Goal: Task Accomplishment & Management: Use online tool/utility

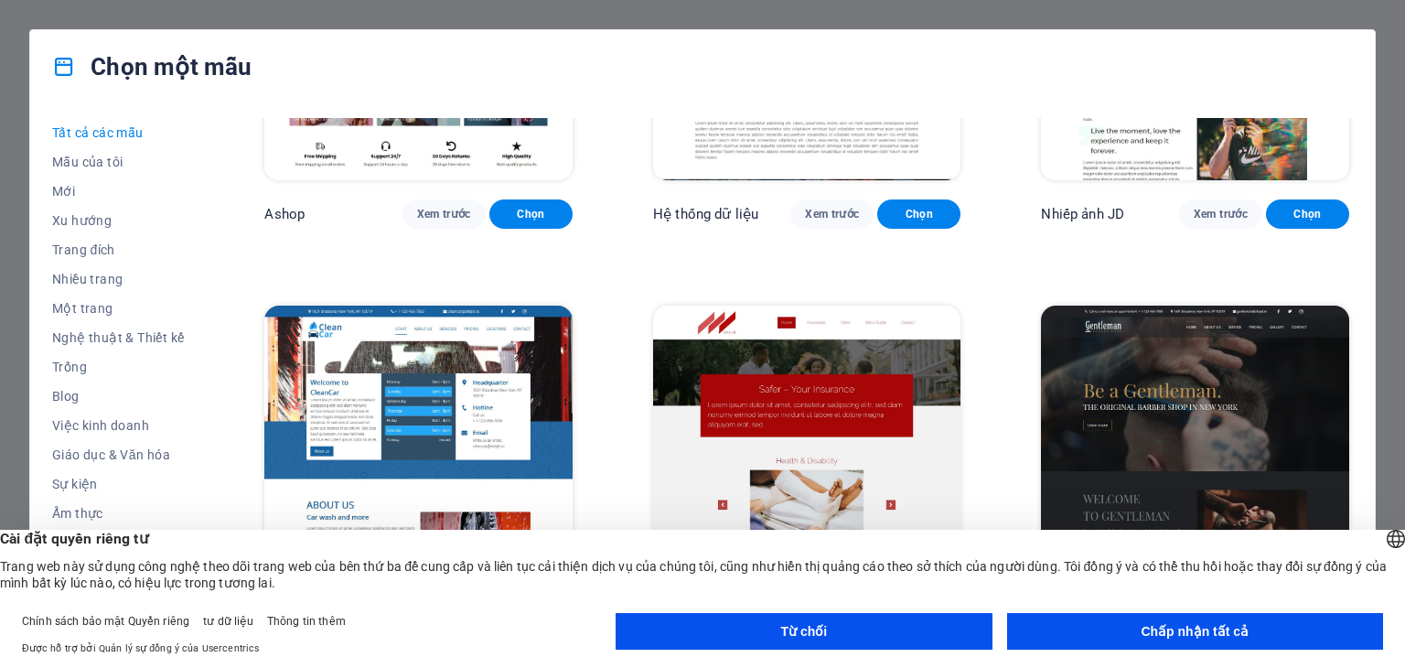
scroll to position [8850, 0]
click at [1123, 636] on button "Chấp nhận tất cả" at bounding box center [1195, 631] width 376 height 37
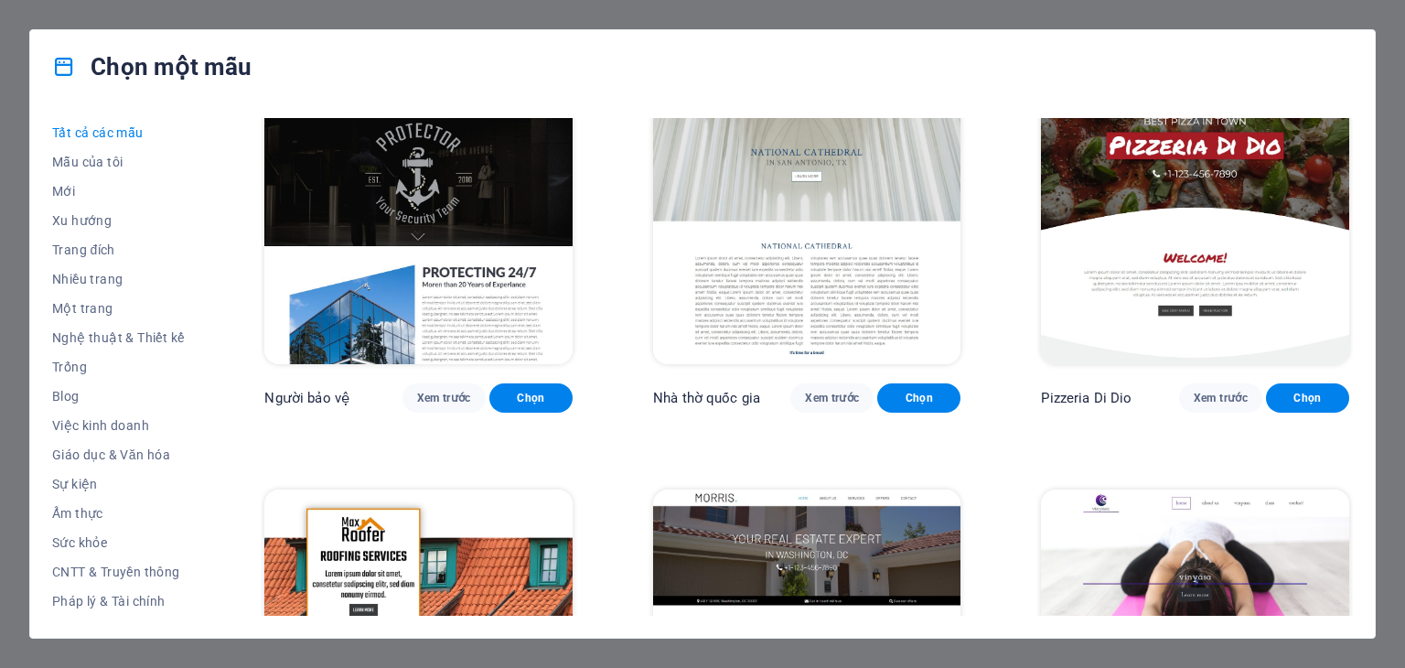
scroll to position [9682, 0]
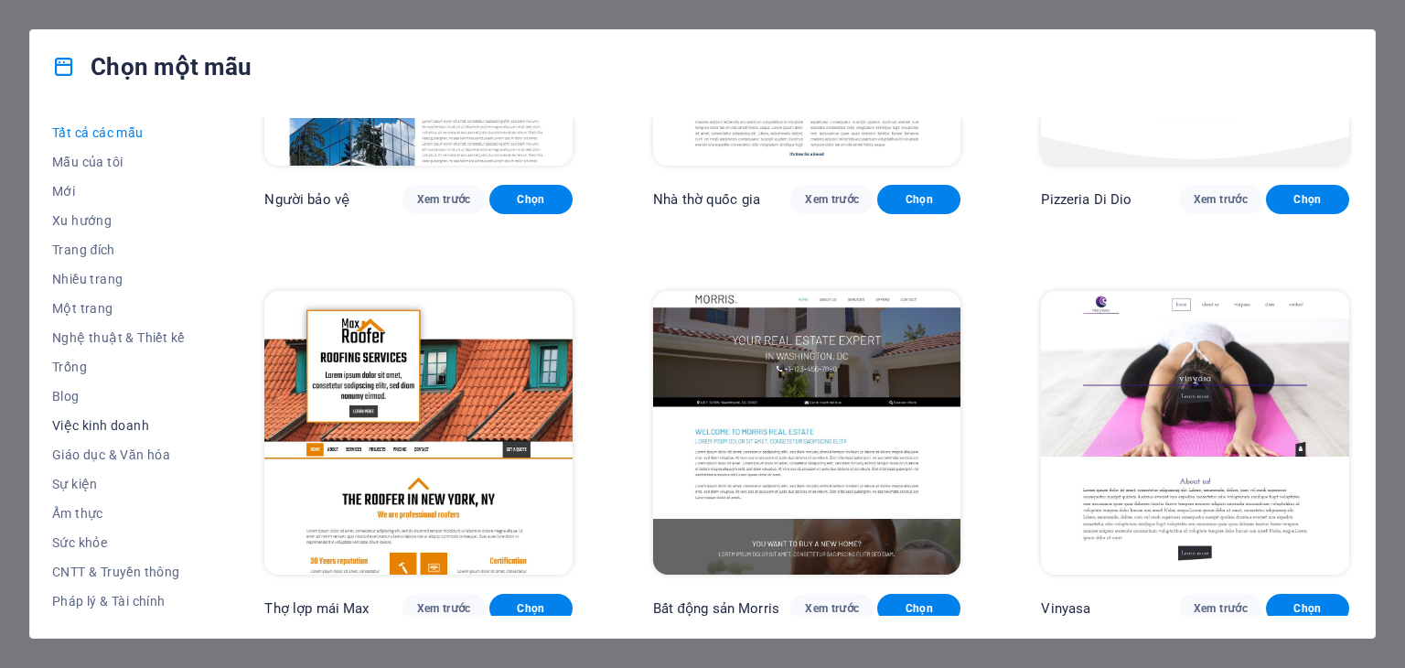
click at [90, 418] on font "Việc kinh doanh" at bounding box center [100, 425] width 97 height 15
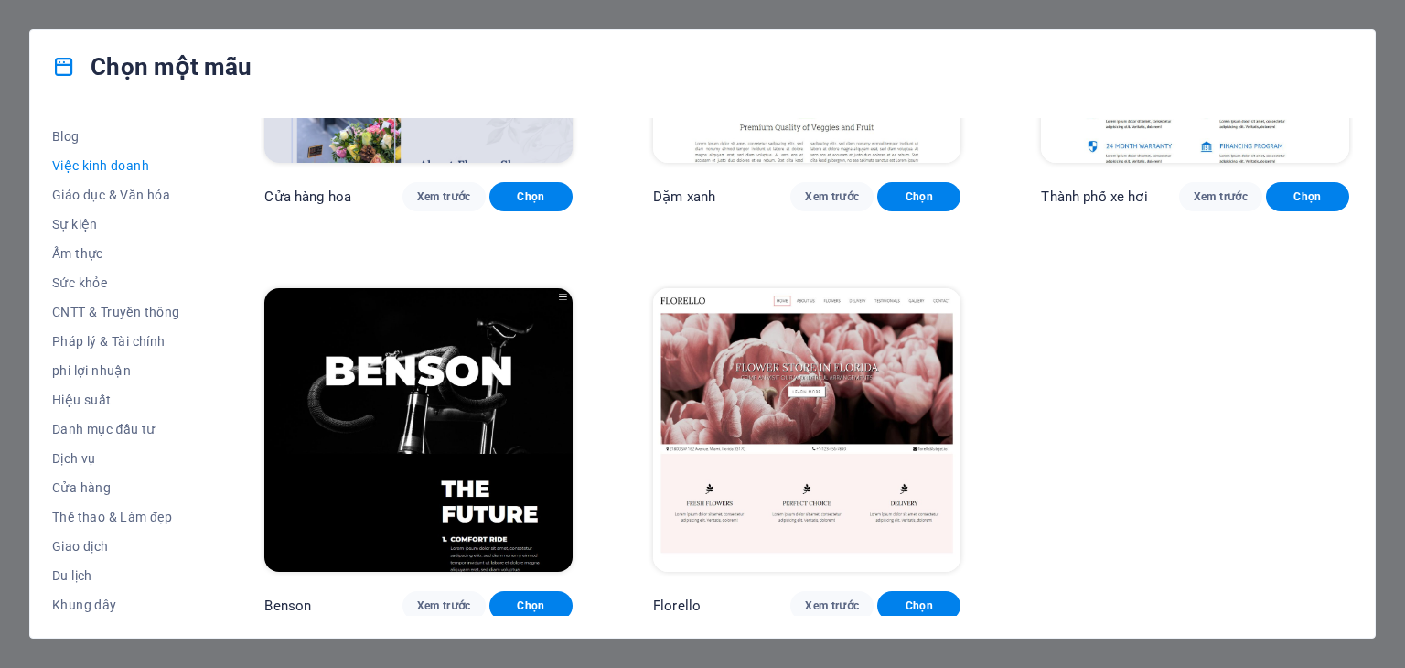
scroll to position [263, 0]
click at [83, 488] on font "Cửa hàng" at bounding box center [81, 484] width 59 height 15
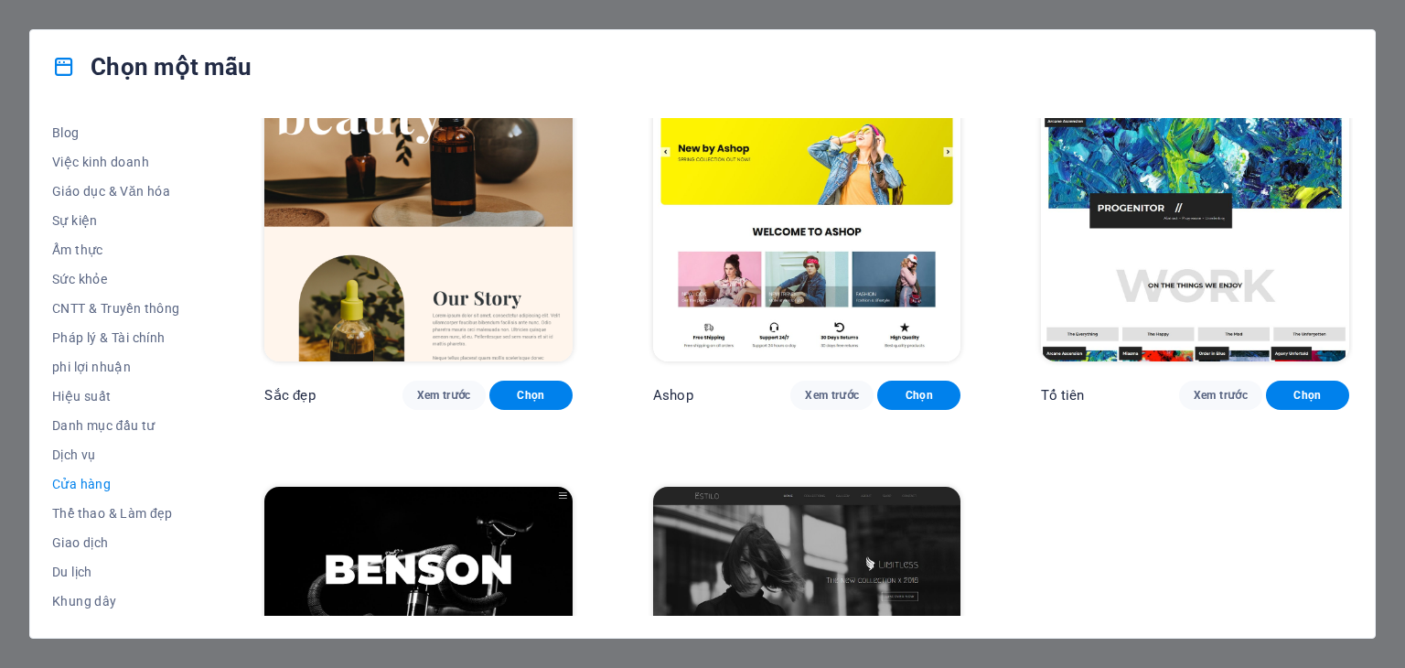
scroll to position [1067, 0]
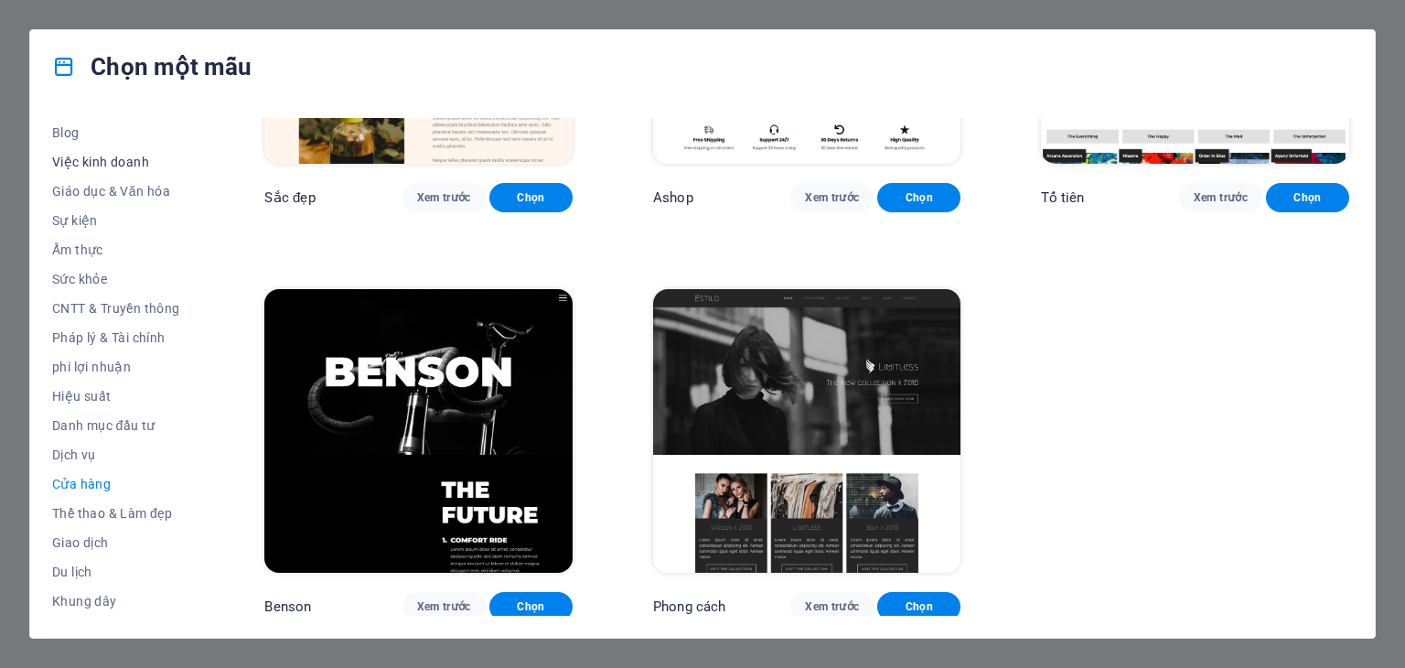
click at [131, 164] on font "Việc kinh doanh" at bounding box center [100, 162] width 97 height 15
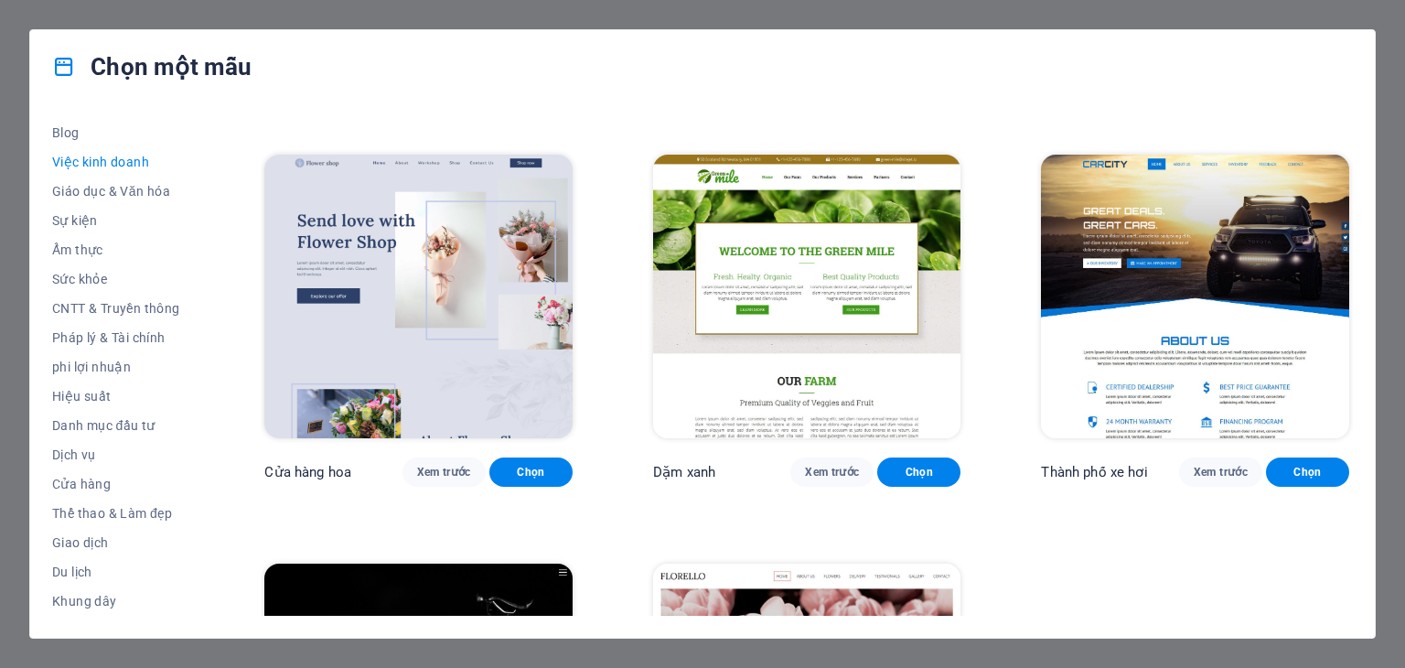
scroll to position [659, 0]
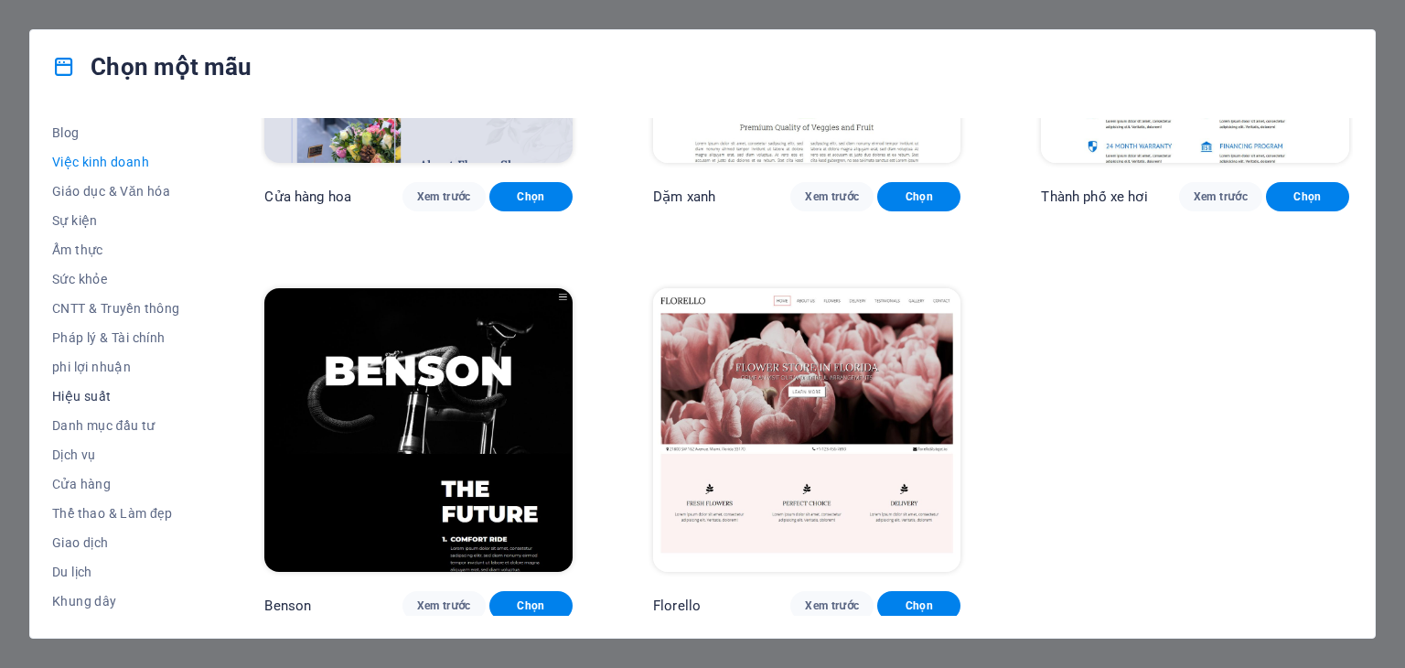
click at [81, 397] on font "Hiệu suất" at bounding box center [81, 396] width 59 height 15
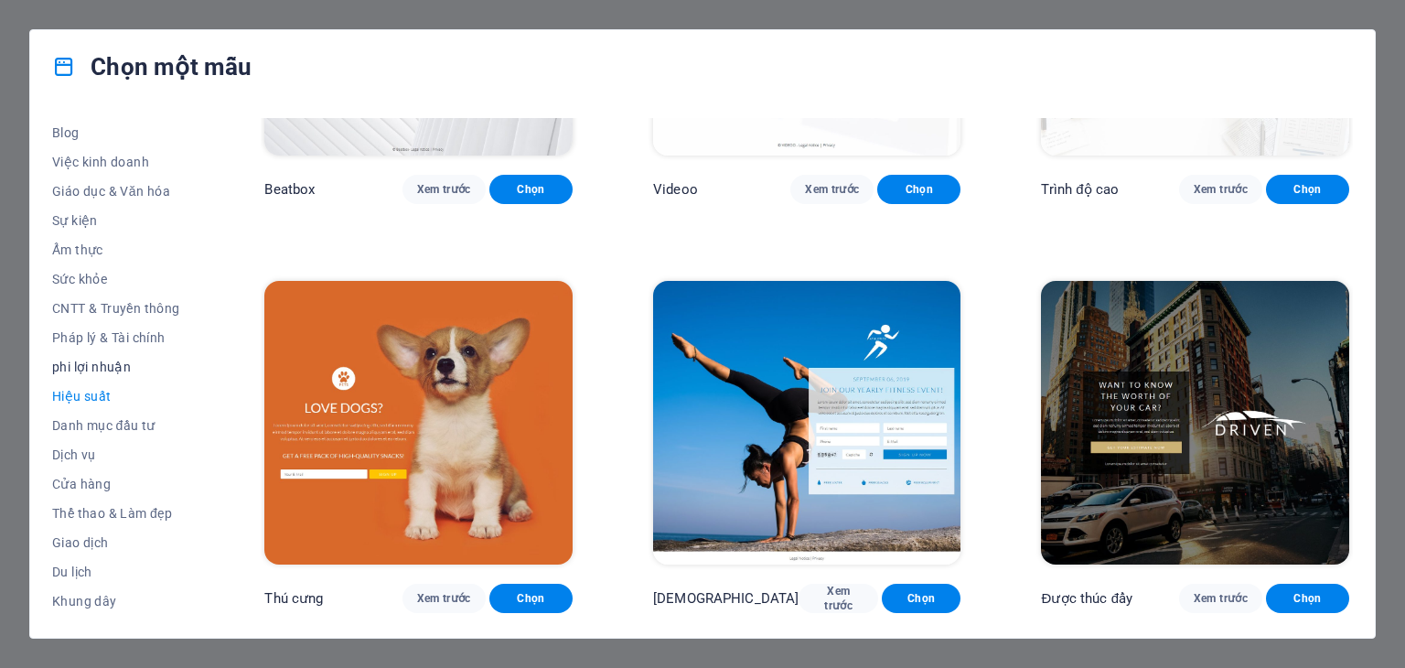
click at [102, 367] on font "phi lợi nhuận" at bounding box center [91, 367] width 79 height 15
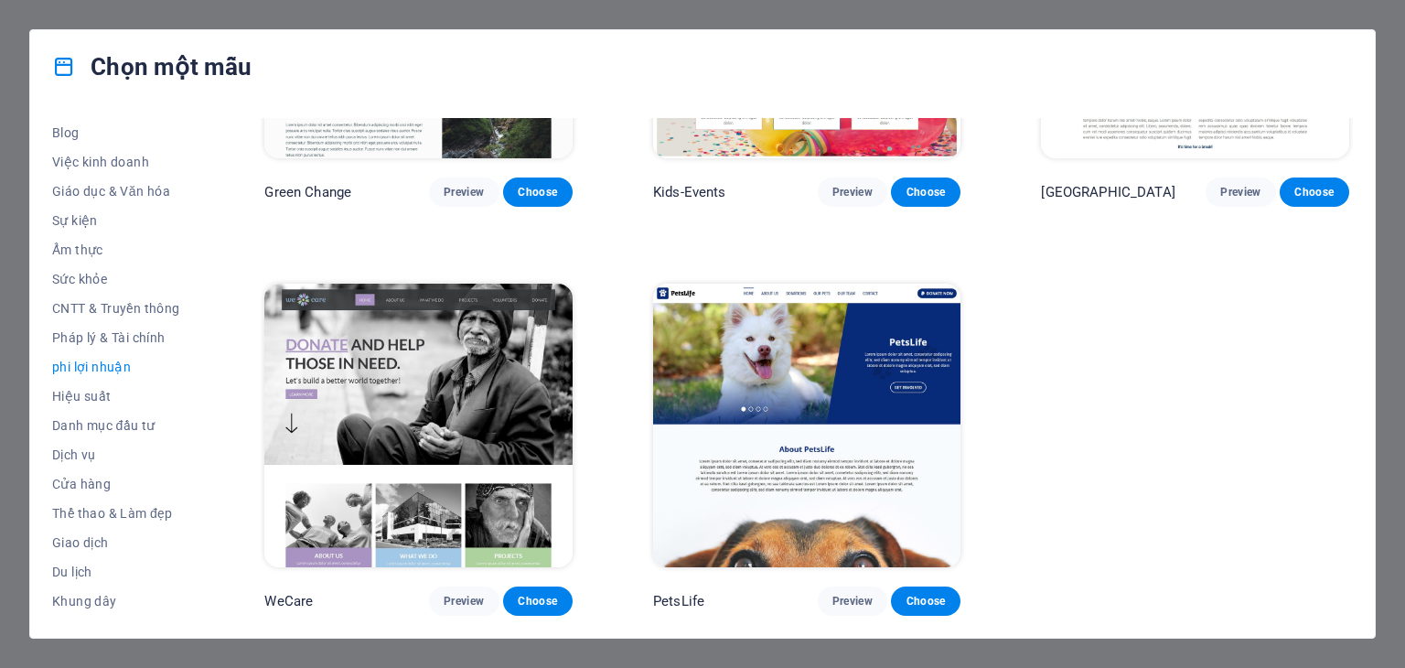
scroll to position [252, 0]
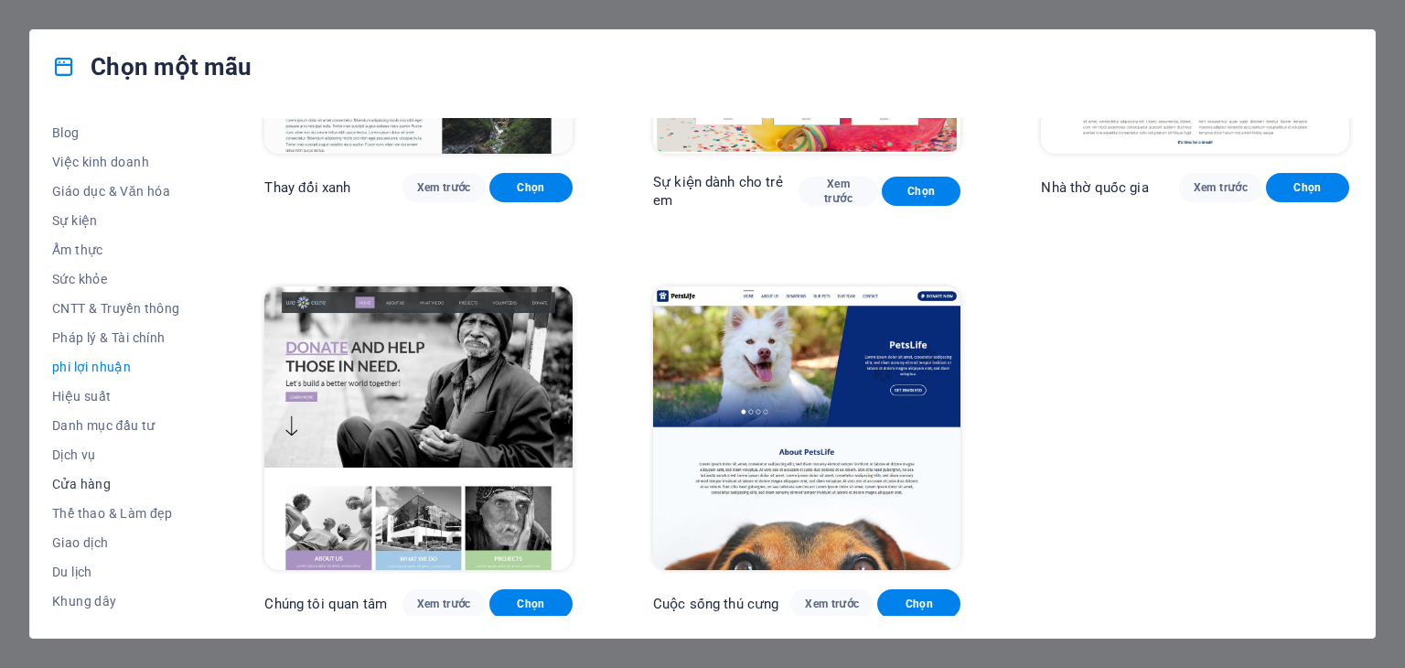
click at [81, 489] on font "Cửa hàng" at bounding box center [81, 484] width 59 height 15
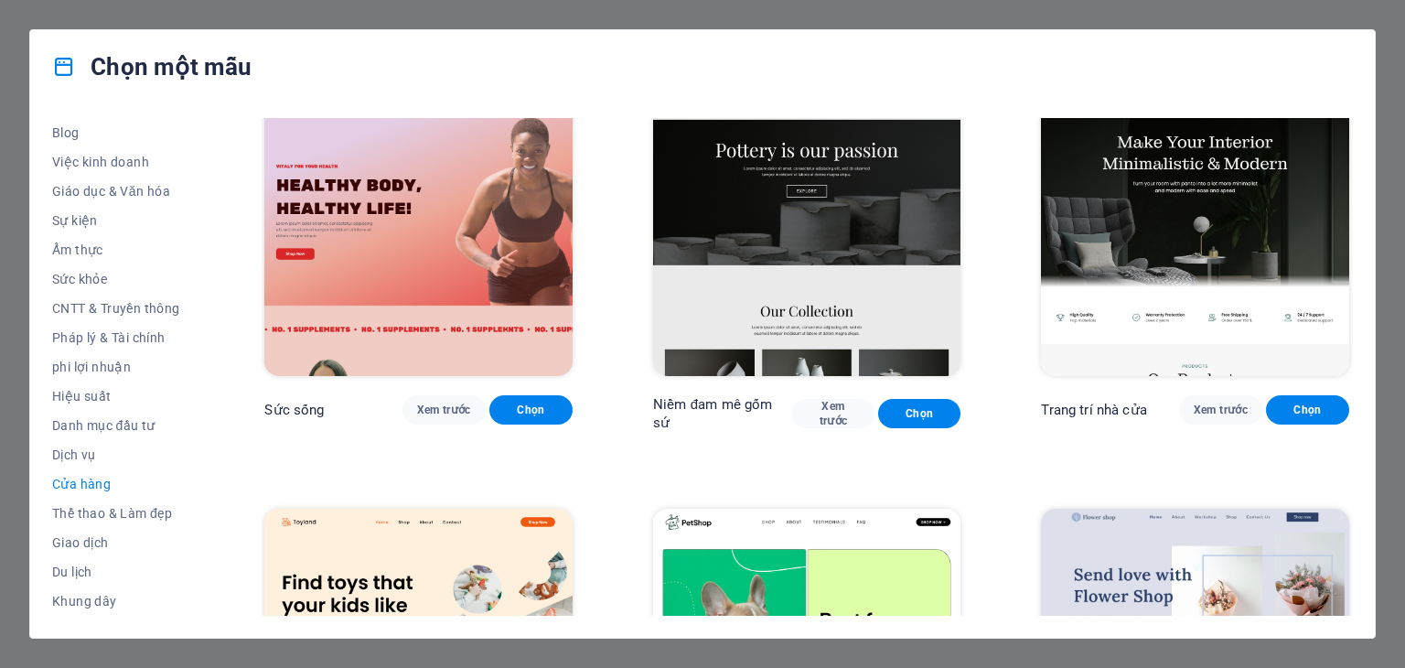
scroll to position [0, 0]
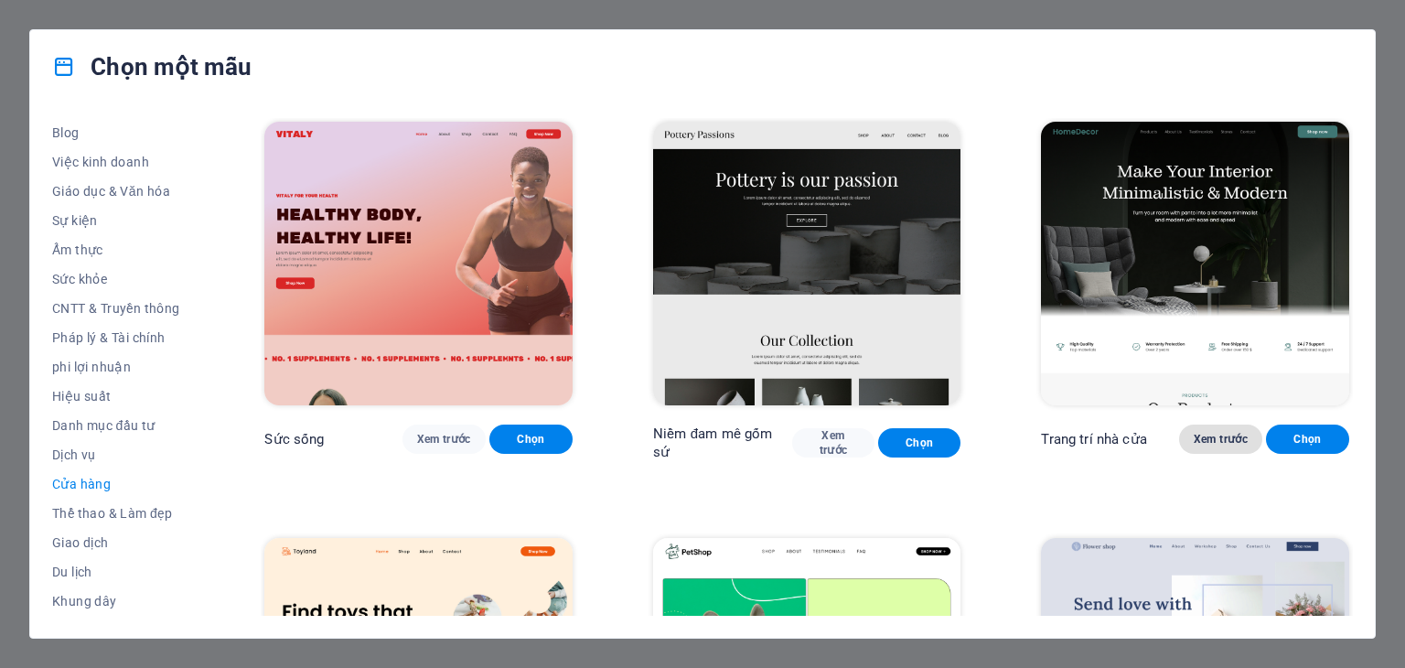
click at [1212, 438] on font "Xem trước" at bounding box center [1221, 439] width 54 height 13
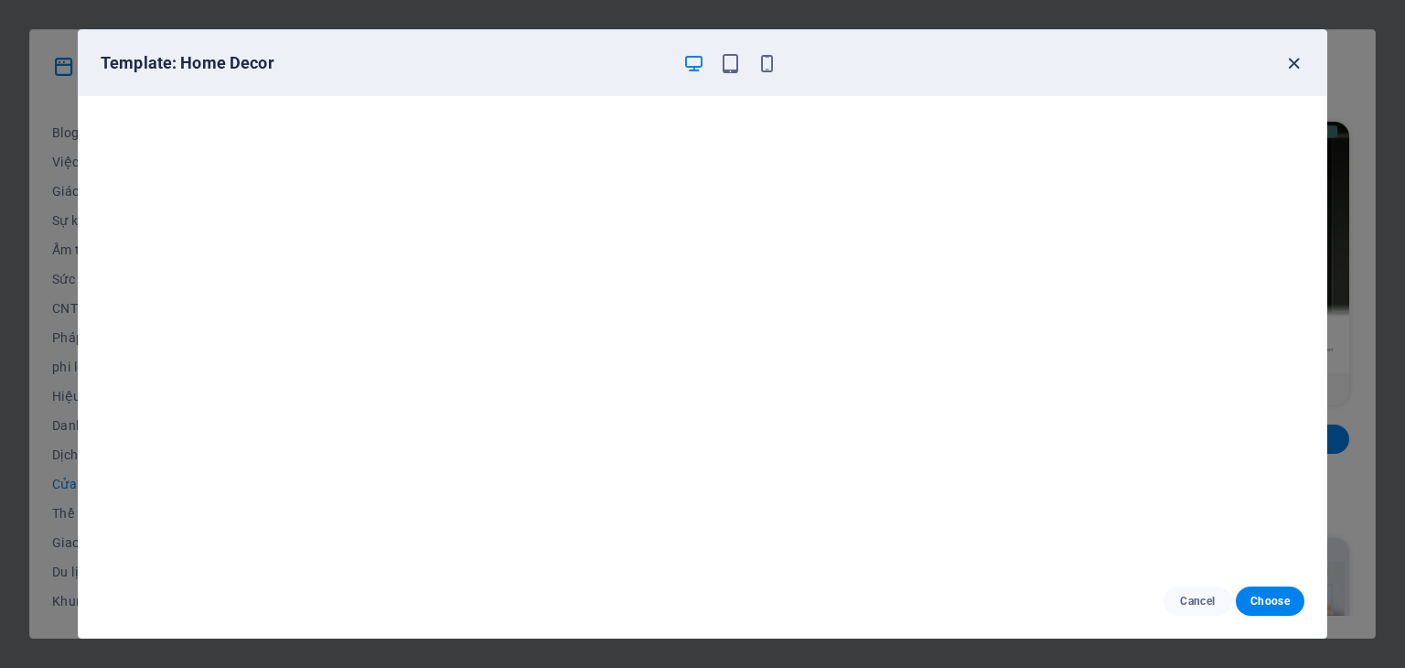
click at [1291, 62] on icon "button" at bounding box center [1293, 63] width 21 height 21
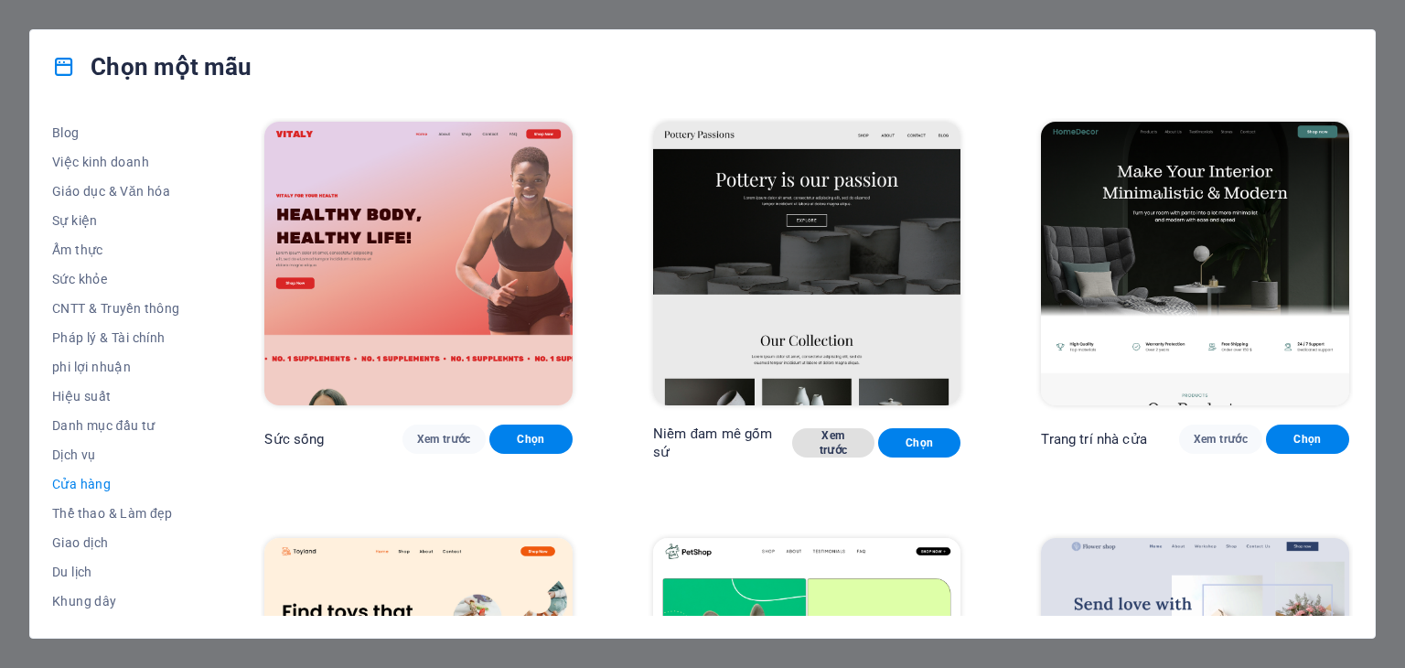
click at [839, 440] on font "Xem trước" at bounding box center [833, 442] width 53 height 29
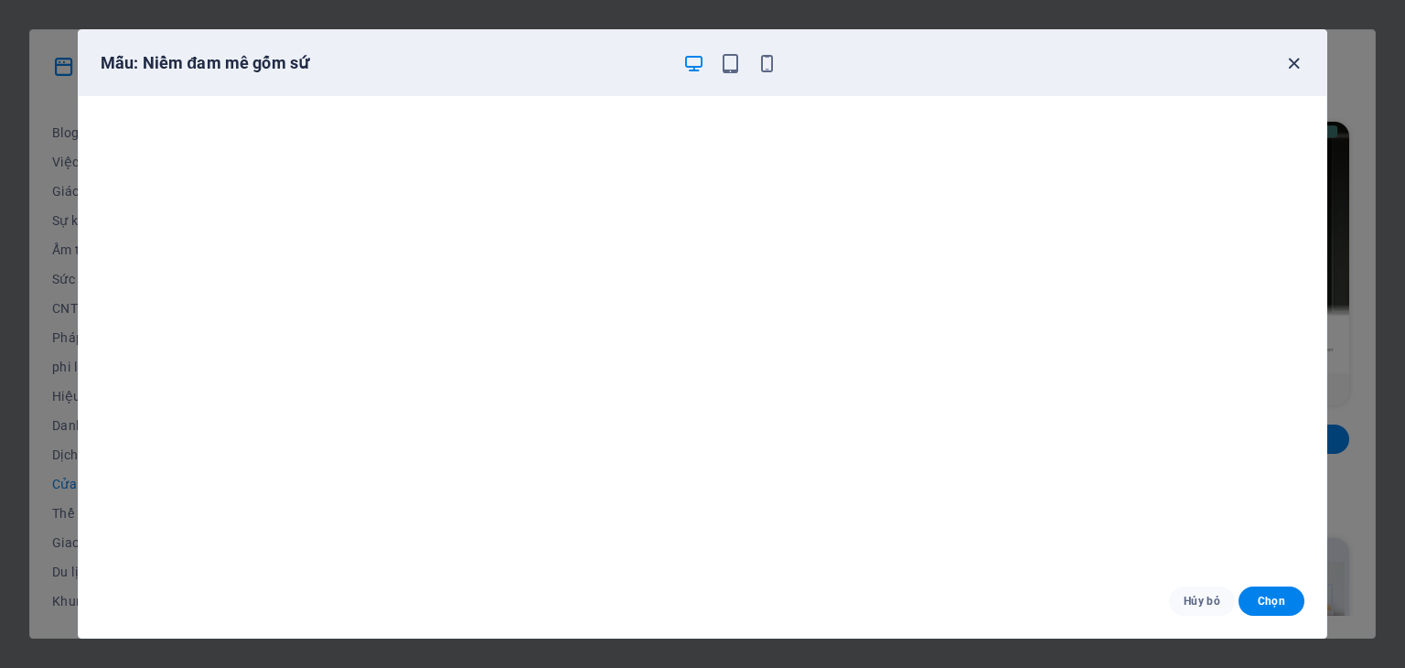
click at [1291, 63] on icon "button" at bounding box center [1293, 63] width 21 height 21
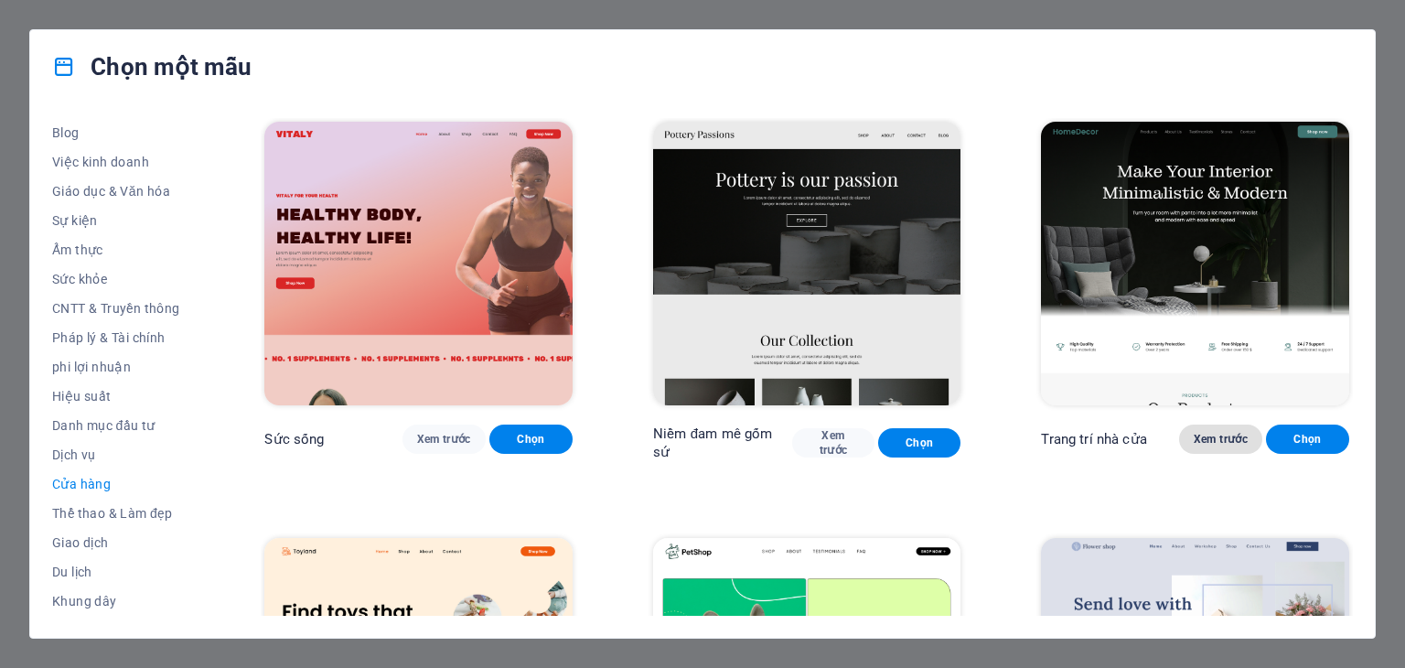
click at [1211, 433] on font "Xem trước" at bounding box center [1221, 439] width 54 height 13
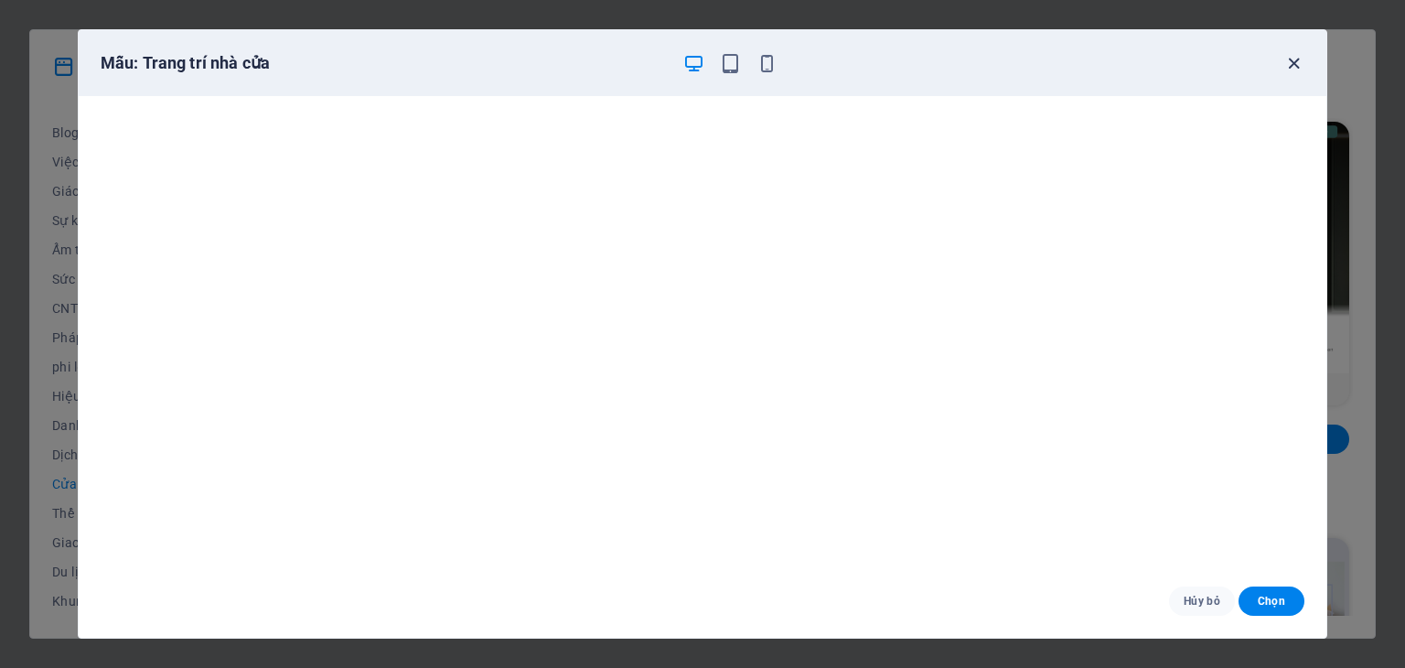
click at [1293, 63] on icon "button" at bounding box center [1293, 63] width 21 height 21
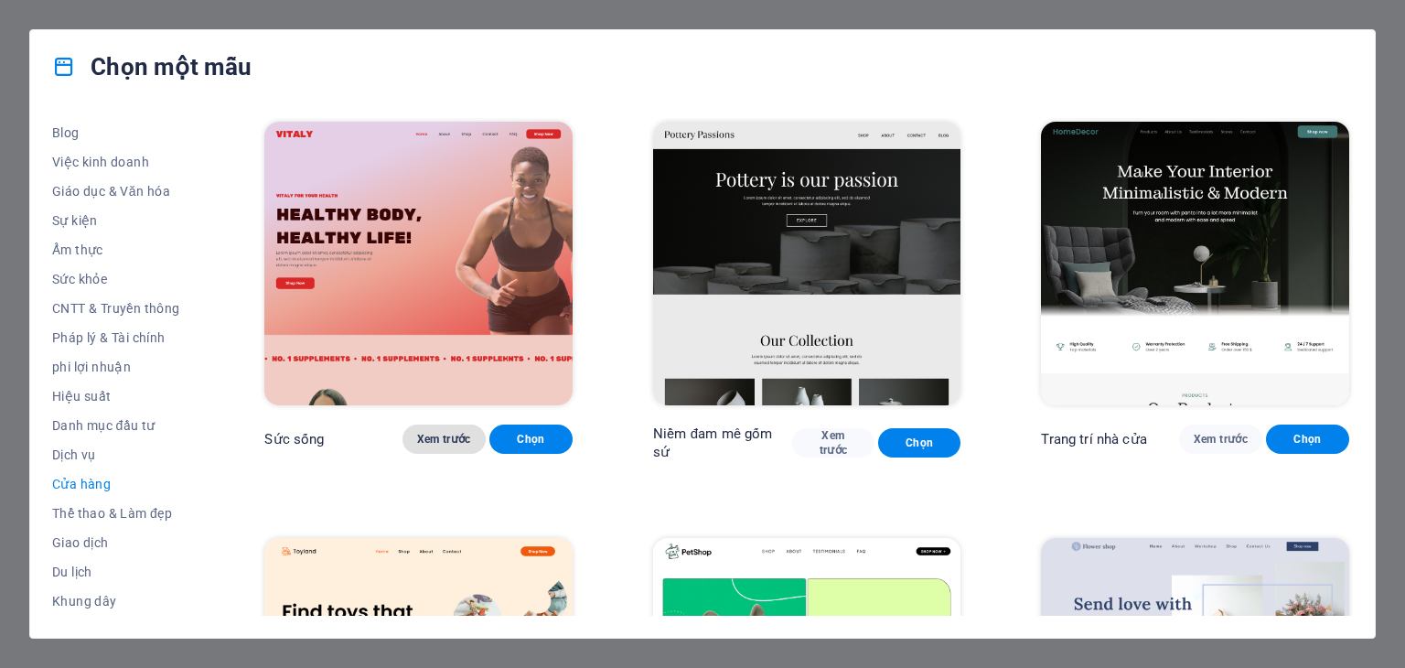
click at [421, 443] on font "Xem trước" at bounding box center [444, 439] width 54 height 13
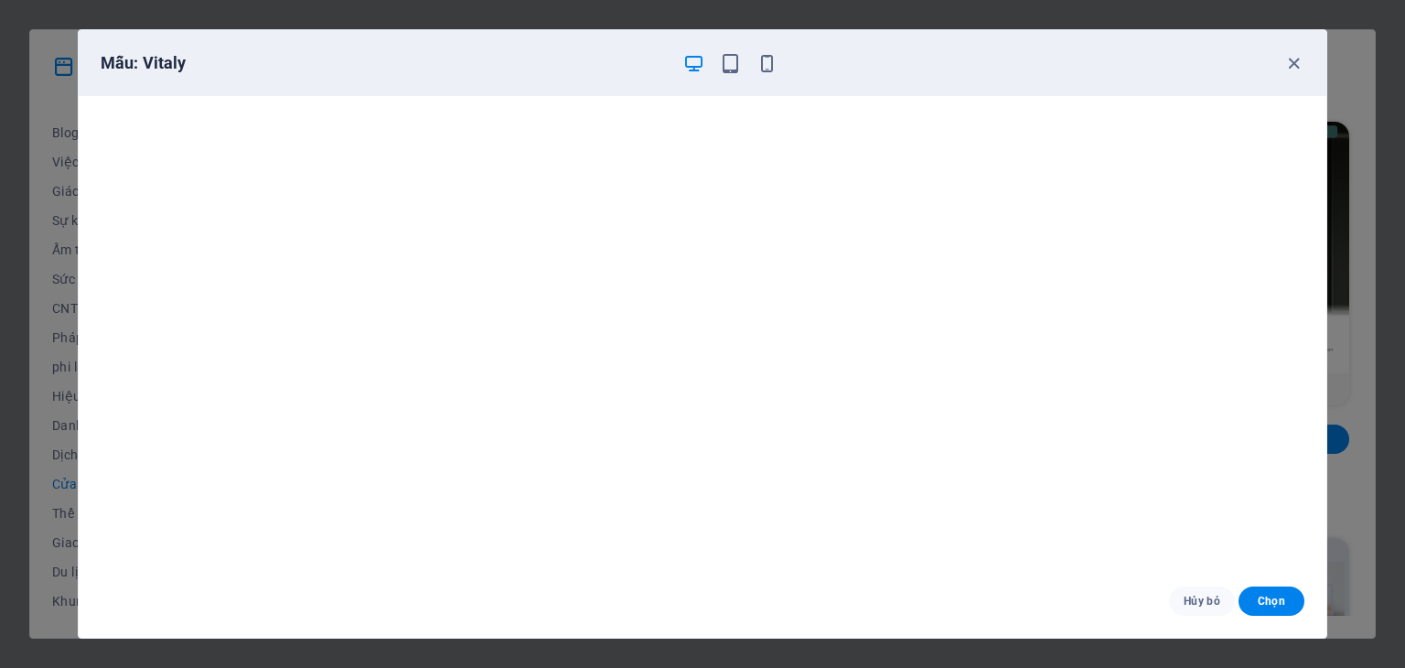
scroll to position [5, 0]
click at [1293, 69] on icon "button" at bounding box center [1293, 63] width 21 height 21
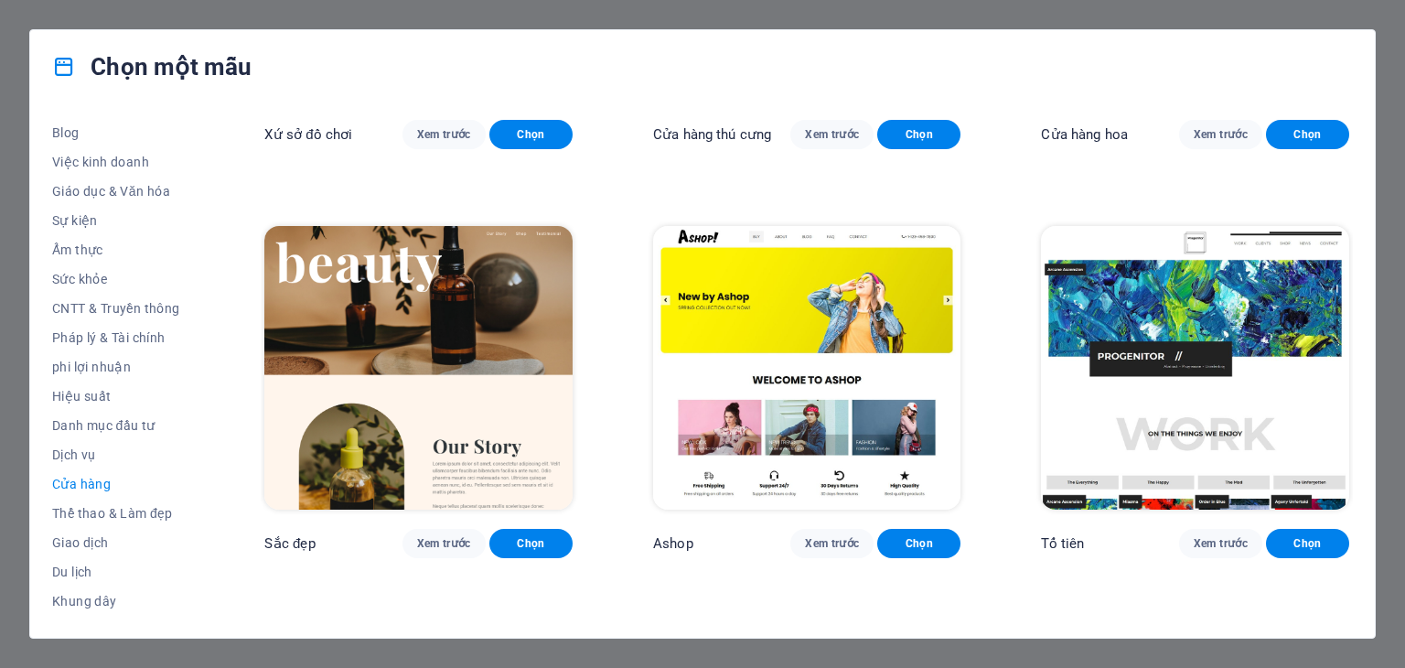
scroll to position [721, 0]
click at [457, 539] on font "Xem trước" at bounding box center [444, 543] width 54 height 13
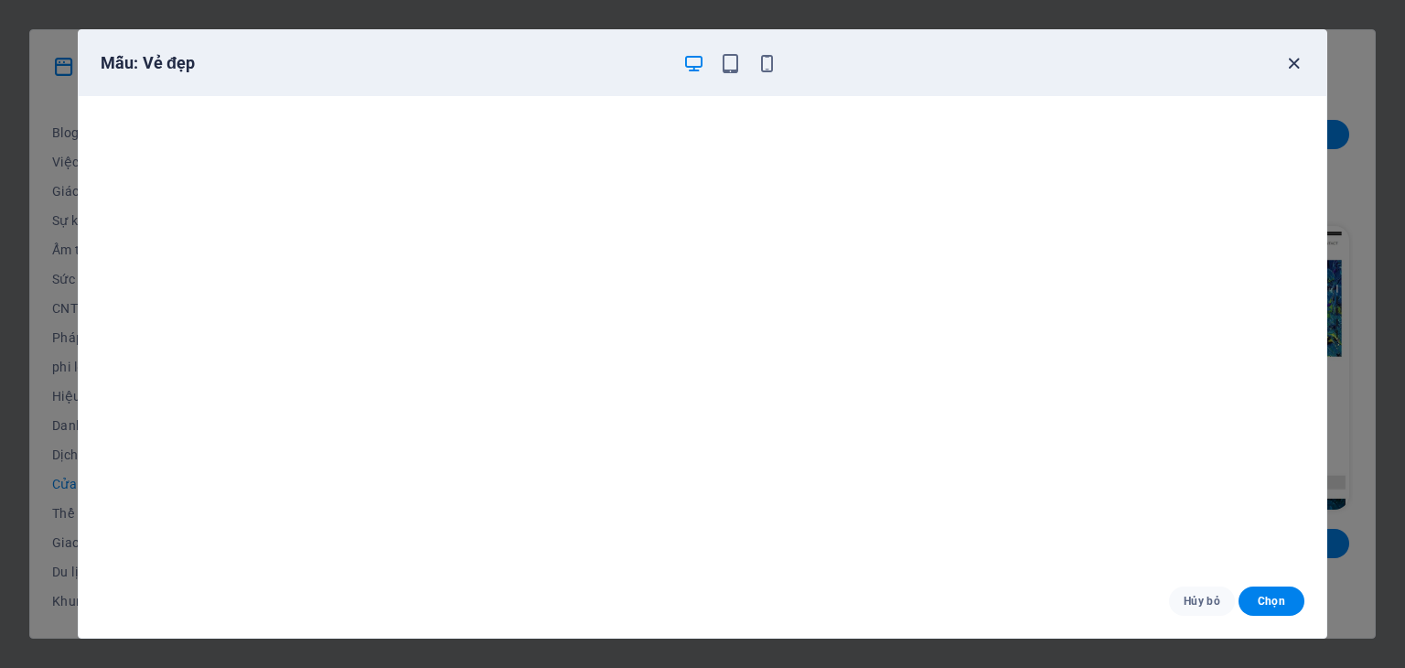
click at [1295, 63] on icon "button" at bounding box center [1293, 63] width 21 height 21
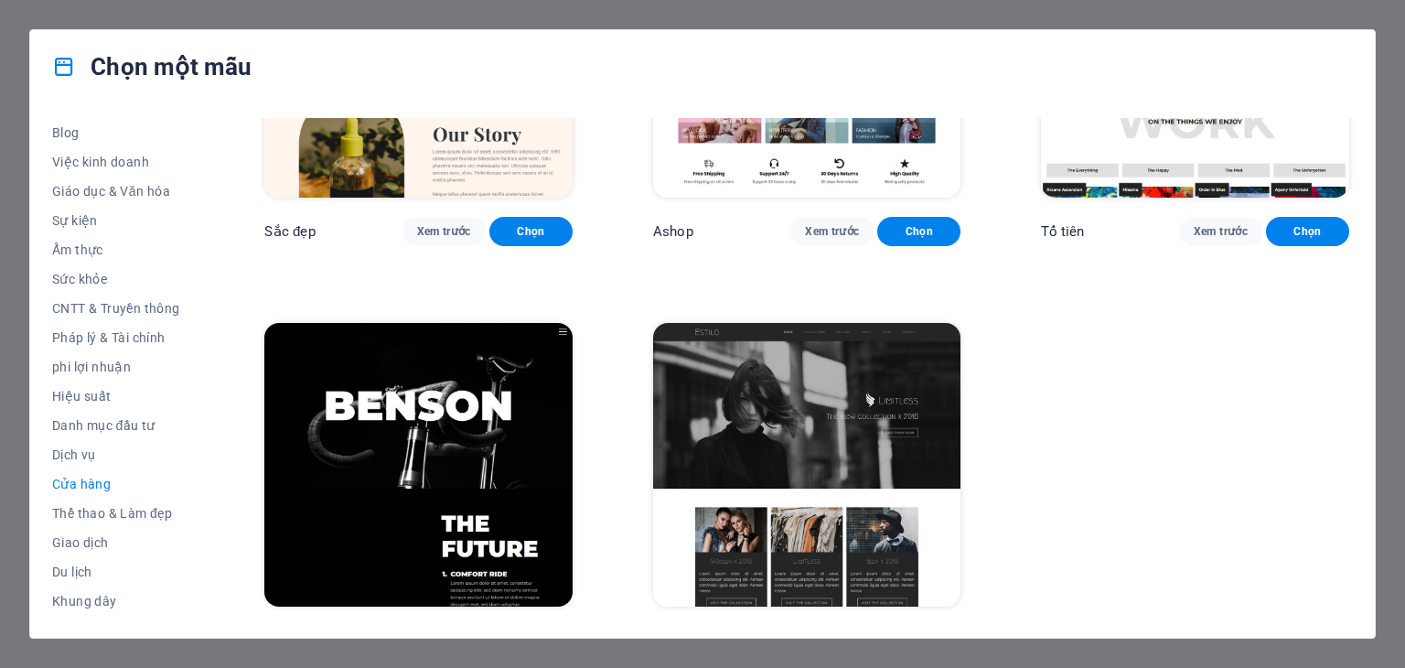
scroll to position [1067, 0]
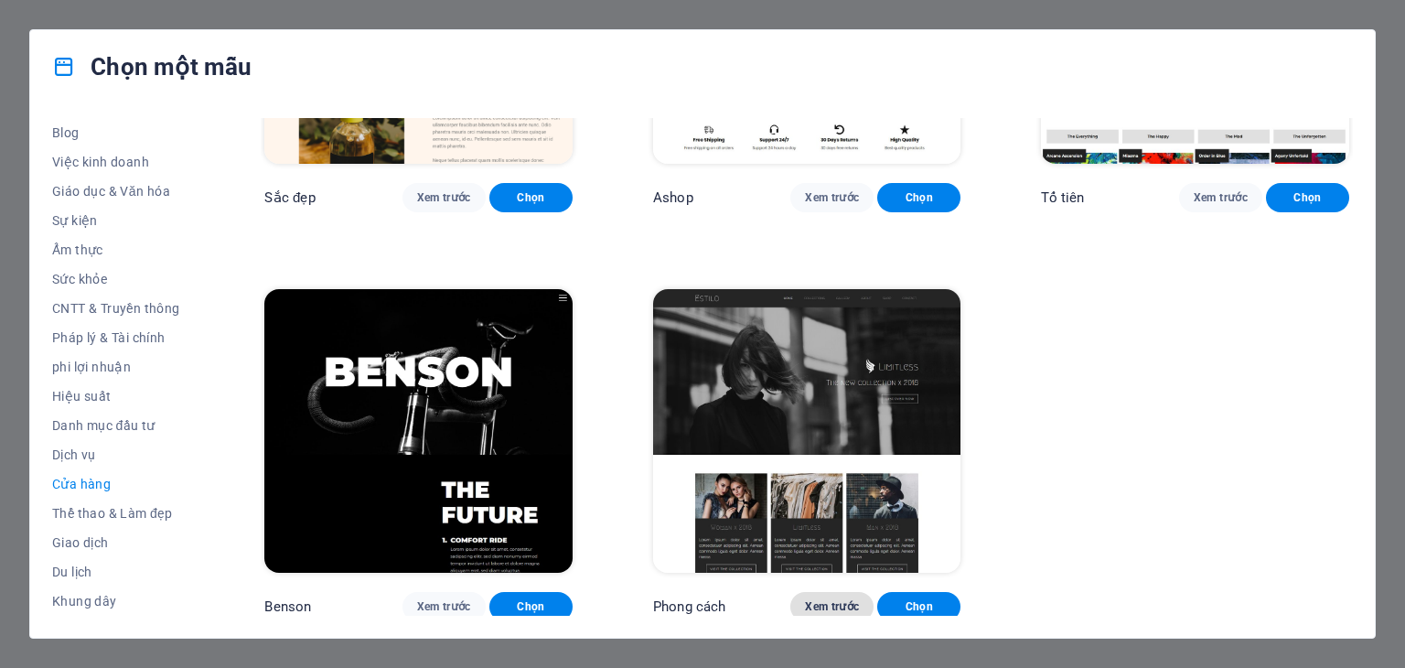
click at [836, 600] on font "Xem trước" at bounding box center [832, 606] width 54 height 13
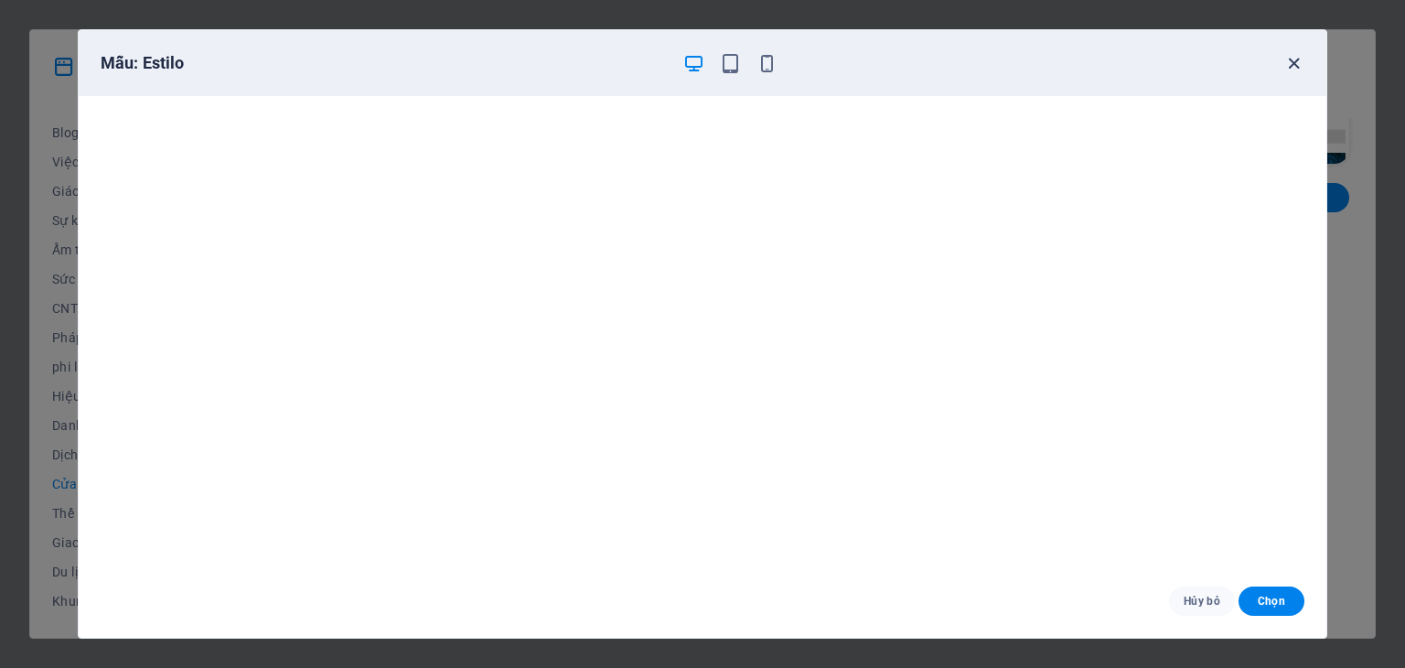
click at [1289, 66] on icon "button" at bounding box center [1293, 63] width 21 height 21
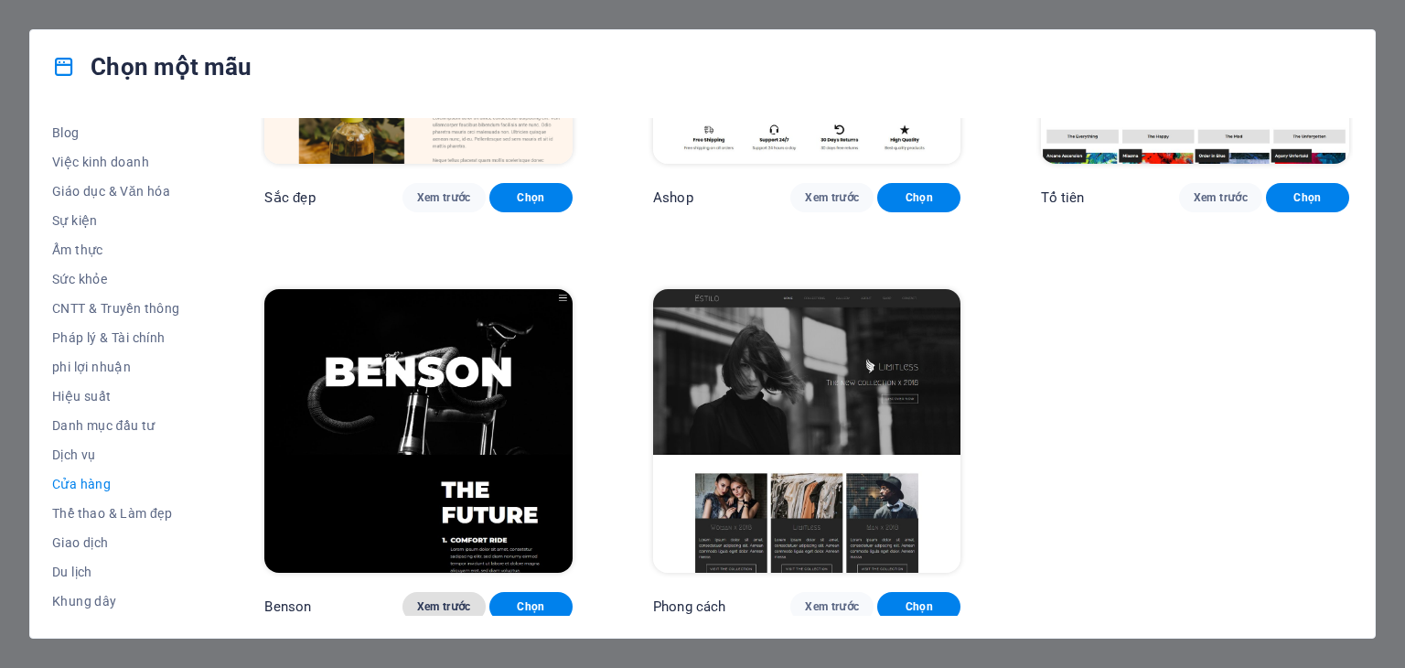
click at [450, 602] on font "Xem trước" at bounding box center [444, 606] width 54 height 13
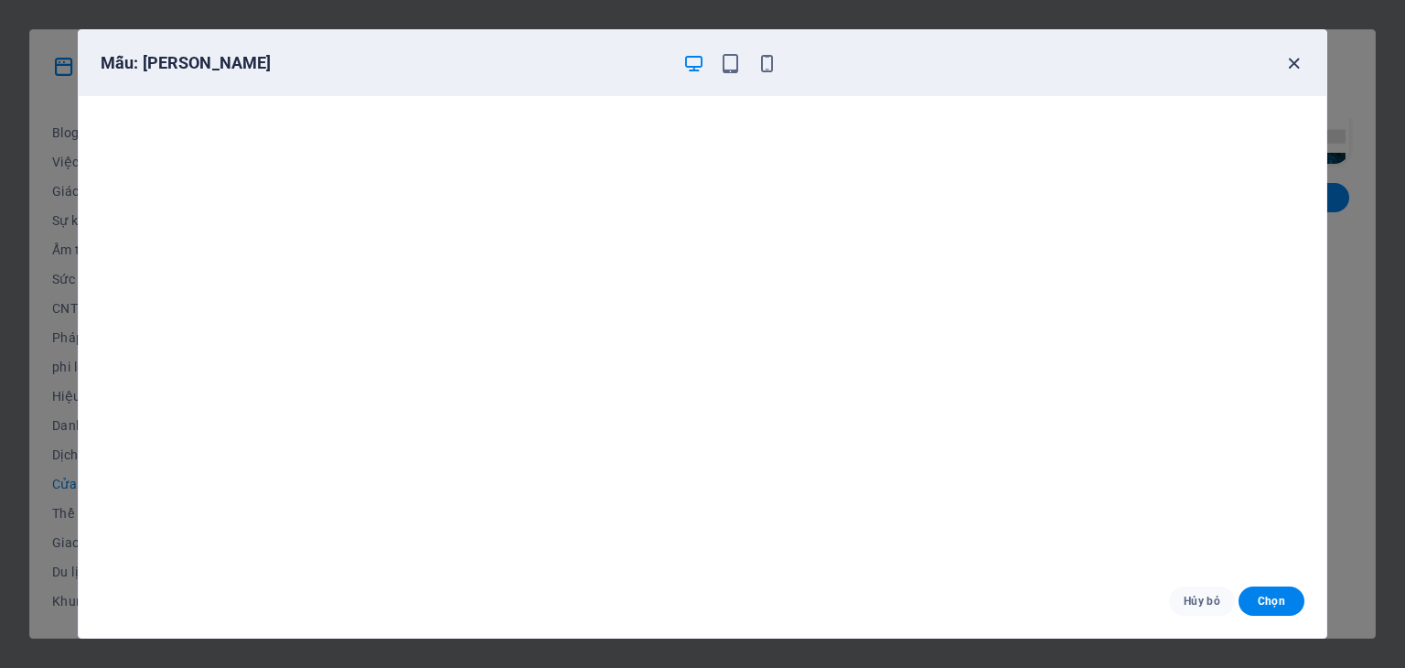
click at [1295, 70] on icon "button" at bounding box center [1293, 63] width 21 height 21
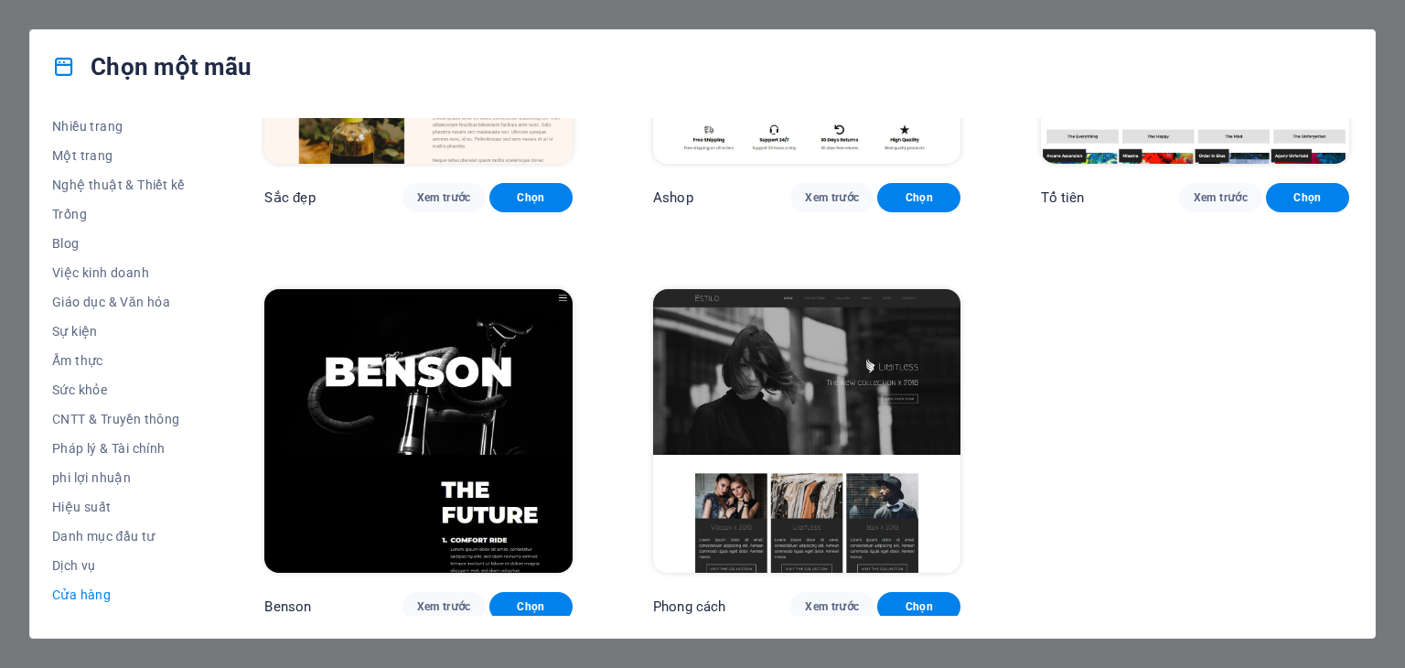
scroll to position [146, 0]
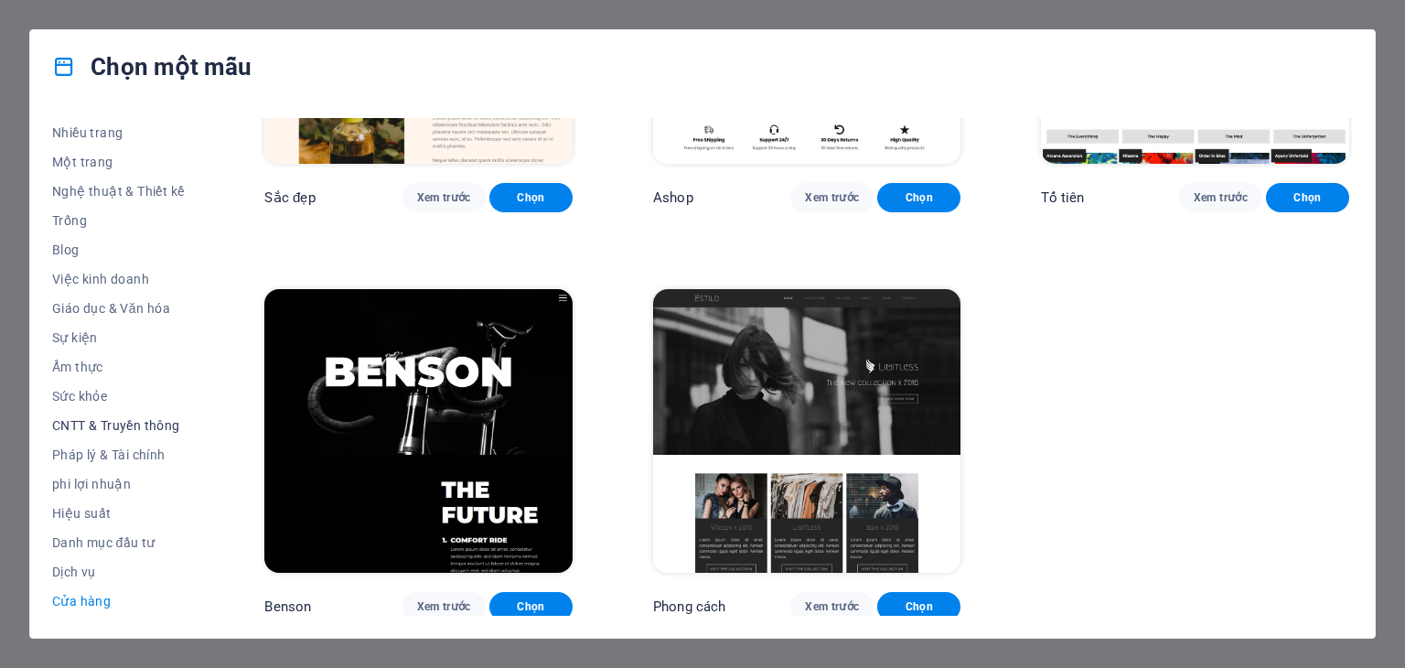
click at [146, 424] on font "CNTT & Truyền thông" at bounding box center [116, 425] width 128 height 15
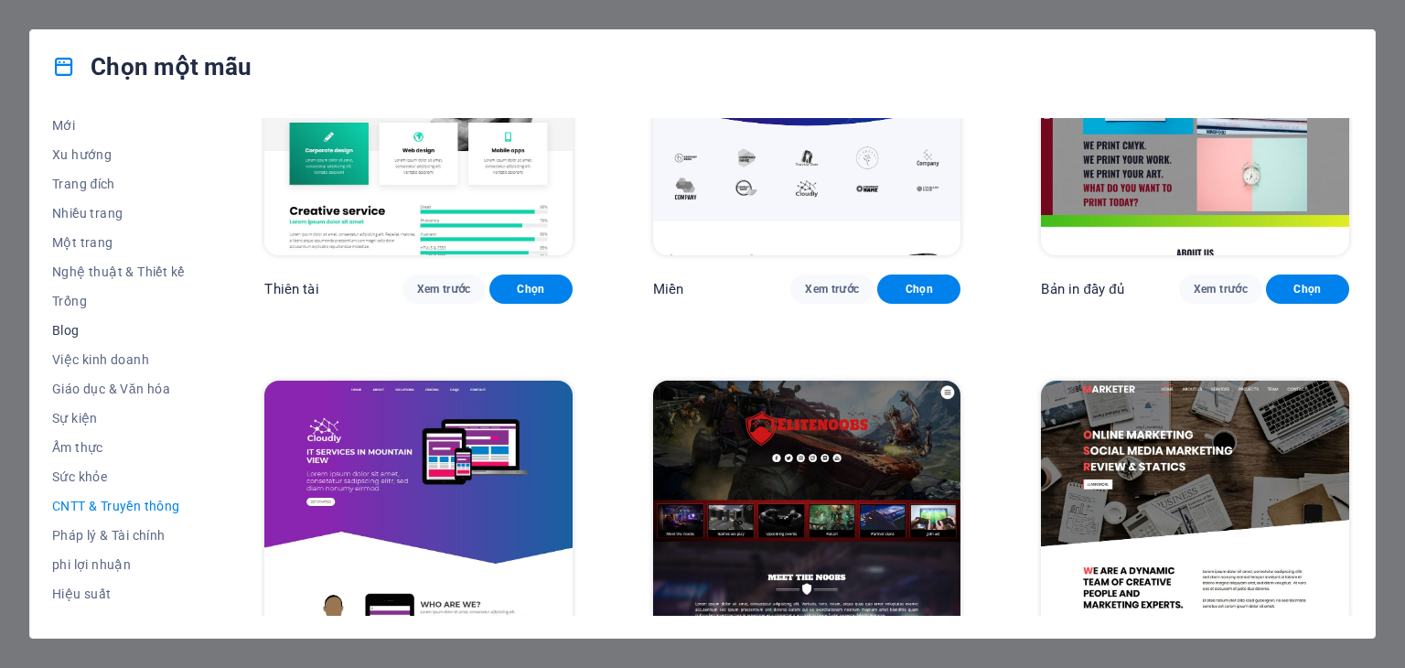
scroll to position [0, 0]
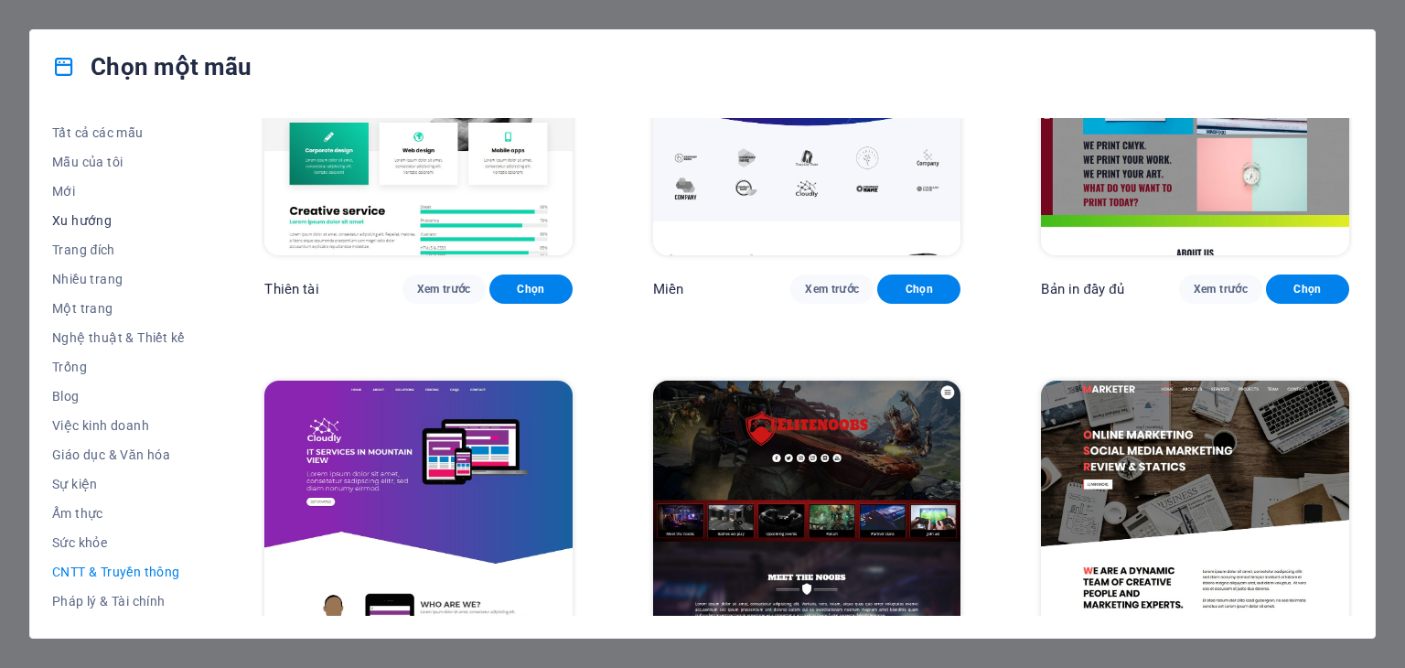
click at [88, 220] on font "Xu hướng" at bounding box center [81, 220] width 59 height 15
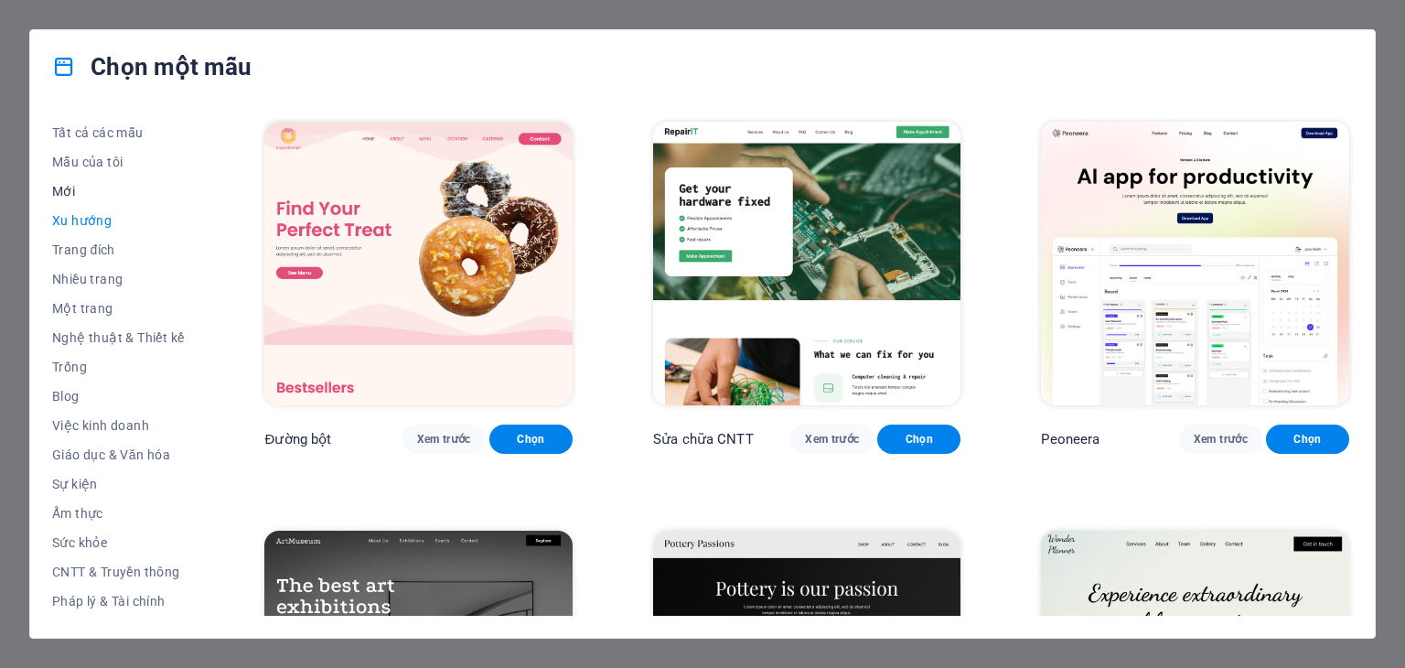
click at [75, 193] on span "Mới" at bounding box center [118, 191] width 132 height 15
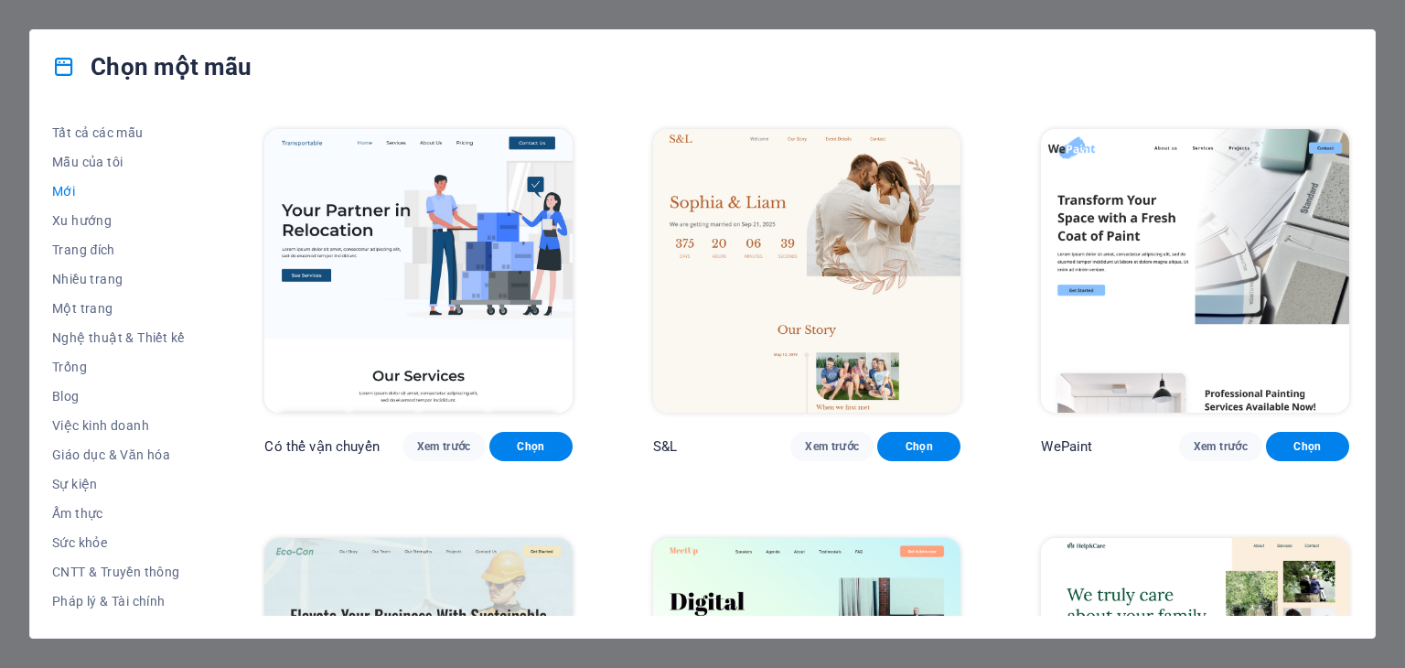
scroll to position [1883, 0]
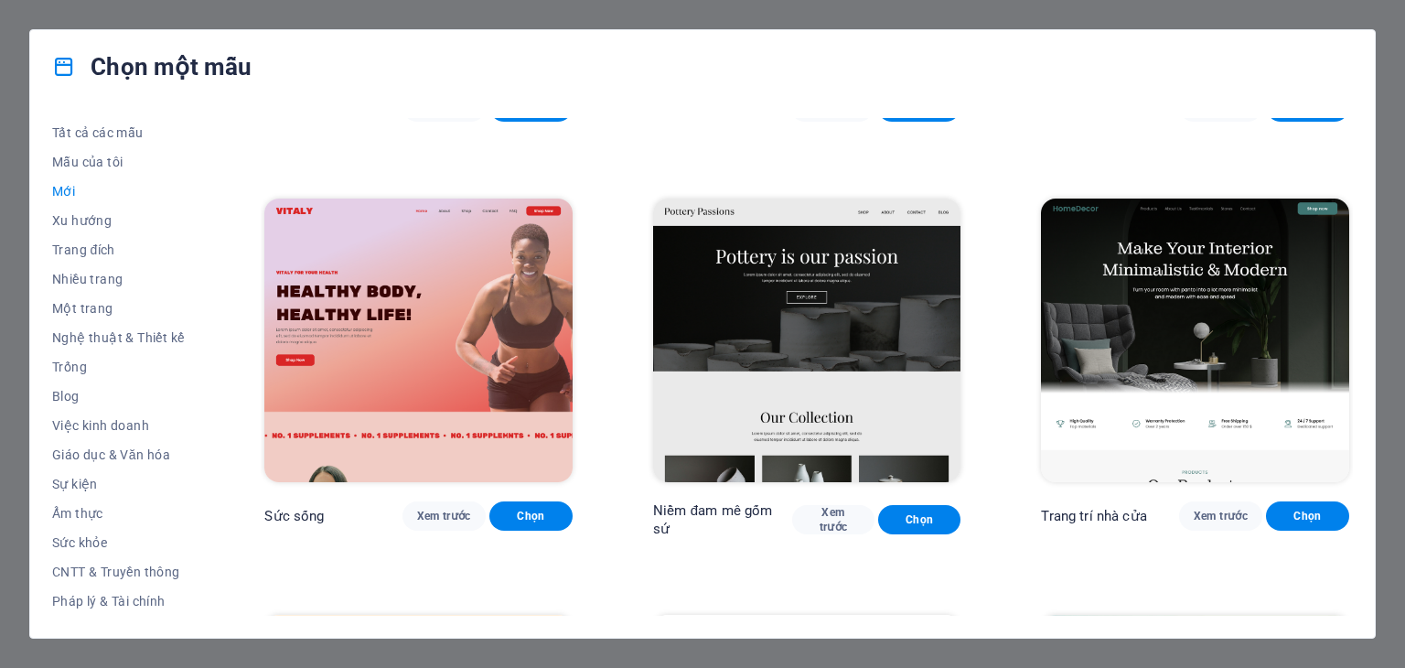
scroll to position [740, 0]
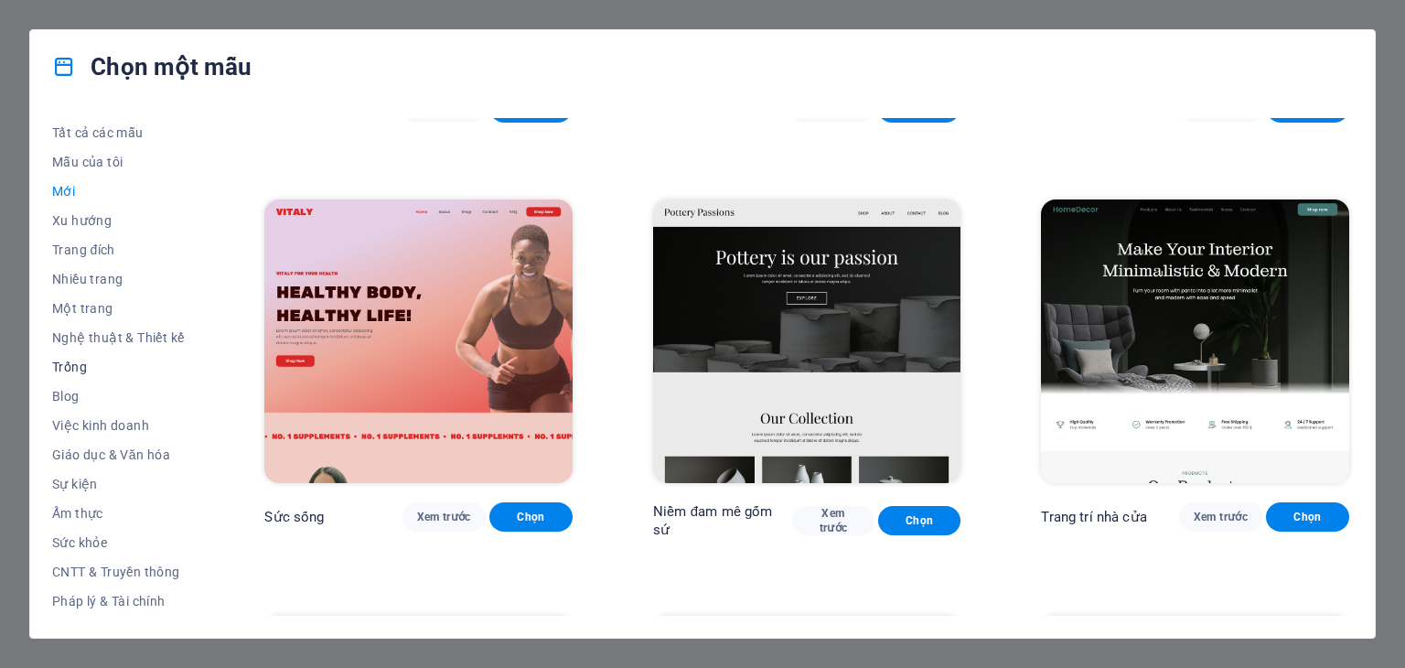
click at [86, 369] on font "Trống" at bounding box center [69, 367] width 35 height 15
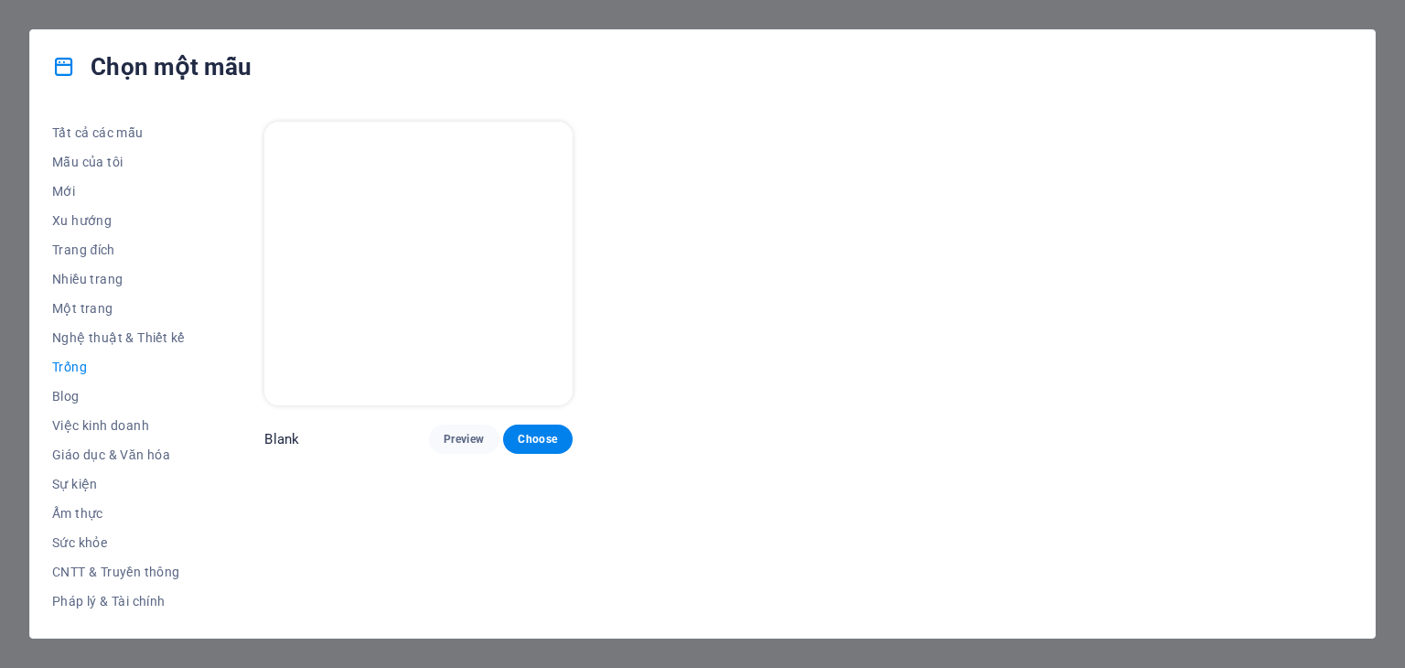
scroll to position [0, 0]
click at [102, 345] on button "Nghệ thuật & Thiết kế" at bounding box center [118, 337] width 132 height 29
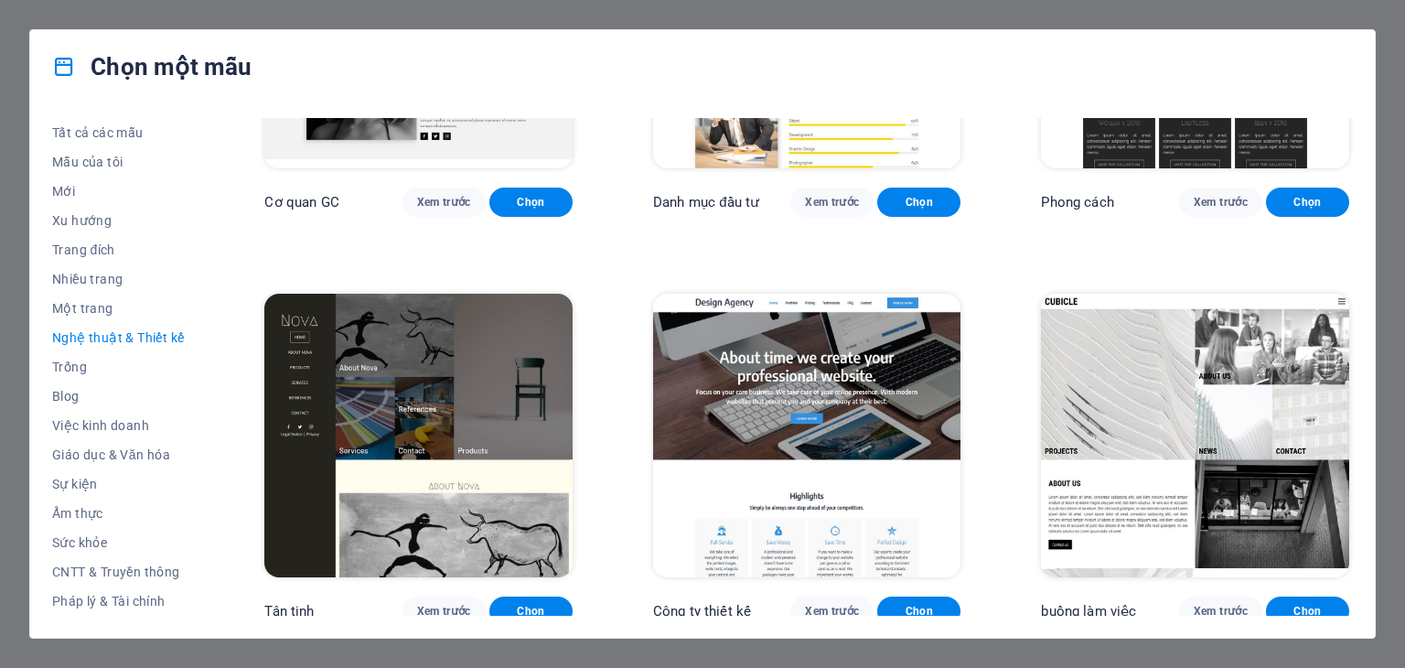
scroll to position [1875, 0]
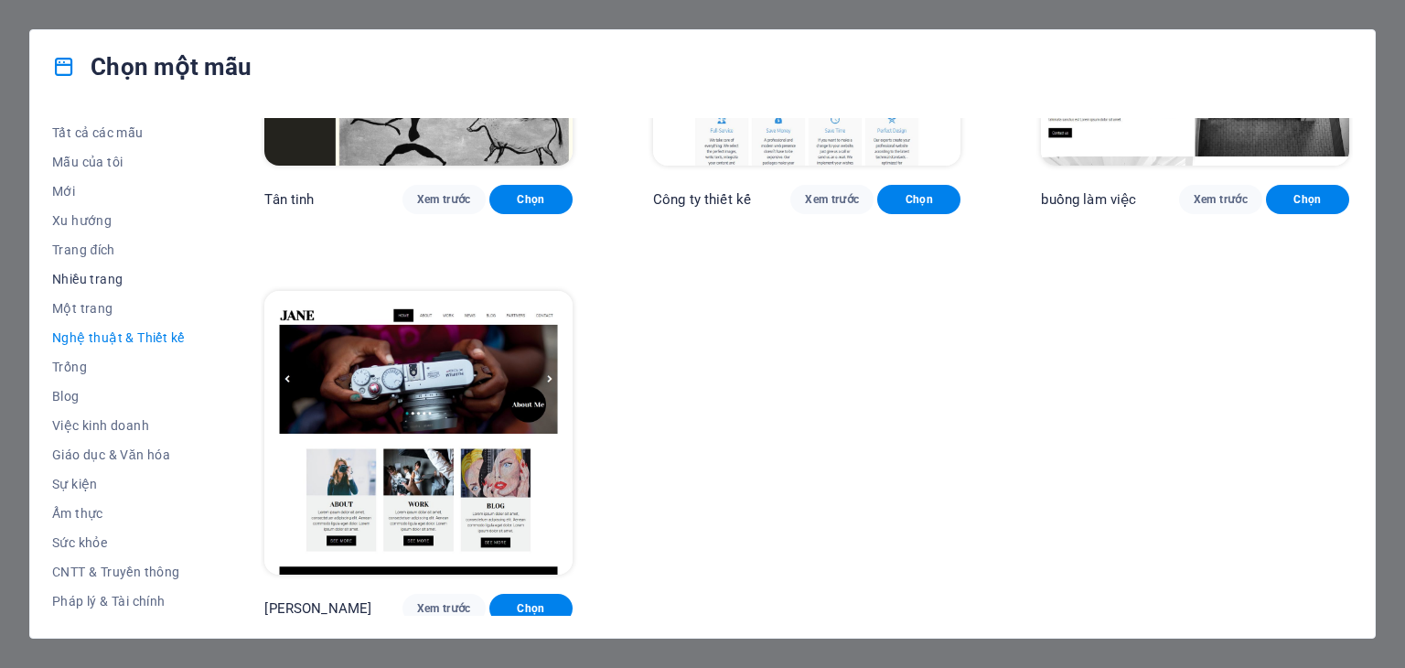
click at [76, 276] on font "Nhiều trang" at bounding box center [87, 279] width 70 height 15
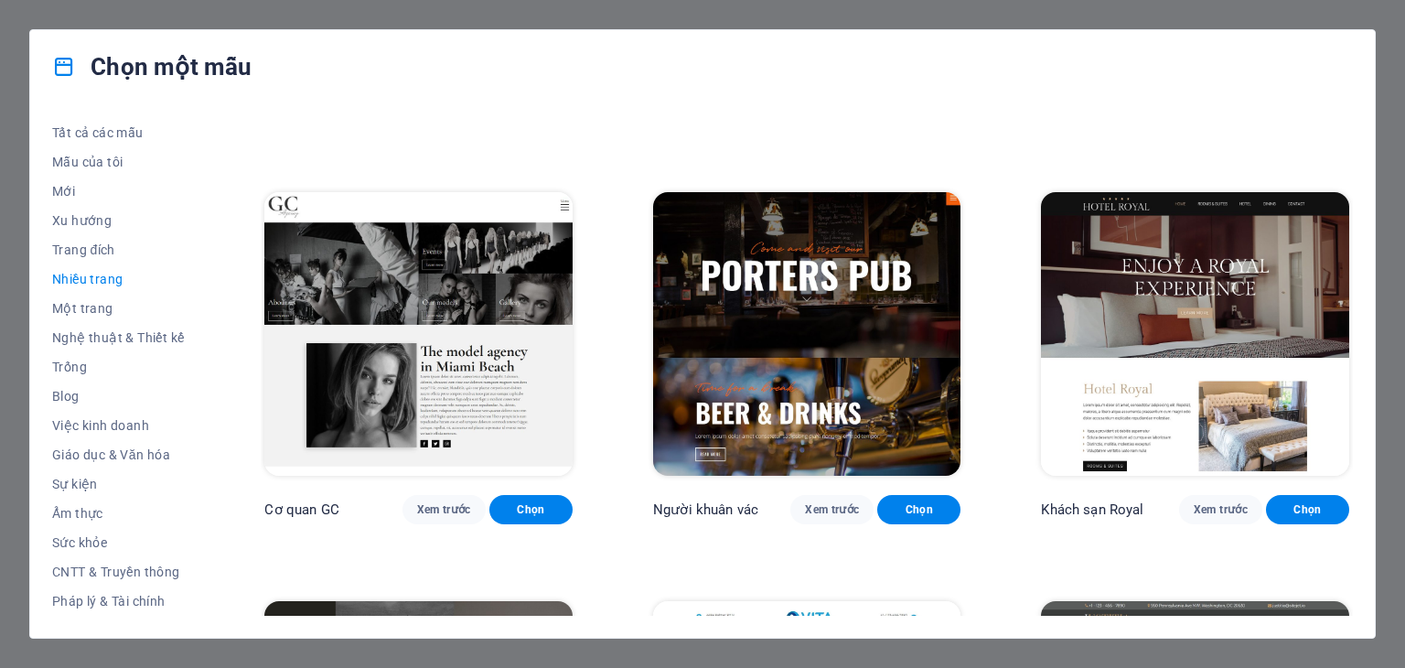
scroll to position [7921, 0]
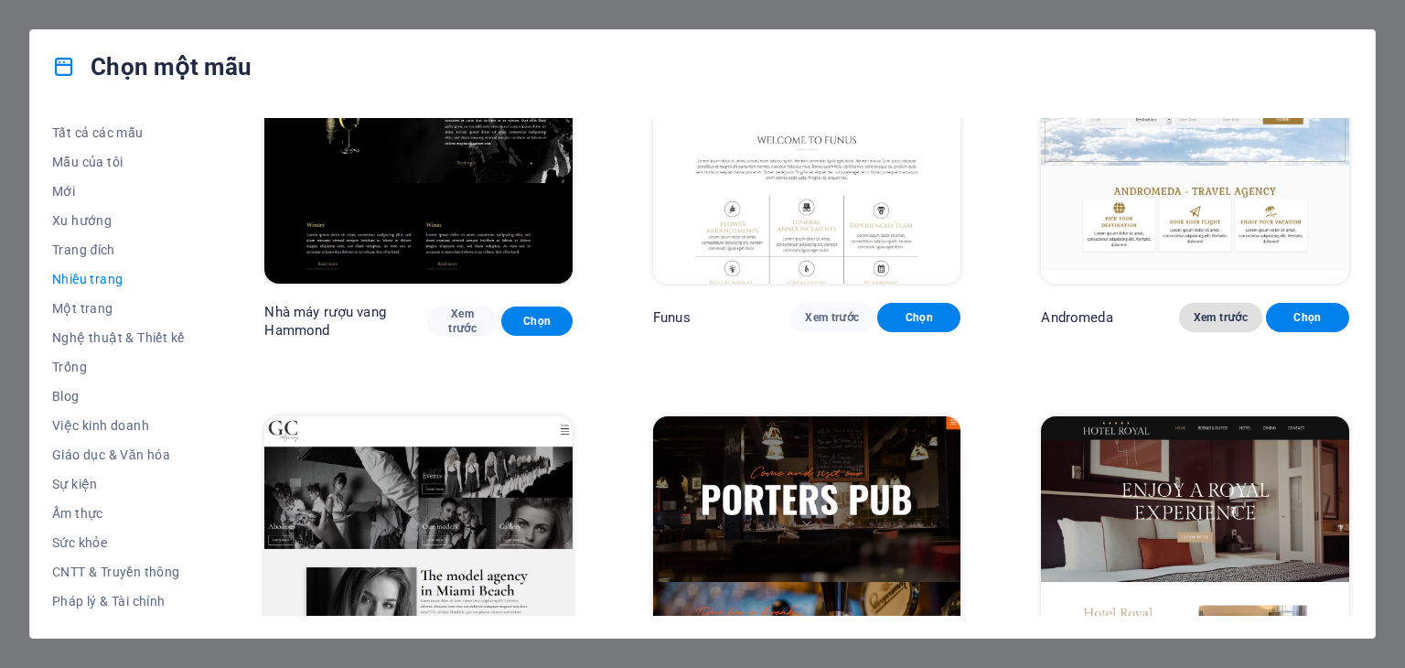
click at [1202, 311] on font "Xem trước" at bounding box center [1221, 317] width 54 height 13
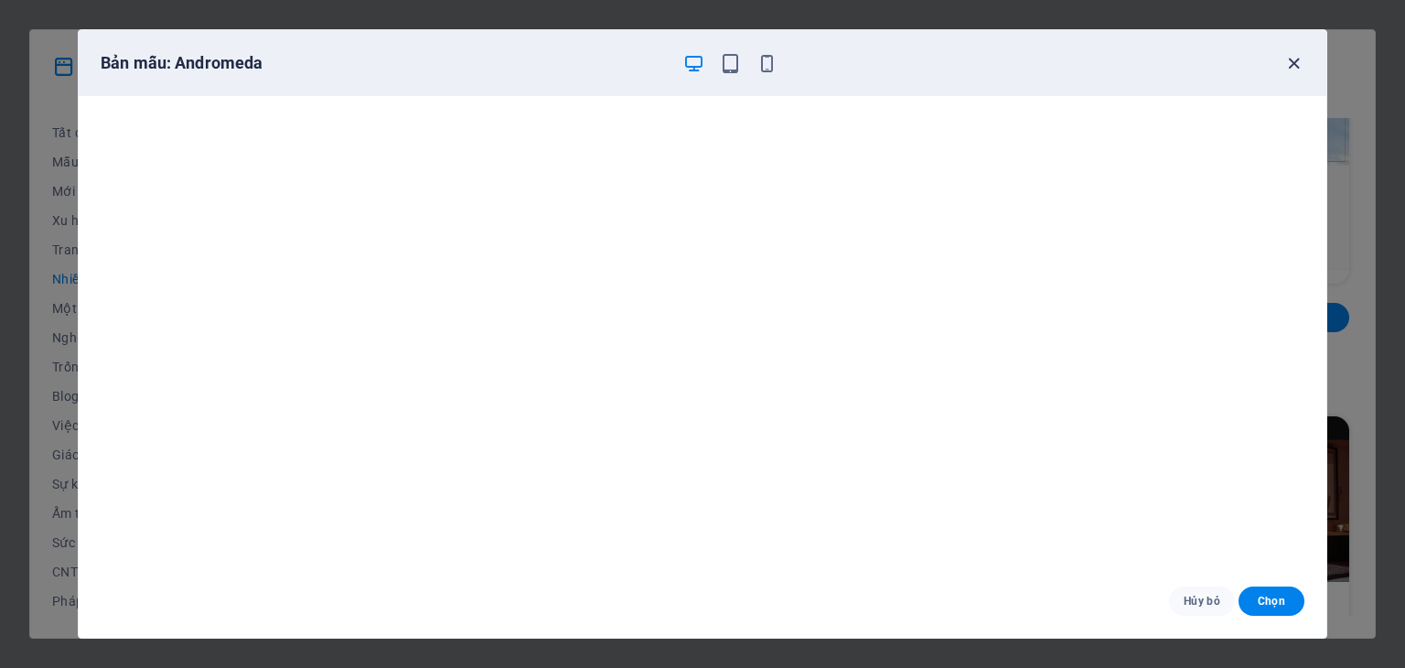
click at [1288, 70] on icon "button" at bounding box center [1293, 63] width 21 height 21
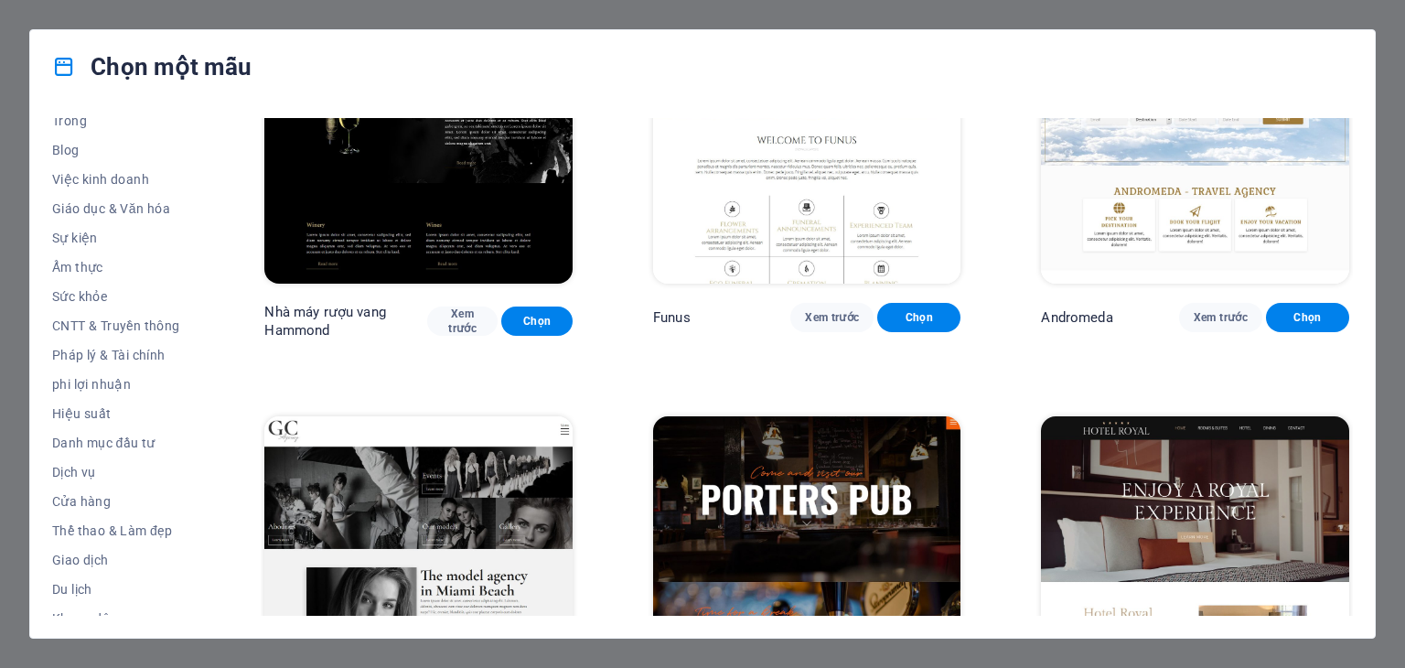
scroll to position [263, 0]
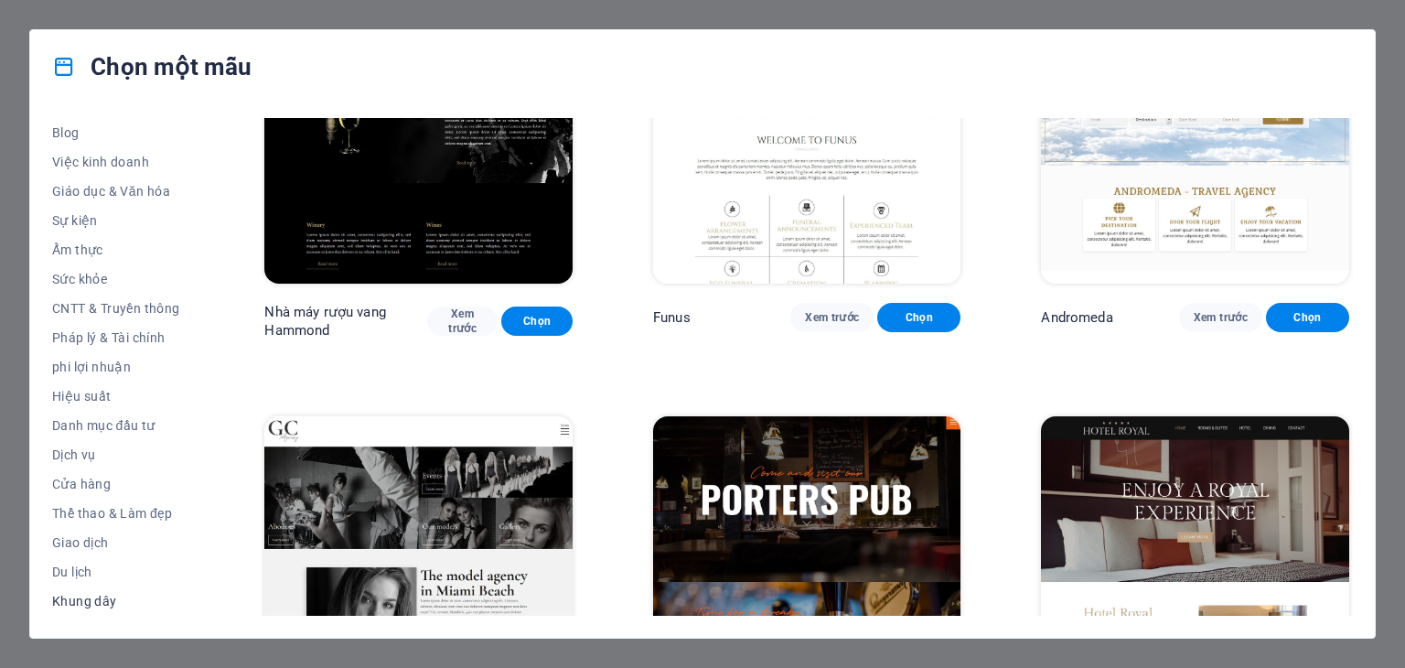
click at [93, 595] on font "Khung dây" at bounding box center [84, 601] width 65 height 15
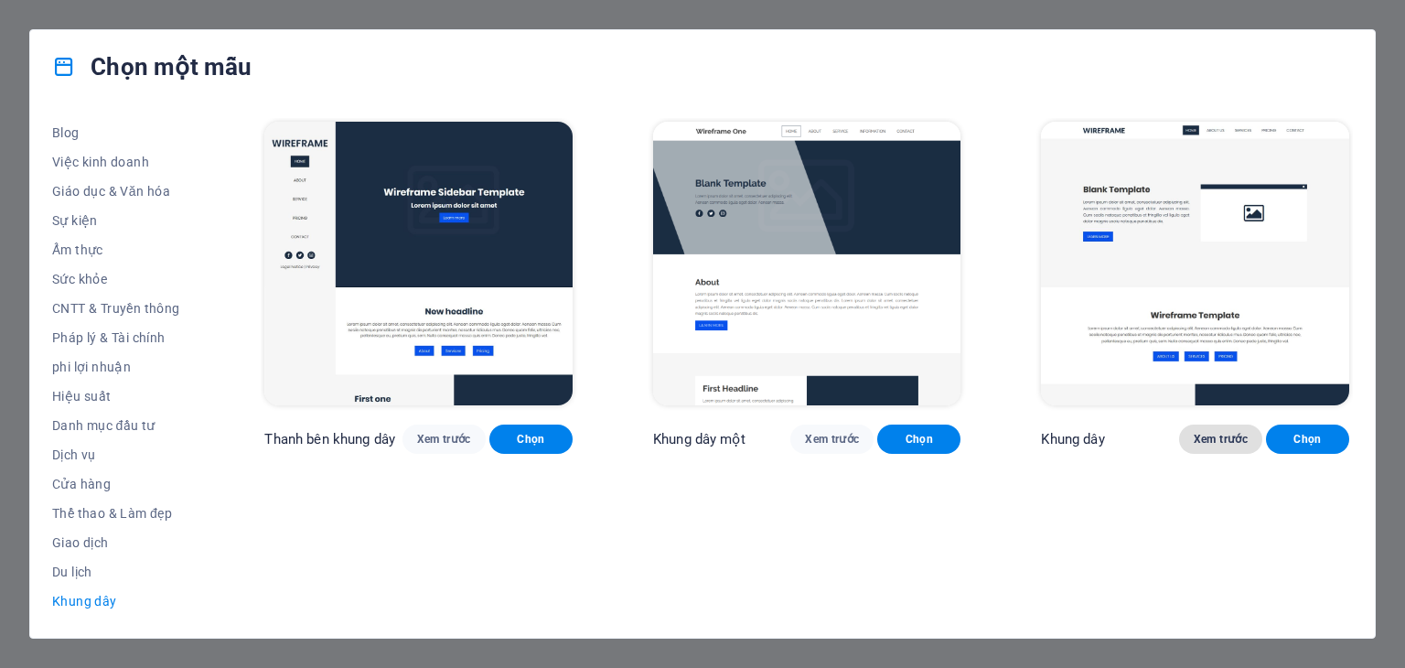
click at [1211, 444] on font "Xem trước" at bounding box center [1221, 439] width 54 height 13
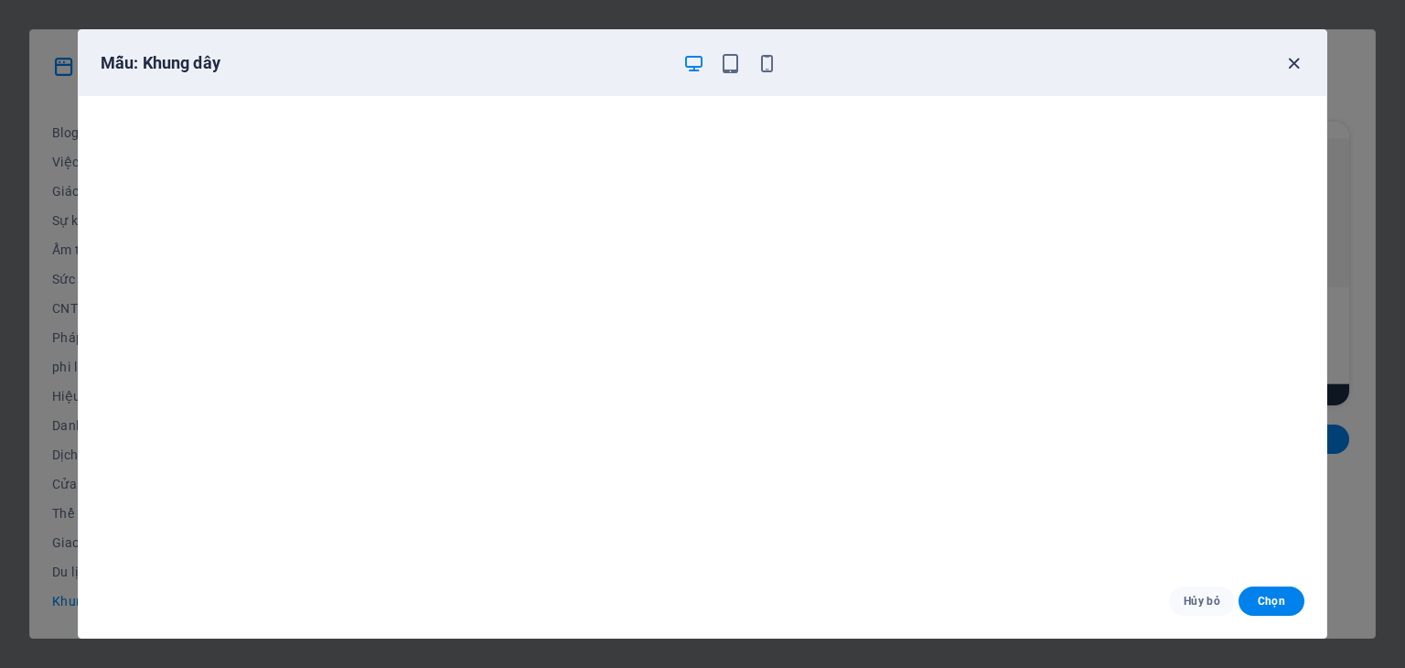
click at [1292, 65] on icon "button" at bounding box center [1293, 63] width 21 height 21
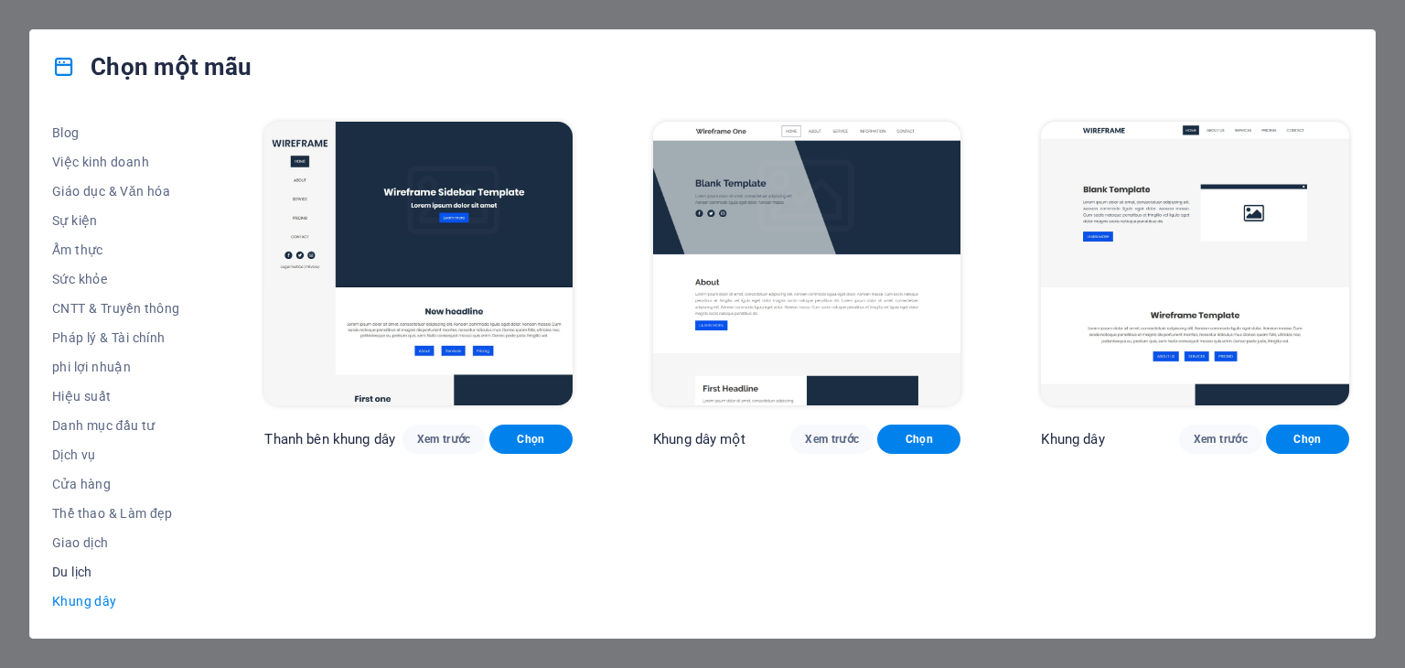
click at [64, 564] on font "Du lịch" at bounding box center [72, 571] width 40 height 15
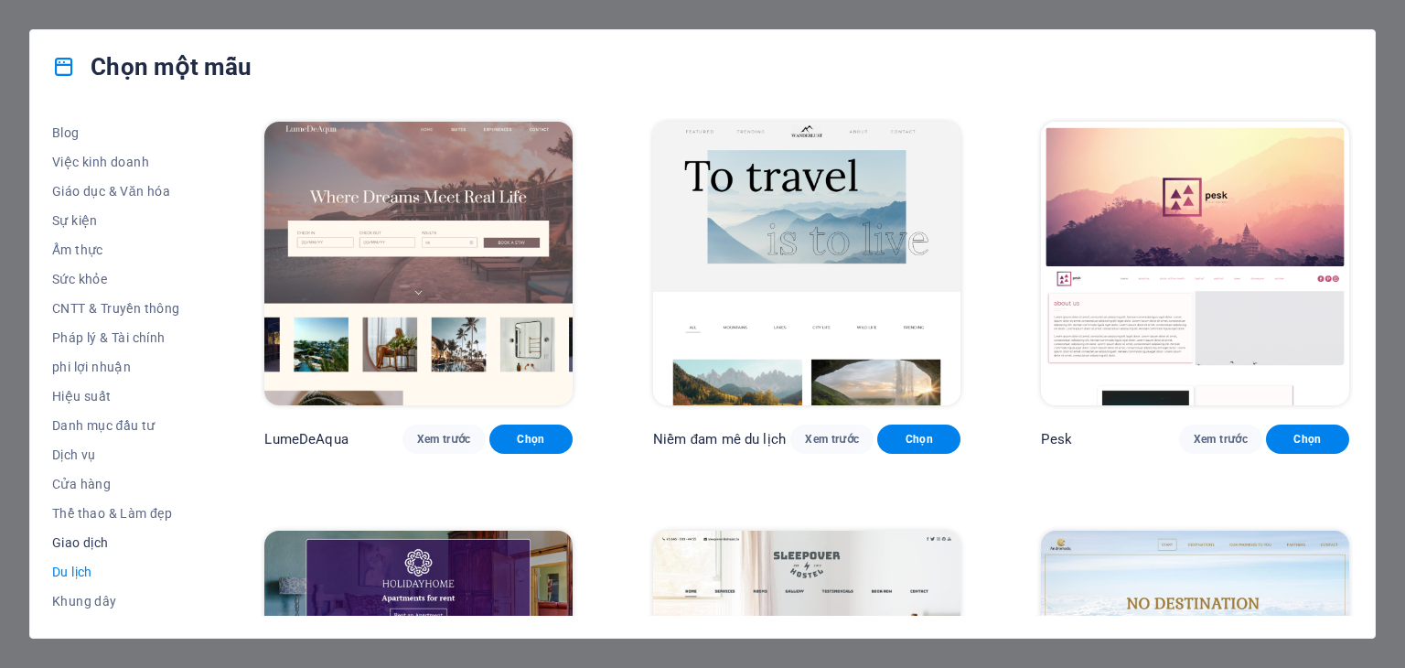
click at [76, 546] on font "Giao dịch" at bounding box center [80, 542] width 57 height 15
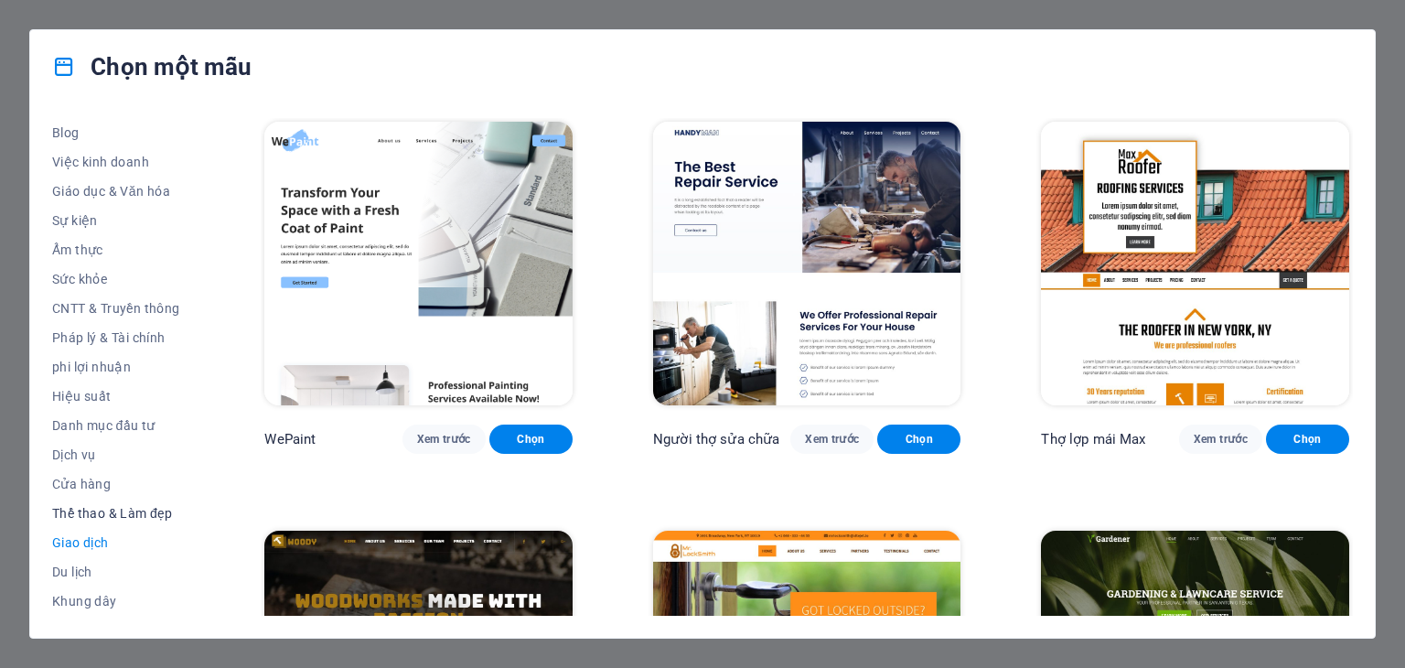
click at [96, 524] on button "Thể thao & Làm đẹp" at bounding box center [118, 513] width 132 height 29
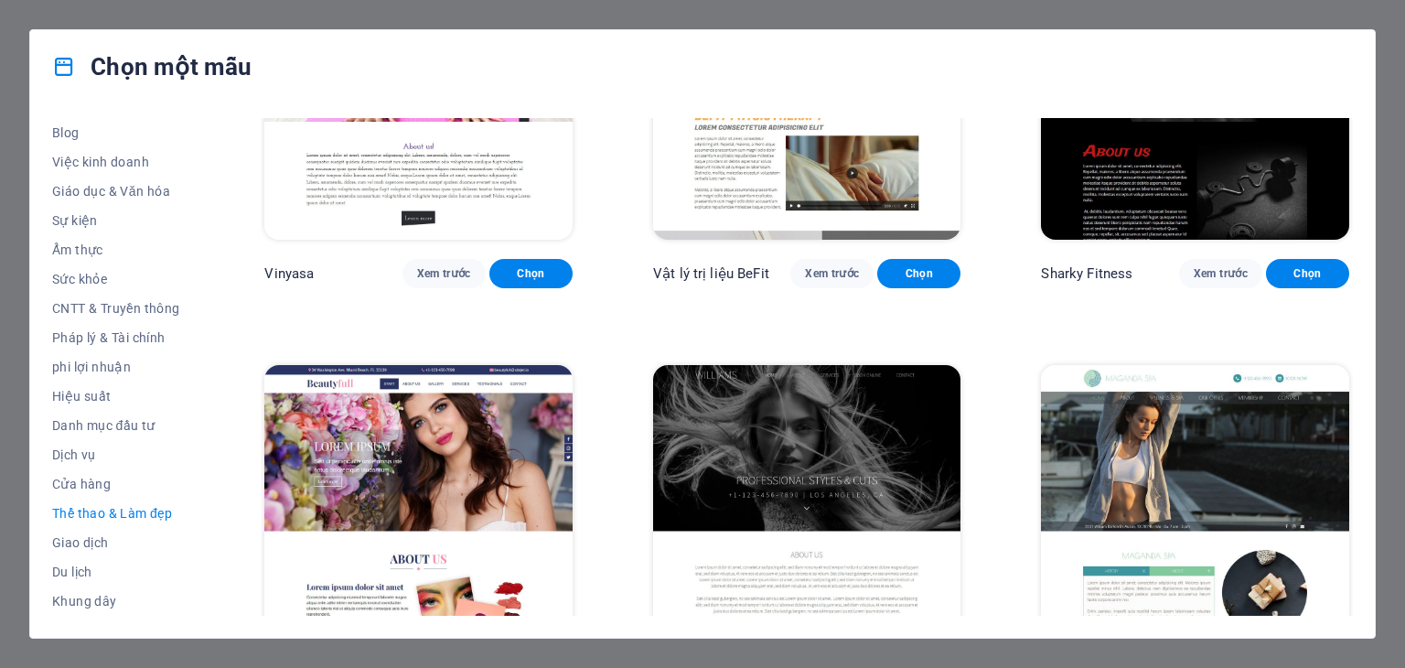
scroll to position [1555, 0]
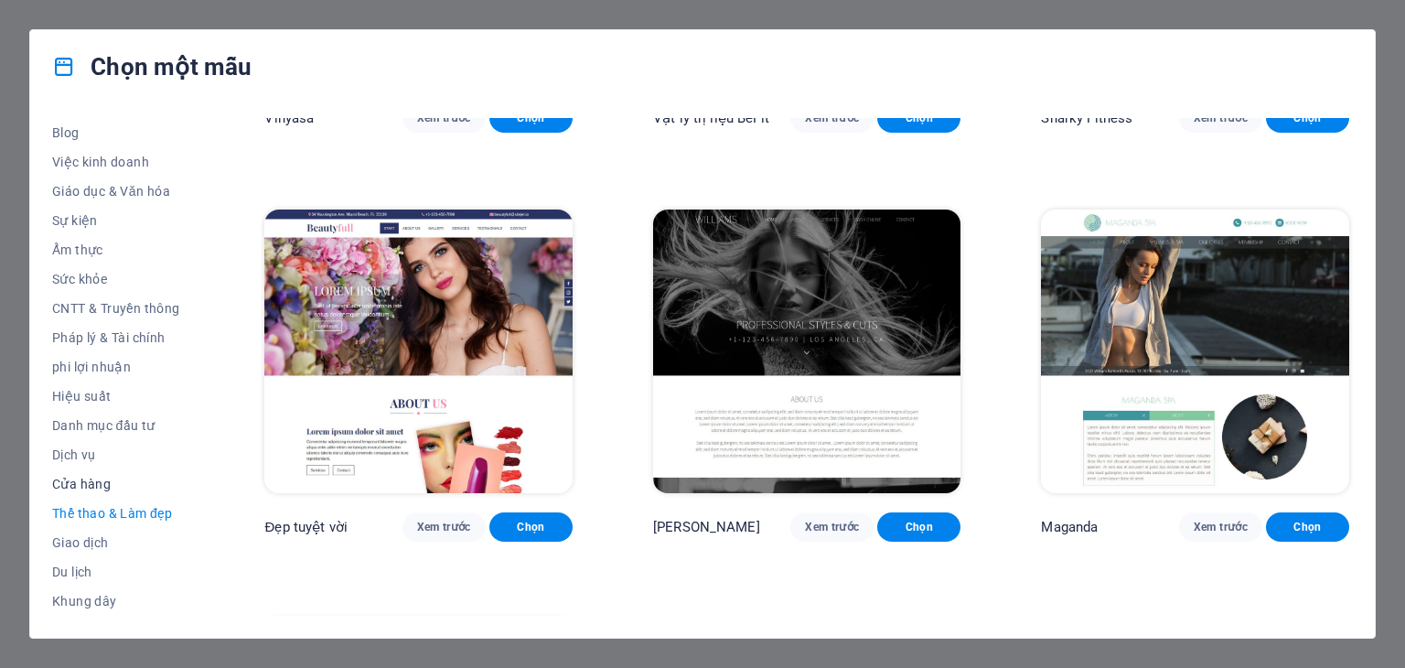
click at [95, 485] on font "Cửa hàng" at bounding box center [81, 484] width 59 height 15
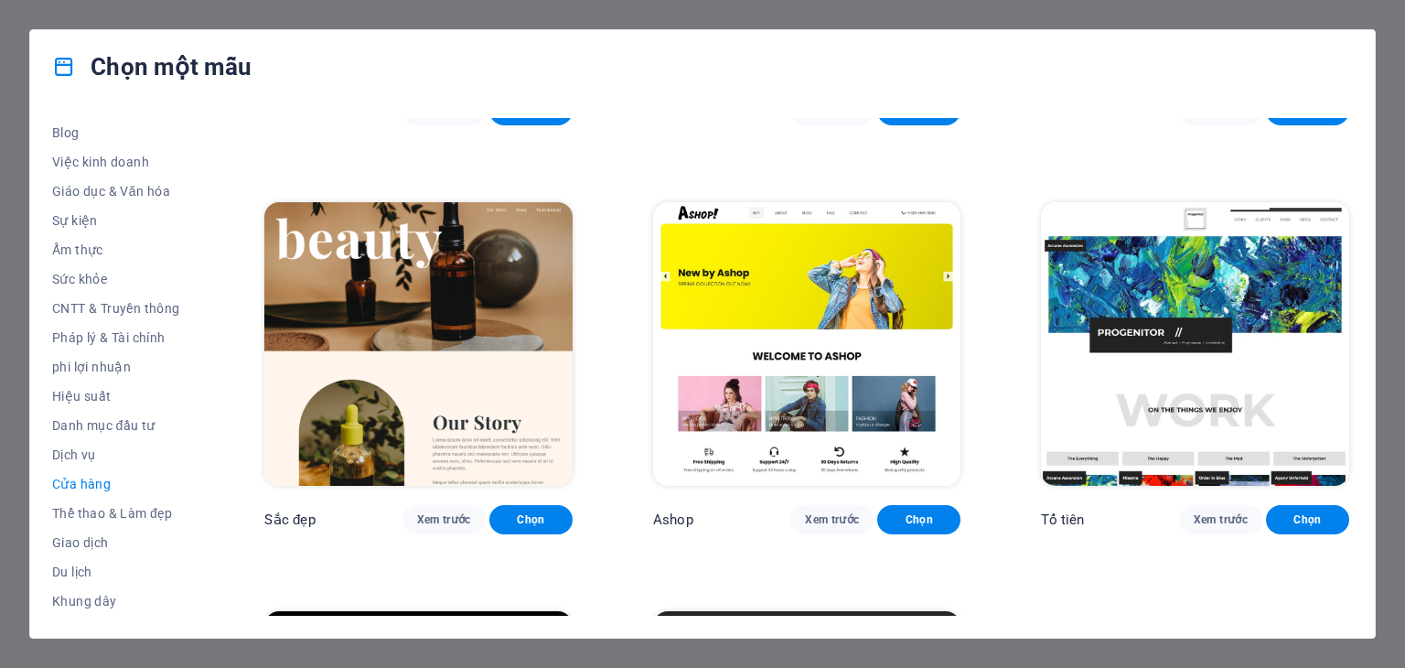
scroll to position [701, 0]
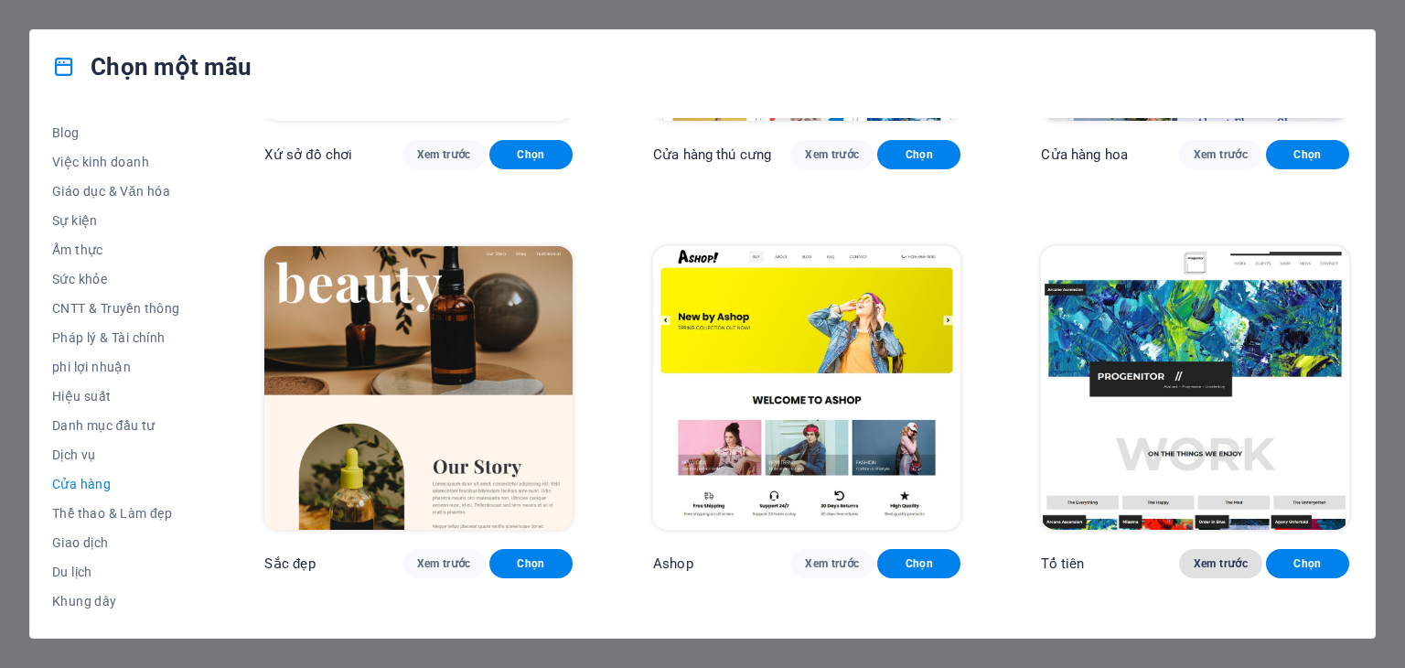
click at [1194, 557] on font "Xem trước" at bounding box center [1221, 563] width 54 height 13
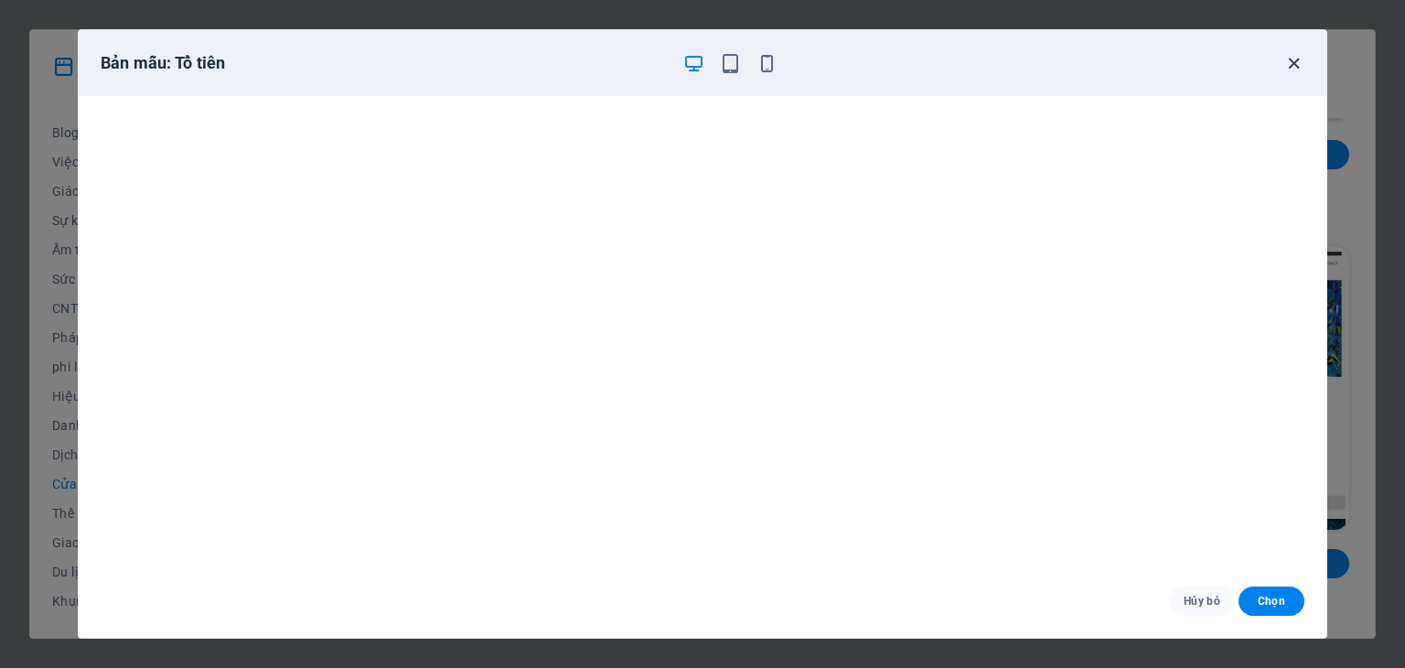
click at [1289, 71] on icon "button" at bounding box center [1293, 63] width 21 height 21
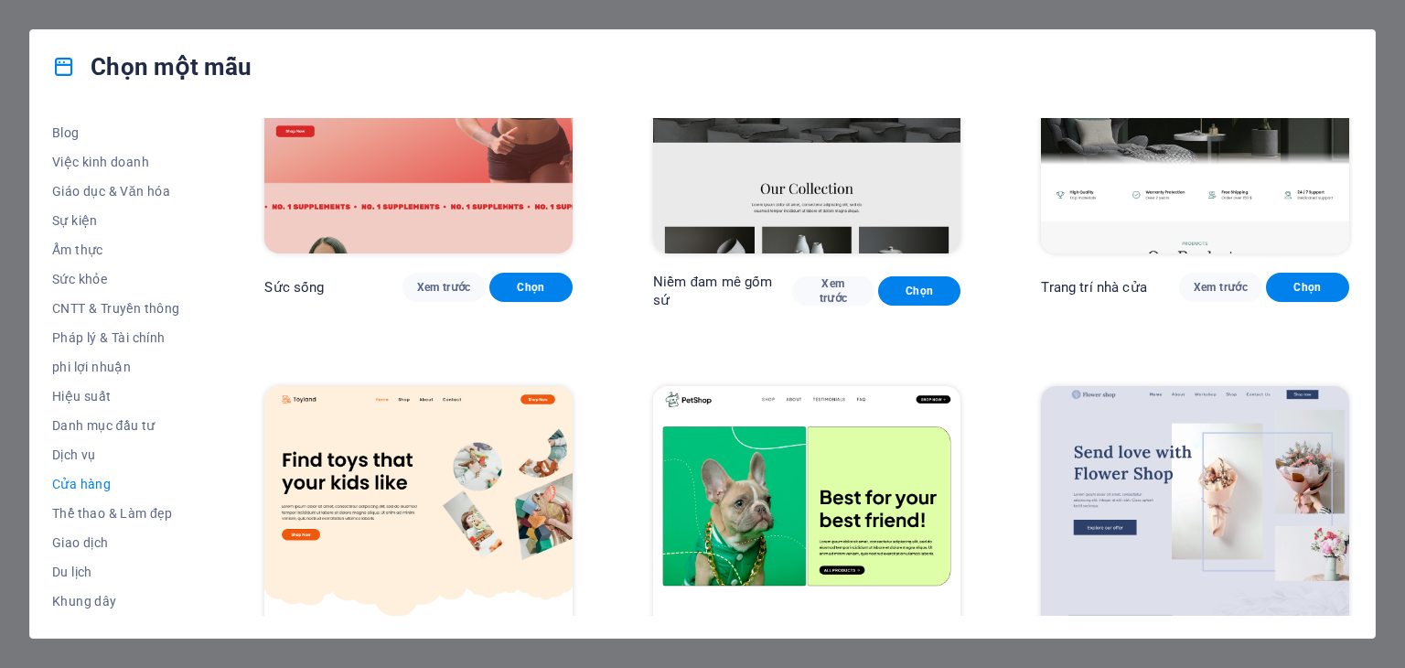
scroll to position [0, 0]
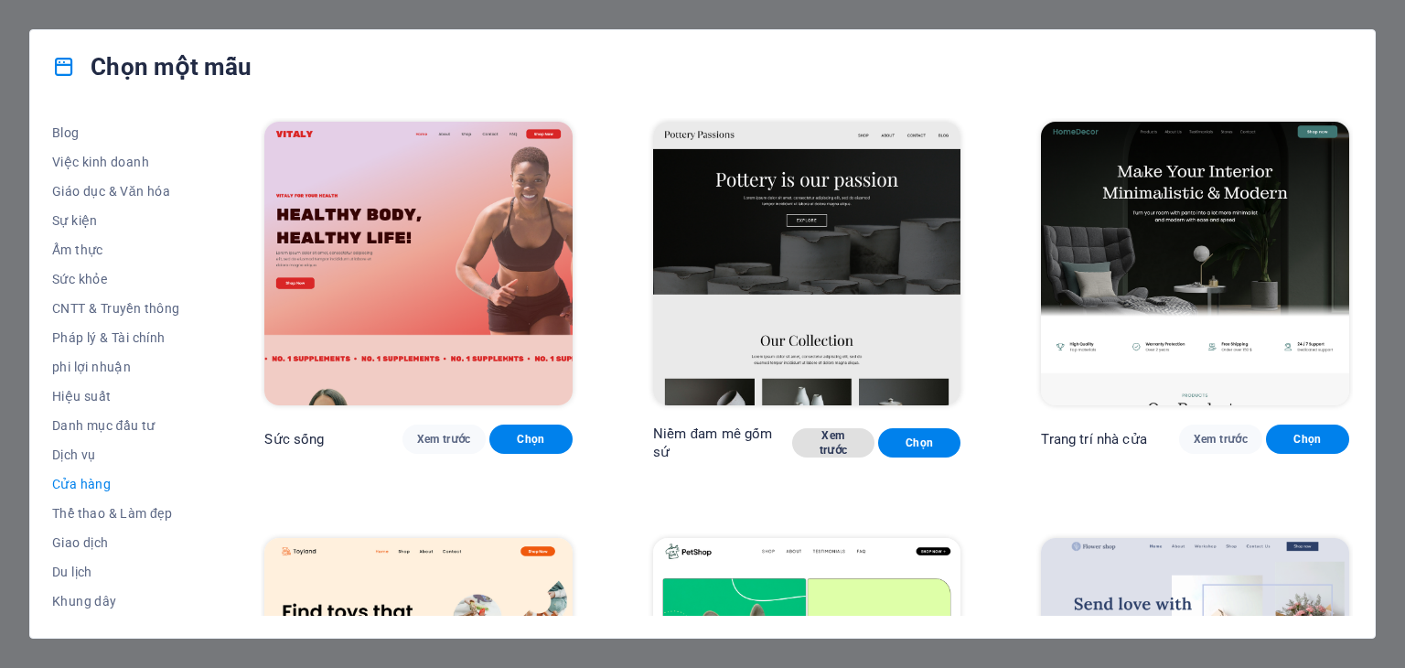
click at [814, 440] on font "Xem trước" at bounding box center [833, 442] width 53 height 29
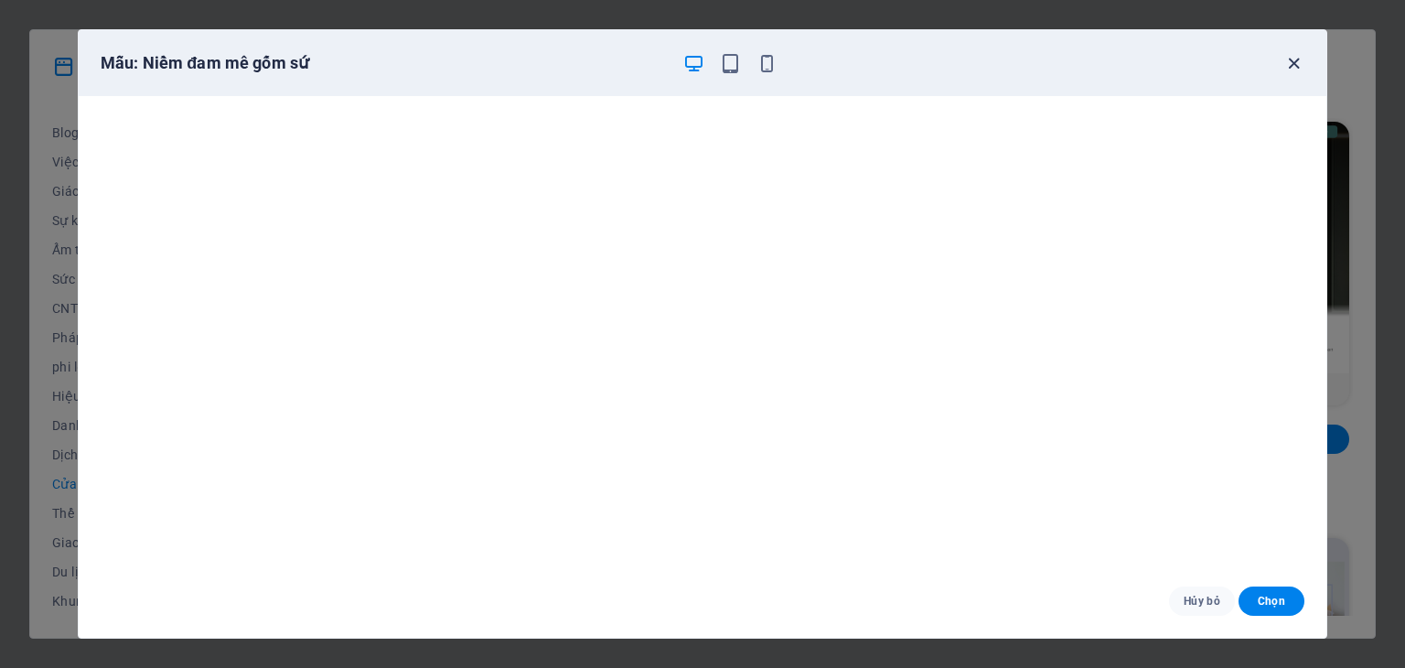
click at [1293, 67] on icon "button" at bounding box center [1293, 63] width 21 height 21
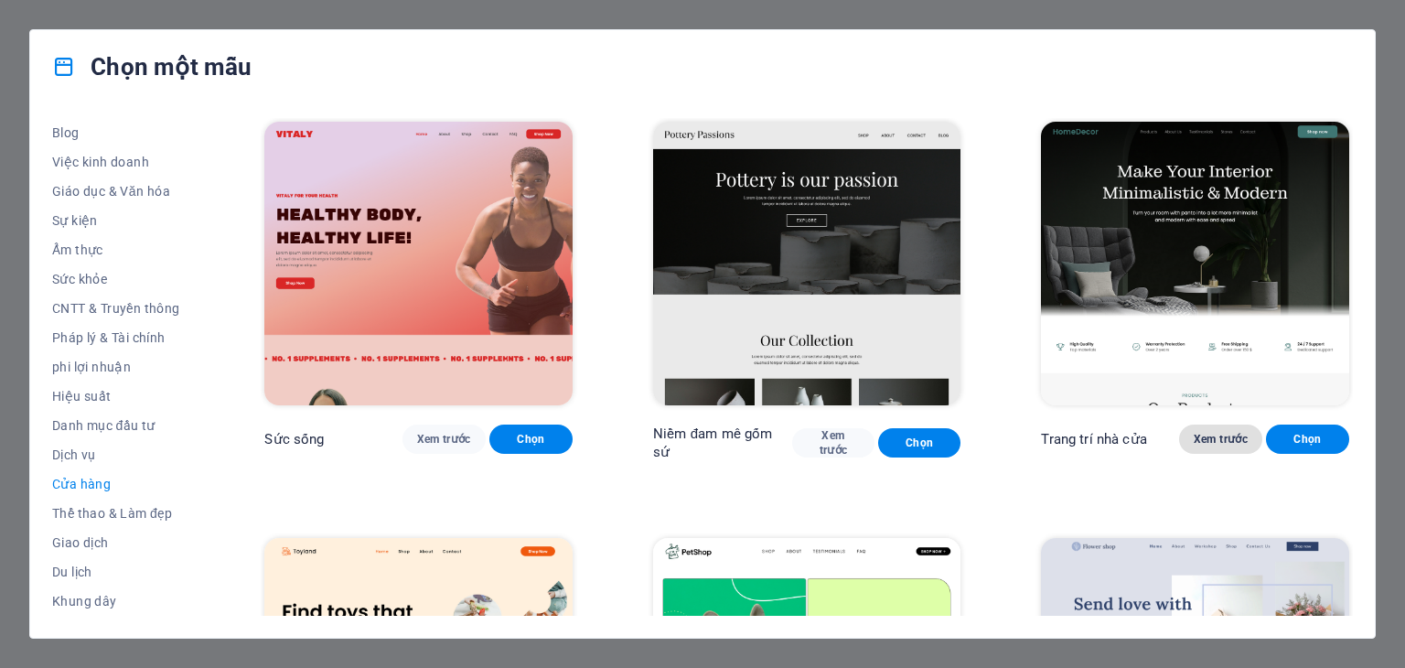
click at [1216, 445] on button "Xem trước" at bounding box center [1220, 438] width 83 height 29
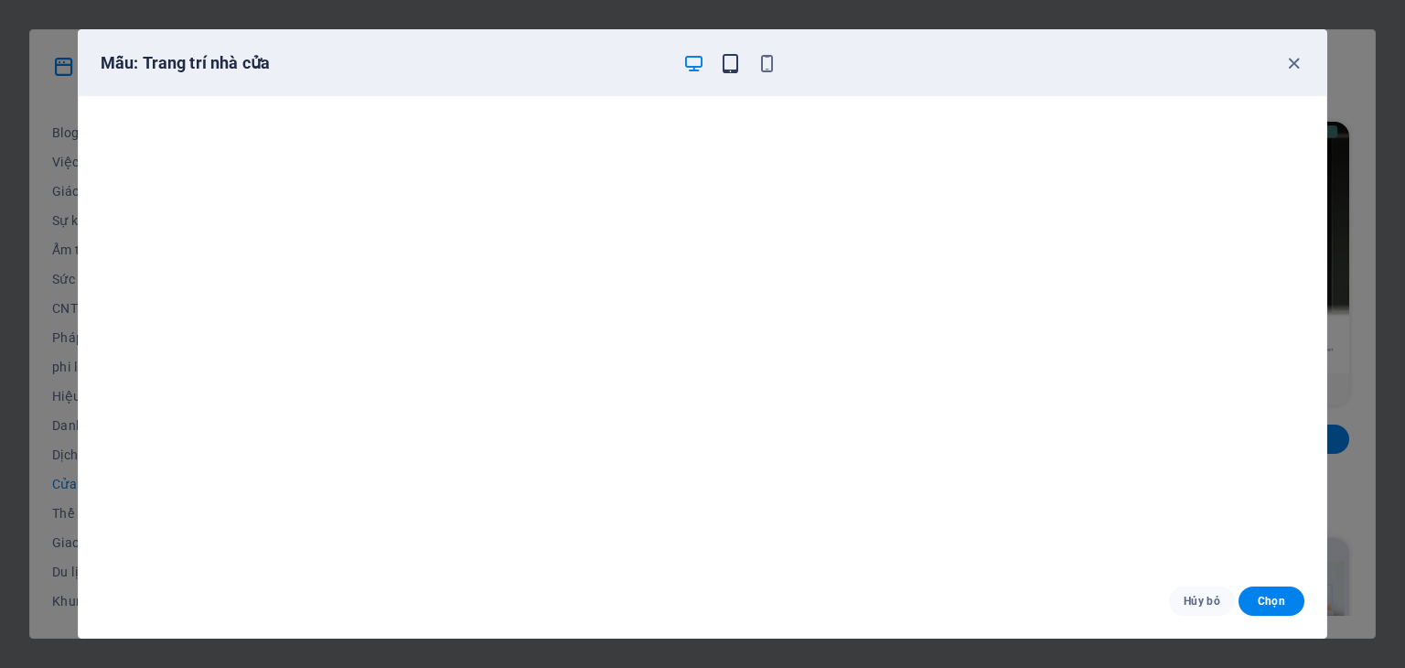
click at [735, 70] on icon "button" at bounding box center [730, 63] width 21 height 21
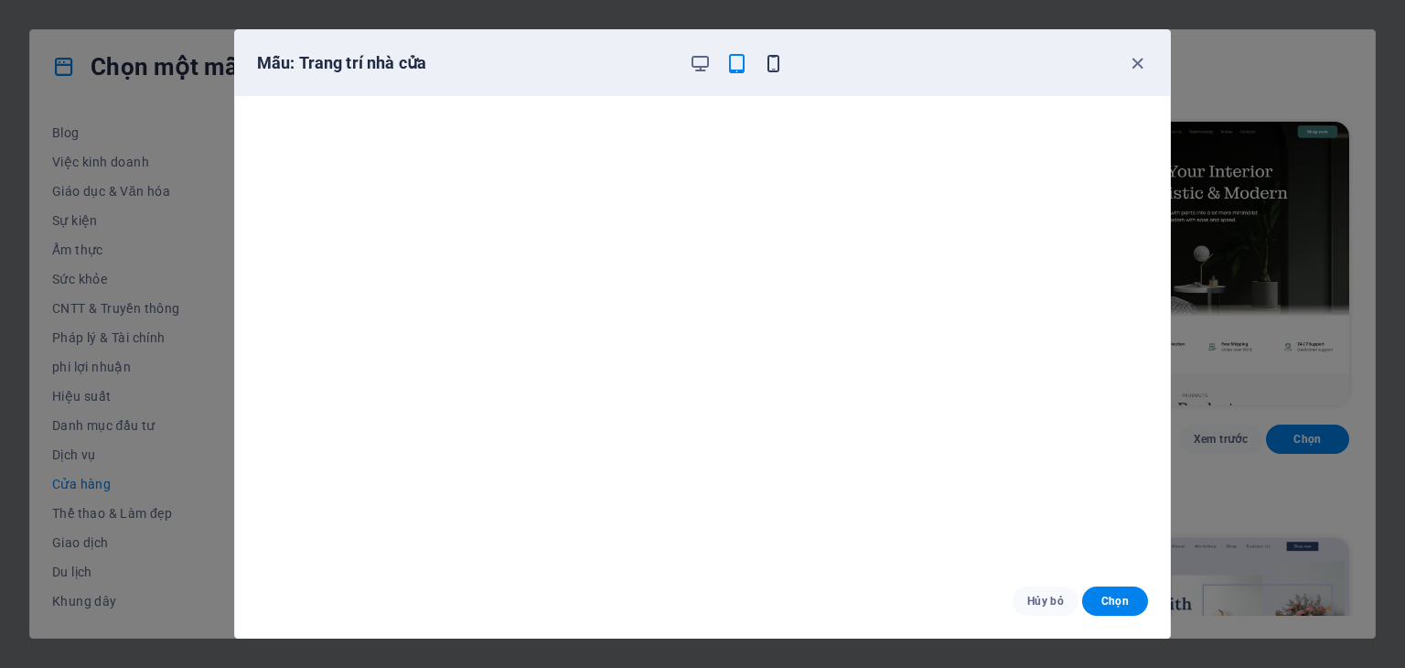
click at [772, 63] on icon "button" at bounding box center [773, 63] width 21 height 21
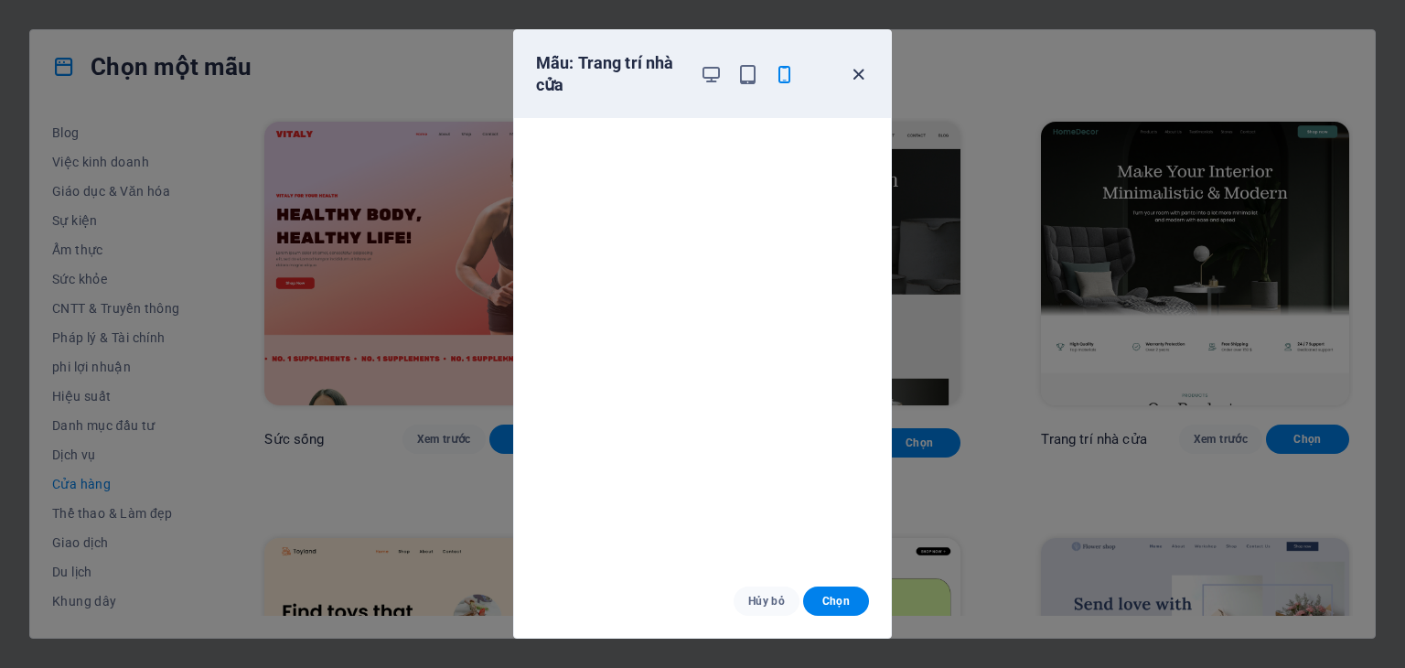
click at [860, 66] on icon "button" at bounding box center [858, 74] width 21 height 21
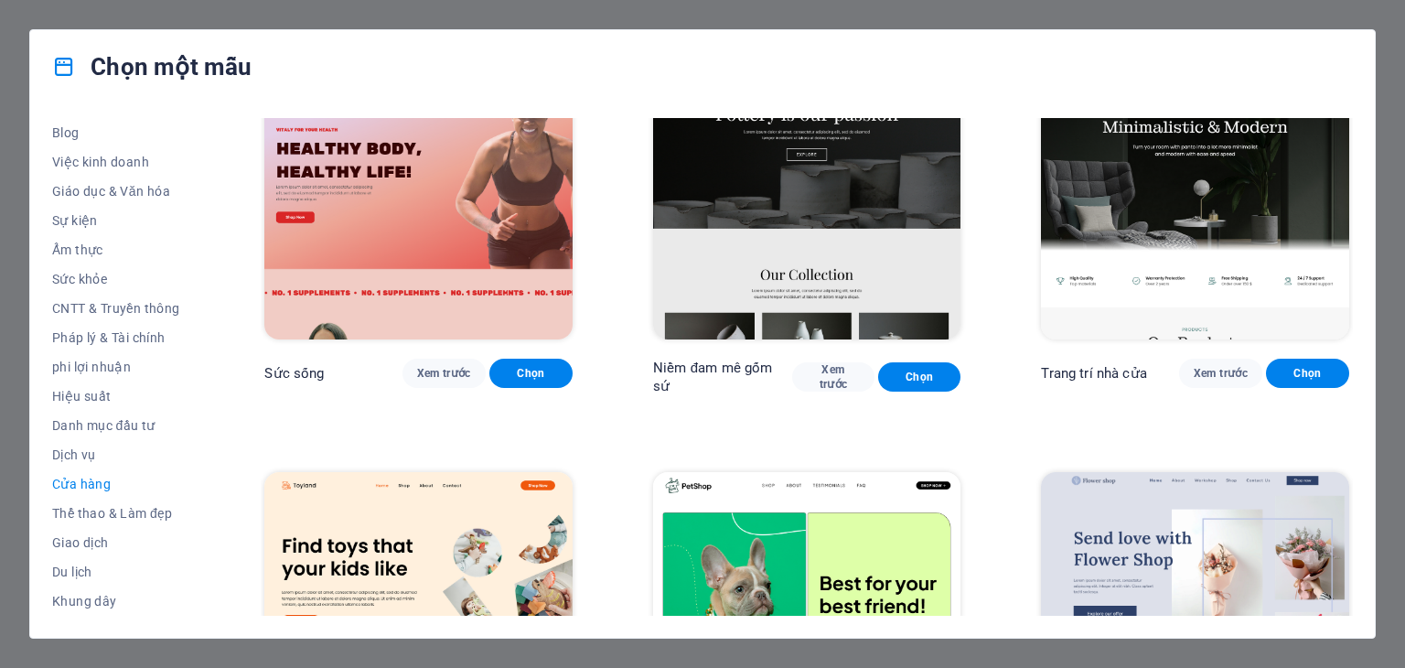
scroll to position [91, 0]
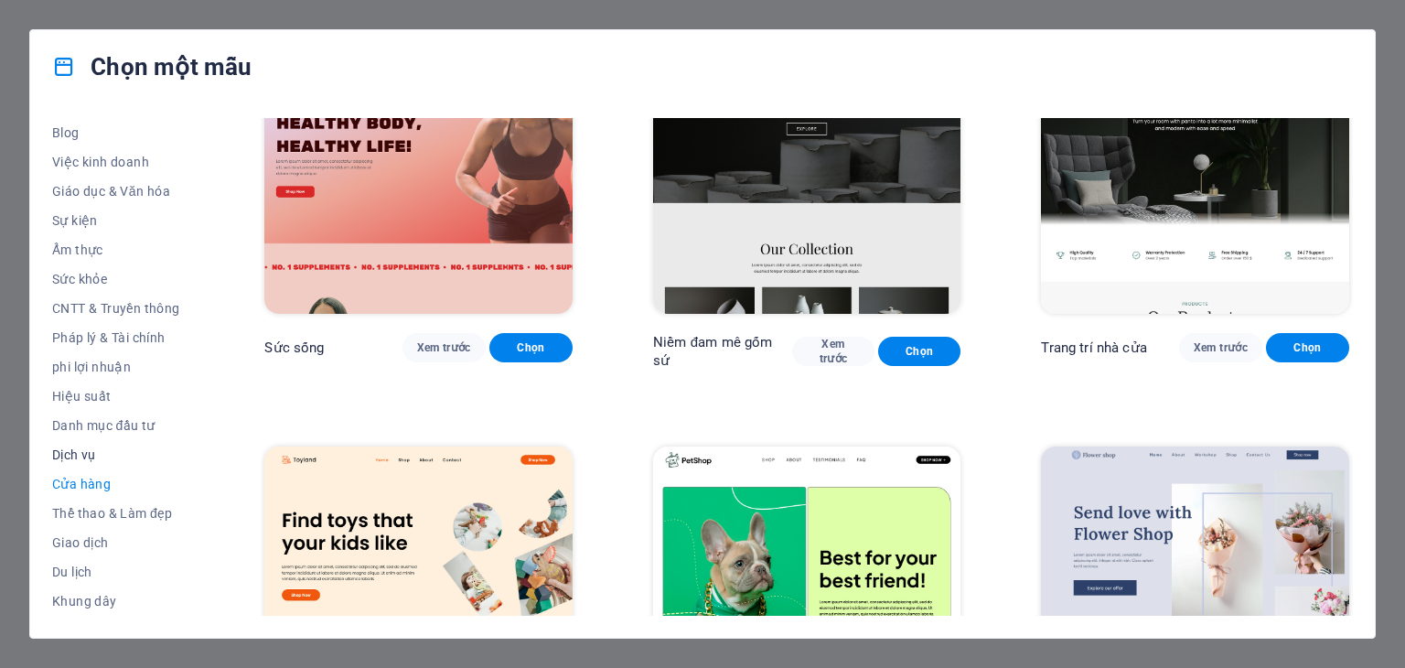
click at [78, 445] on button "Dịch vụ" at bounding box center [118, 454] width 132 height 29
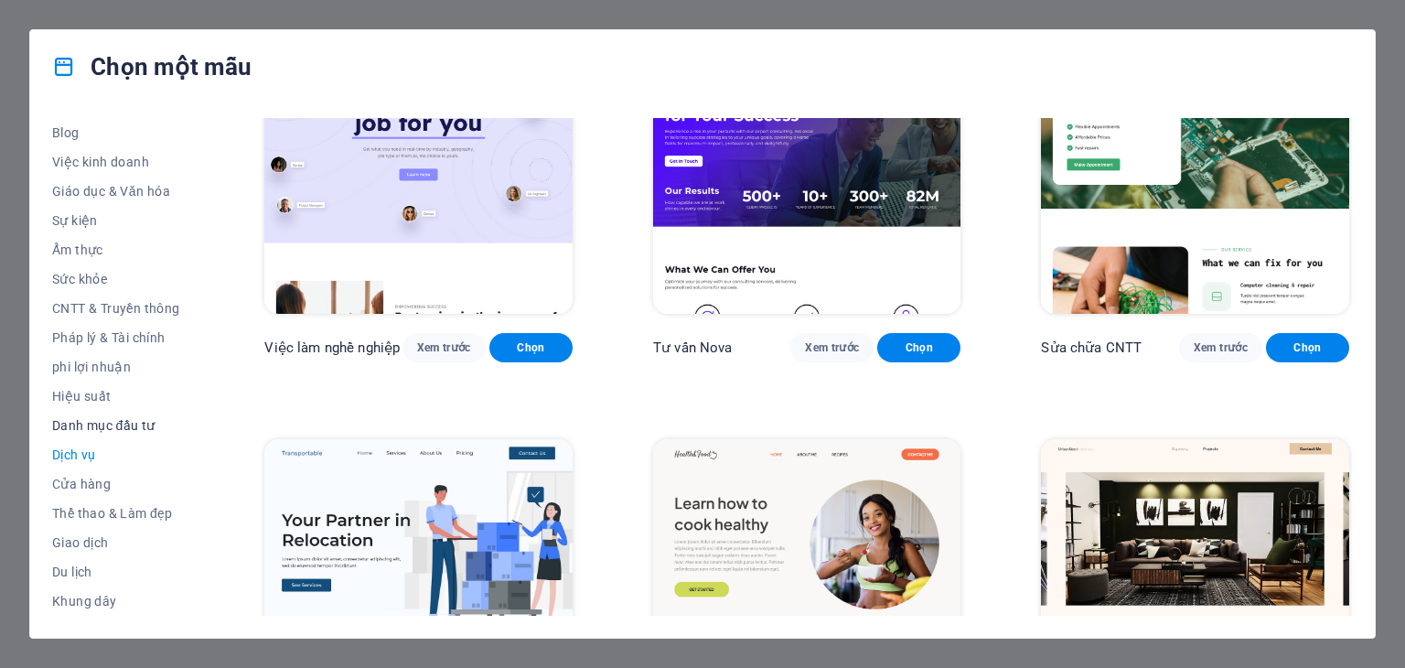
click at [90, 427] on font "Danh mục đầu tư" at bounding box center [103, 425] width 103 height 15
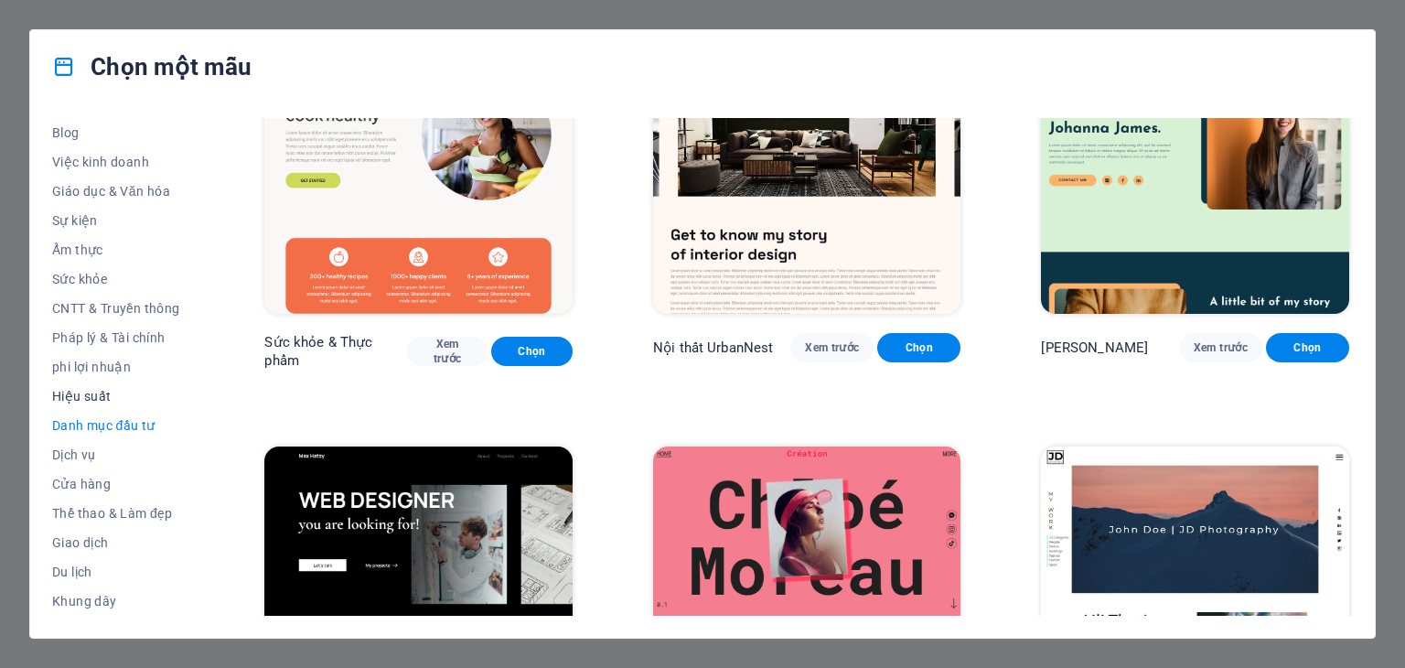
click at [93, 394] on font "Hiệu suất" at bounding box center [81, 396] width 59 height 15
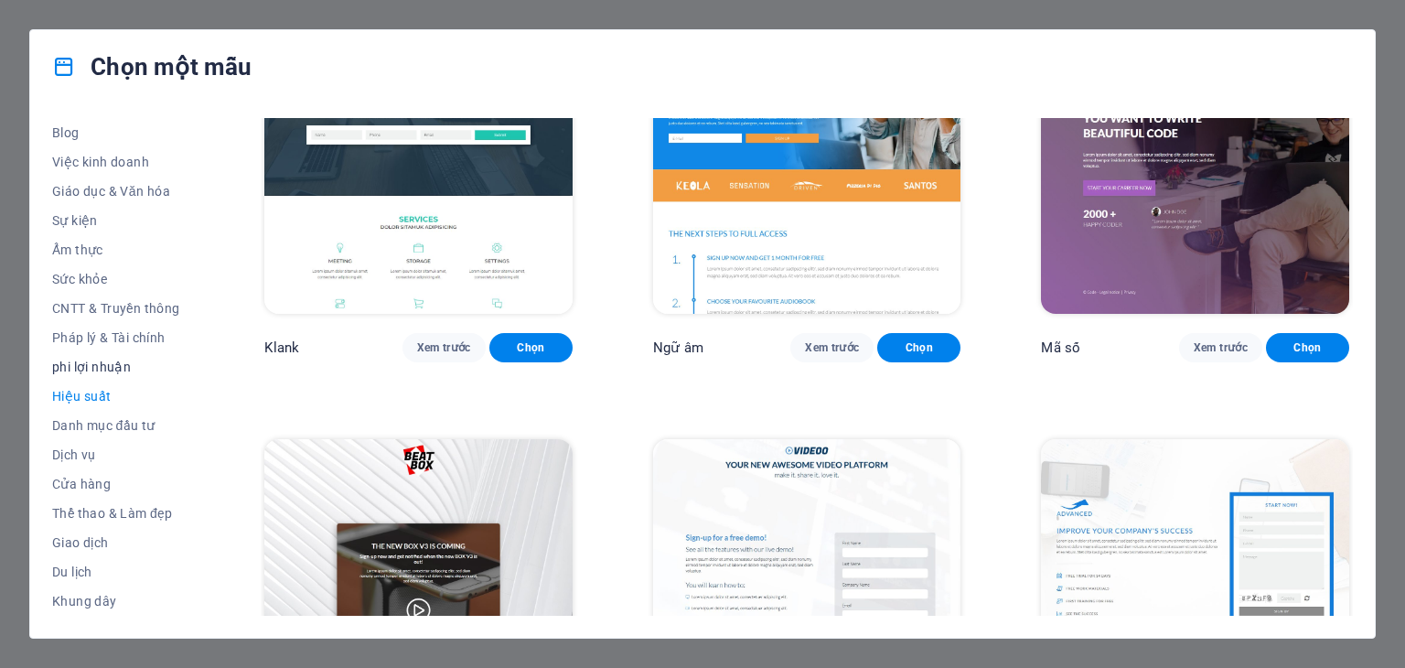
click at [95, 361] on font "phi lợi nhuận" at bounding box center [91, 367] width 79 height 15
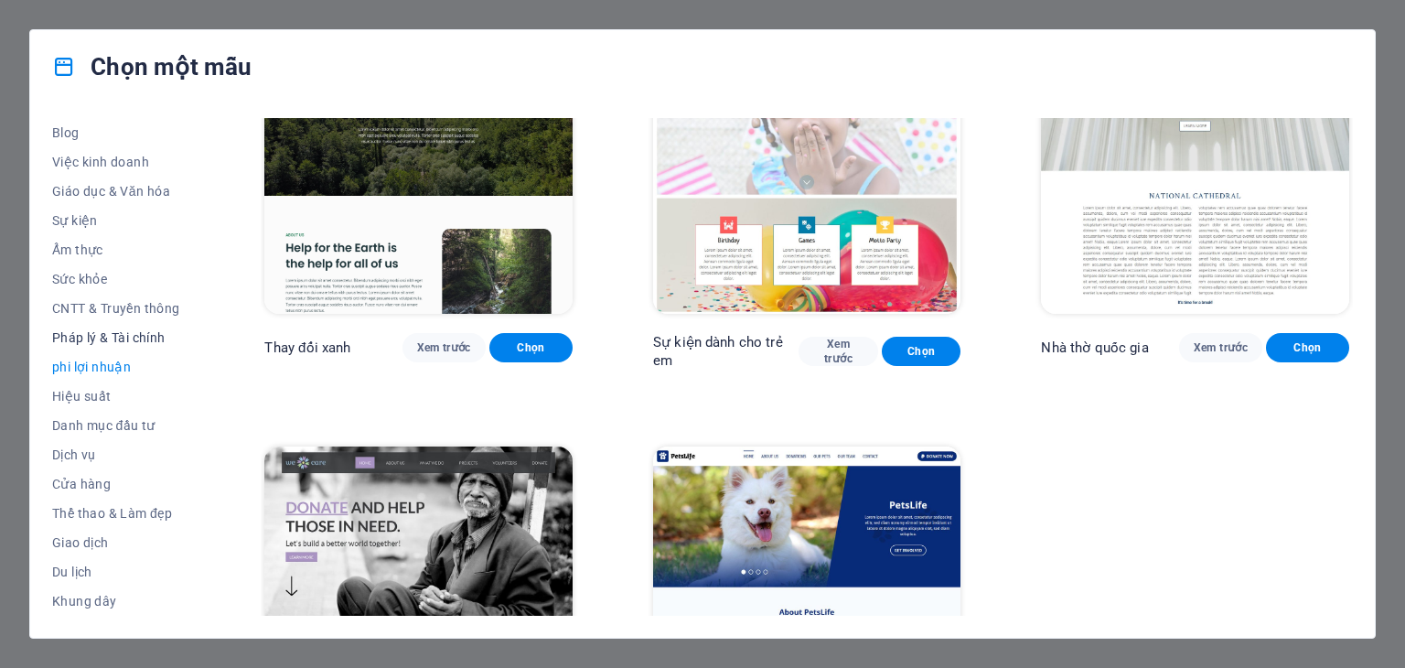
click at [108, 341] on font "Pháp lý & Tài chính" at bounding box center [108, 337] width 113 height 15
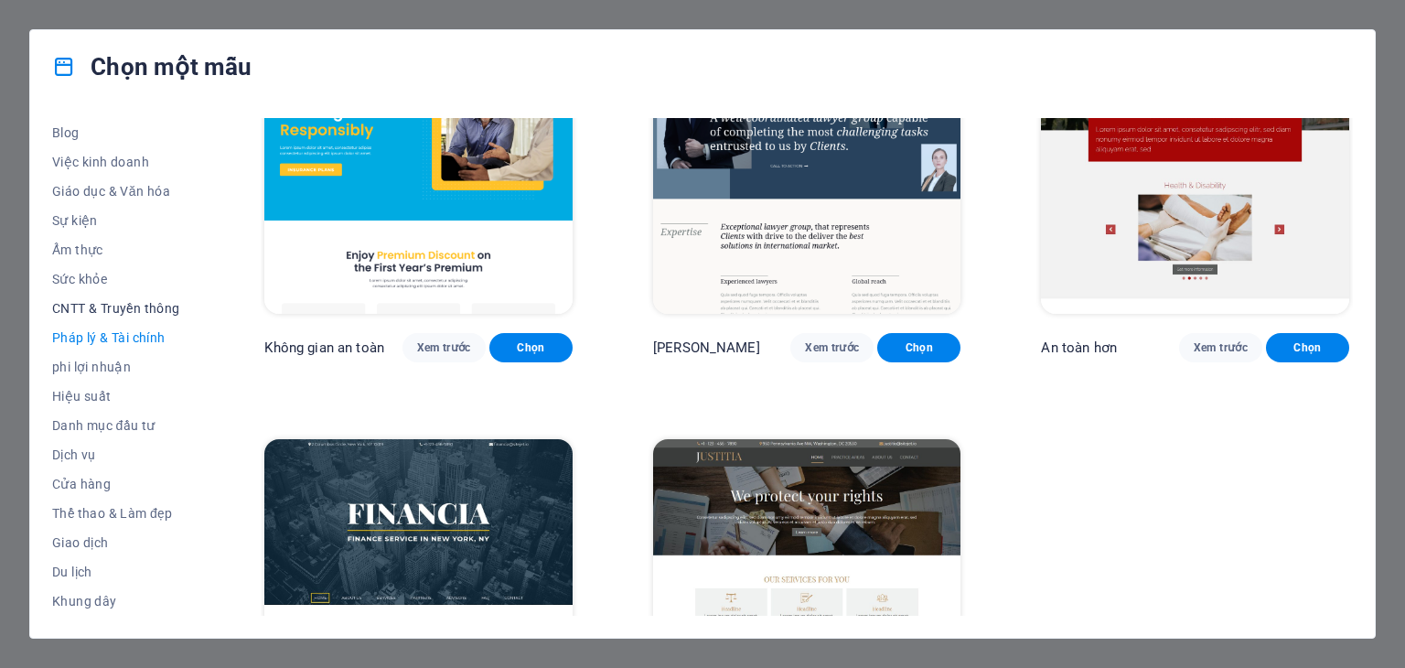
click at [116, 309] on font "CNTT & Truyền thông" at bounding box center [116, 308] width 128 height 15
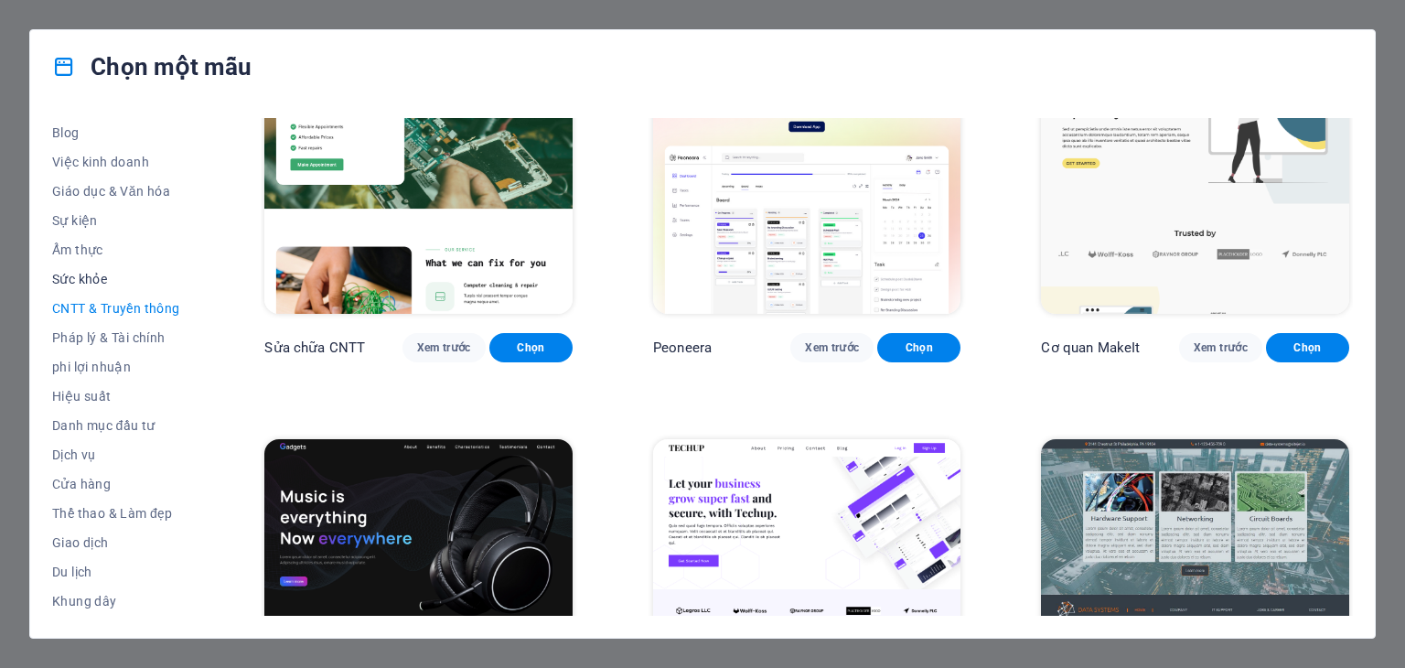
click at [95, 274] on font "Sức khỏe" at bounding box center [79, 279] width 55 height 15
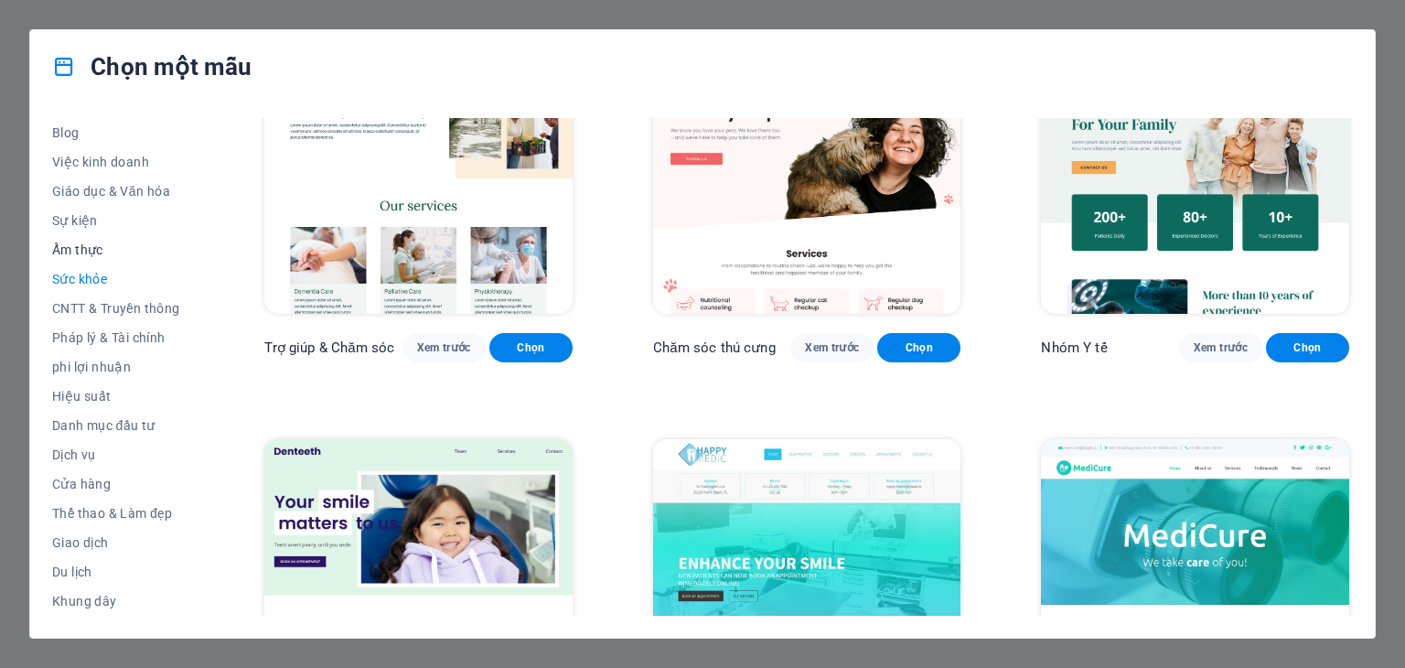
click at [95, 258] on button "Ẩm thực" at bounding box center [118, 249] width 132 height 29
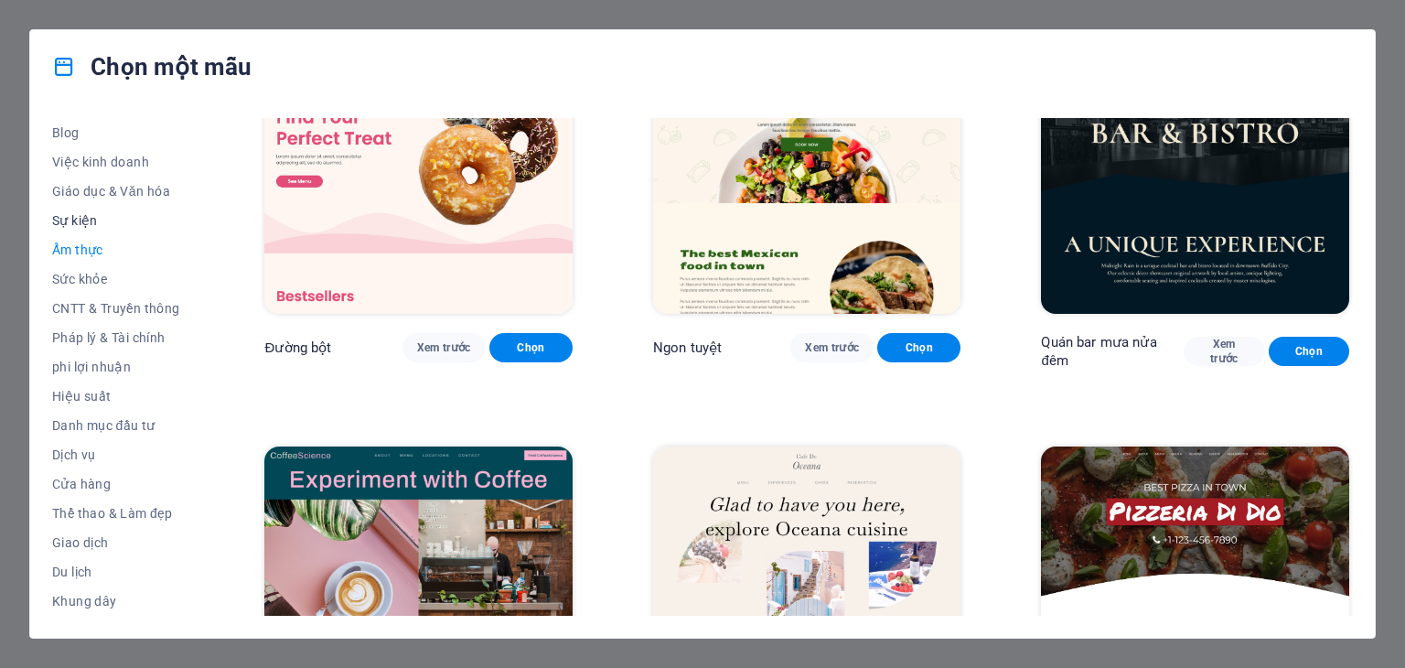
click at [86, 217] on font "Sự kiện" at bounding box center [75, 220] width 46 height 15
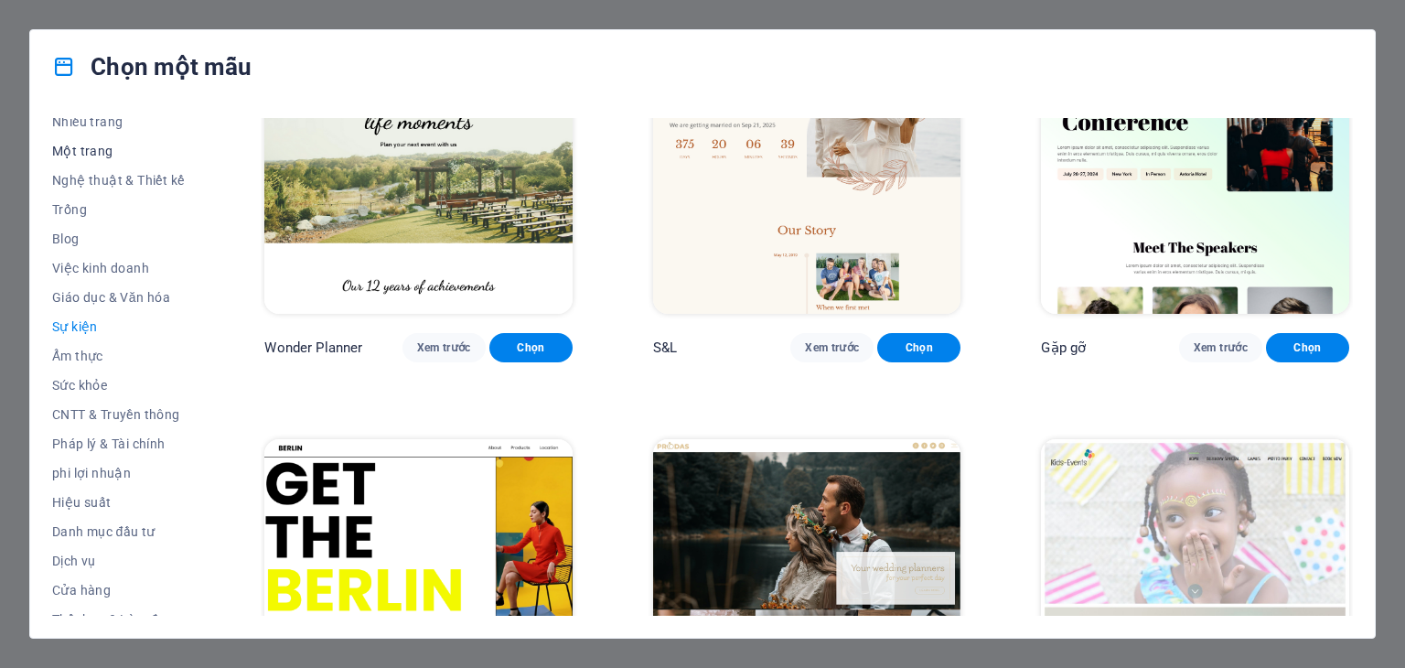
scroll to position [80, 0]
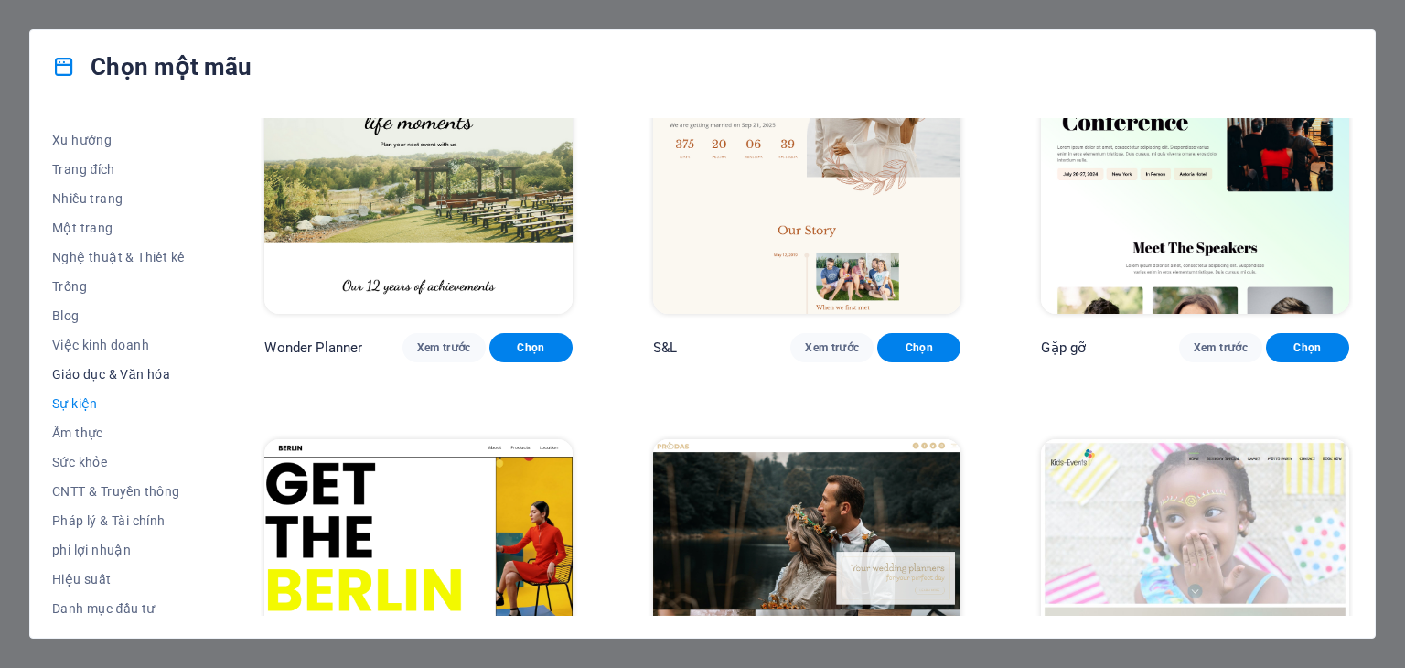
click at [84, 370] on font "Giáo dục & Văn hóa" at bounding box center [111, 374] width 118 height 15
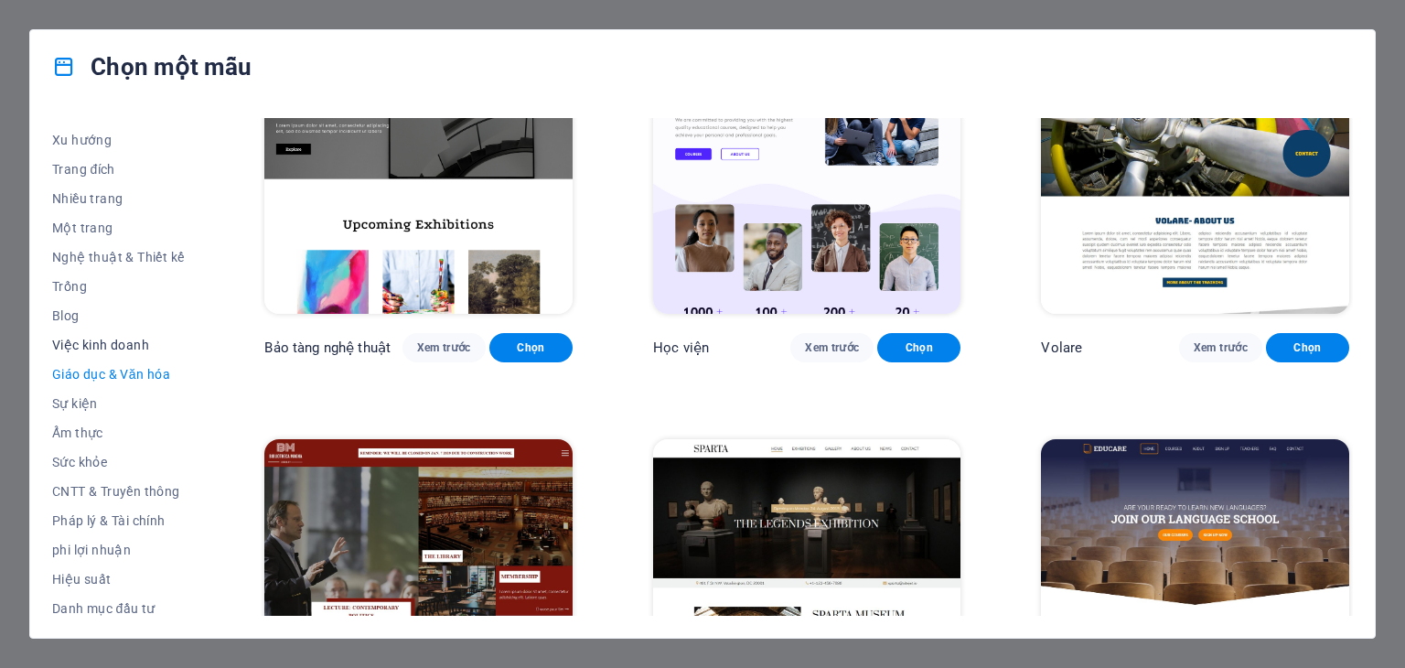
click at [103, 339] on font "Việc kinh doanh" at bounding box center [100, 345] width 97 height 15
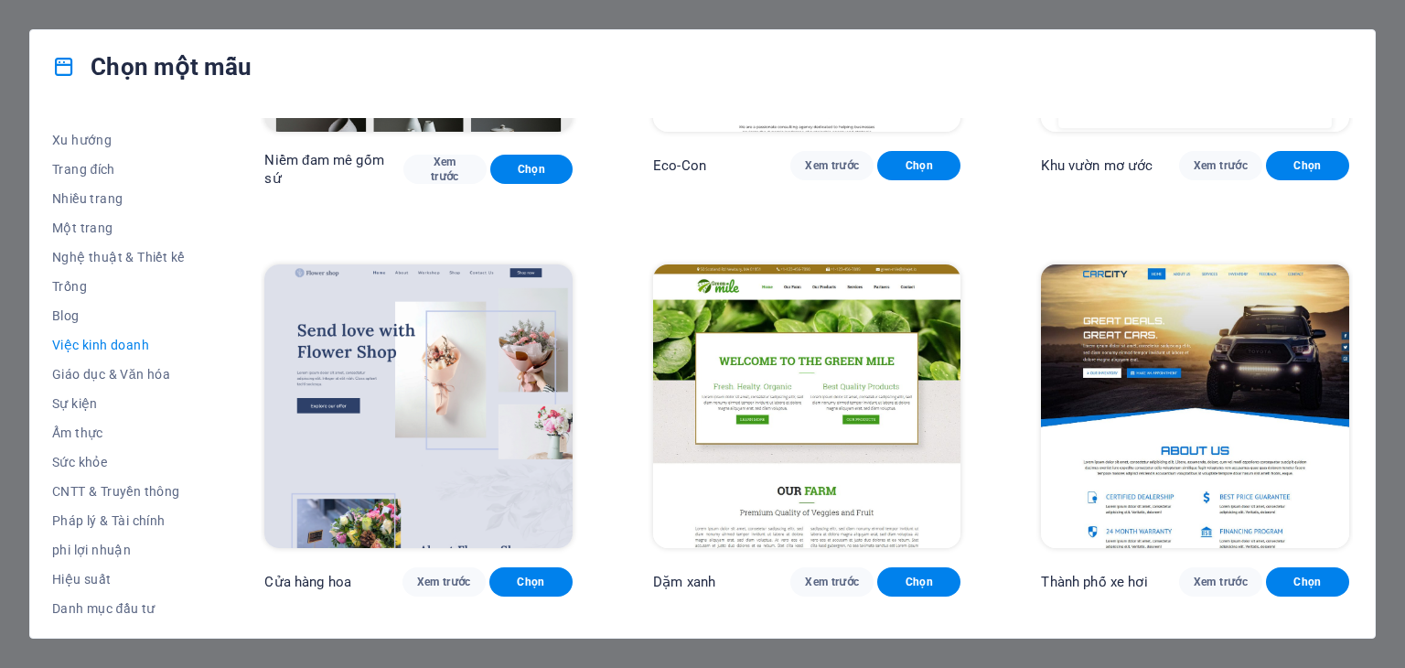
scroll to position [366, 0]
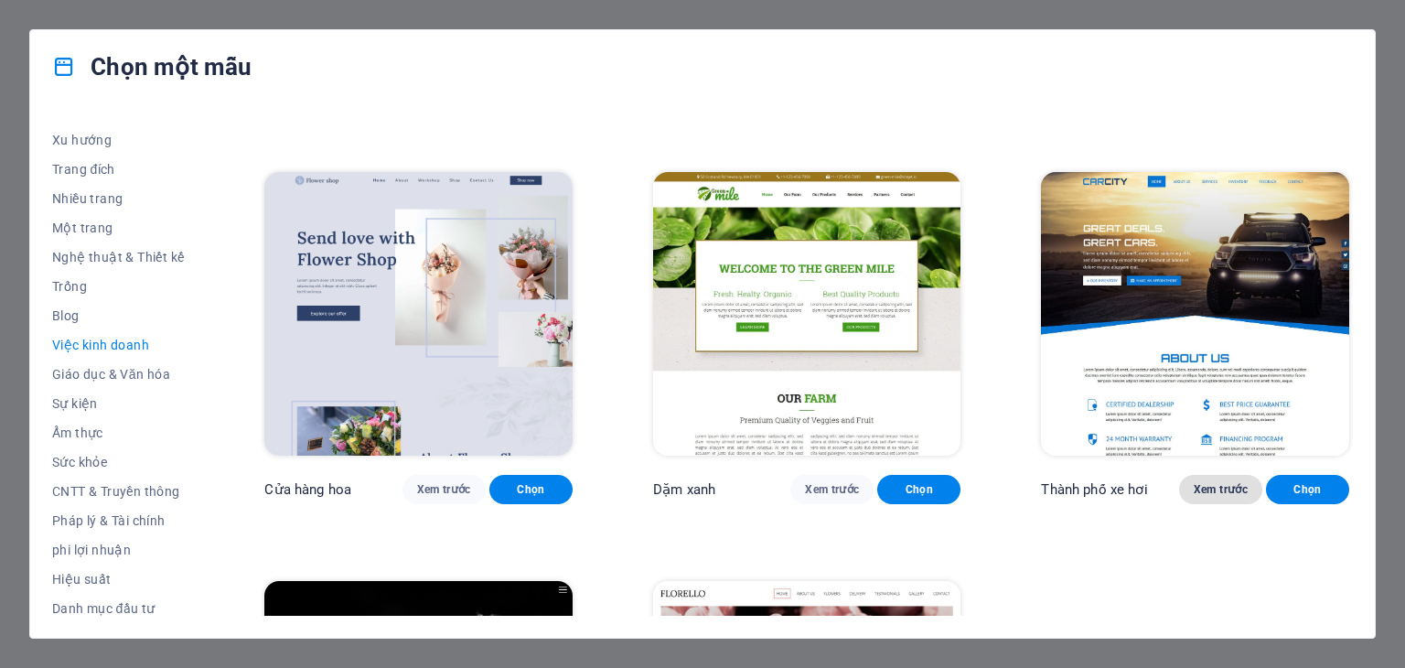
click at [1200, 483] on font "Xem trước" at bounding box center [1221, 489] width 54 height 13
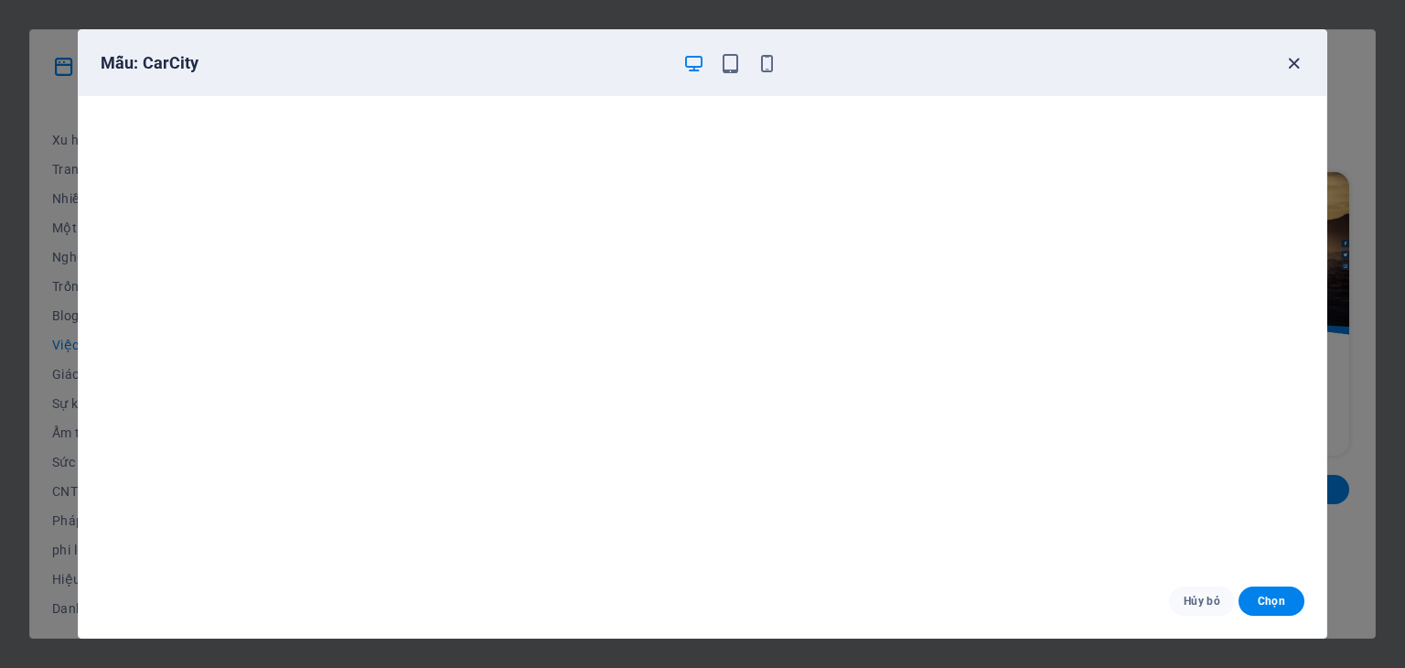
click at [1293, 66] on icon "button" at bounding box center [1293, 63] width 21 height 21
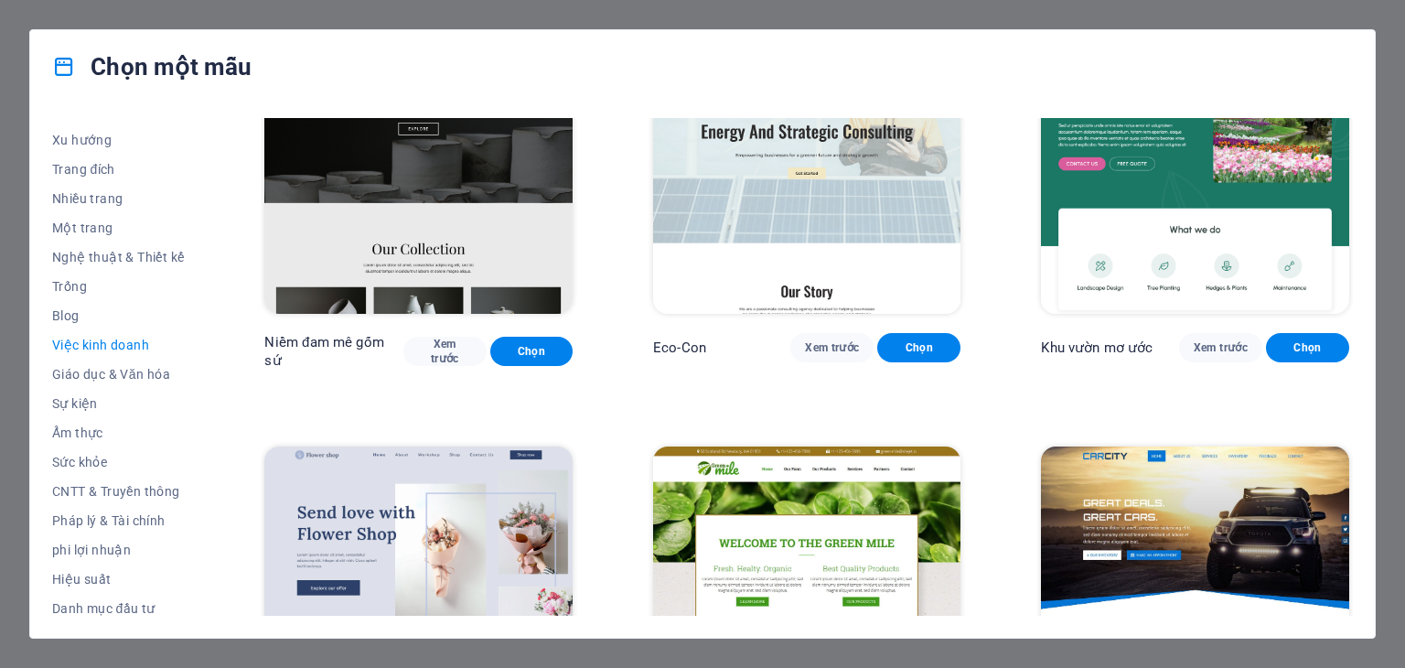
scroll to position [274, 0]
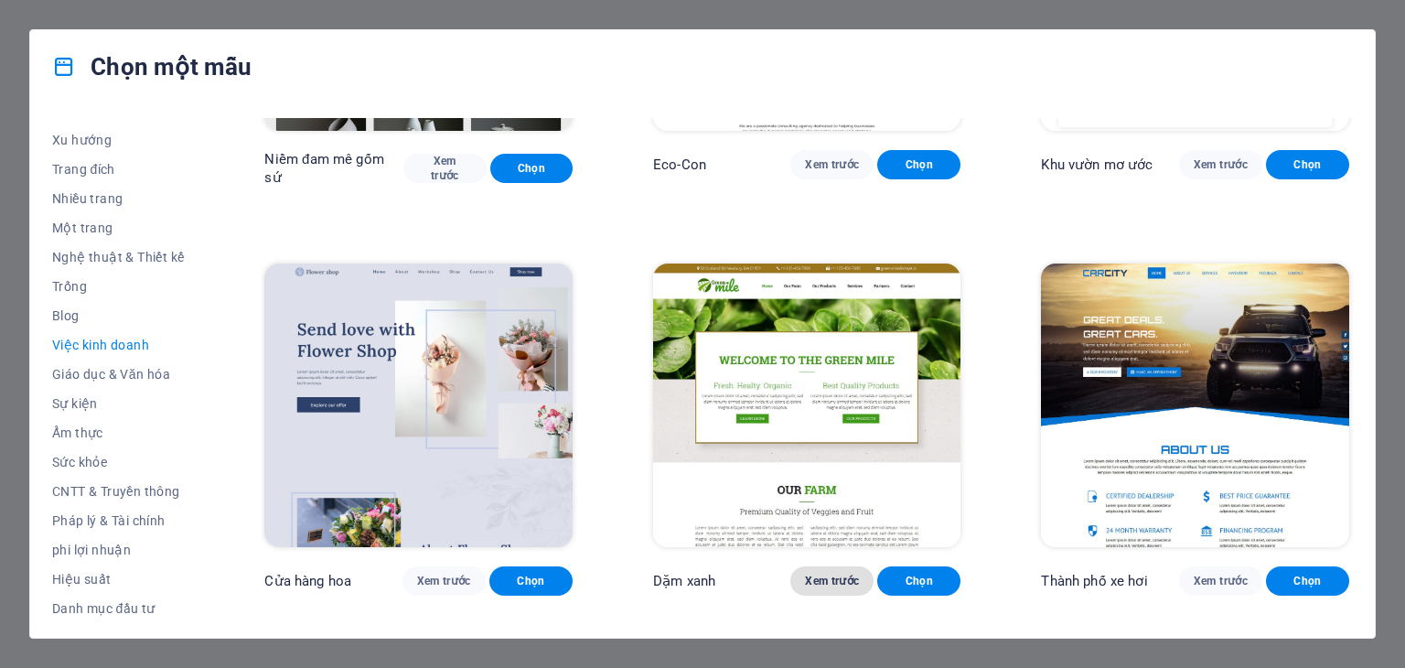
click at [827, 574] on font "Xem trước" at bounding box center [832, 580] width 54 height 13
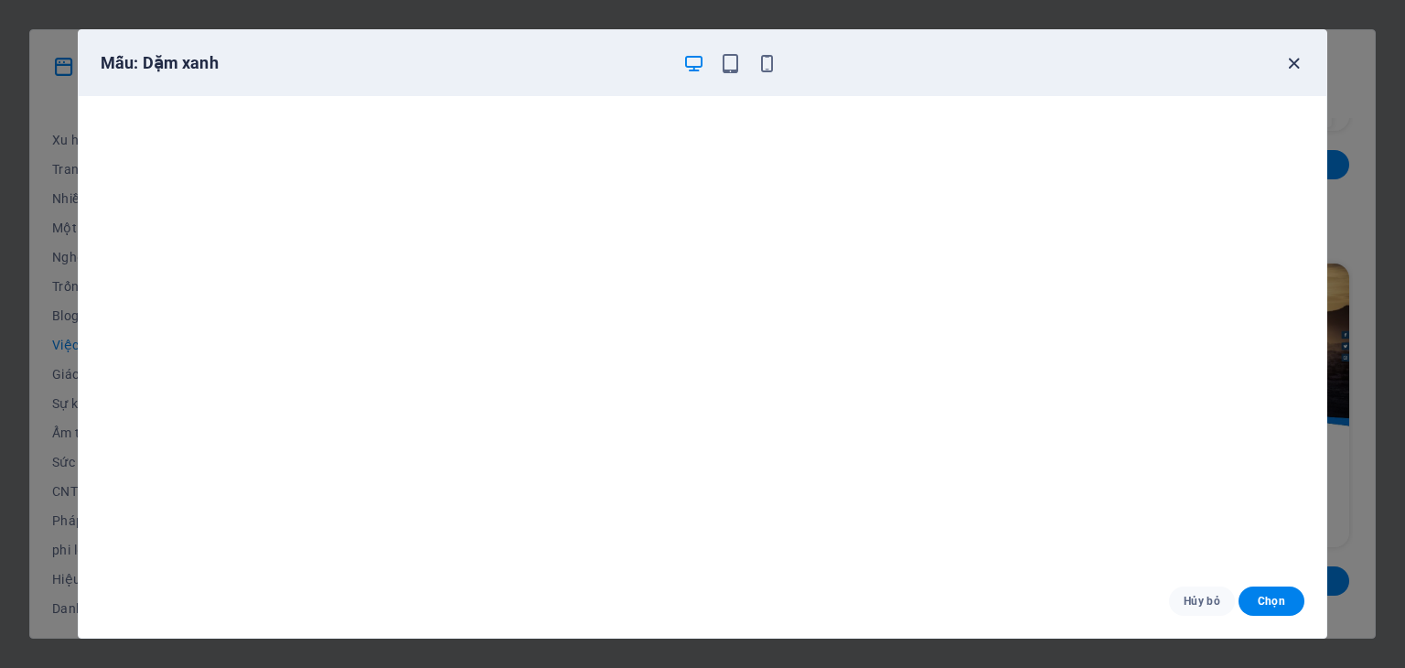
click at [1296, 61] on icon "button" at bounding box center [1293, 63] width 21 height 21
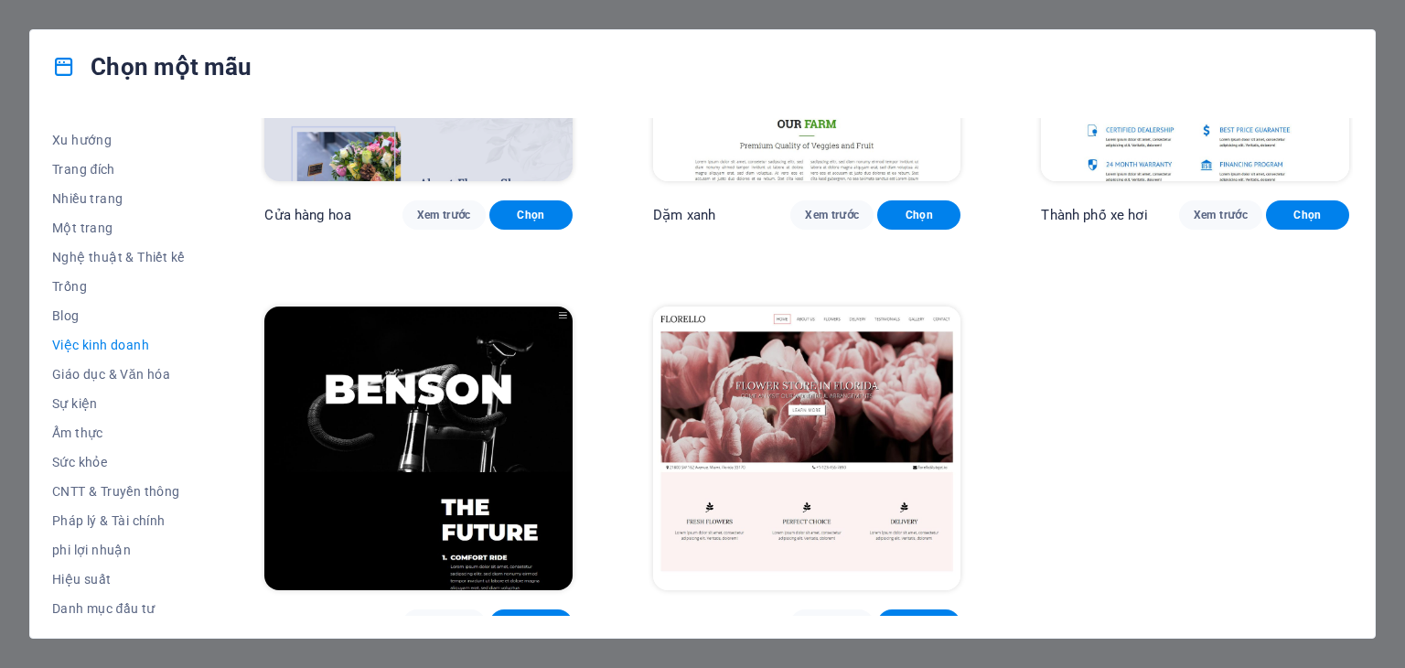
scroll to position [659, 0]
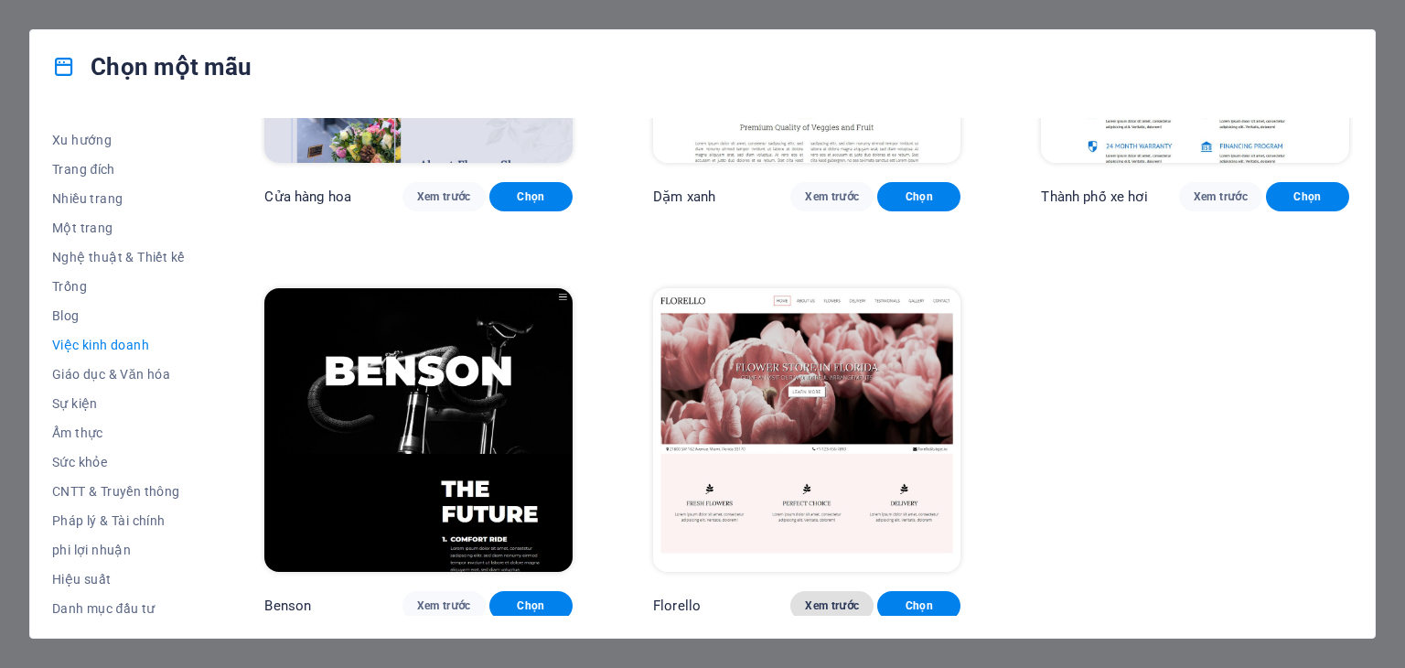
click at [801, 593] on button "Xem trước" at bounding box center [831, 605] width 83 height 29
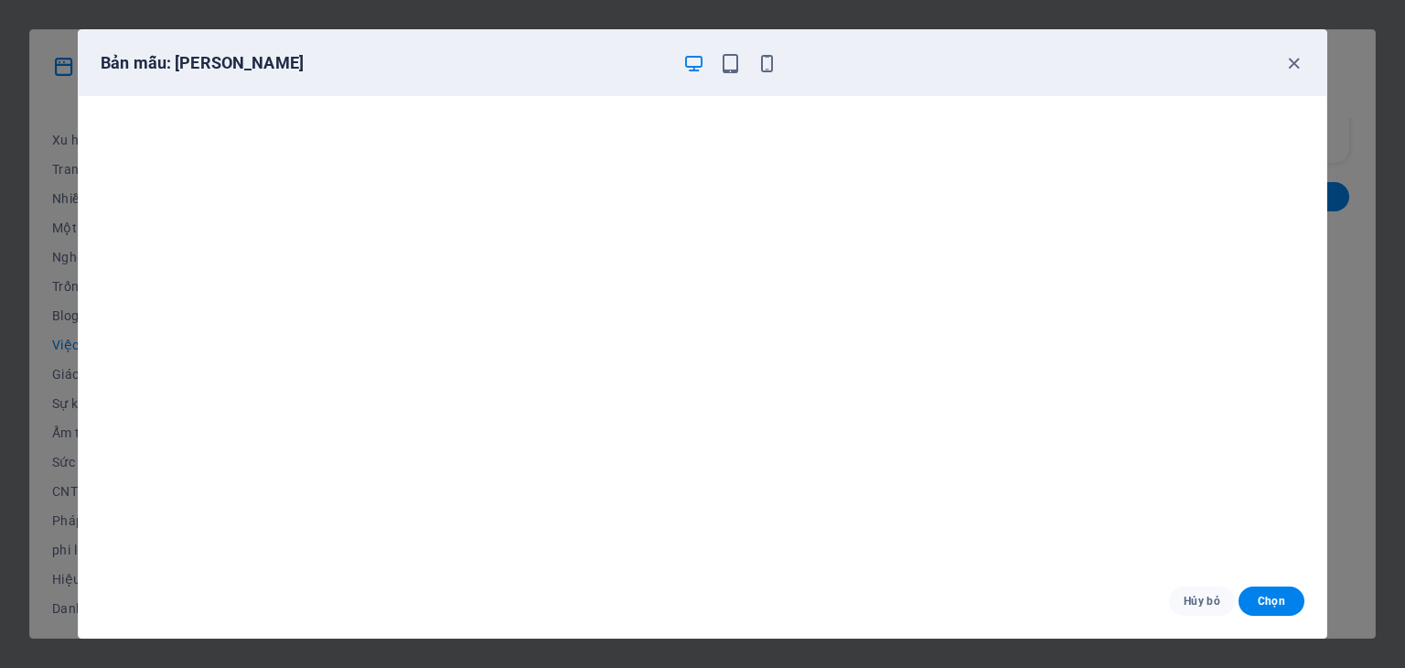
scroll to position [0, 0]
click at [1250, 591] on button "Chọn" at bounding box center [1272, 600] width 66 height 29
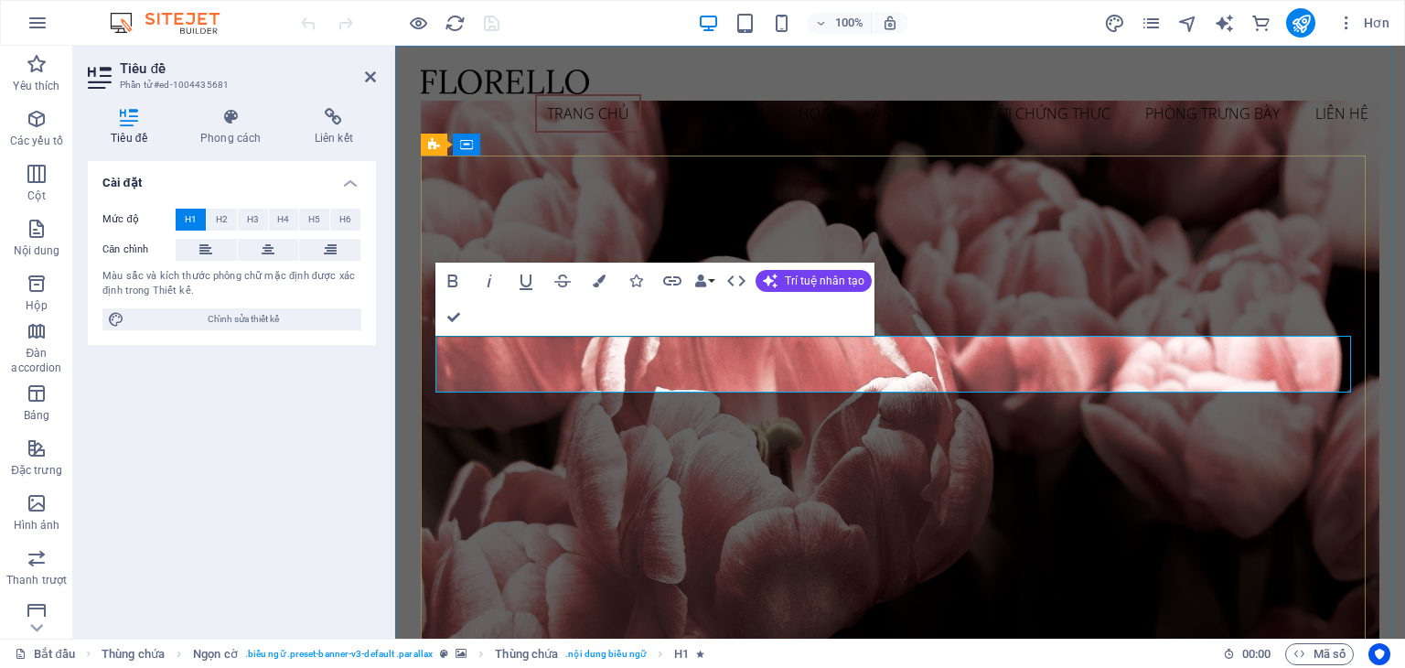
drag, startPoint x: 1163, startPoint y: 360, endPoint x: 860, endPoint y: 360, distance: 302.8
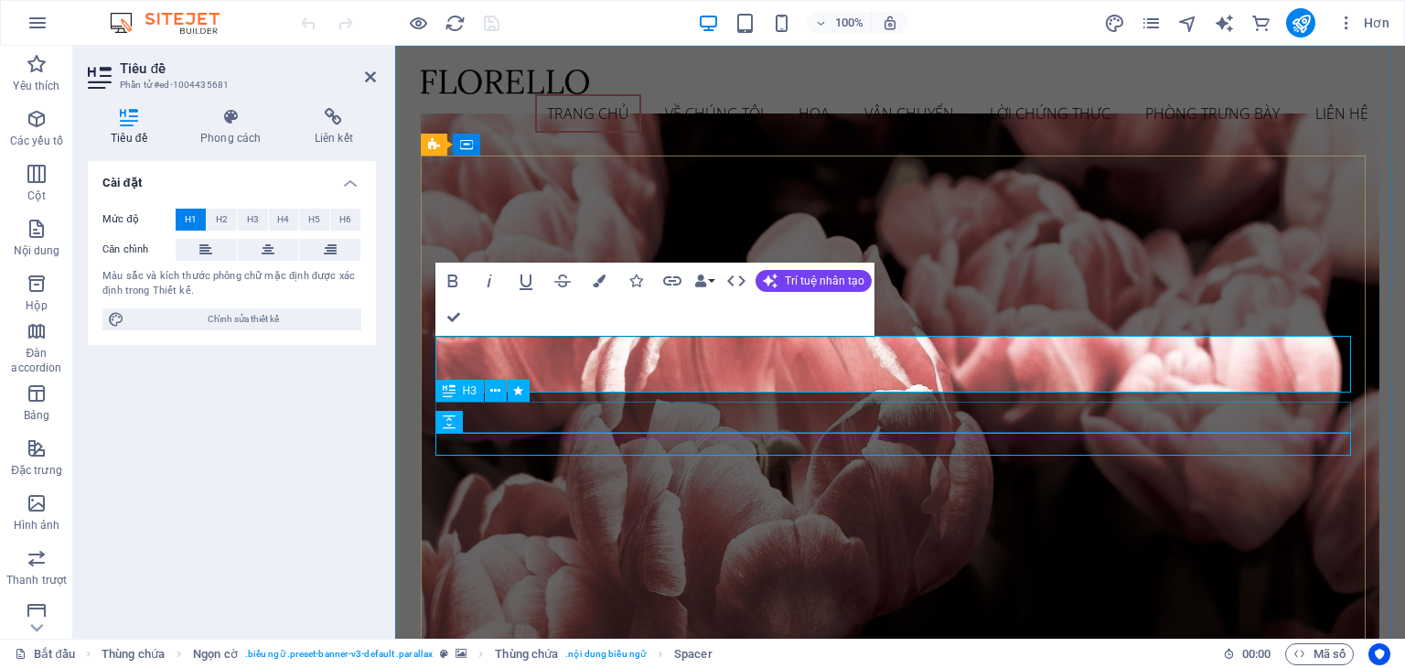
select select "px"
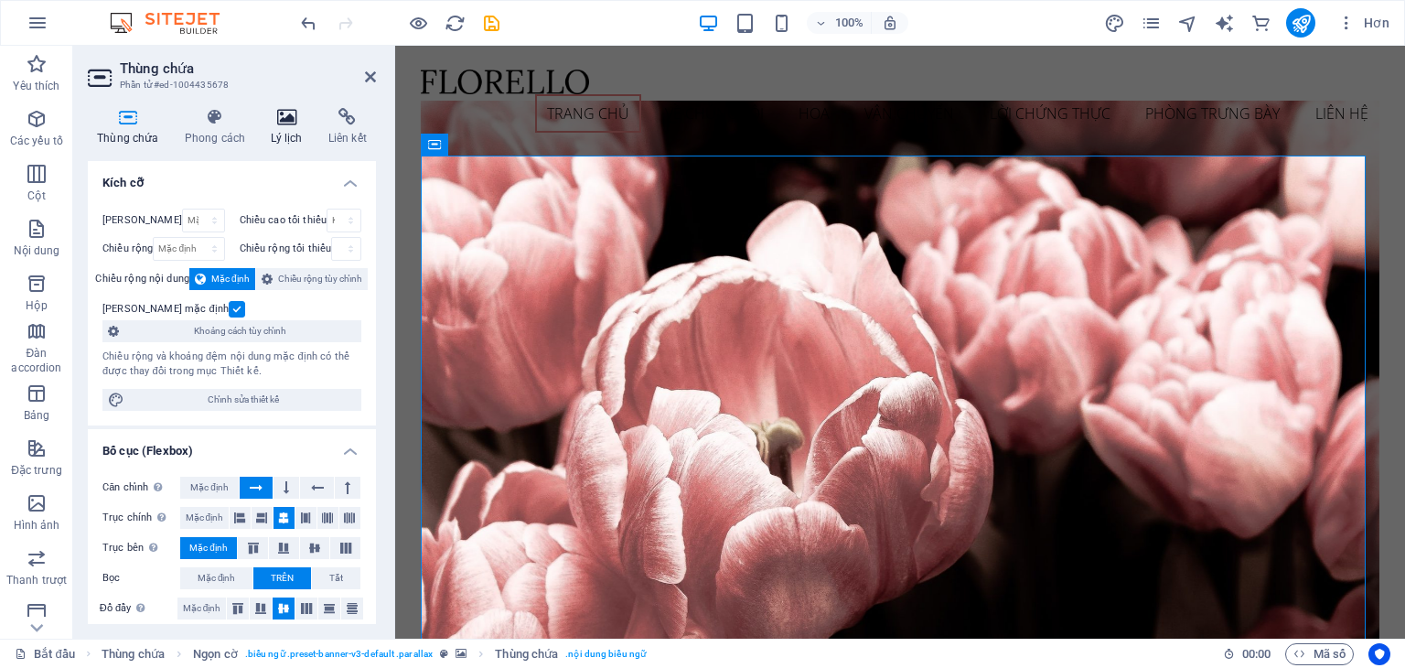
click at [279, 113] on icon at bounding box center [286, 117] width 49 height 18
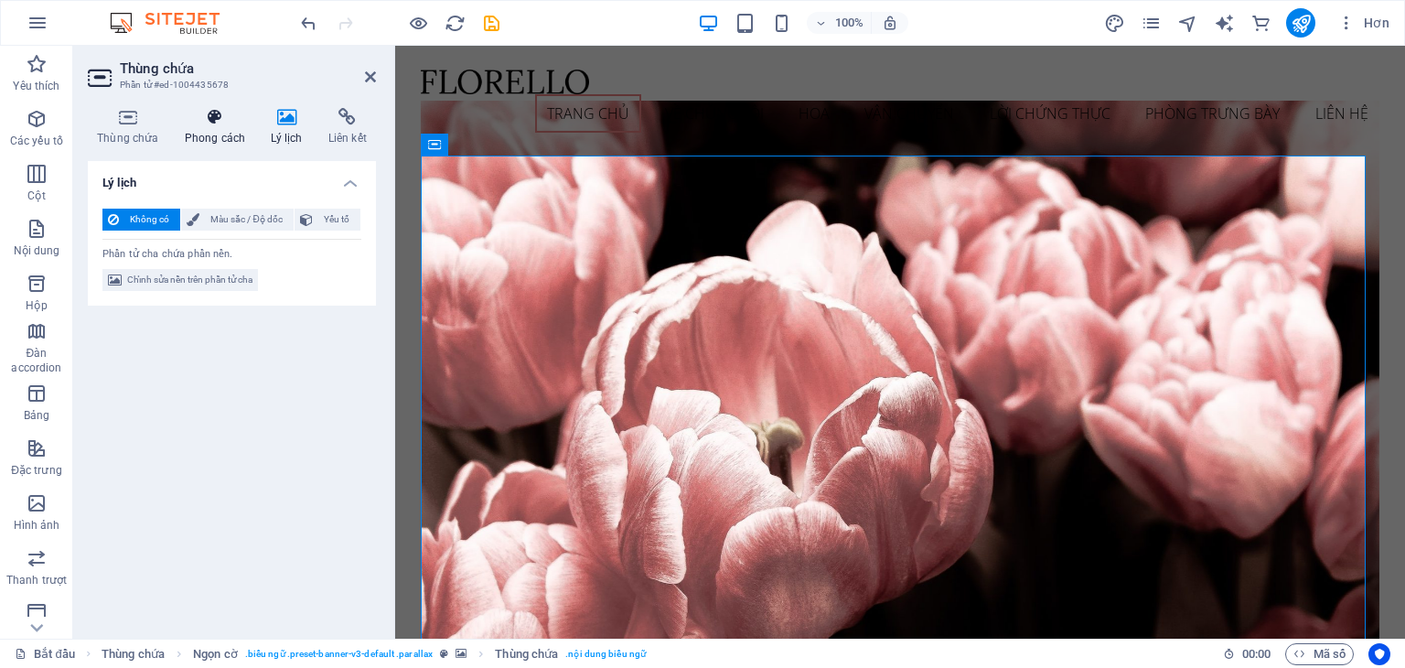
click at [203, 123] on icon at bounding box center [216, 117] width 80 height 18
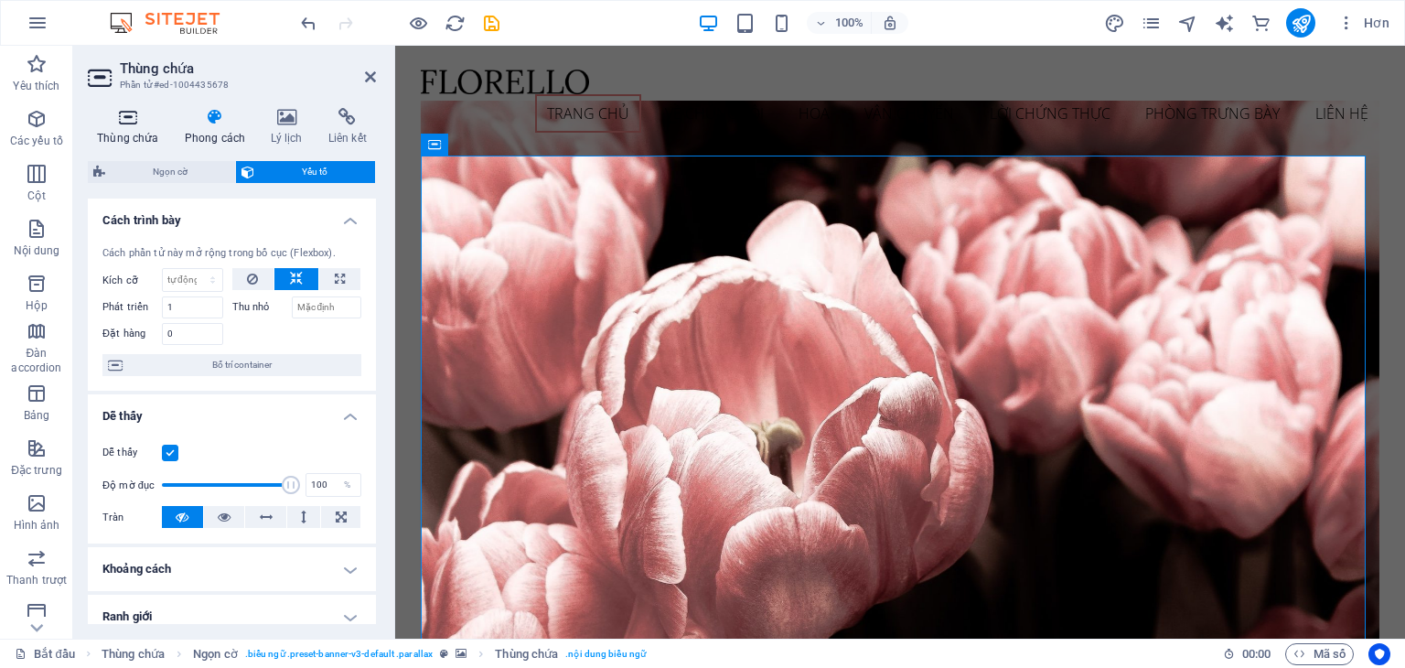
click at [143, 124] on icon at bounding box center [128, 117] width 80 height 18
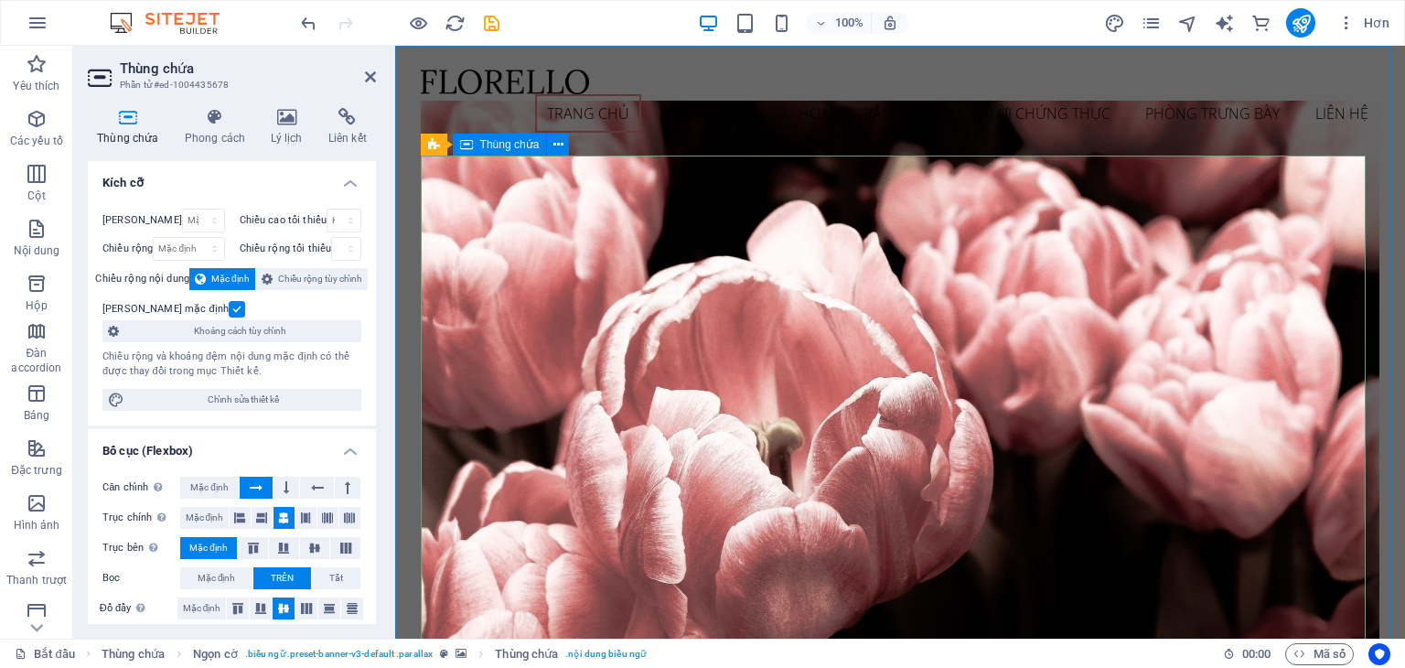
click at [556, 144] on icon at bounding box center [558, 144] width 10 height 19
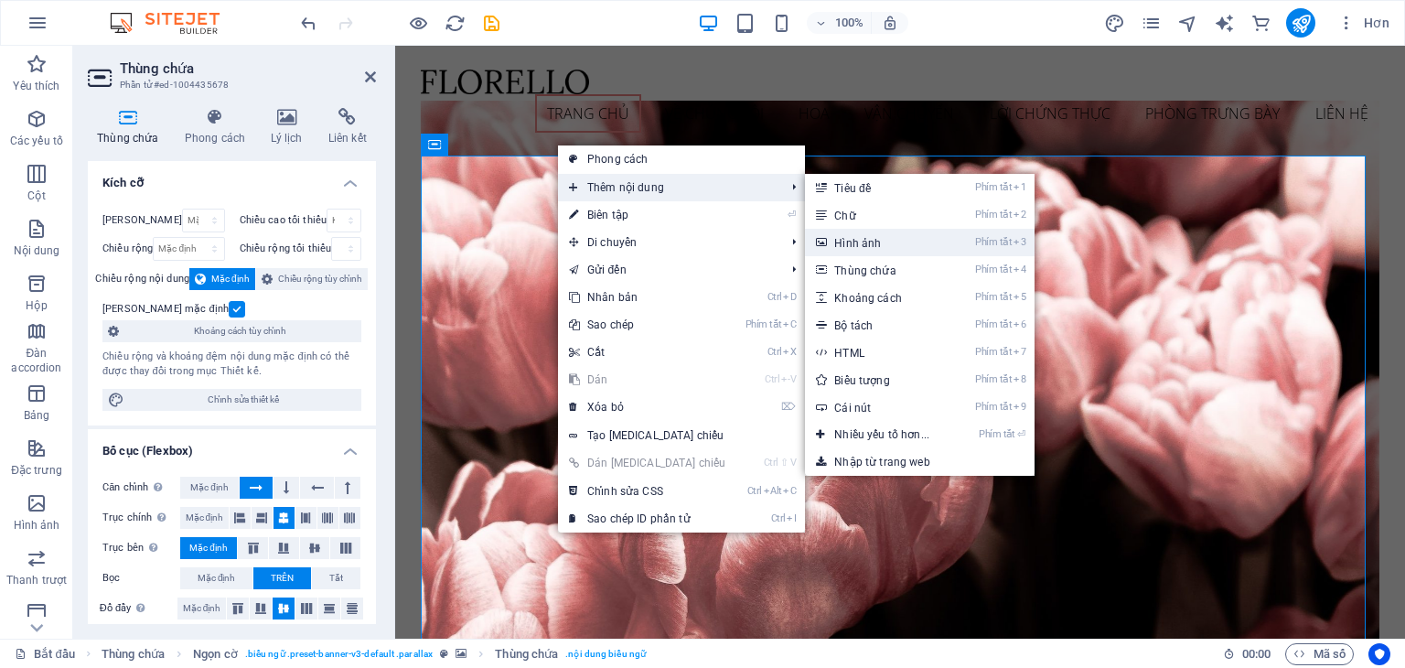
click at [834, 242] on font "Hình ảnh" at bounding box center [857, 243] width 47 height 13
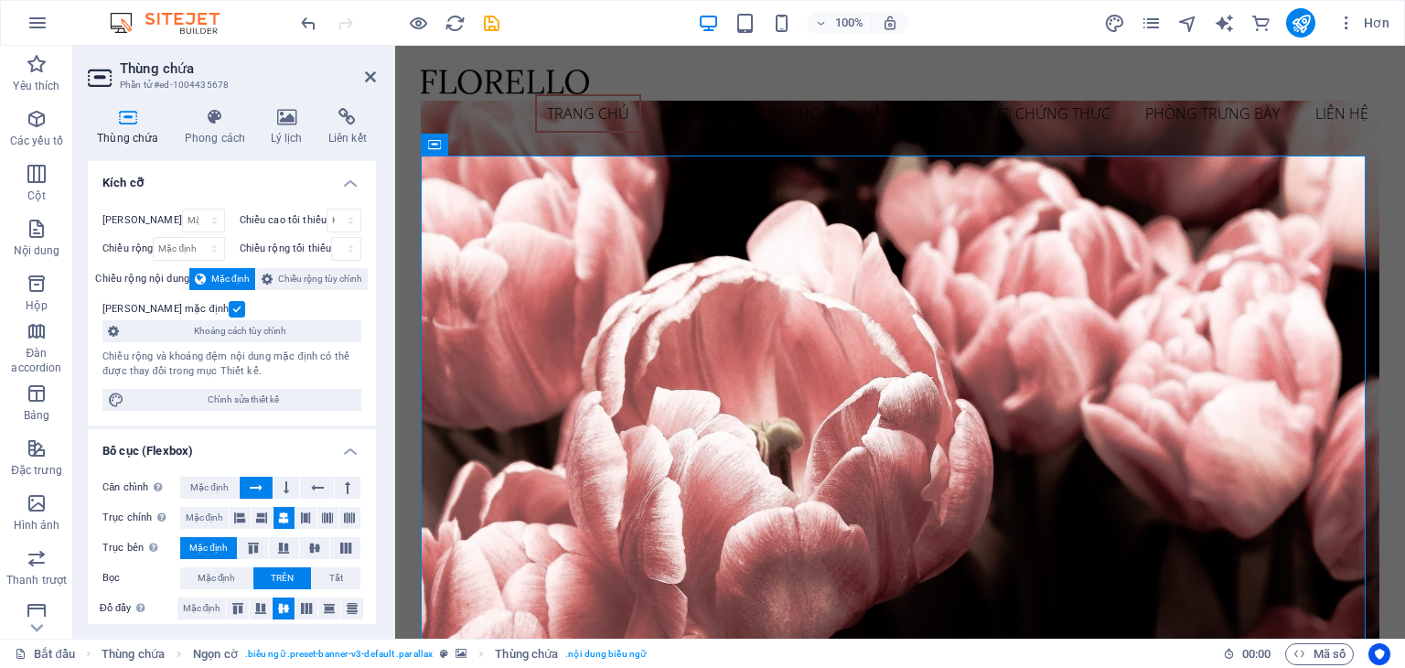
click at [376, 81] on aside "Thùng chứa Phần tử #ed-1004435678 Thùng chứa Phong cách Lý lịch Liên kết Kích c…" at bounding box center [234, 342] width 322 height 593
click at [38, 489] on icon "button" at bounding box center [37, 492] width 22 height 22
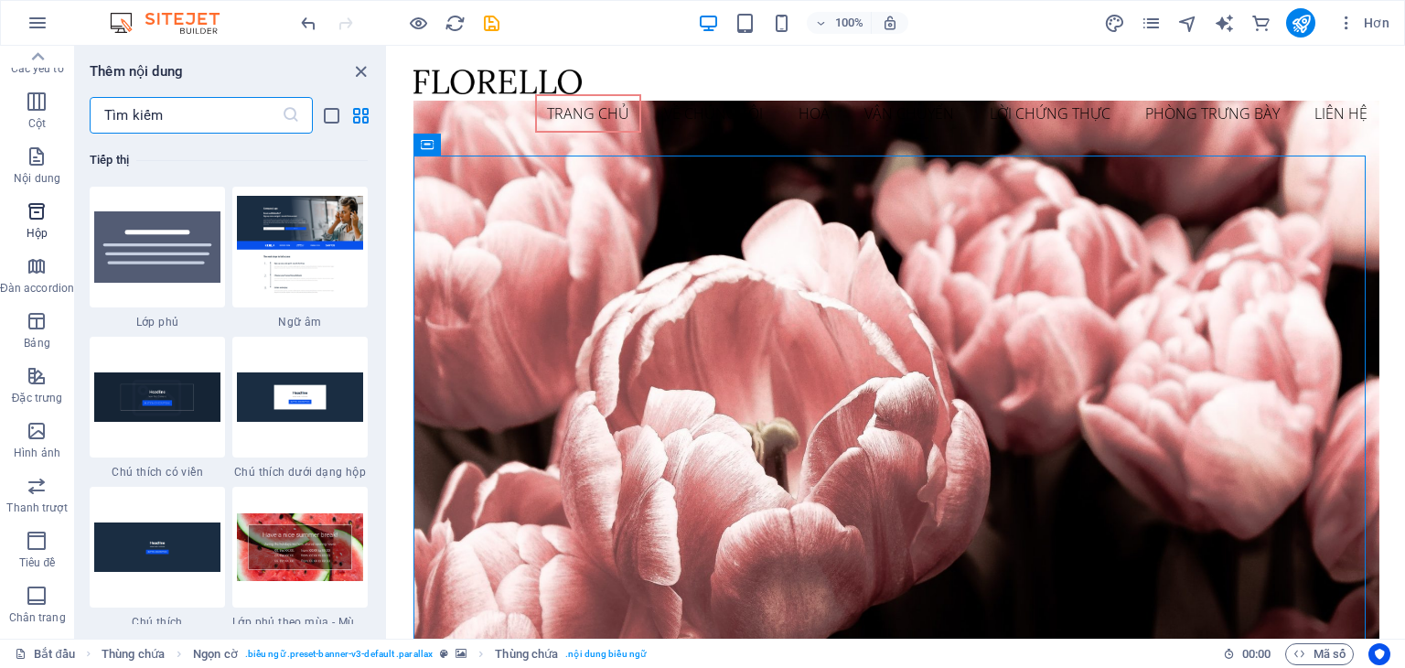
scroll to position [0, 0]
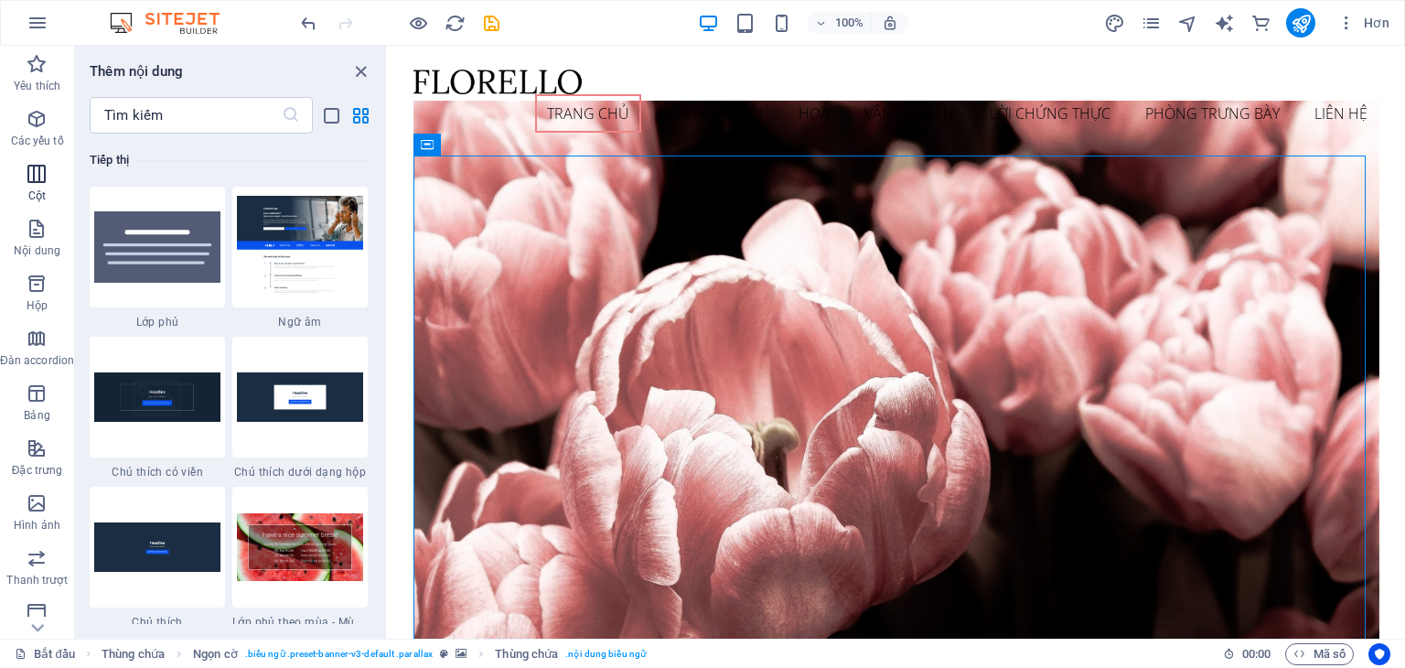
click at [29, 191] on font "Cột" at bounding box center [36, 195] width 17 height 13
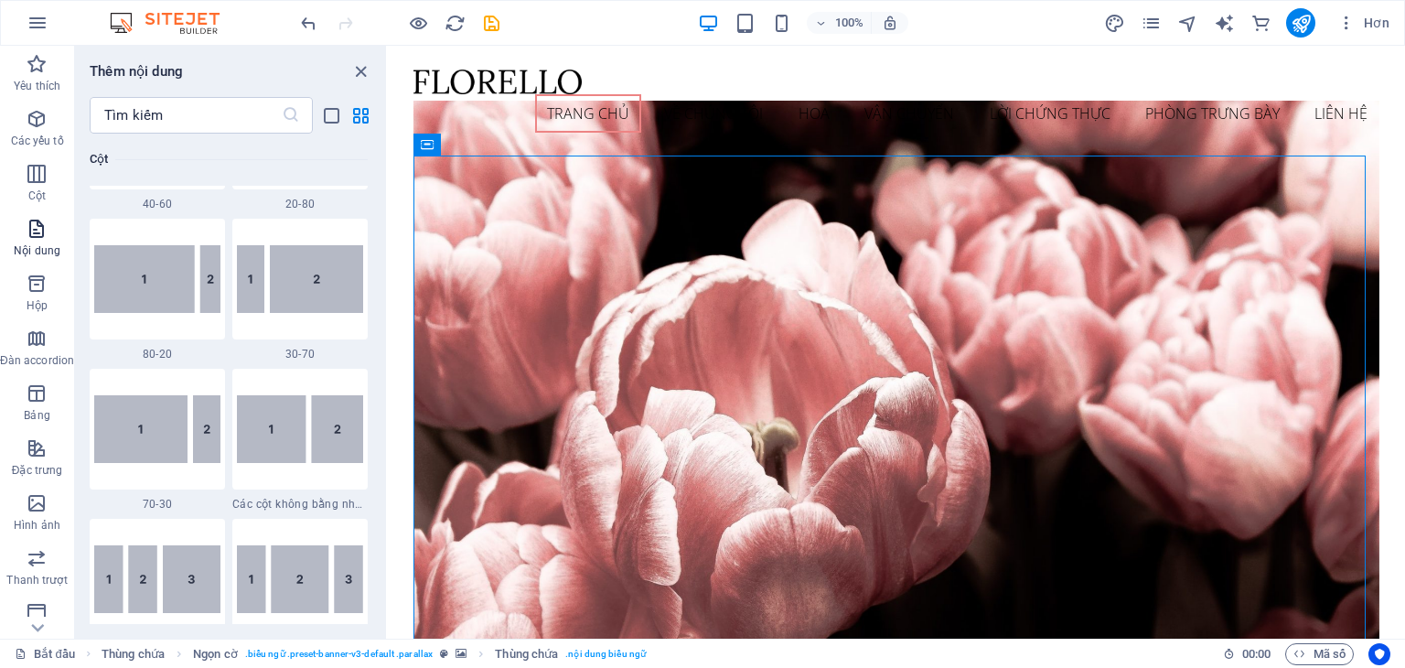
scroll to position [905, 0]
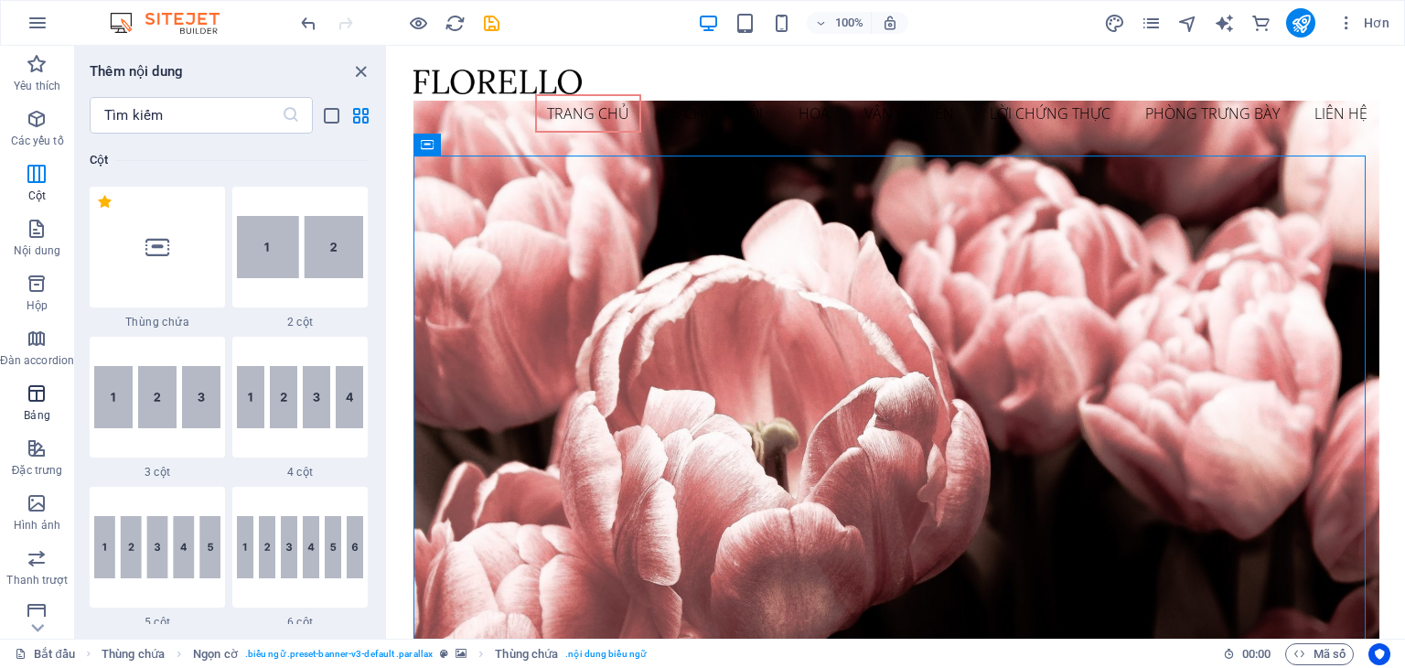
click at [30, 396] on icon "button" at bounding box center [37, 393] width 22 height 22
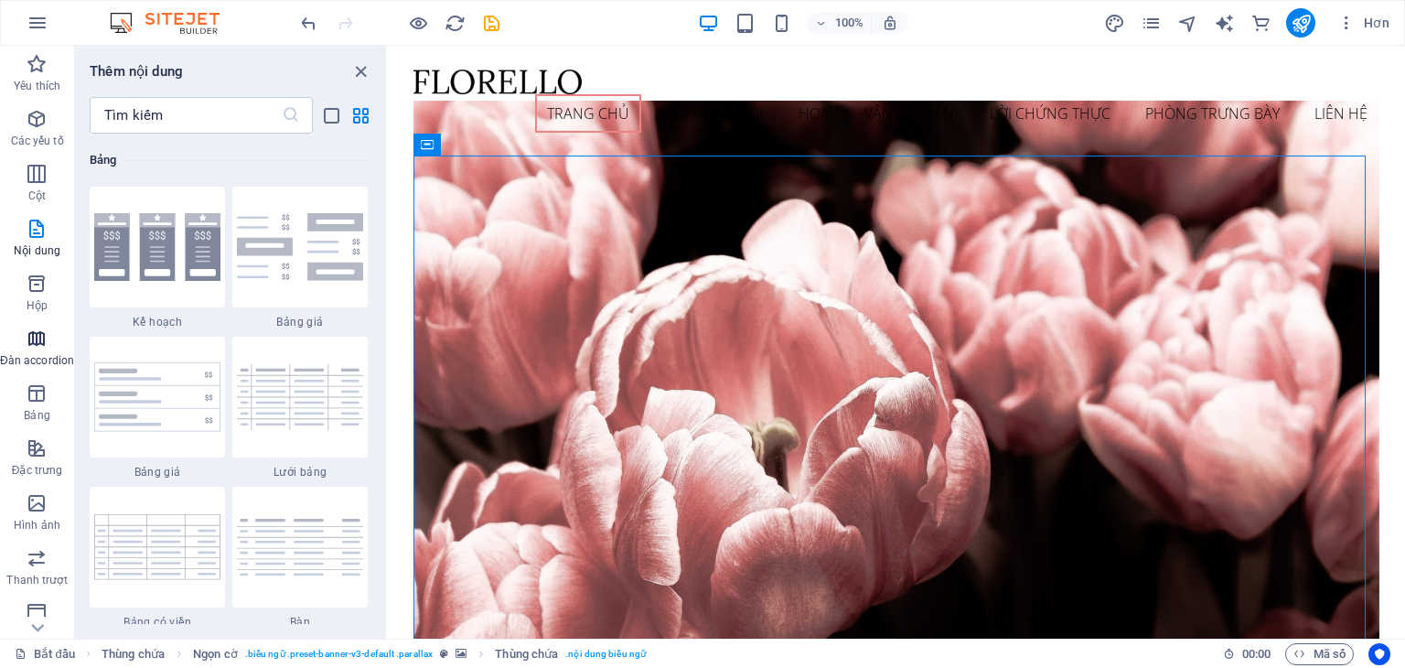
click at [41, 336] on icon "button" at bounding box center [37, 338] width 22 height 22
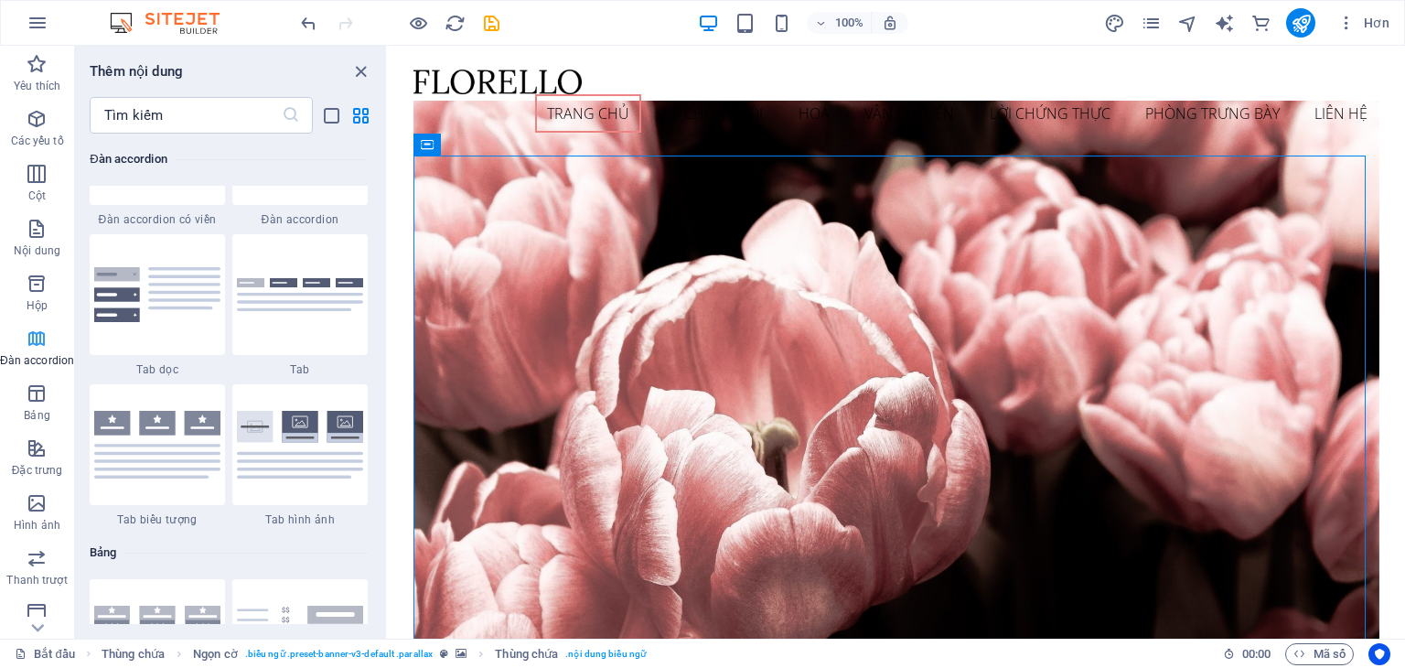
scroll to position [5840, 0]
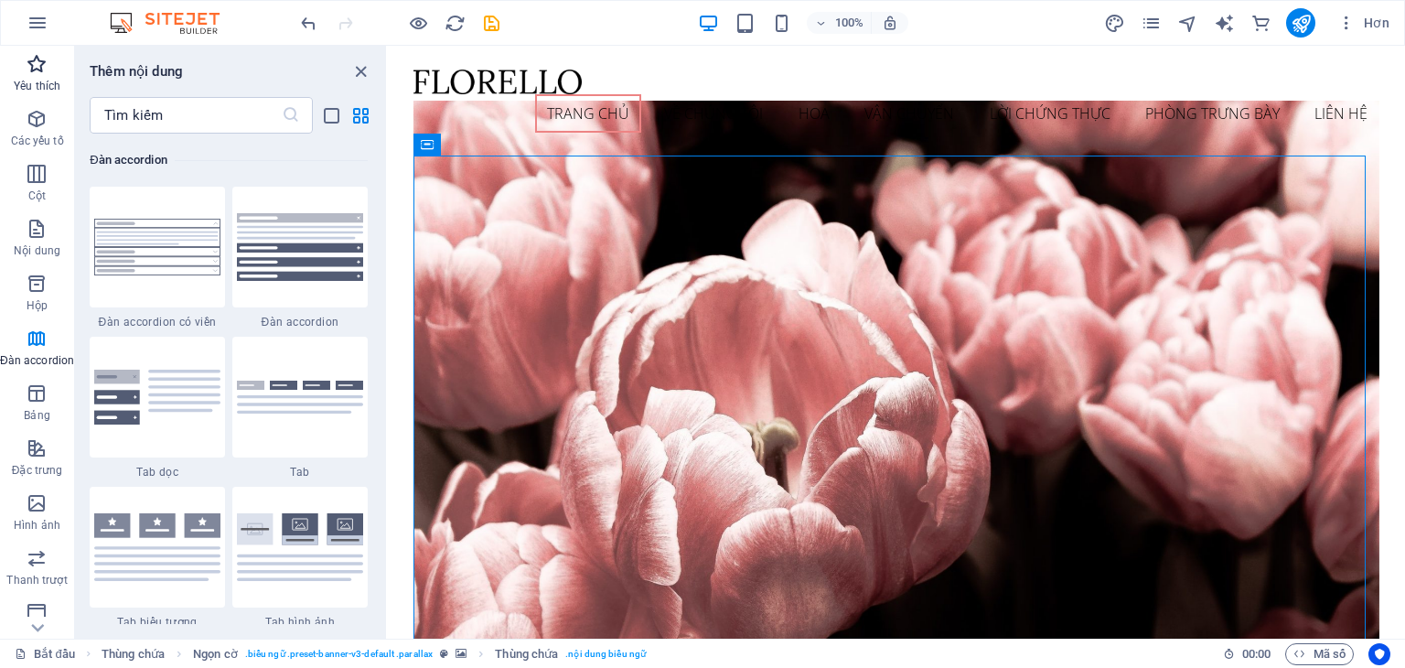
click at [38, 76] on span "Yêu thích" at bounding box center [37, 75] width 74 height 44
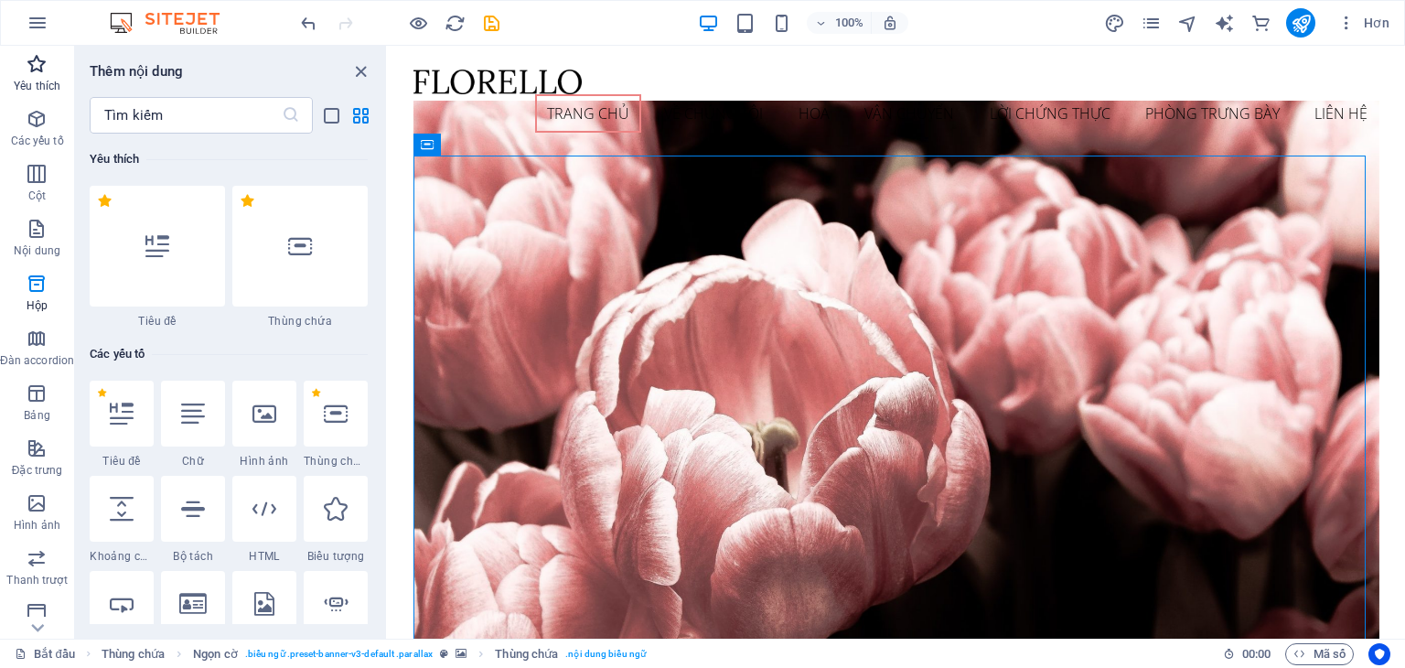
scroll to position [0, 0]
click at [31, 133] on span "Các yếu tố" at bounding box center [37, 130] width 74 height 44
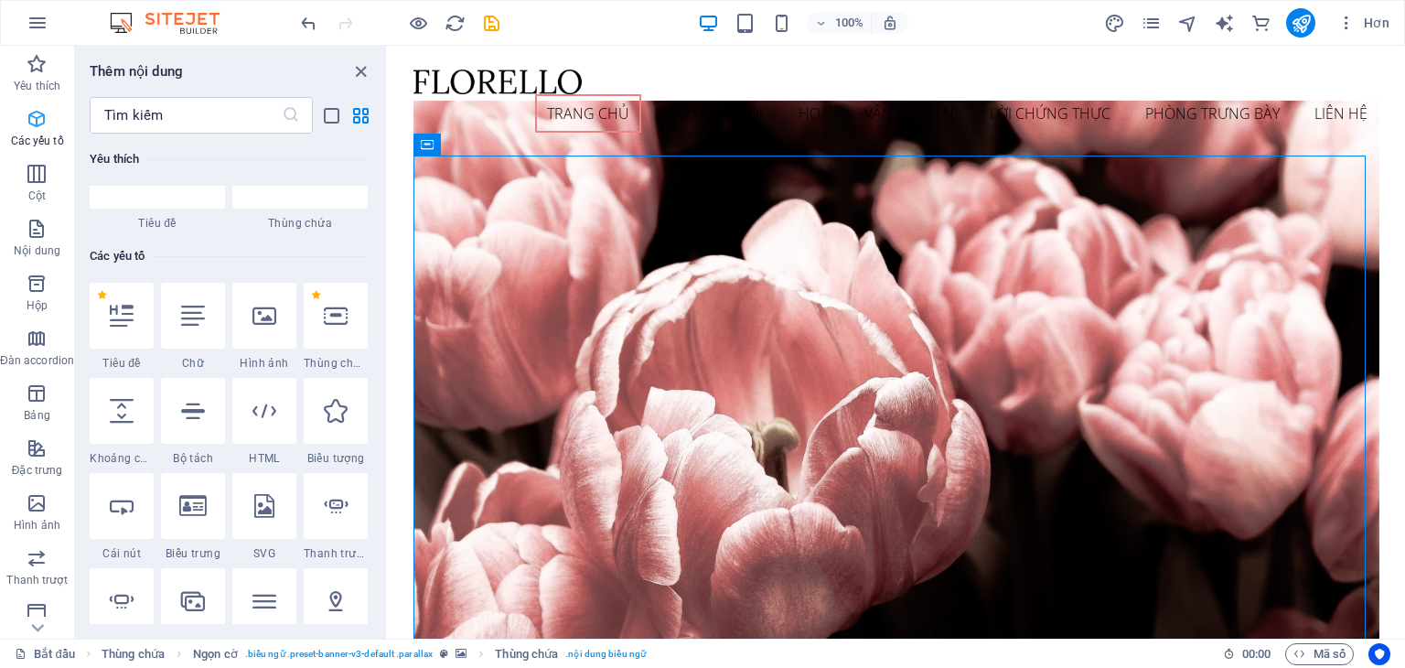
scroll to position [194, 0]
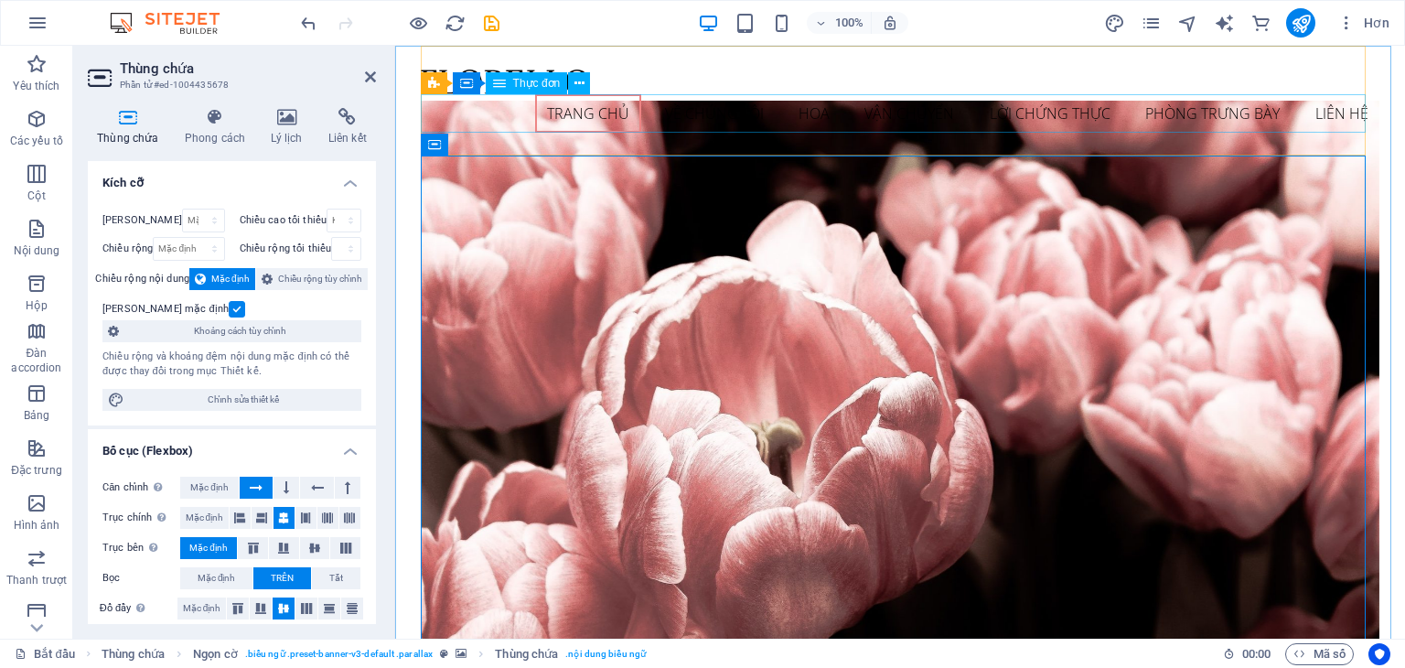
click at [689, 110] on nav "Trang chủ Về chúng tôi Hoa Vận chuyển Lời chứng thực Phòng trưng bày Liên hệ" at bounding box center [901, 113] width 960 height 38
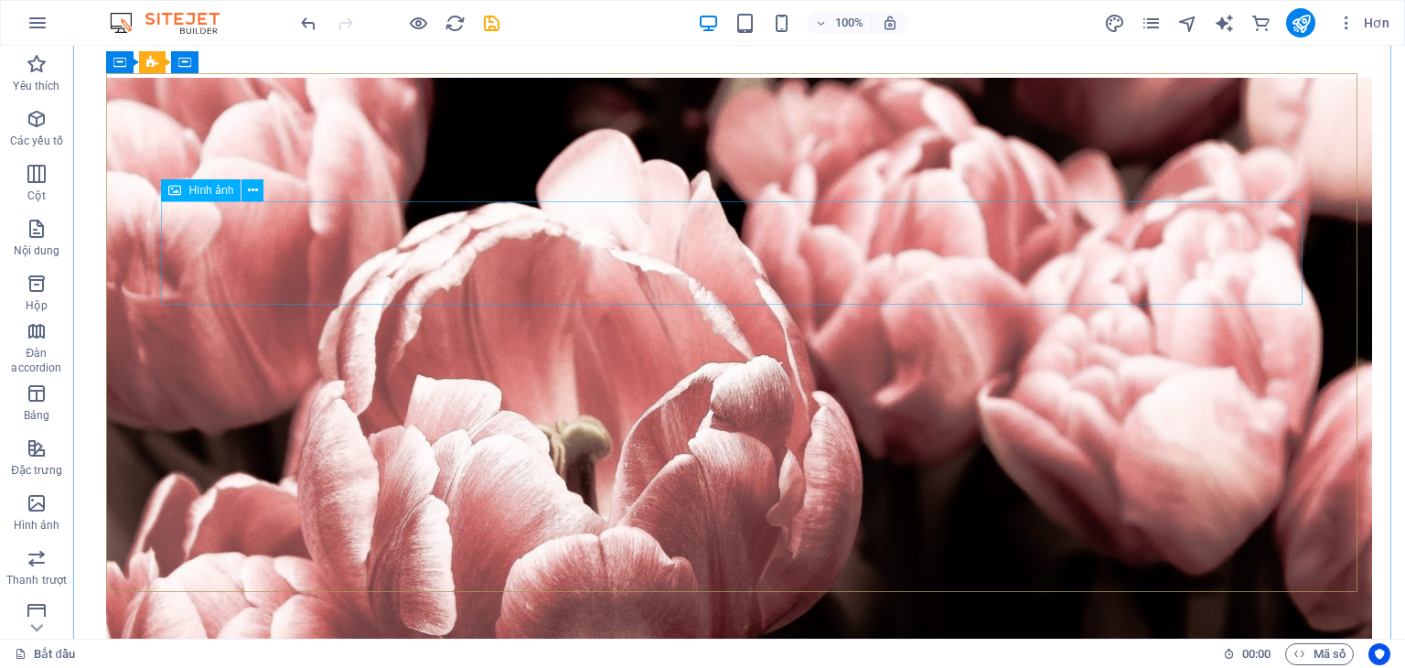
scroll to position [0, 0]
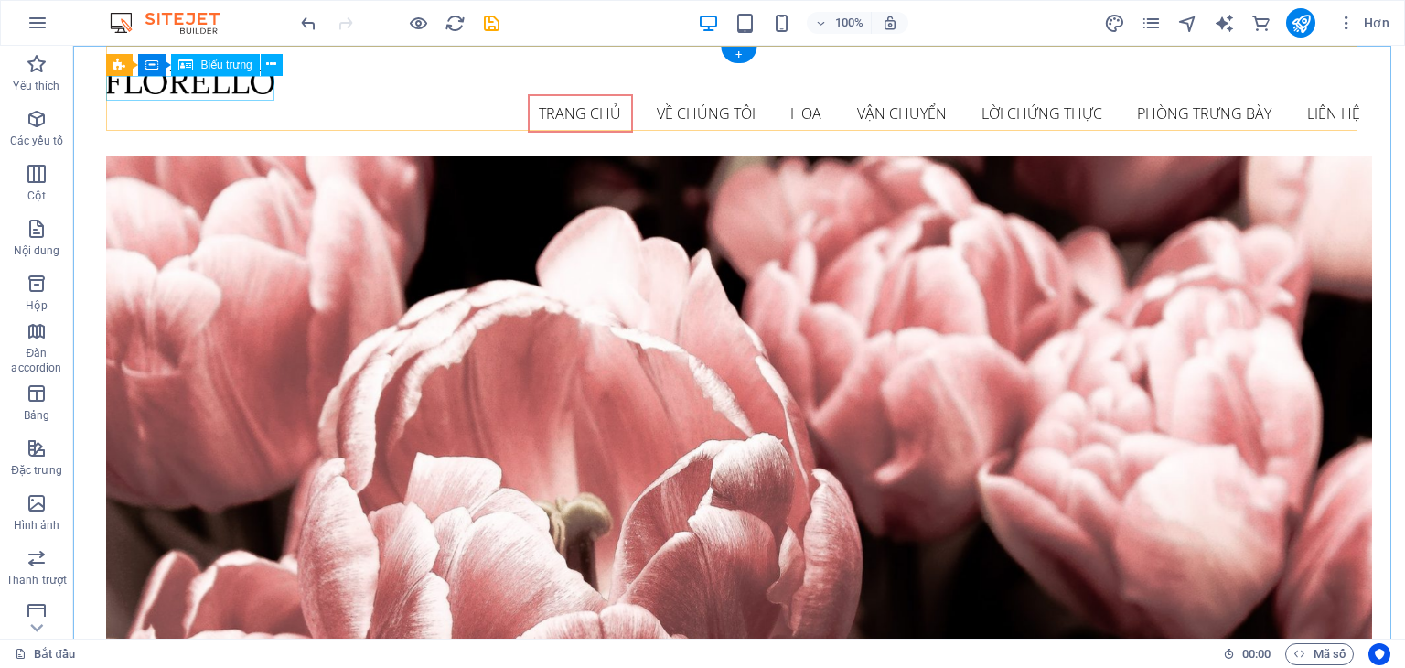
click at [199, 86] on div at bounding box center [738, 82] width 1265 height 25
click at [210, 59] on font "Biểu trưng" at bounding box center [225, 65] width 51 height 13
click at [211, 77] on div at bounding box center [738, 82] width 1265 height 25
select select "px"
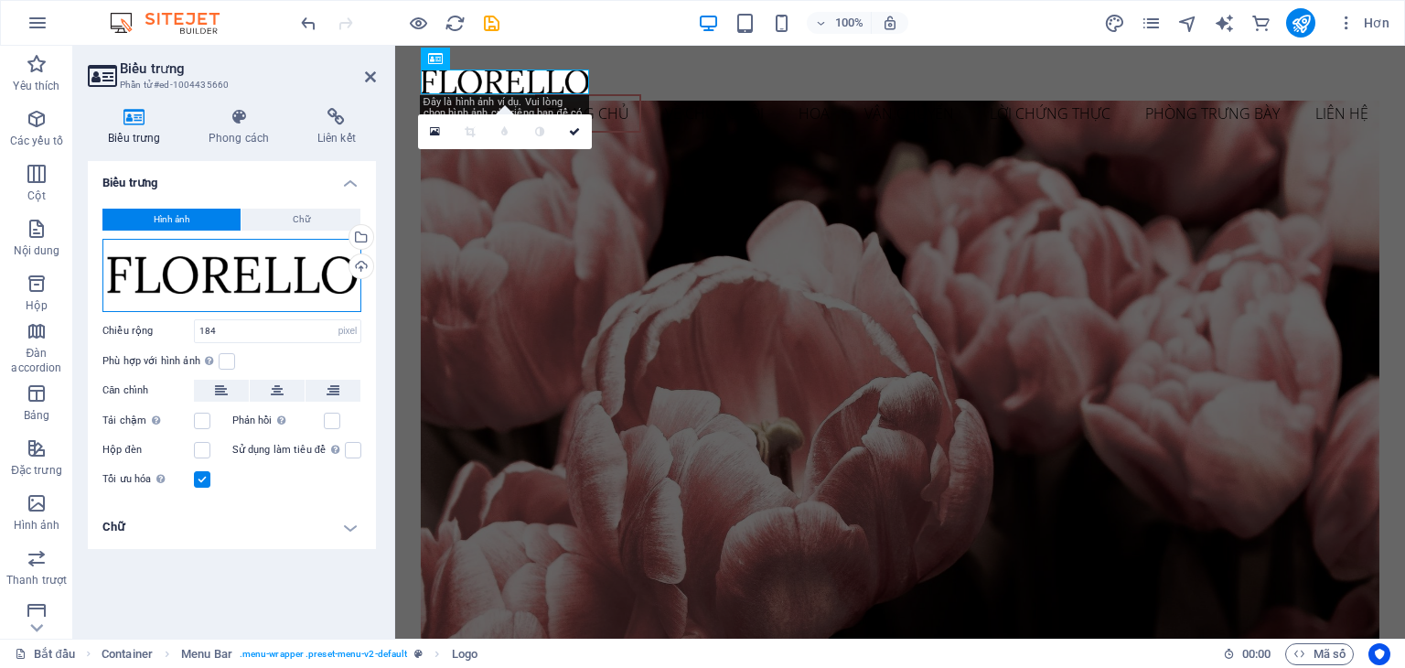
click at [282, 276] on div "Kéo tệp vào đây, nhấp để chọn tệp hoặc chọn tệp từ Tệp hoặc ảnh & video miễn ph…" at bounding box center [231, 275] width 259 height 73
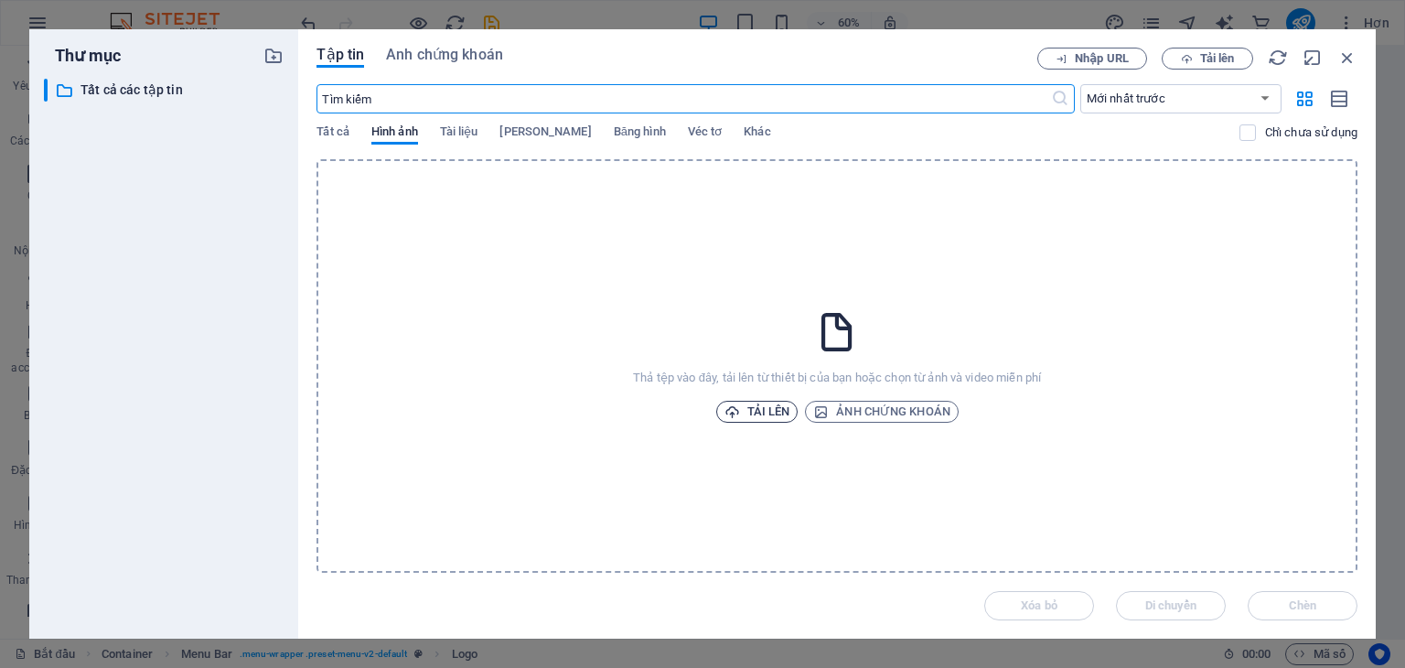
click at [750, 404] on font "Tải lên" at bounding box center [768, 411] width 43 height 14
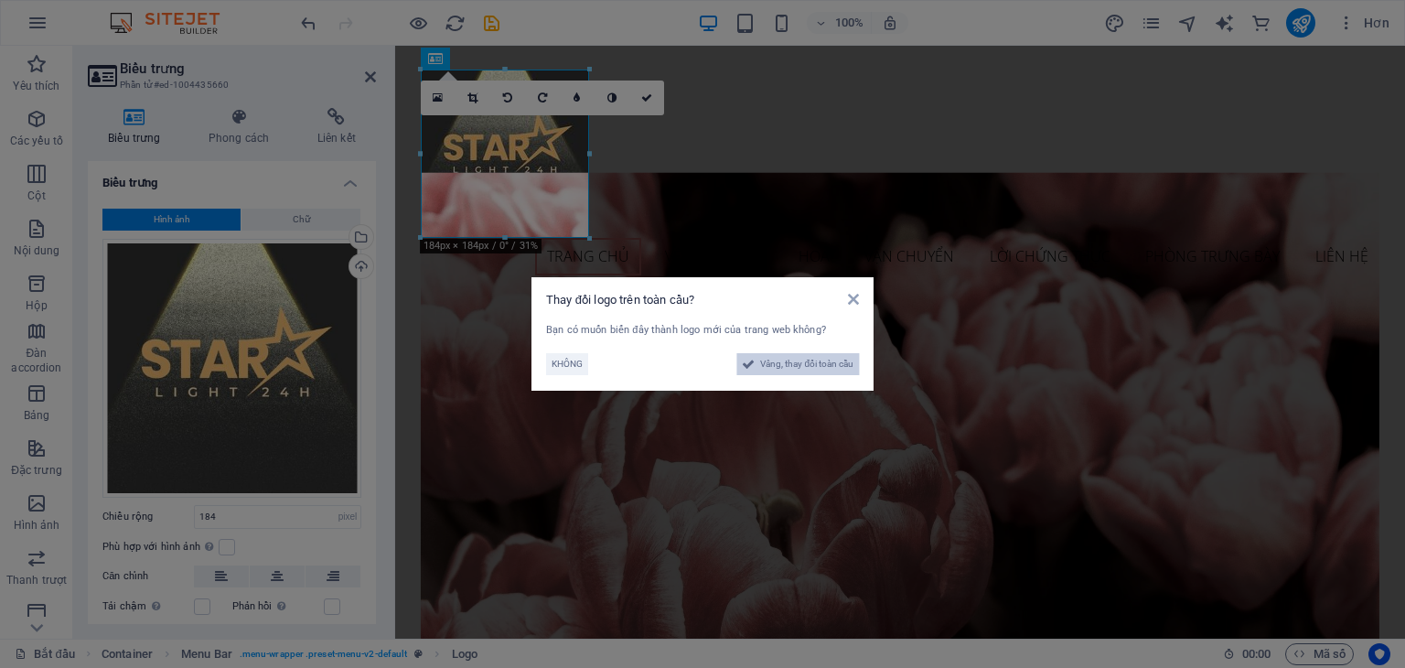
click at [811, 367] on font "Vâng, thay đổi toàn cầu" at bounding box center [806, 364] width 93 height 10
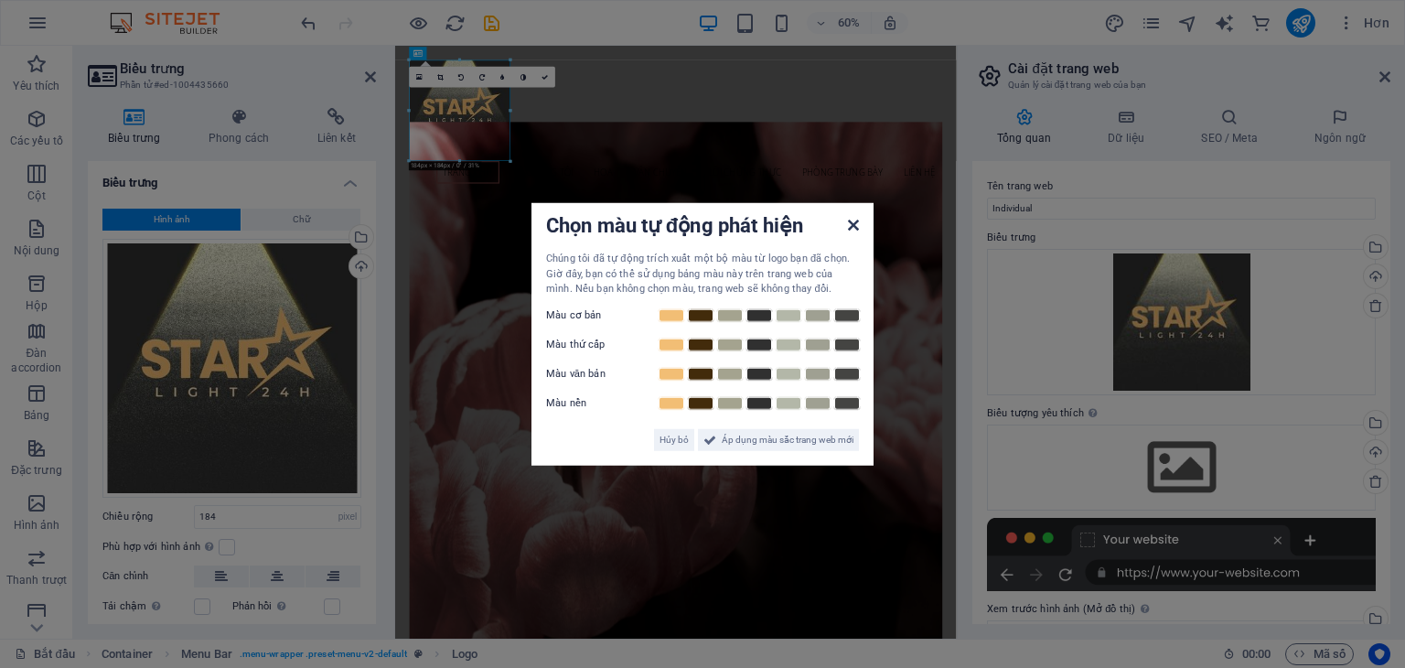
click at [855, 224] on icon at bounding box center [853, 225] width 11 height 15
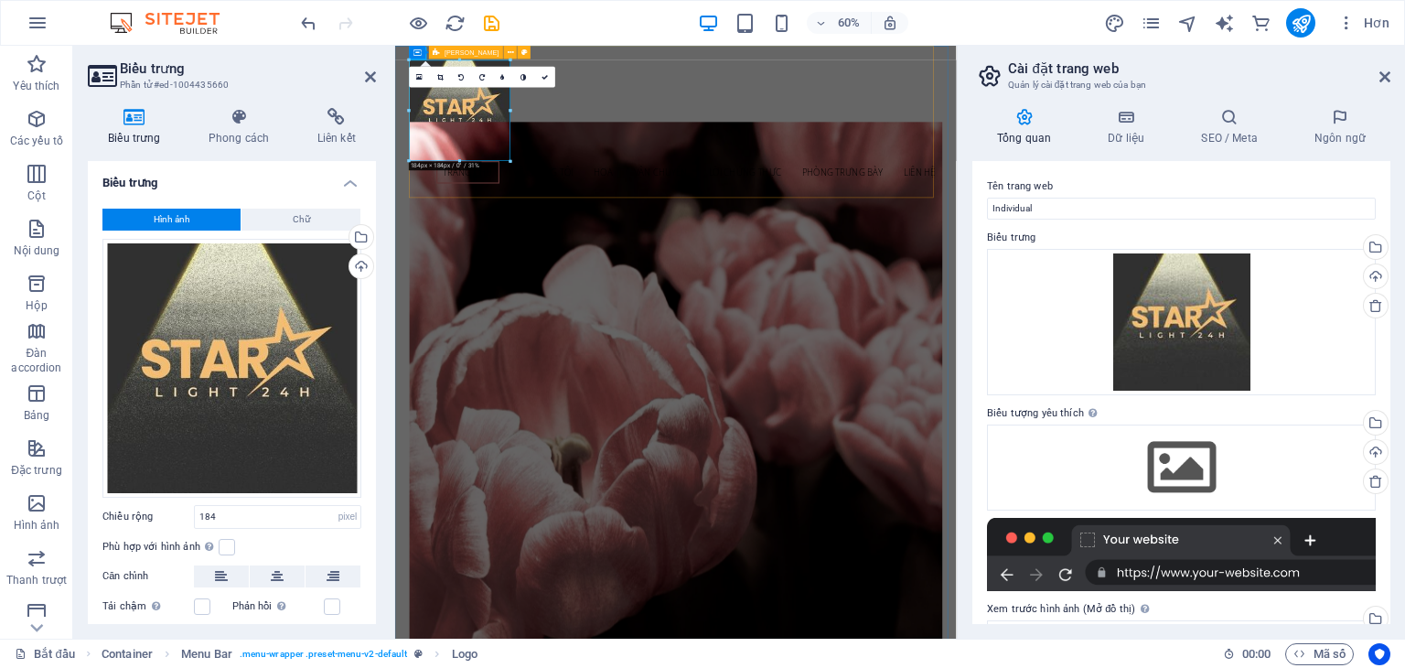
click at [1173, 196] on div "Trang chủ Về chúng tôi Hoa Vận chuyển Lời chứng thực Phòng trưng bày Liên hệ Th…" at bounding box center [863, 172] width 889 height 253
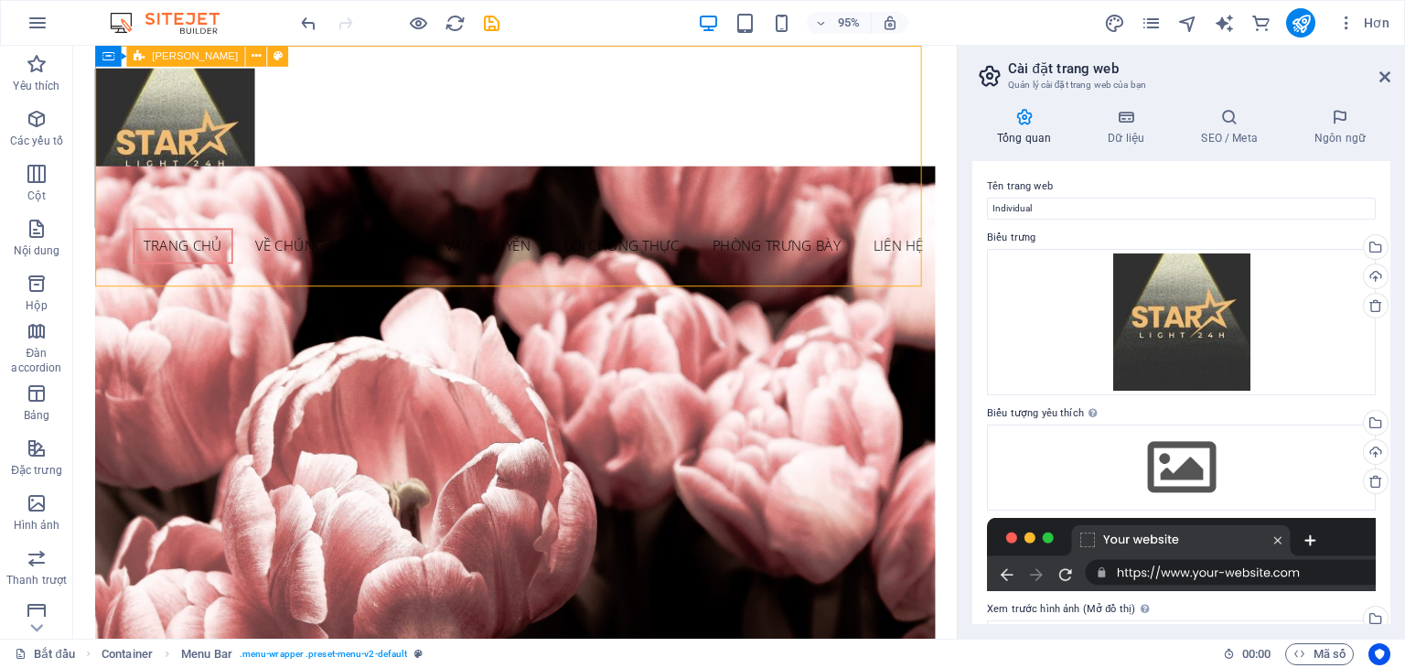
click at [702, 154] on div "Trang chủ Về chúng tôi Hoa Vận chuyển Lời chứng thực Phòng trưng bày Liên hệ Th…" at bounding box center [538, 172] width 884 height 253
click at [223, 180] on div at bounding box center [538, 154] width 884 height 168
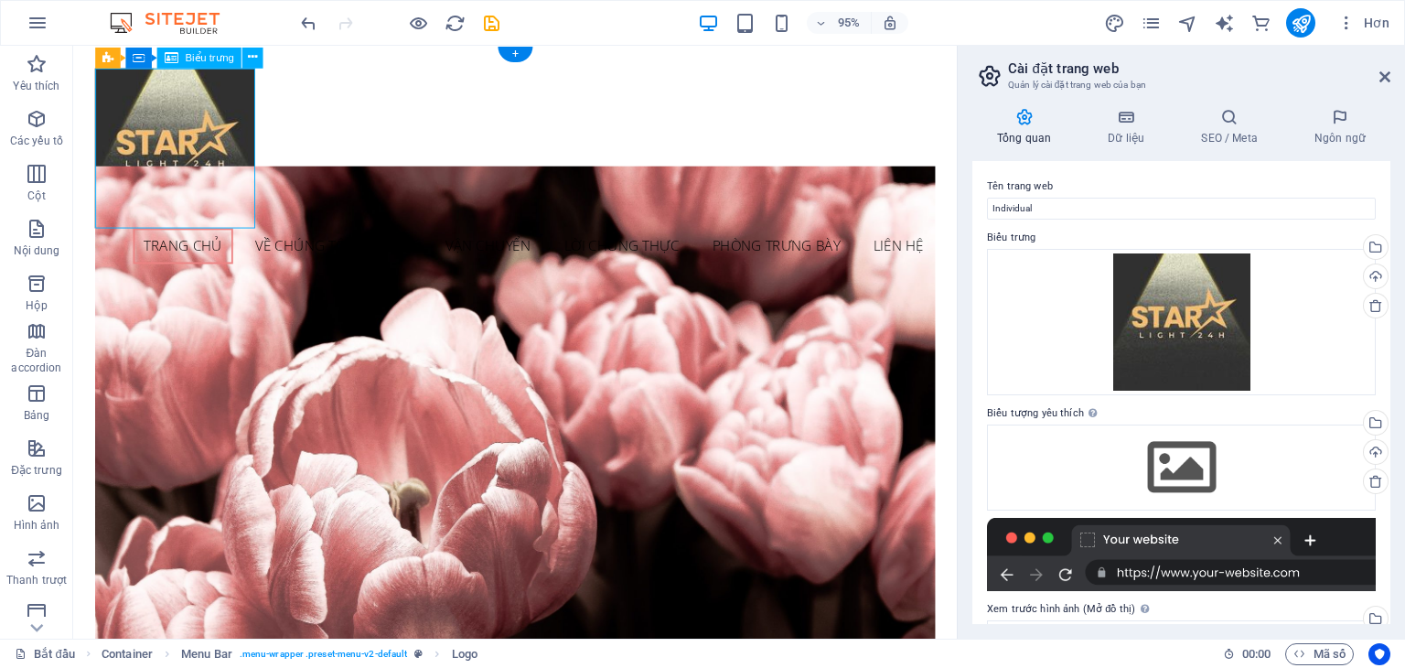
drag, startPoint x: 204, startPoint y: 175, endPoint x: 197, endPoint y: 220, distance: 46.3
click at [197, 220] on div at bounding box center [538, 154] width 884 height 168
click at [241, 177] on div at bounding box center [538, 154] width 884 height 168
click at [241, 176] on div at bounding box center [538, 154] width 884 height 168
select select "px"
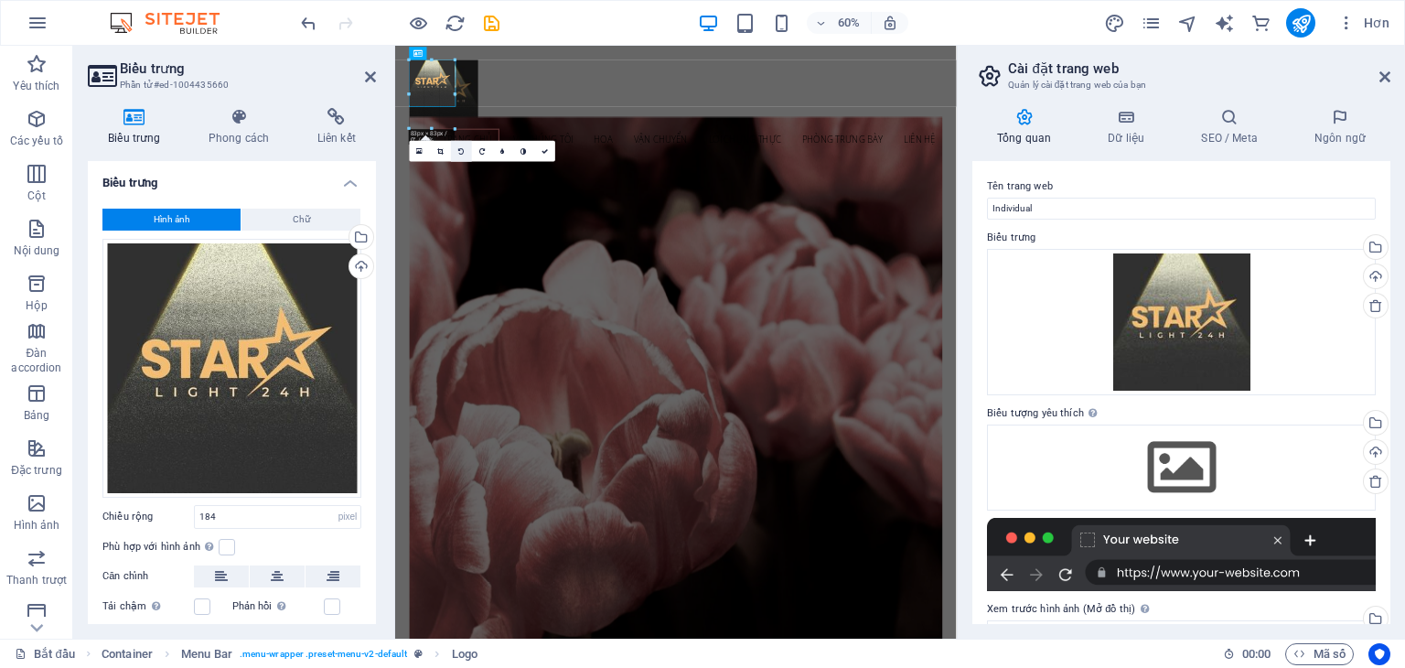
drag, startPoint x: 512, startPoint y: 59, endPoint x: 458, endPoint y: 151, distance: 106.2
type input "125"
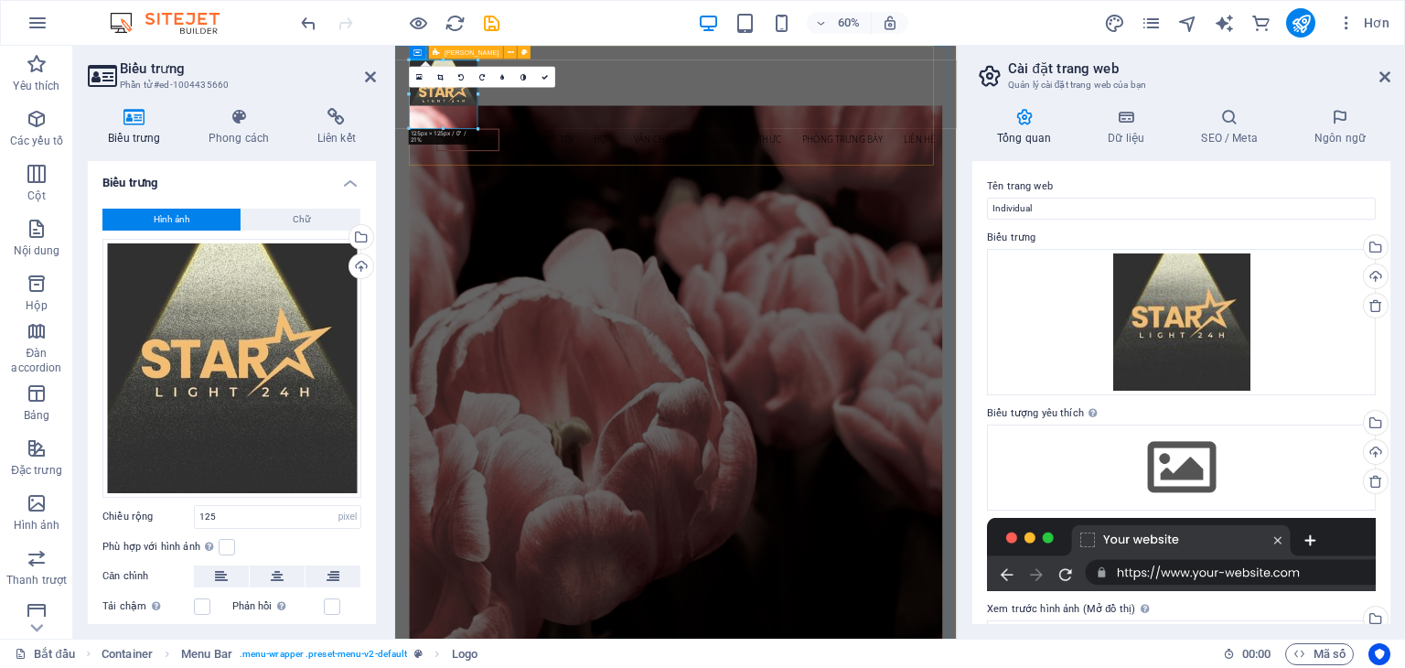
click at [804, 147] on div "Trang chủ Về chúng tôi Hoa Vận chuyển Lời chứng thực Phòng trưng bày Liên hệ Th…" at bounding box center [863, 145] width 889 height 199
select select "header"
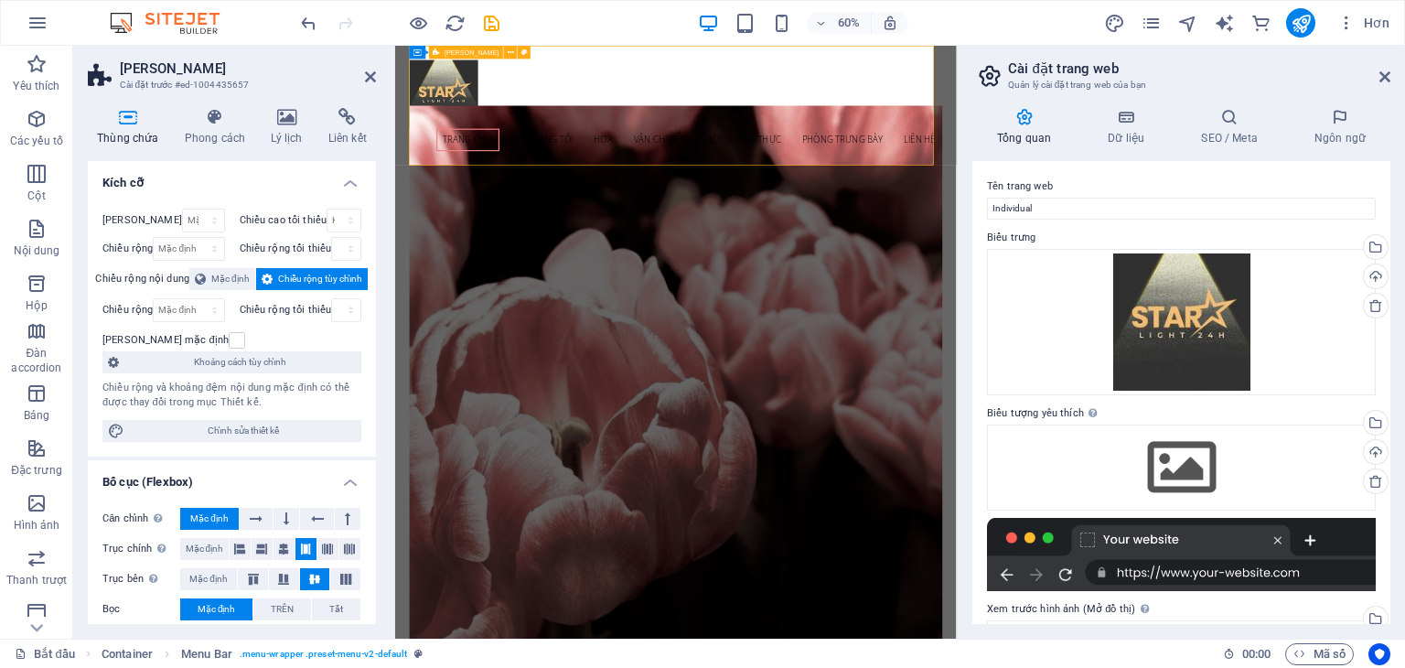
click at [799, 114] on div "Trang chủ Về chúng tôi Hoa Vận chuyển Lời chứng thực Phòng trưng bày Liên hệ Th…" at bounding box center [863, 145] width 889 height 199
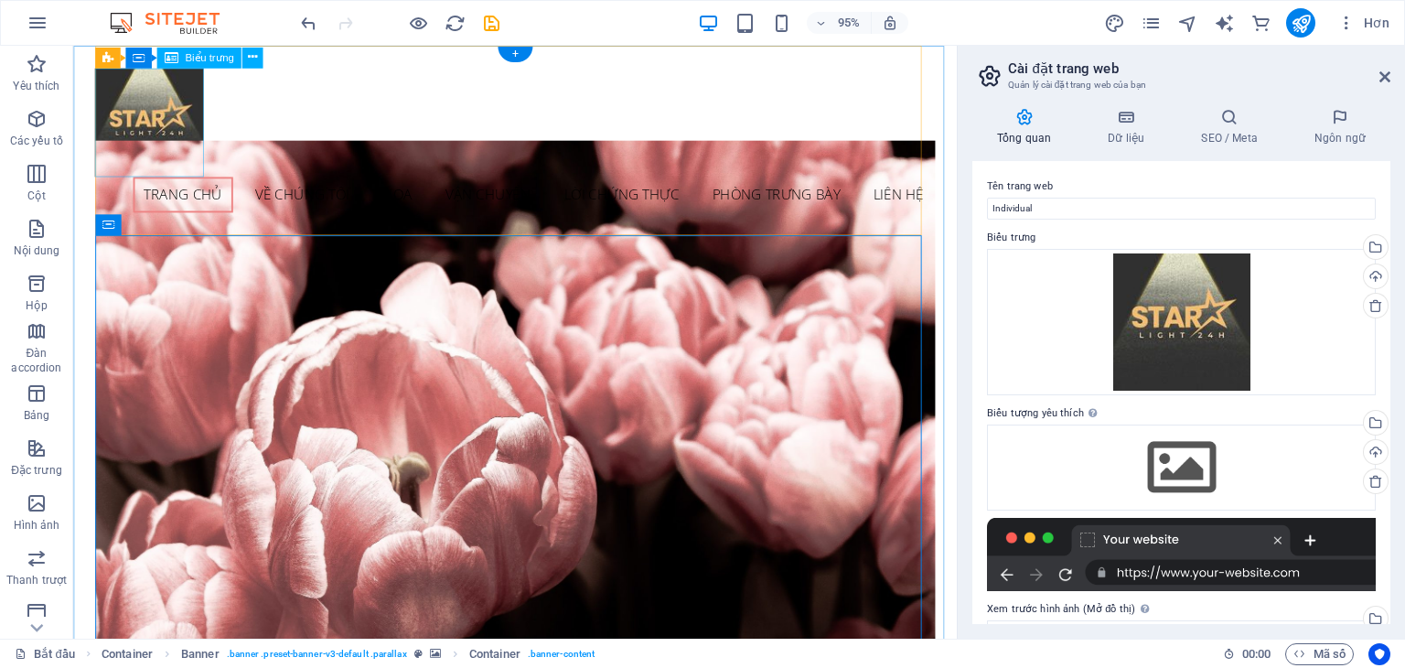
click at [155, 127] on div at bounding box center [538, 127] width 884 height 114
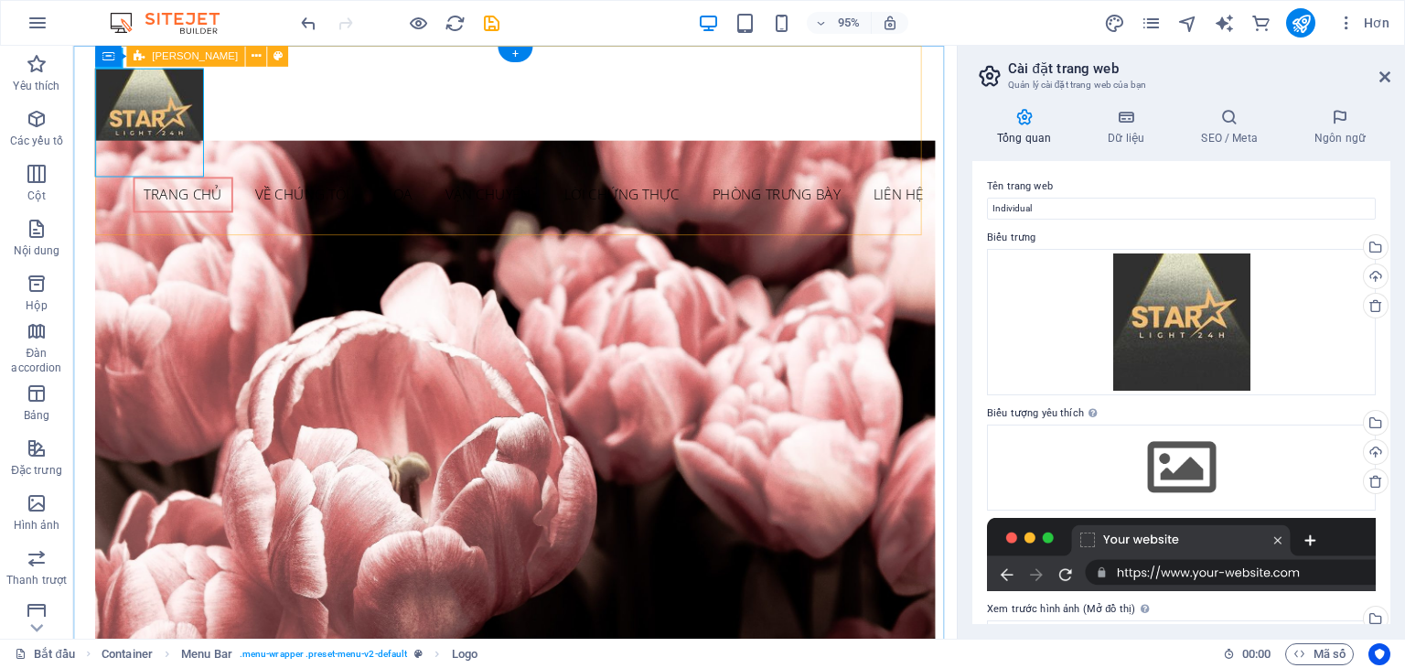
click at [515, 117] on div "Trang chủ Về chúng tôi Hoa Vận chuyển Lời chứng thực Phòng trưng bày Liên hệ Th…" at bounding box center [538, 145] width 884 height 199
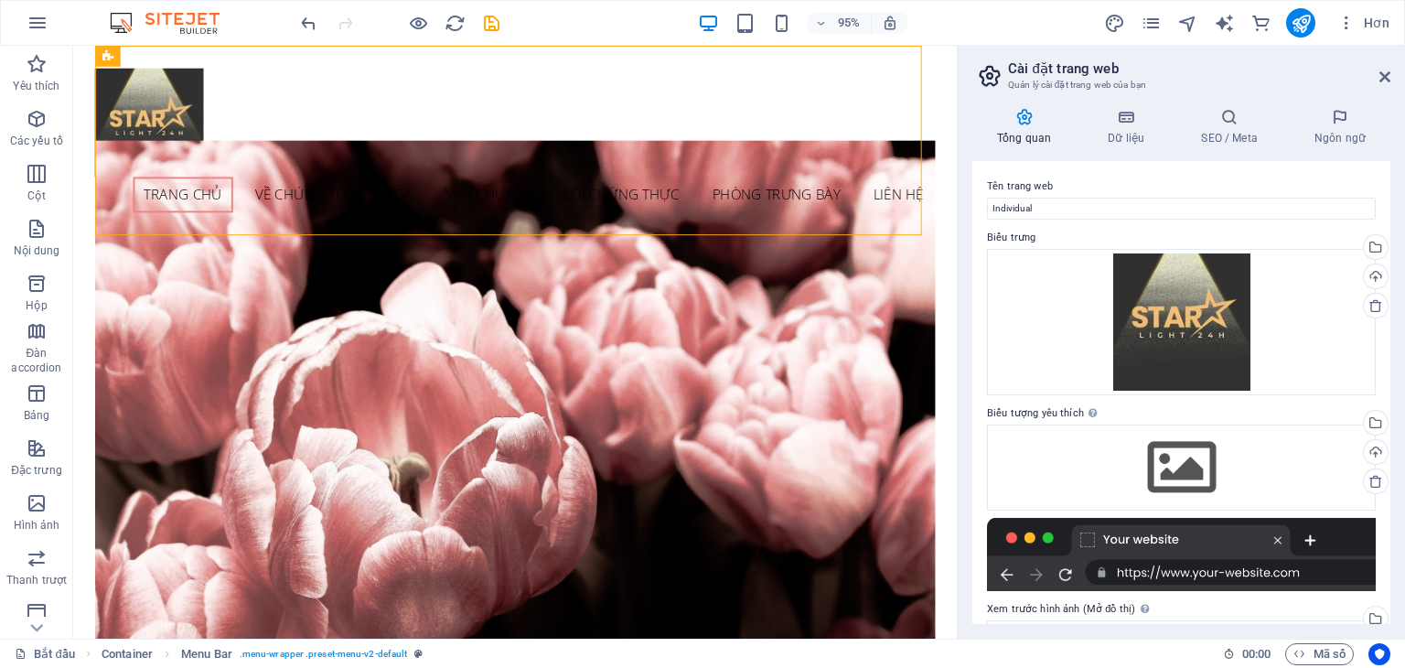
drag, startPoint x: 1000, startPoint y: 115, endPoint x: 1037, endPoint y: 105, distance: 38.8
click at [179, 123] on div at bounding box center [538, 127] width 884 height 114
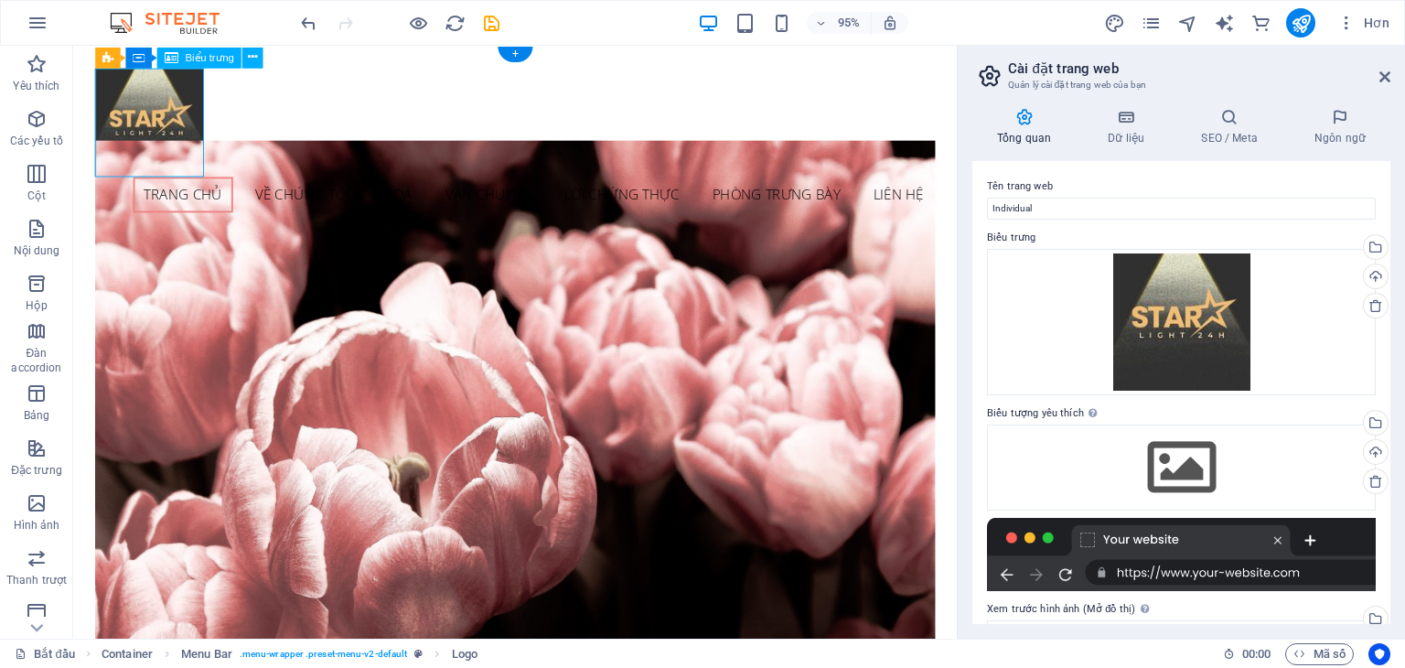
click at [179, 123] on div at bounding box center [538, 127] width 884 height 114
select select "px"
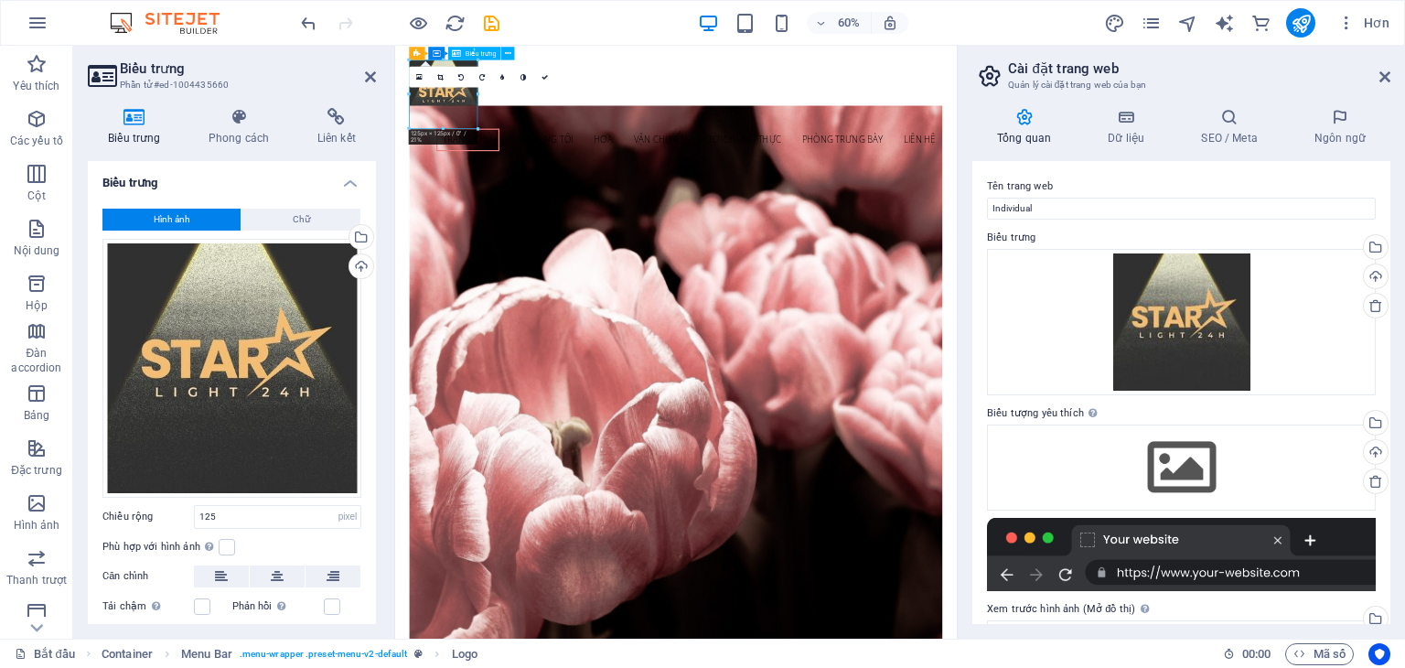
click at [473, 157] on div at bounding box center [863, 127] width 889 height 114
click at [735, 147] on div "Trang chủ Về chúng tôi Hoa Vận chuyển Lời chứng thực Phòng trưng bày Liên hệ Th…" at bounding box center [863, 145] width 889 height 199
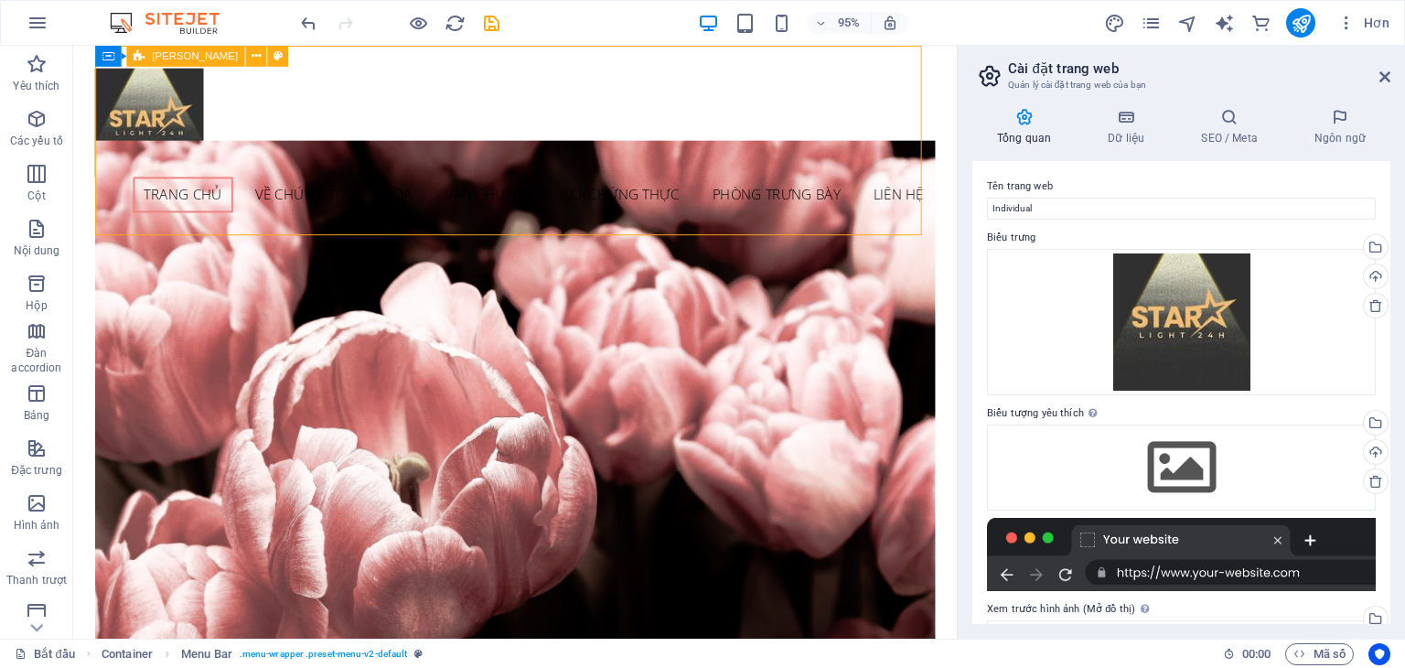
click at [627, 110] on div "Trang chủ Về chúng tôi Hoa Vận chuyển Lời chứng thực Phòng trưng bày Liên hệ Th…" at bounding box center [538, 145] width 884 height 199
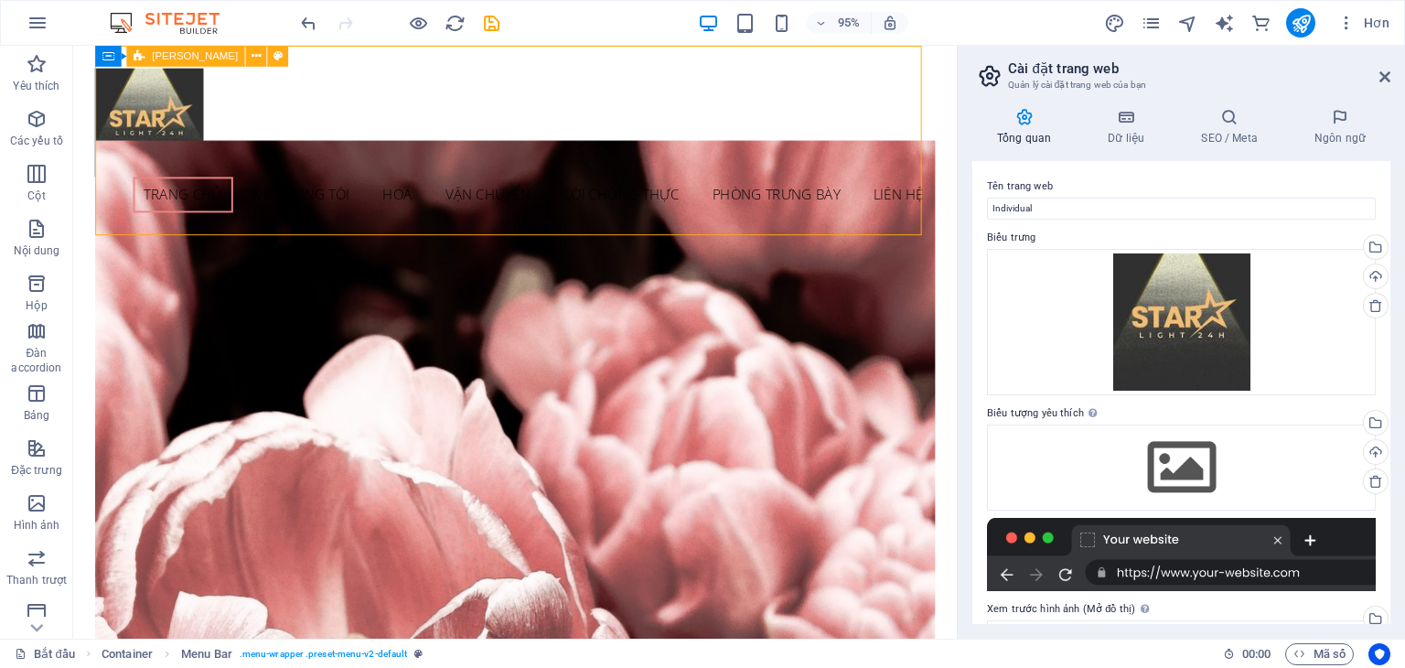
select select "header"
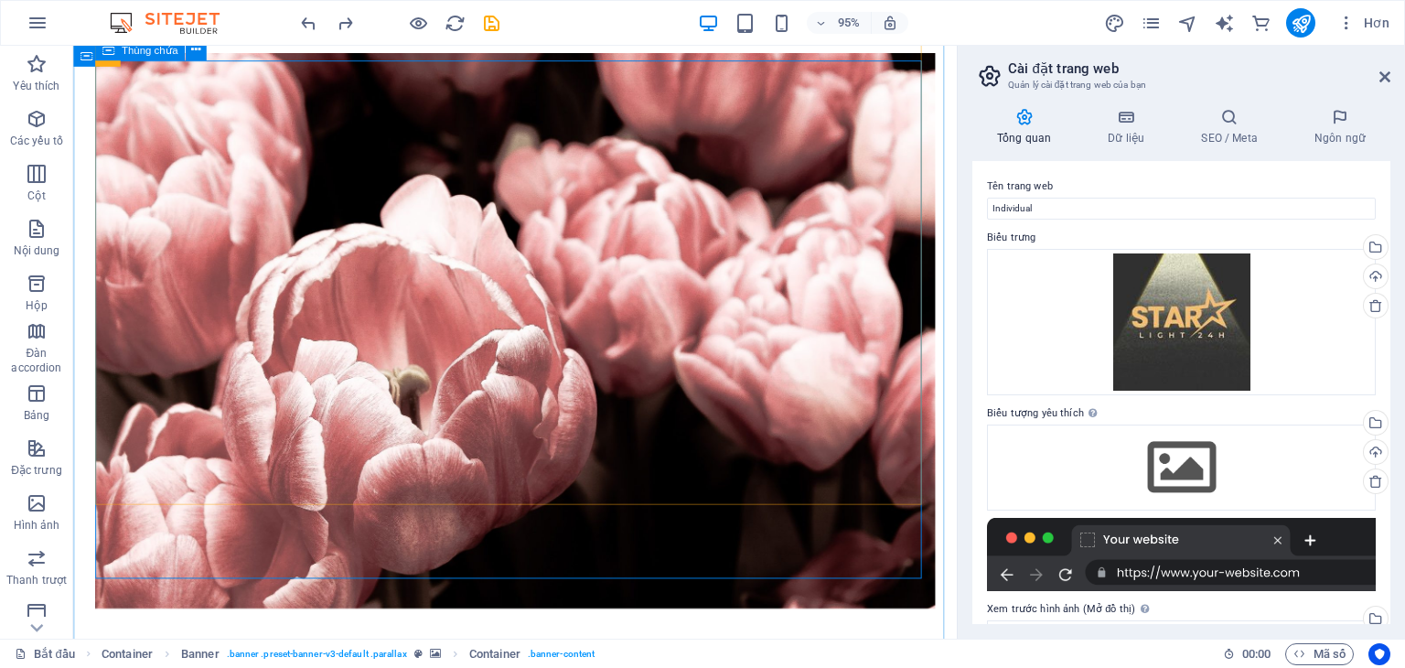
scroll to position [91, 0]
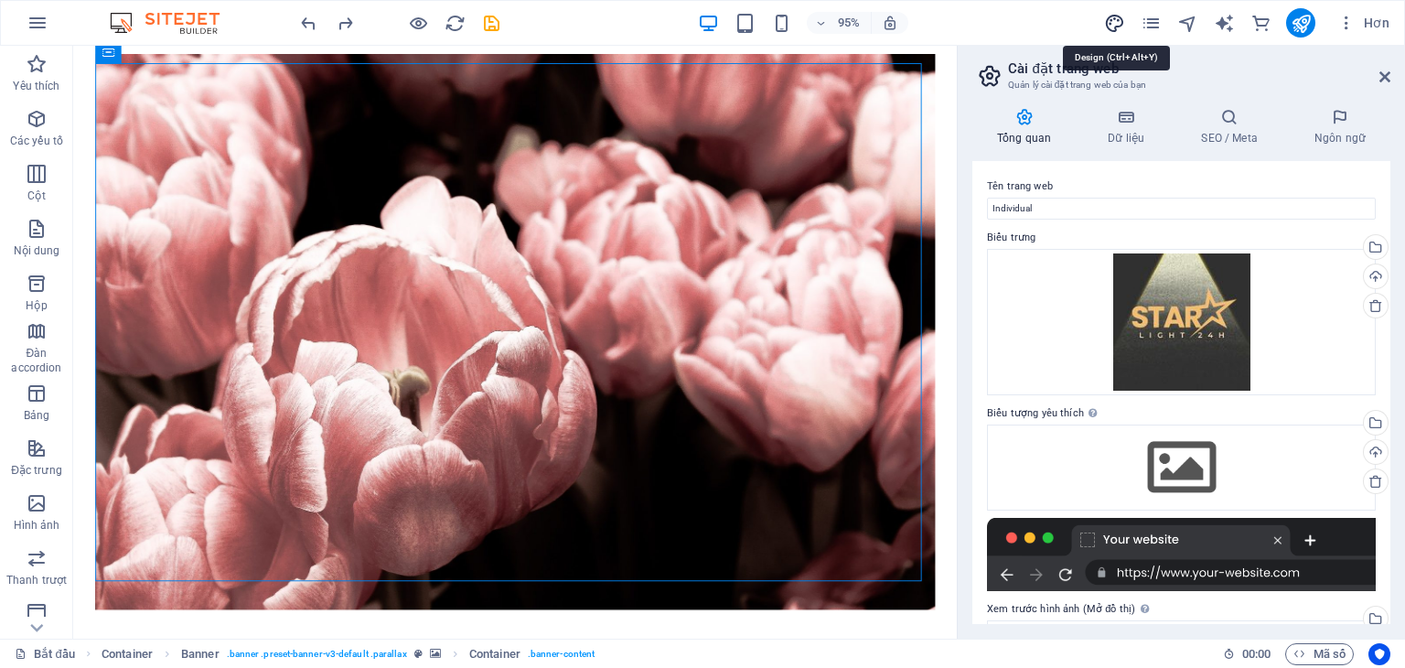
click at [1116, 27] on icon "thiết kế" at bounding box center [1114, 23] width 21 height 21
select select "px"
select select "300"
select select "px"
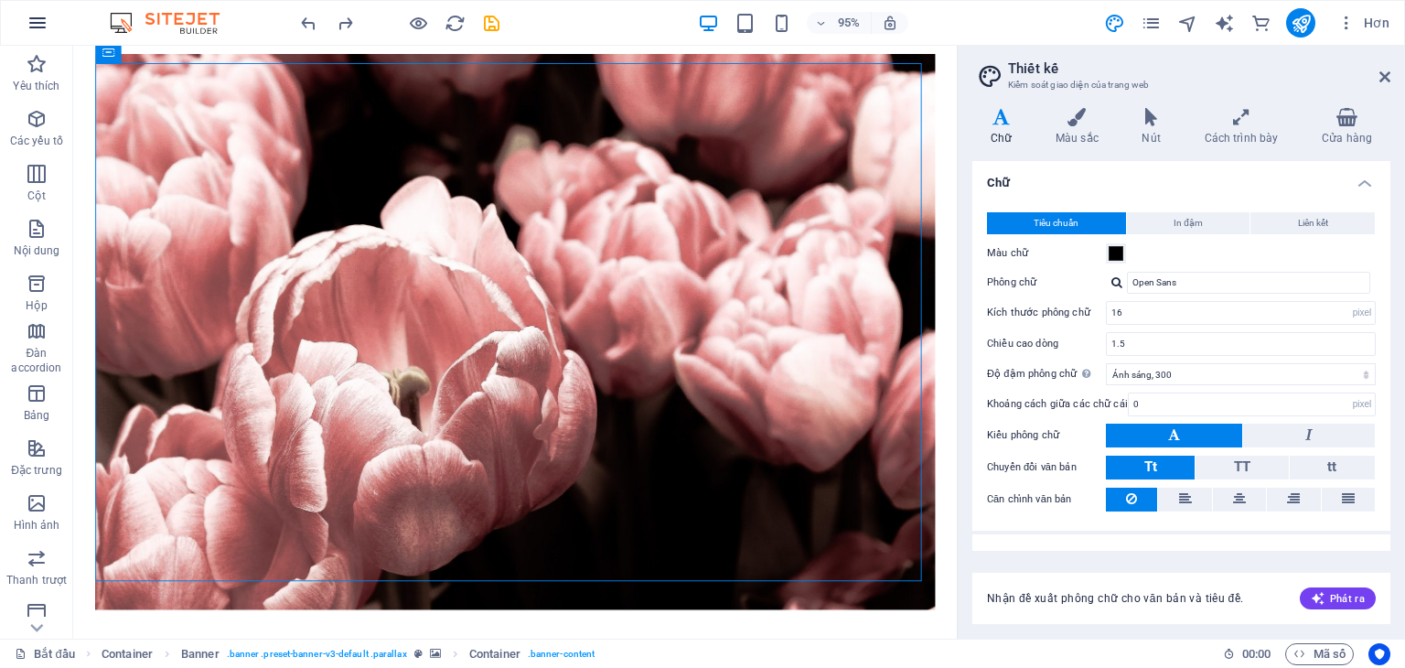
click at [42, 23] on icon "button" at bounding box center [38, 23] width 22 height 22
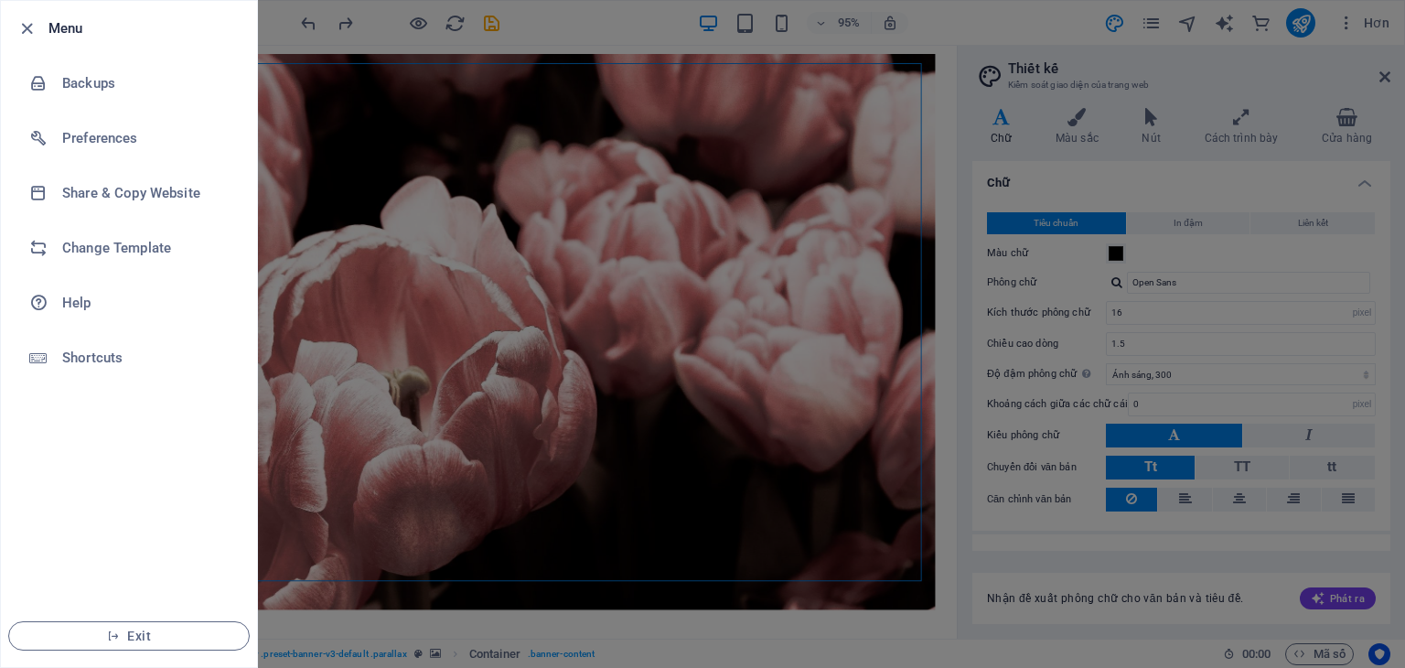
click at [478, 143] on div at bounding box center [702, 334] width 1405 height 668
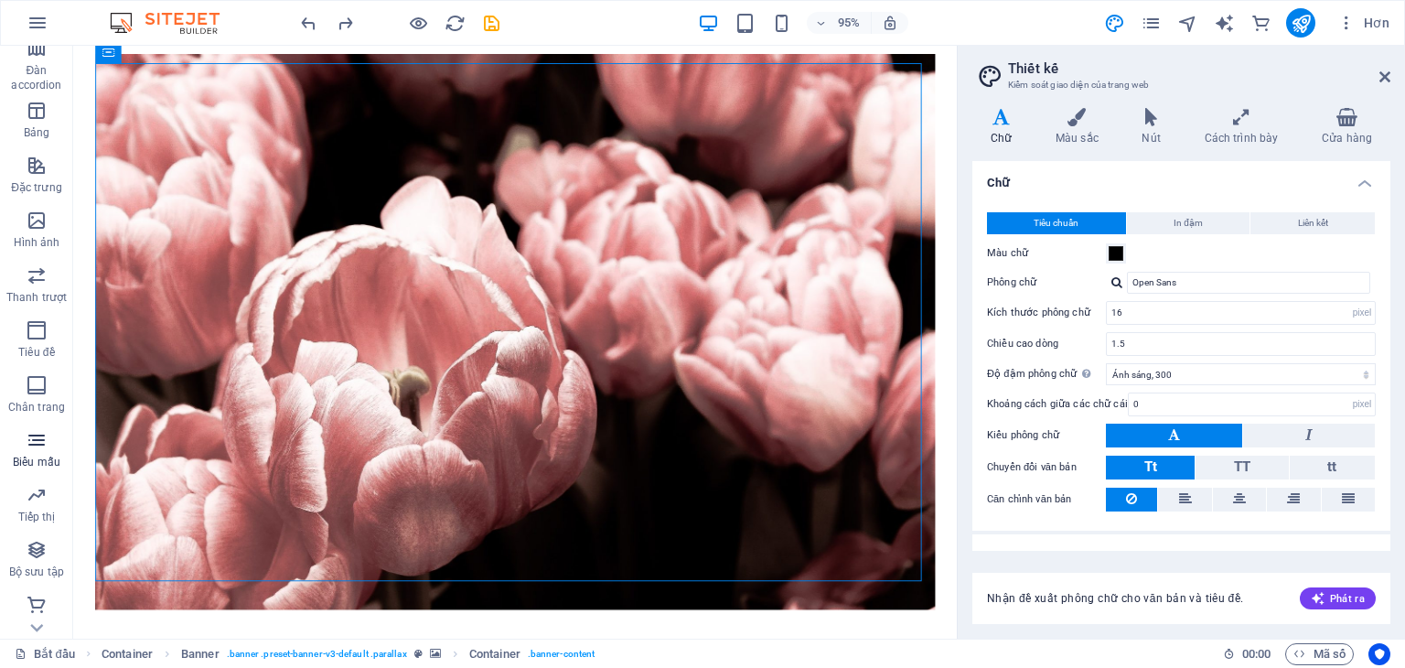
scroll to position [285, 0]
click at [37, 561] on span "Bộ sưu tập" at bounding box center [36, 558] width 73 height 44
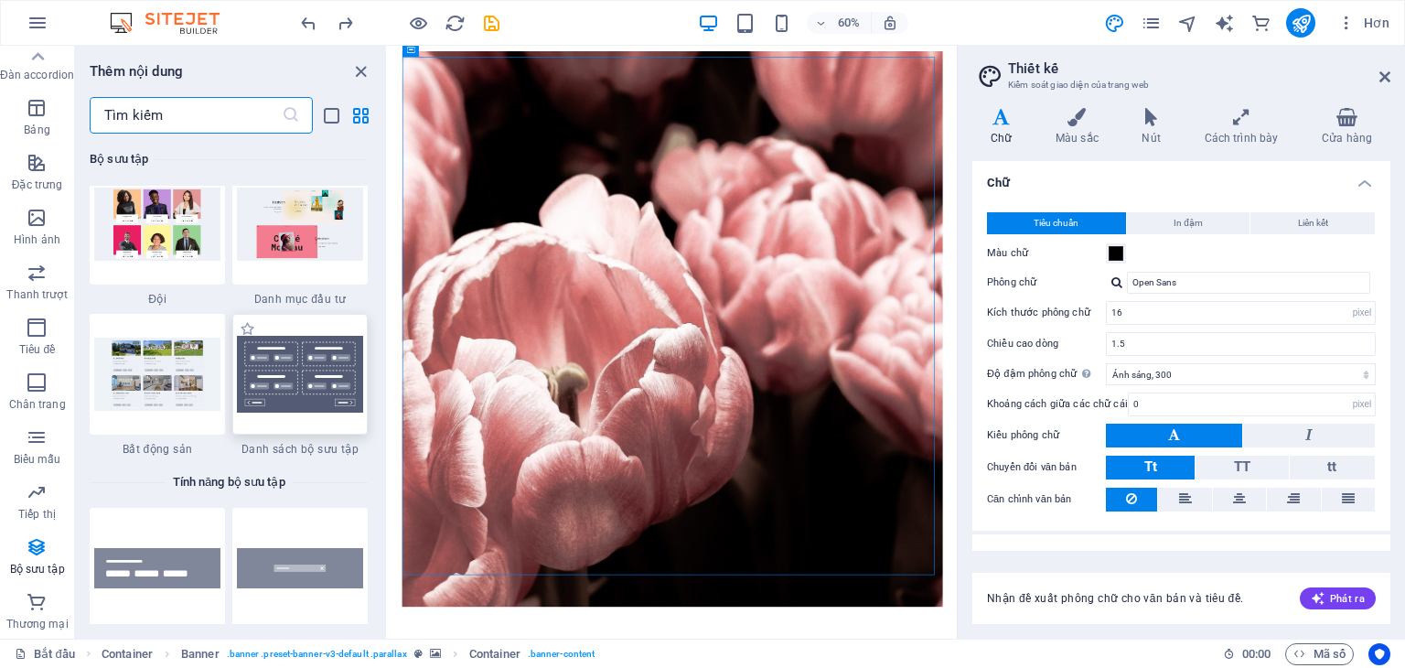
scroll to position [16929, 0]
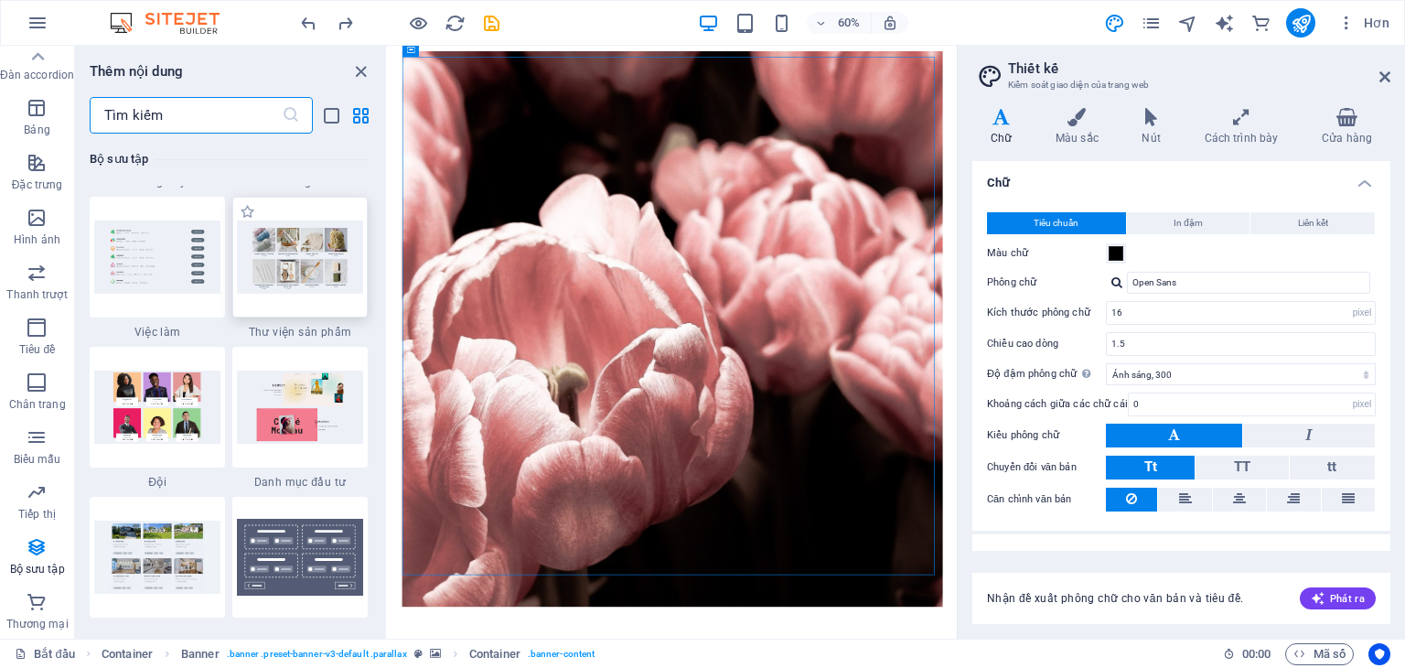
click at [317, 295] on div at bounding box center [299, 257] width 135 height 121
click at [298, 235] on img at bounding box center [300, 257] width 126 height 74
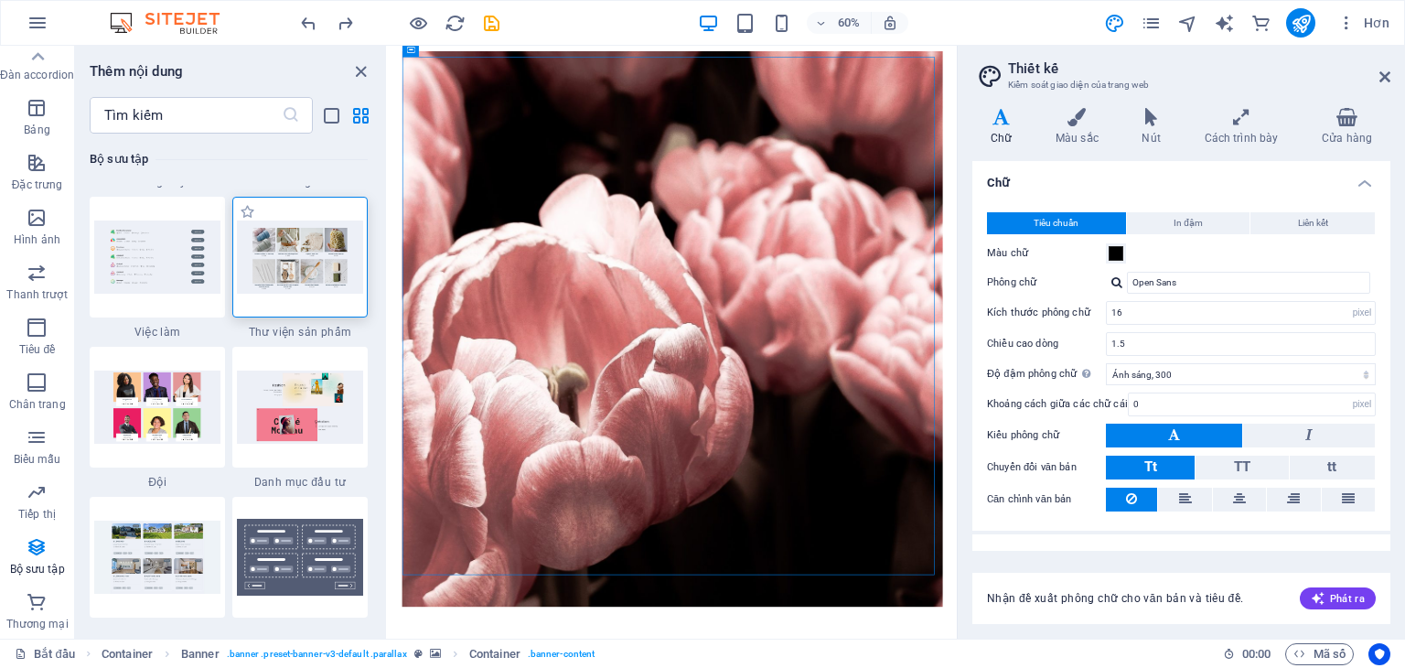
click at [298, 235] on img at bounding box center [300, 257] width 126 height 74
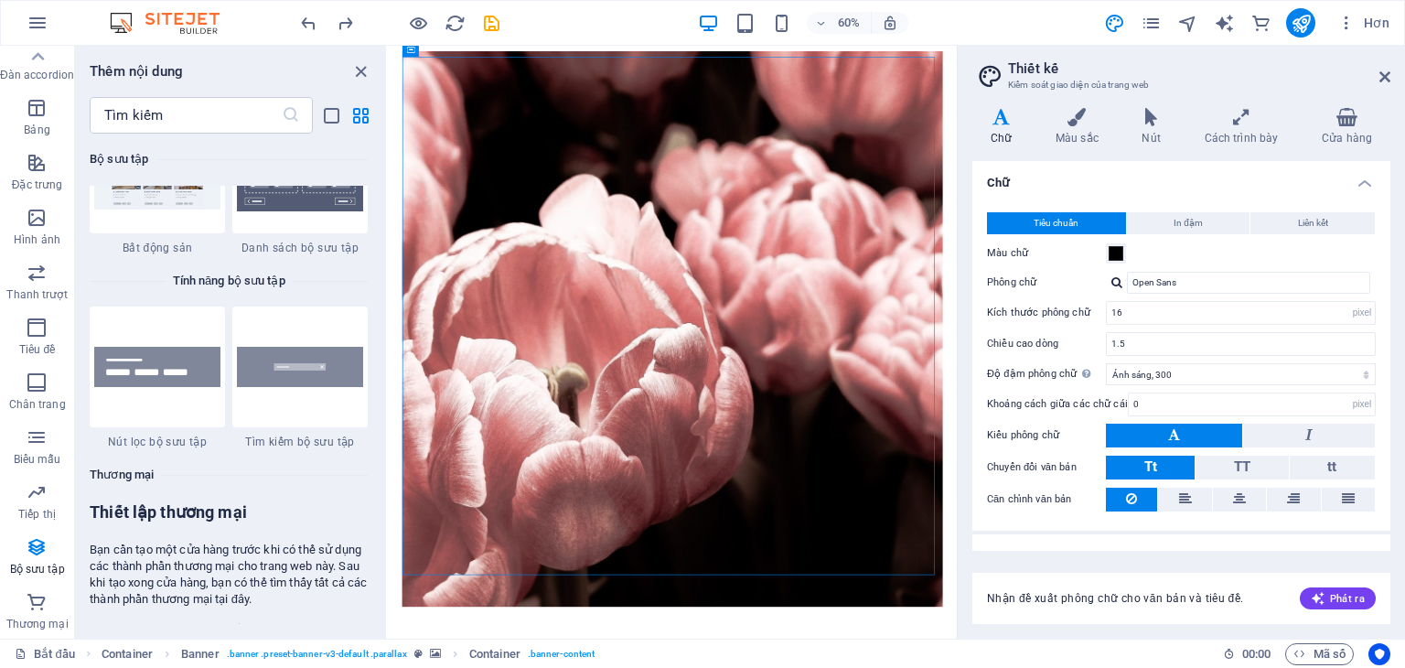
scroll to position [17295, 0]
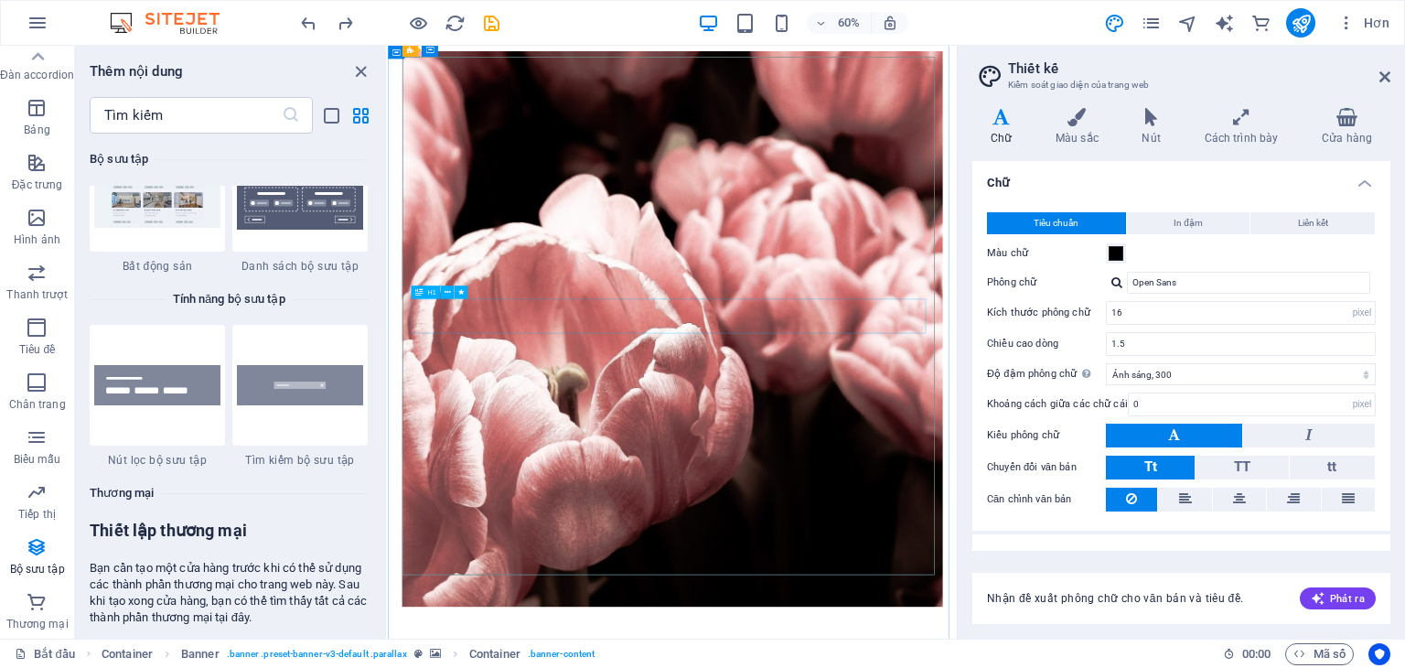
click at [1344, 30] on icon "button" at bounding box center [1346, 23] width 18 height 18
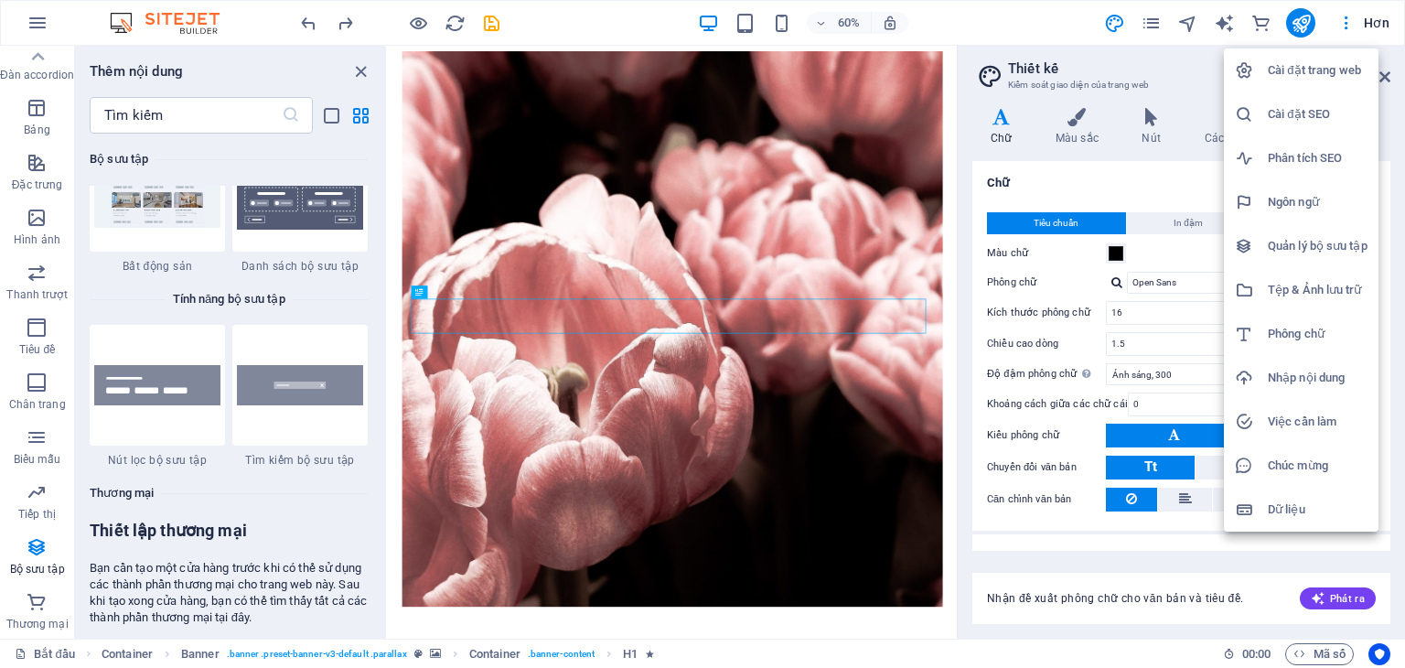
click at [1344, 27] on div at bounding box center [702, 334] width 1405 height 668
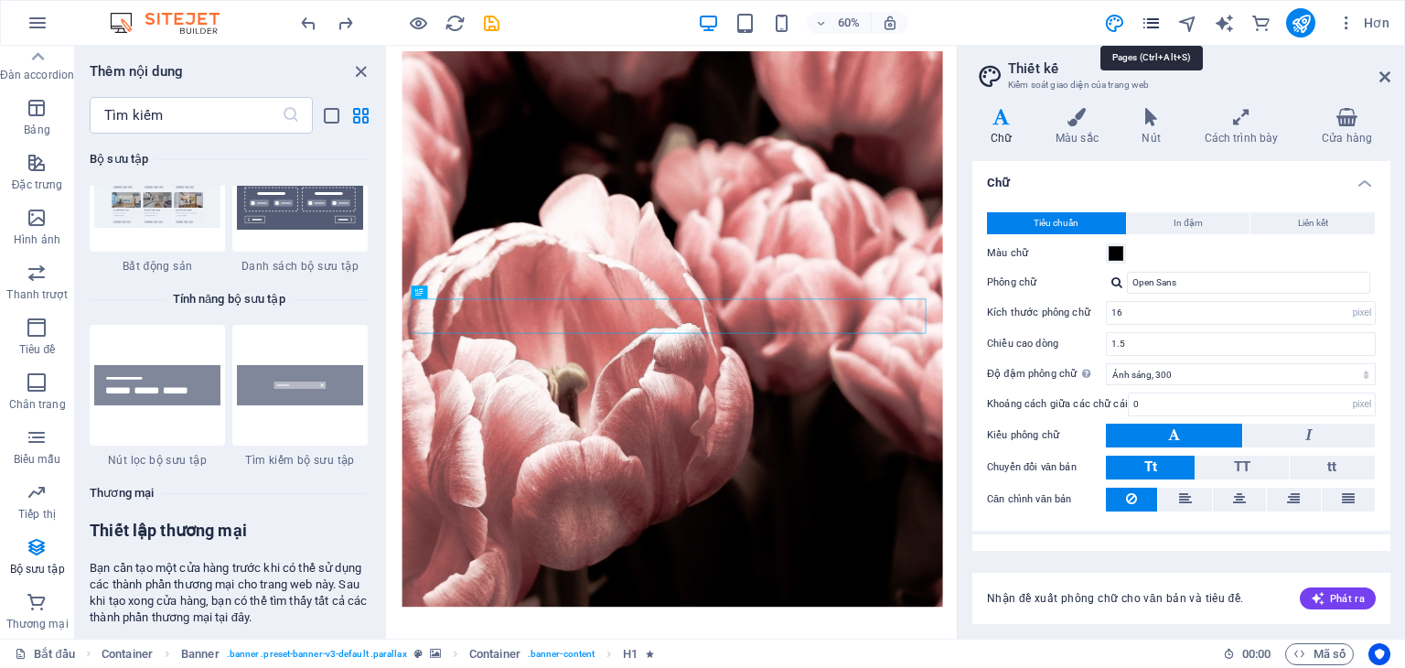
click at [1154, 19] on icon "các trang" at bounding box center [1151, 23] width 21 height 21
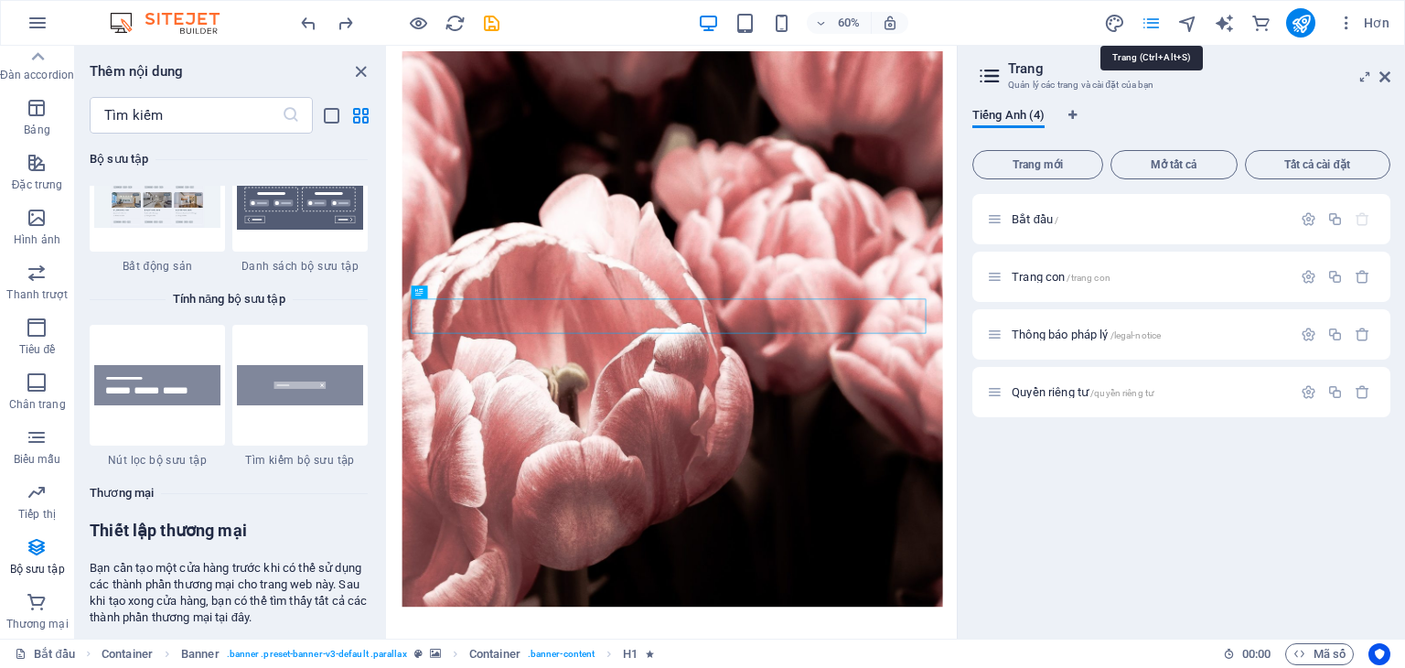
click at [1154, 19] on icon "các trang" at bounding box center [1151, 23] width 21 height 21
click at [1114, 23] on icon "thiết kế" at bounding box center [1114, 23] width 21 height 21
select select "px"
select select "300"
select select "px"
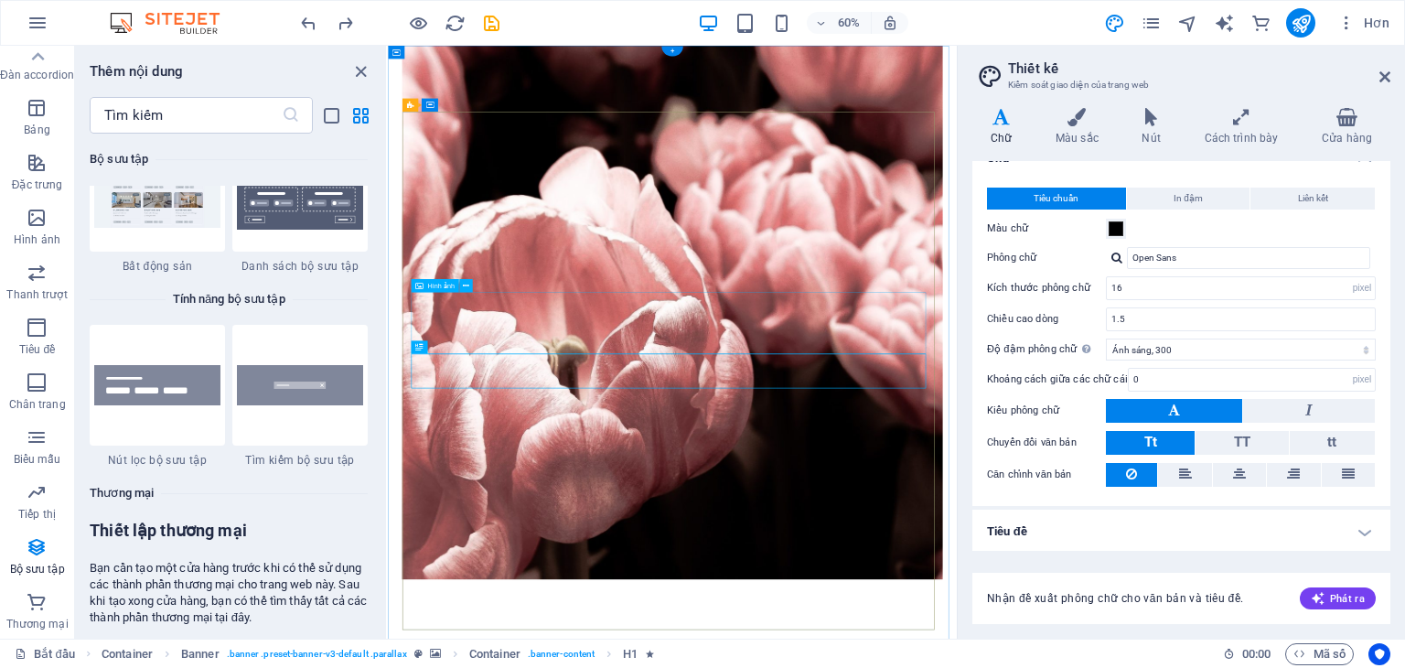
scroll to position [0, 0]
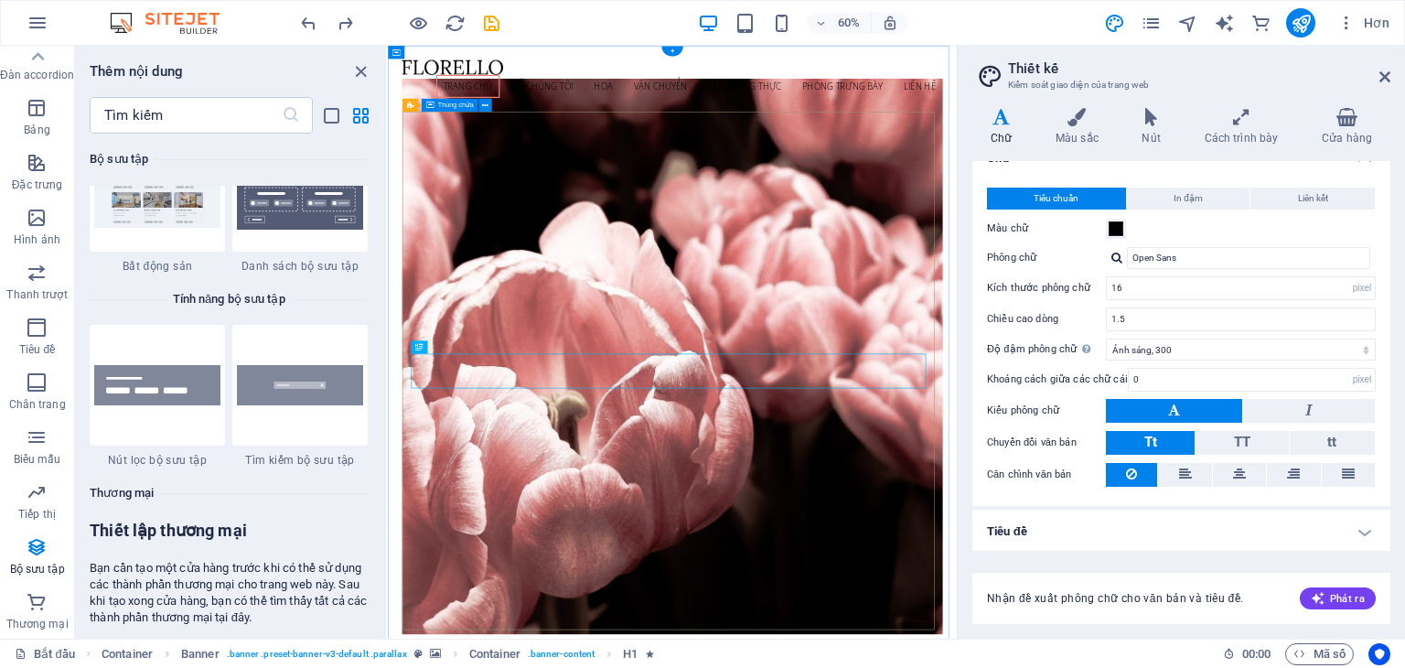
drag, startPoint x: 325, startPoint y: 38, endPoint x: 308, endPoint y: 27, distance: 19.8
click at [324, 38] on div "60% Hơn" at bounding box center [702, 23] width 1403 height 44
click at [308, 27] on icon "hoàn tác" at bounding box center [308, 23] width 21 height 21
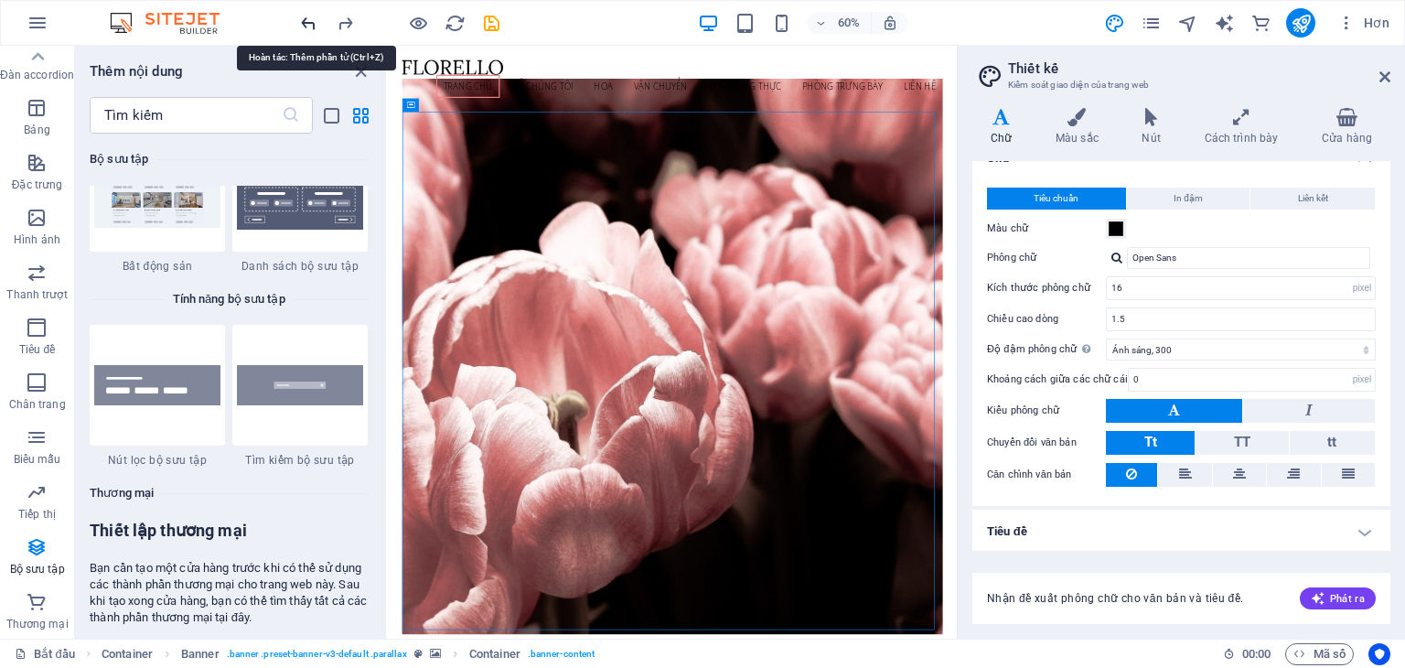
click at [308, 27] on icon "hoàn tác" at bounding box center [308, 23] width 21 height 21
click at [308, 27] on div at bounding box center [399, 22] width 205 height 29
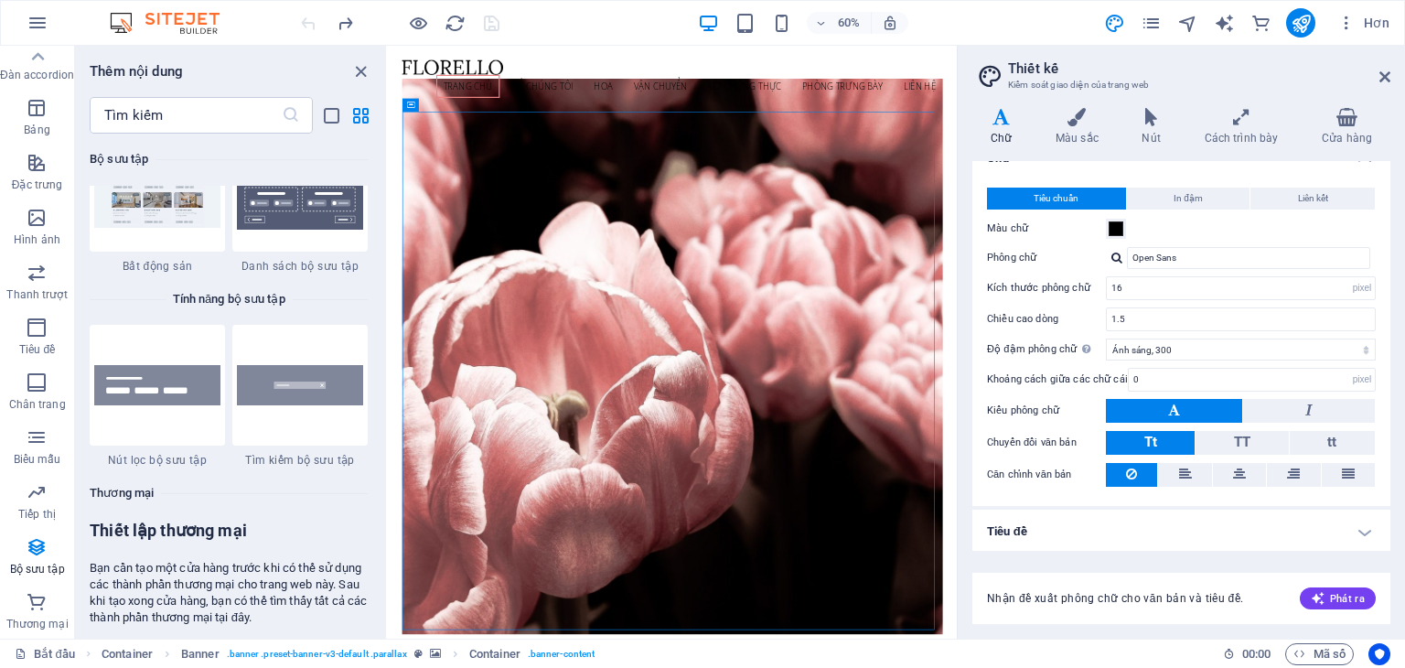
click at [308, 27] on div at bounding box center [399, 22] width 205 height 29
click at [537, 128] on nav "Trang chủ Về chúng tôi Hoa Vận chuyển Lời chứng thực Phòng trưng bày Liên hệ" at bounding box center [862, 113] width 901 height 38
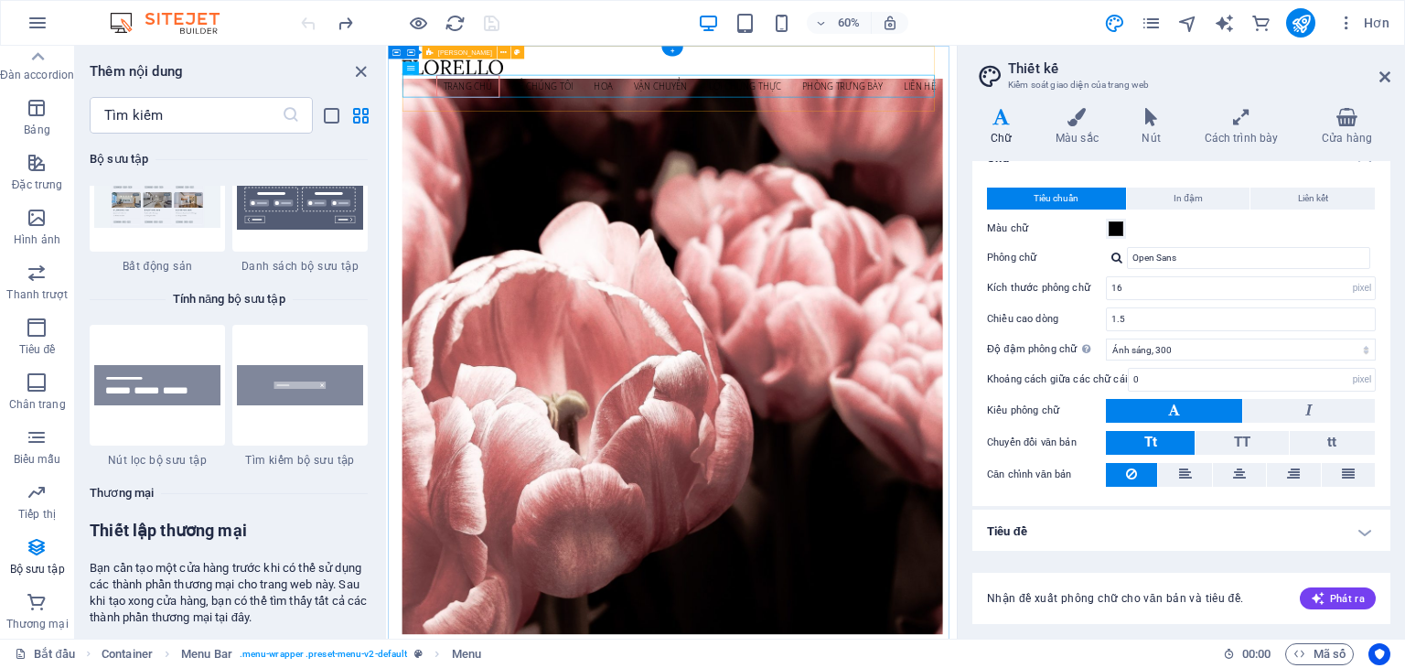
click at [679, 67] on div "Trang chủ Về chúng tôi Hoa Vận chuyển Lời chứng thực Phòng trưng bày Liên hệ Th…" at bounding box center [862, 101] width 901 height 110
click at [35, 21] on icon "button" at bounding box center [38, 23] width 22 height 22
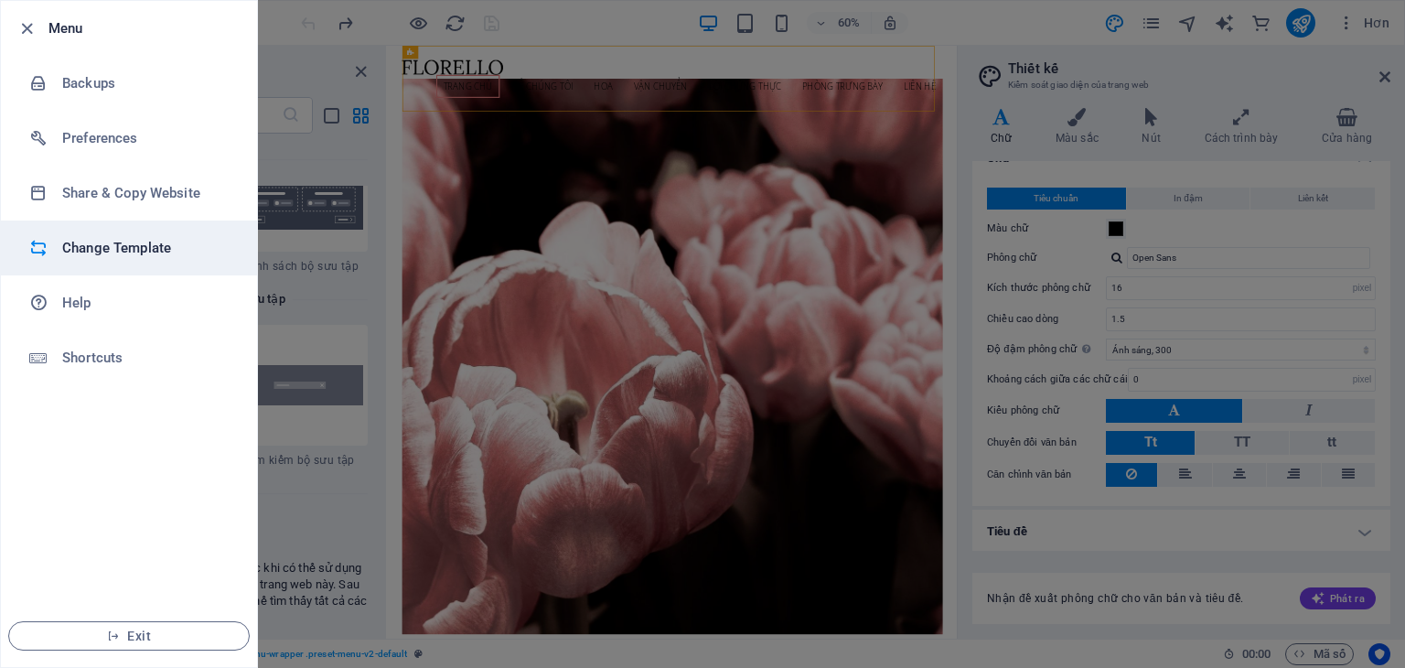
click at [134, 255] on h6 "Change Template" at bounding box center [146, 248] width 169 height 22
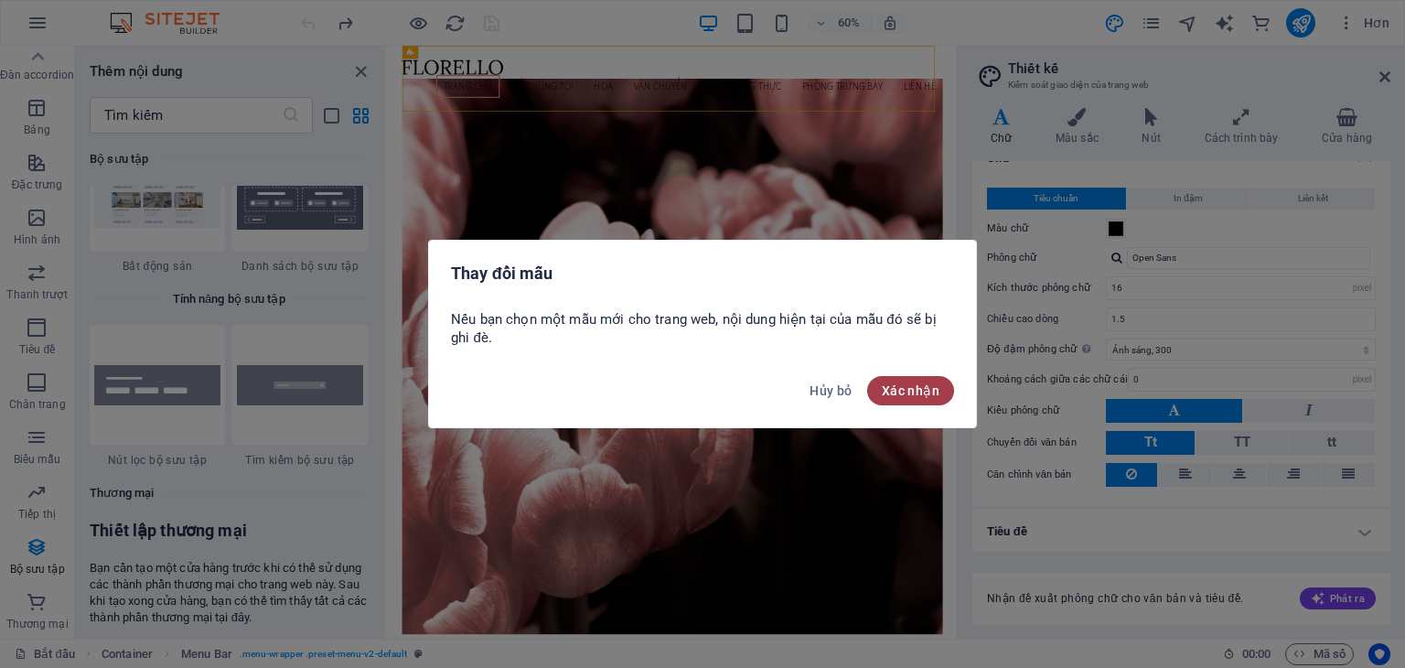
click at [903, 394] on font "Xác nhận" at bounding box center [911, 390] width 58 height 15
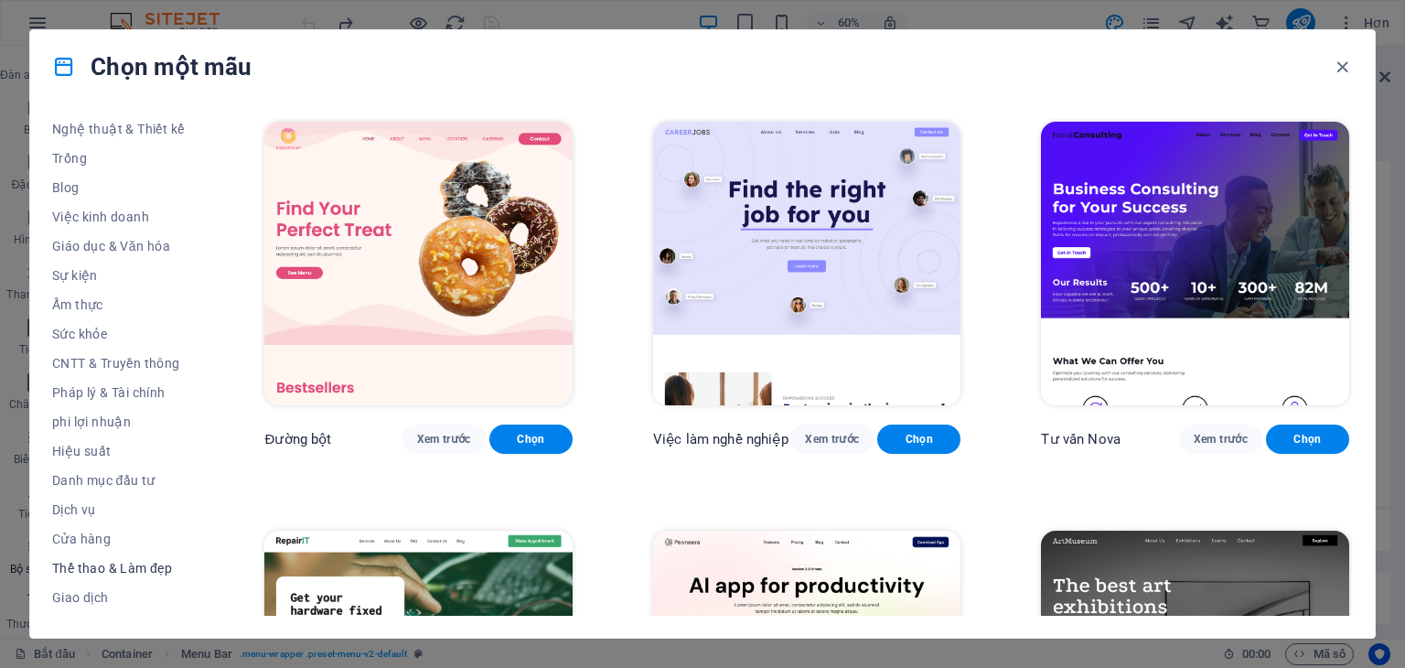
scroll to position [263, 0]
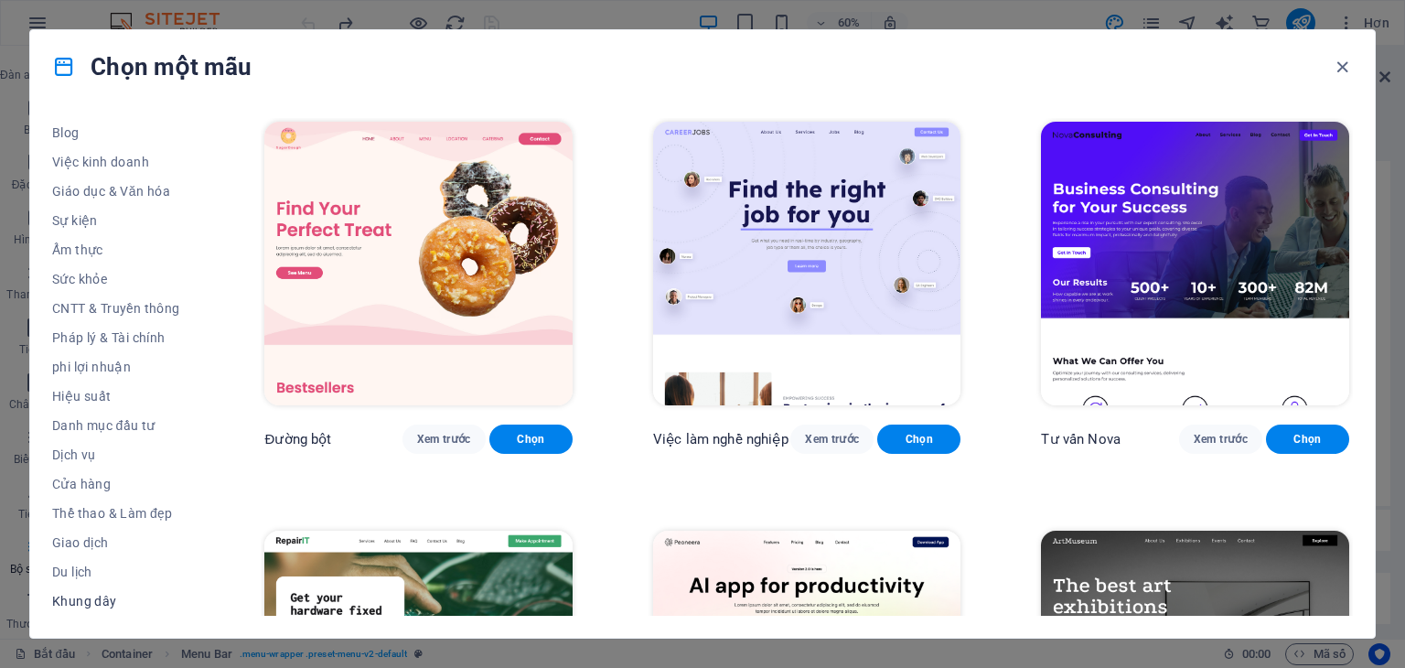
click at [77, 603] on font "Khung dây" at bounding box center [84, 601] width 65 height 15
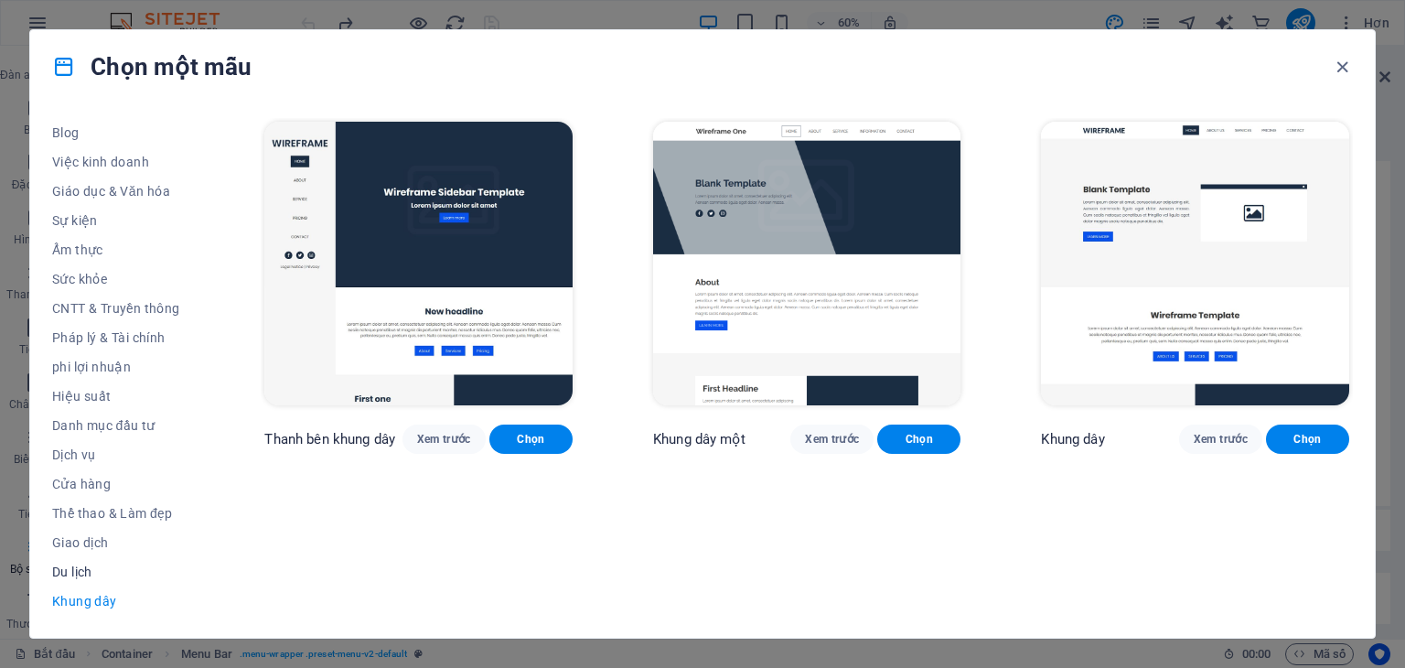
click at [80, 566] on font "Du lịch" at bounding box center [72, 571] width 40 height 15
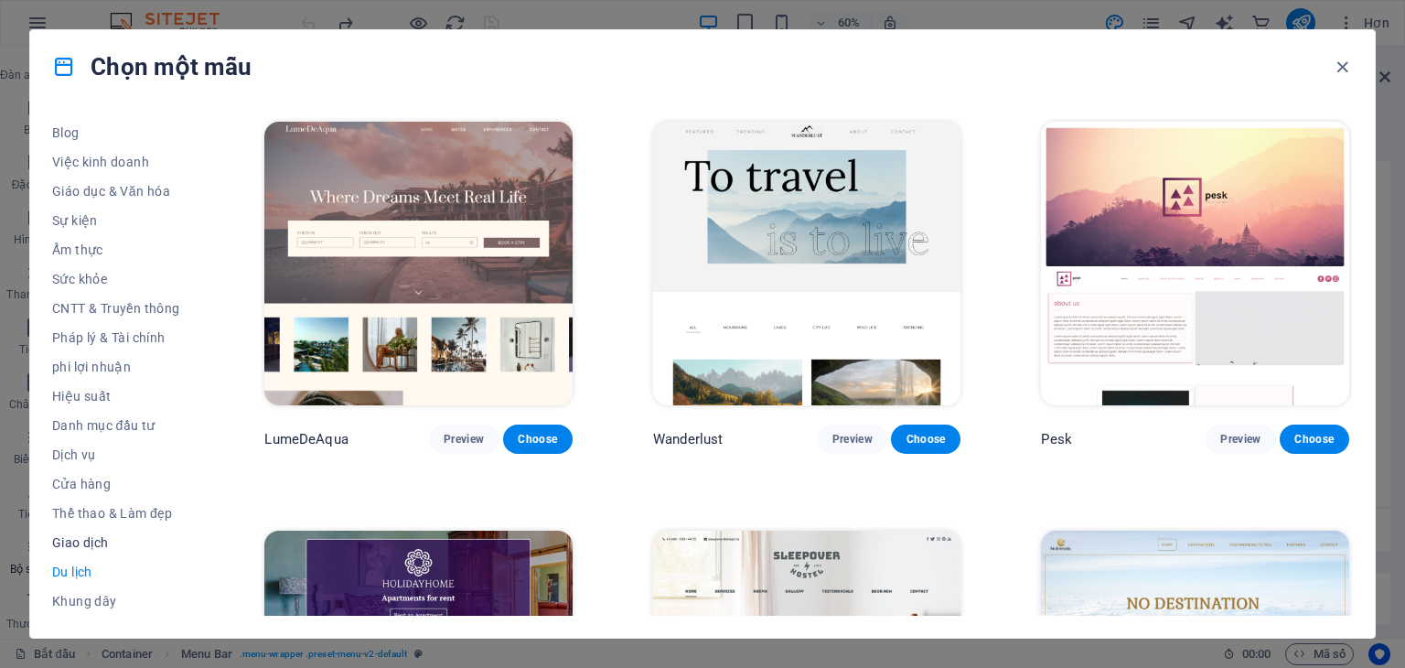
click at [83, 544] on font "Giao dịch" at bounding box center [80, 542] width 57 height 15
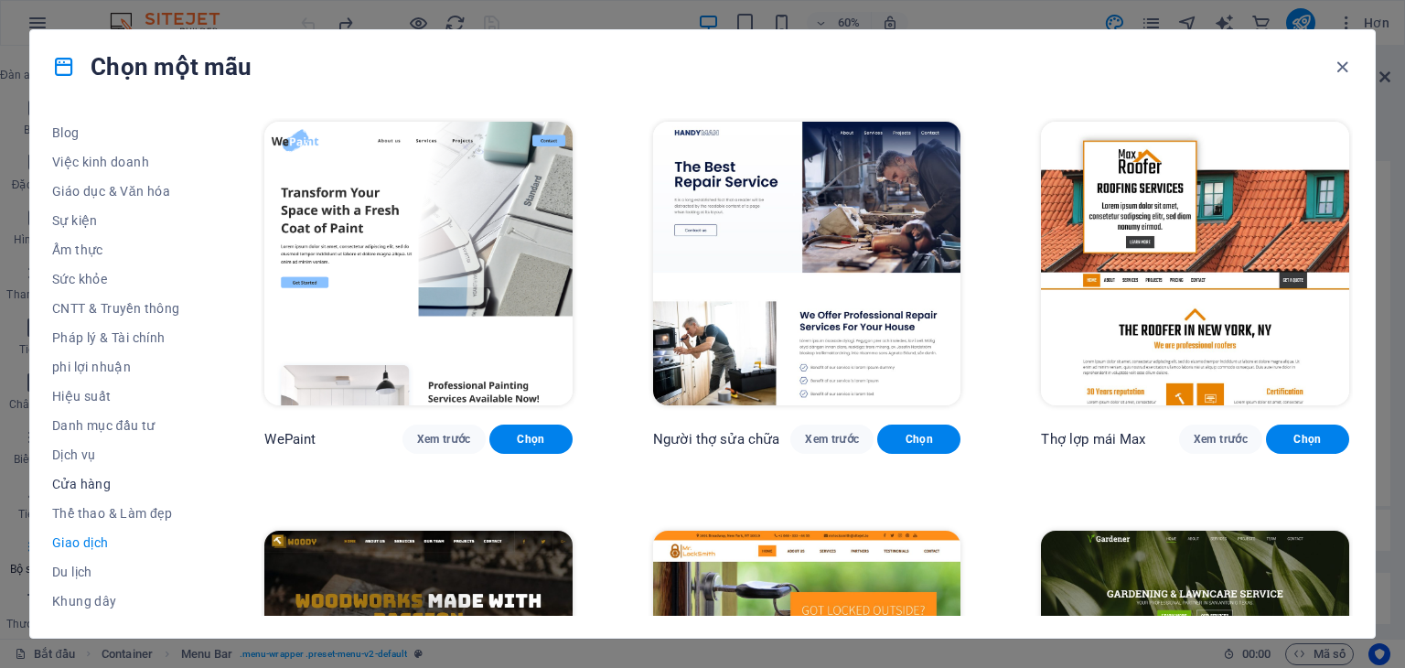
click at [91, 484] on font "Cửa hàng" at bounding box center [81, 484] width 59 height 15
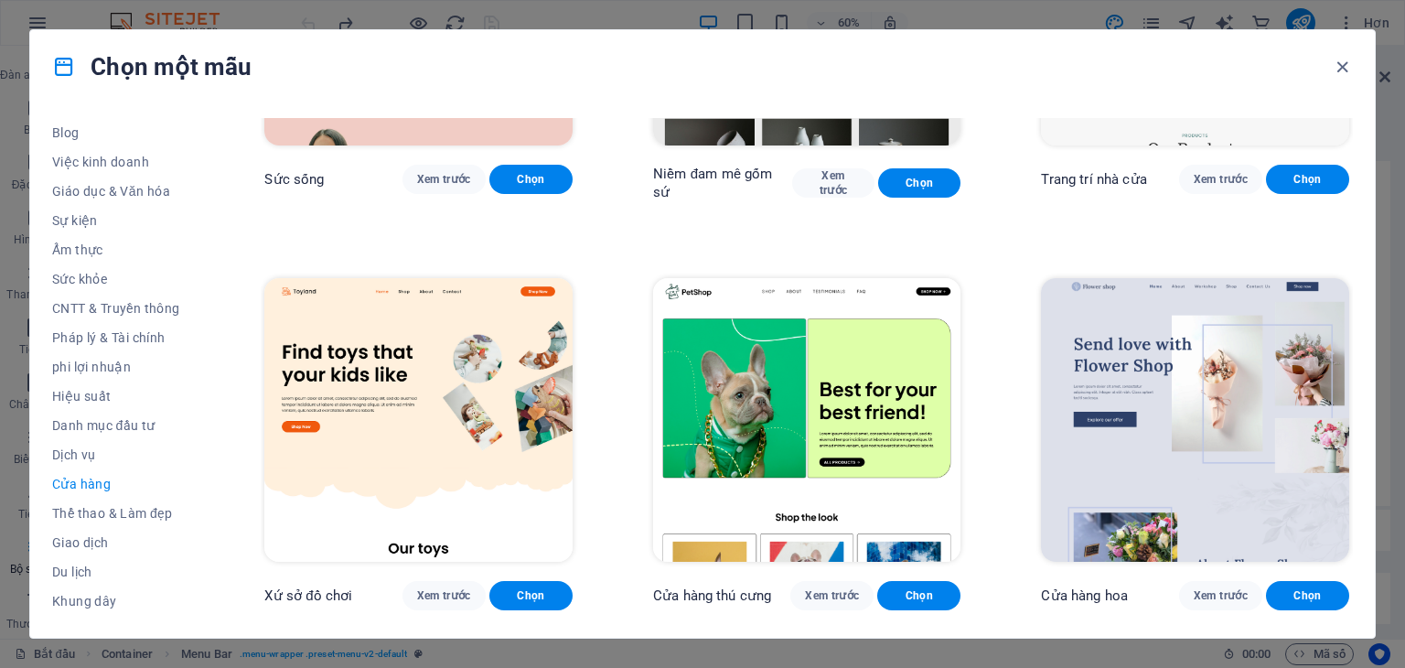
scroll to position [274, 0]
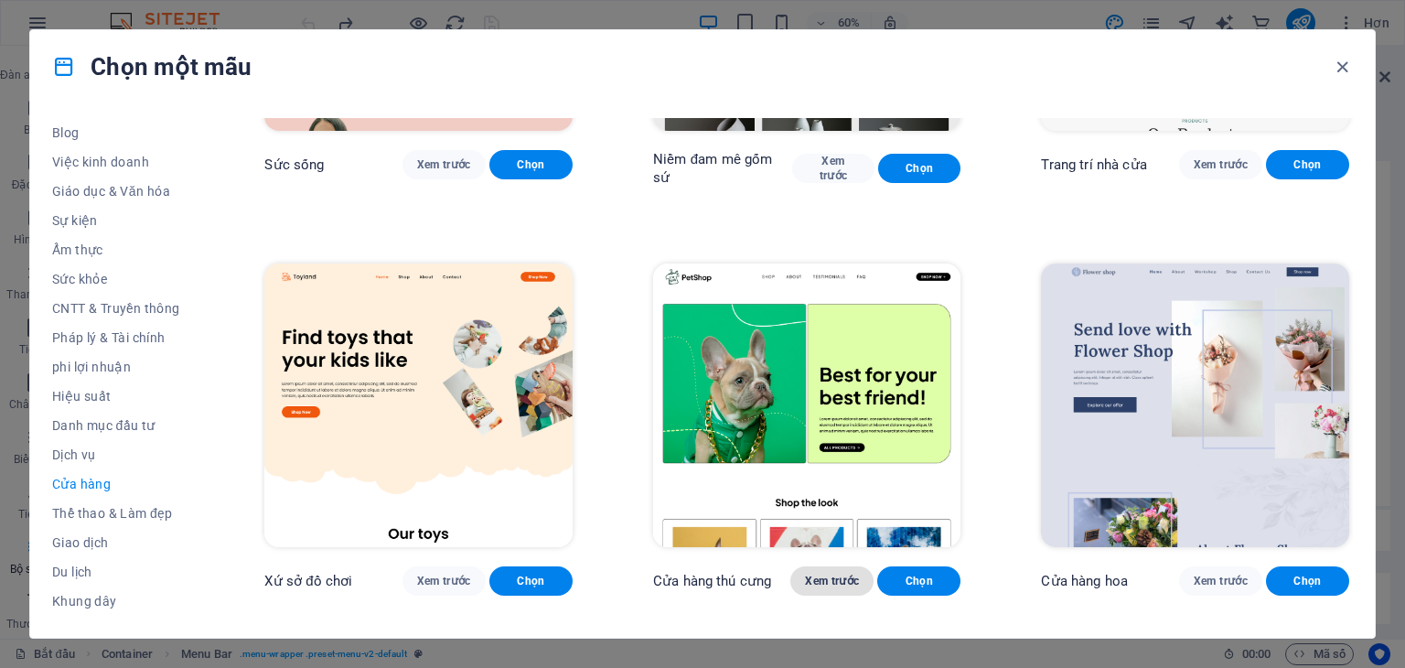
click at [827, 574] on font "Xem trước" at bounding box center [832, 580] width 54 height 13
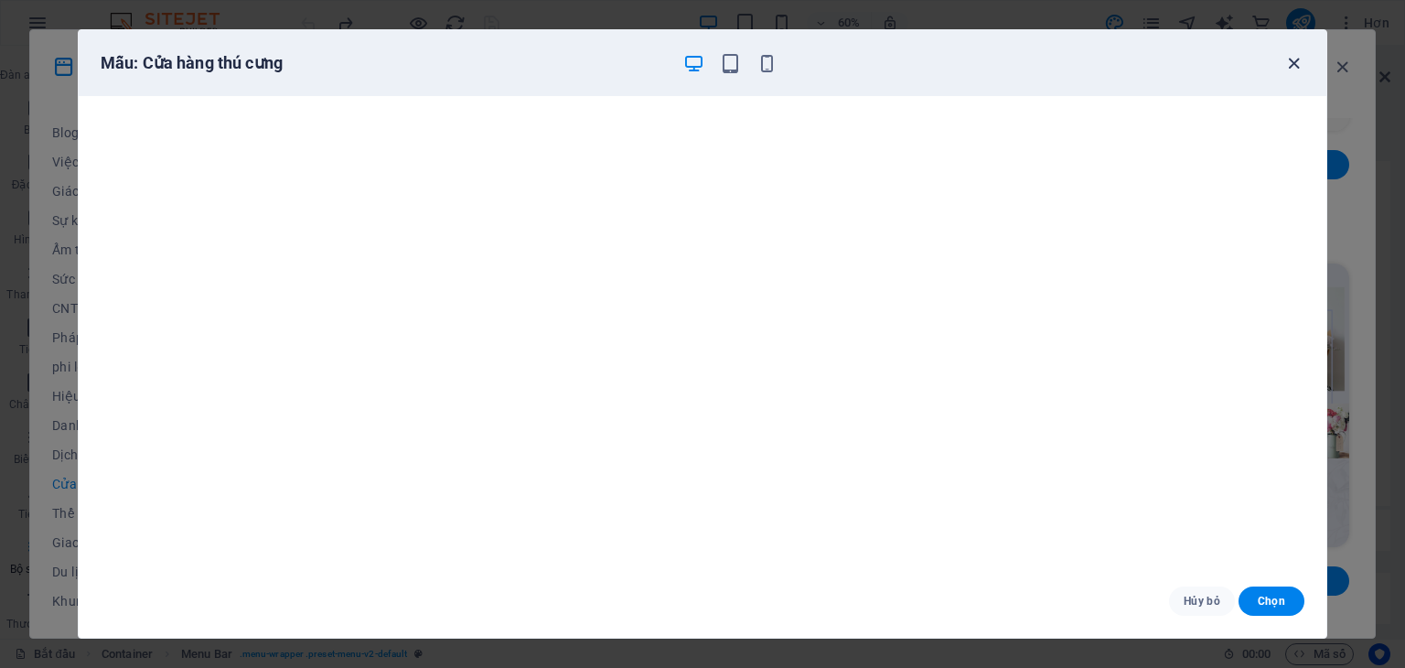
click at [1283, 66] on span "button" at bounding box center [1294, 63] width 22 height 21
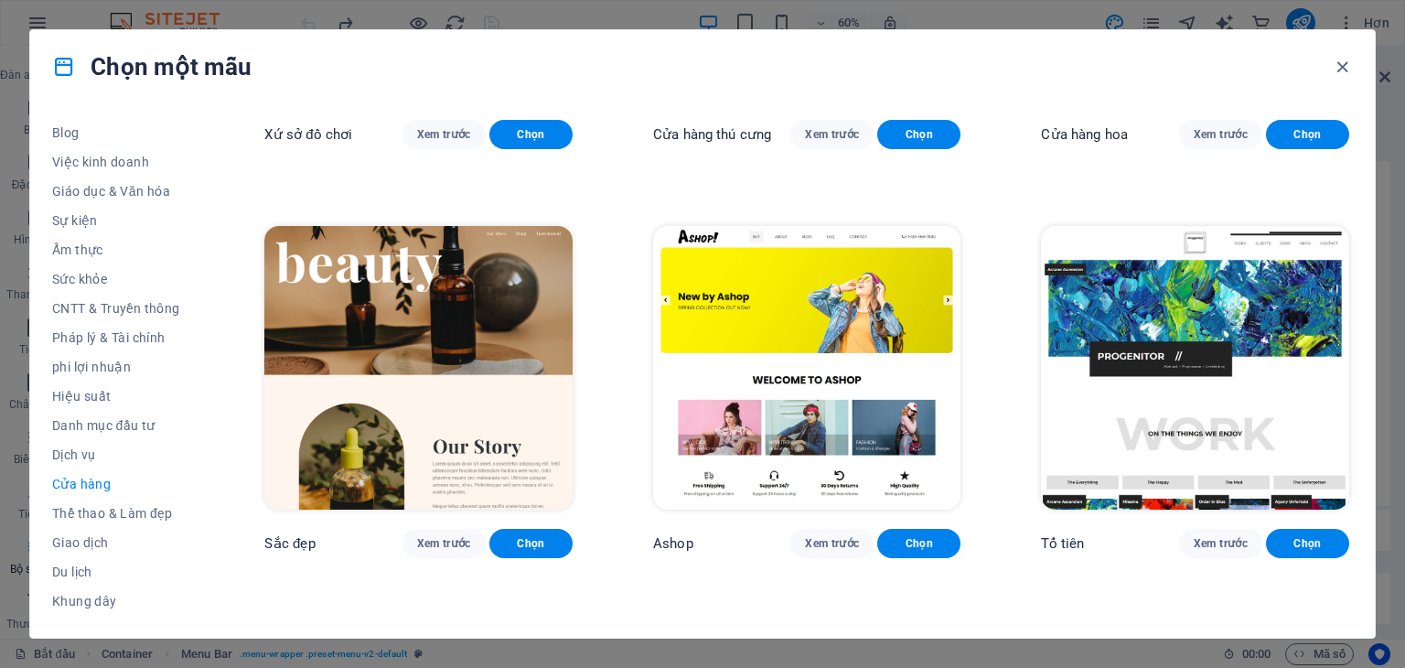
scroll to position [732, 0]
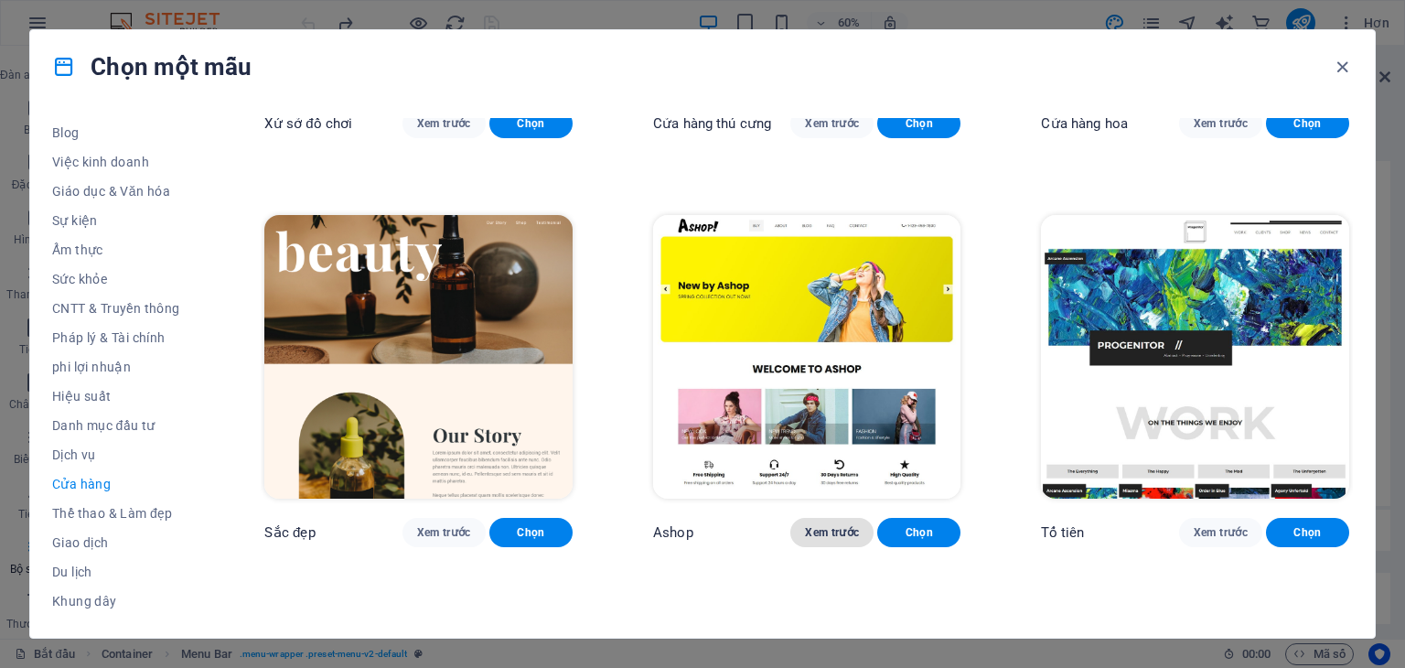
click at [808, 526] on font "Xem trước" at bounding box center [832, 532] width 54 height 13
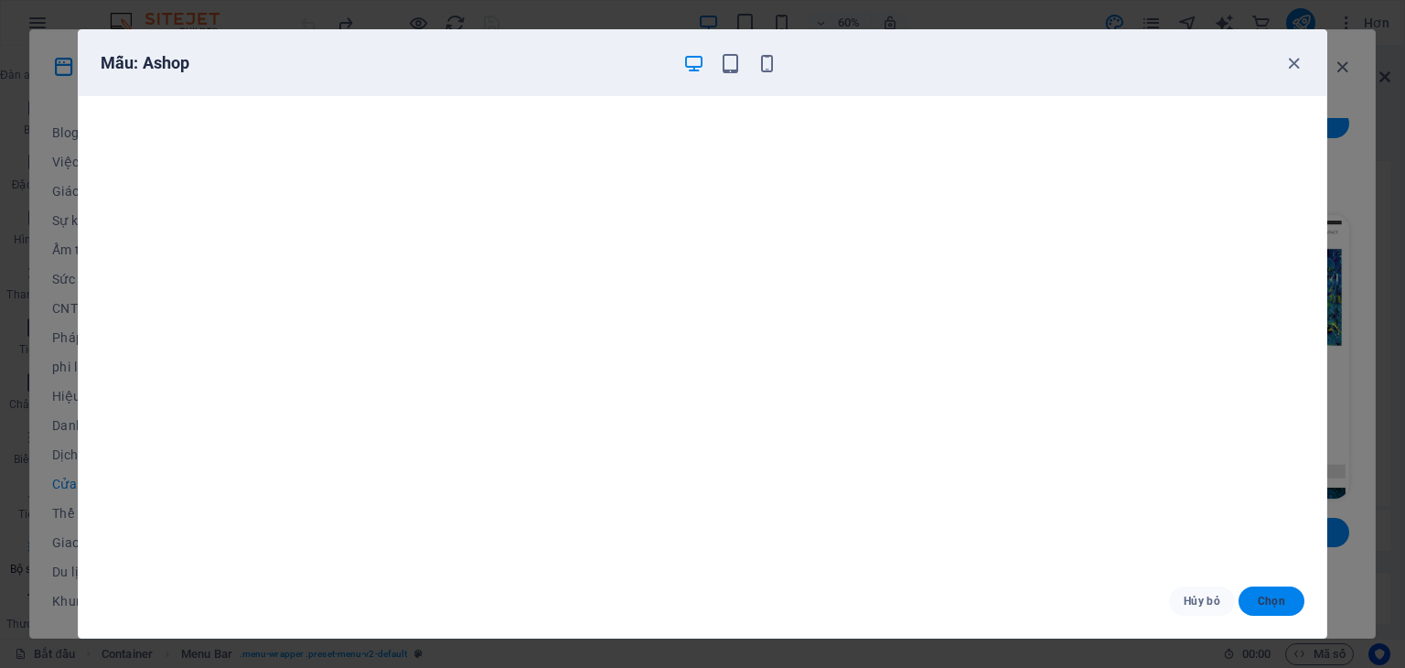
click at [1258, 596] on font "Chọn" at bounding box center [1271, 601] width 27 height 13
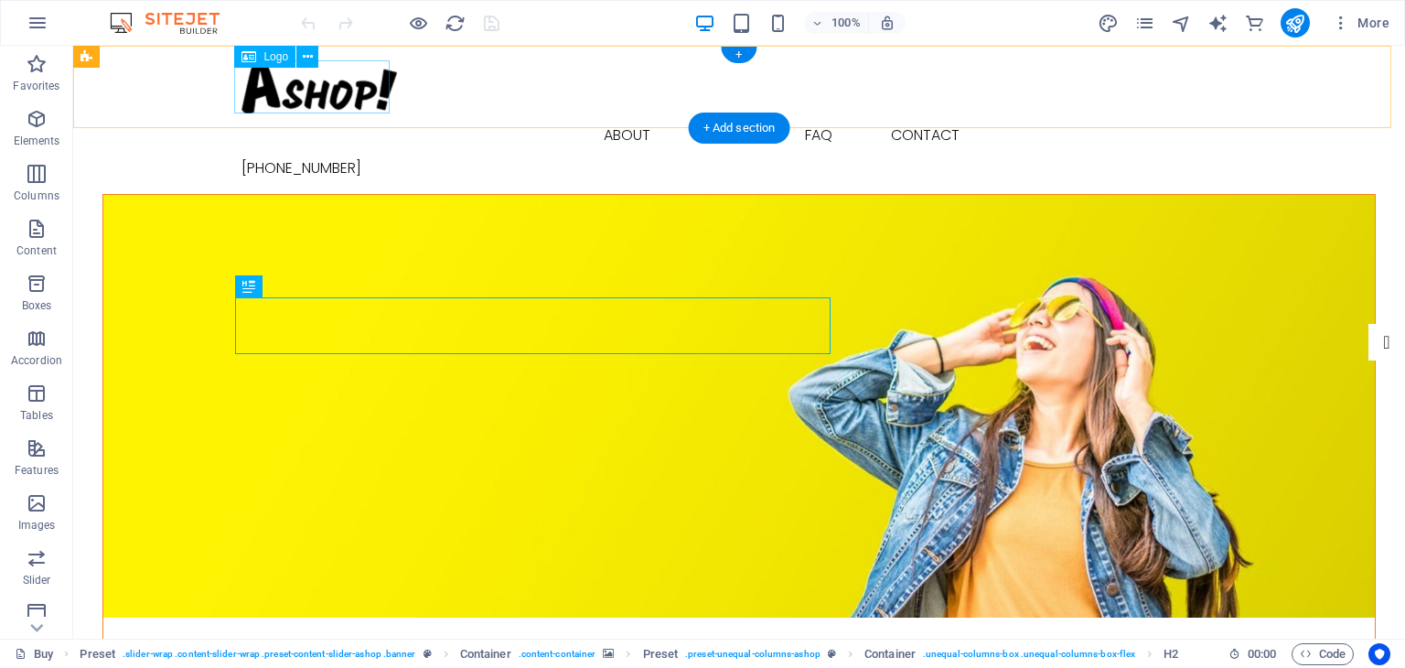
click at [304, 102] on div at bounding box center [738, 86] width 995 height 53
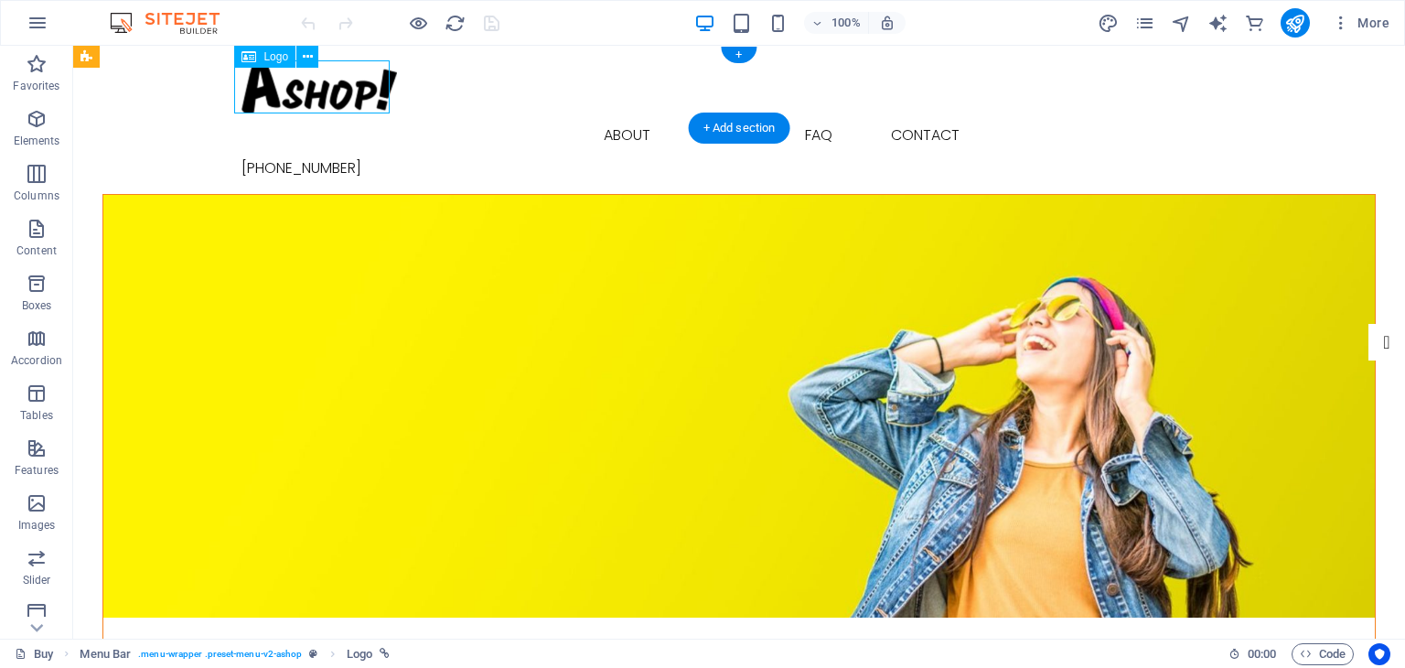
click at [304, 102] on div at bounding box center [738, 86] width 995 height 53
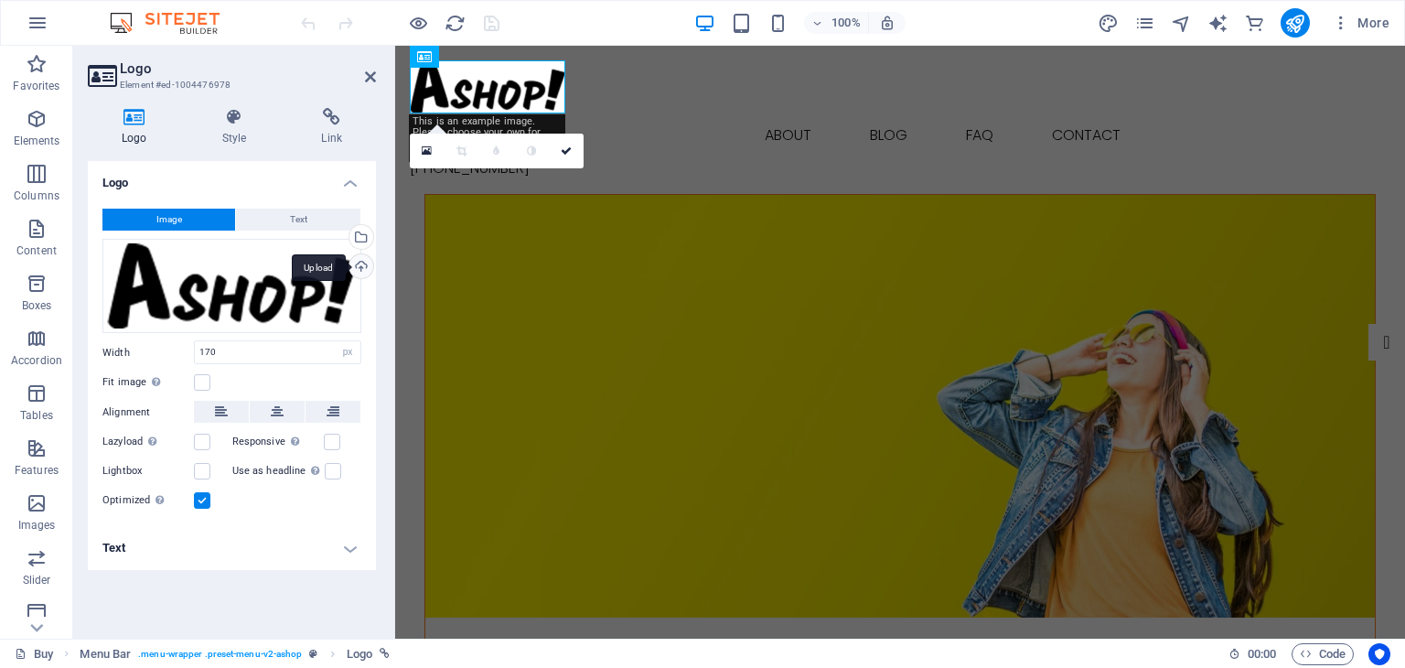
click at [360, 263] on div "Upload" at bounding box center [359, 267] width 27 height 27
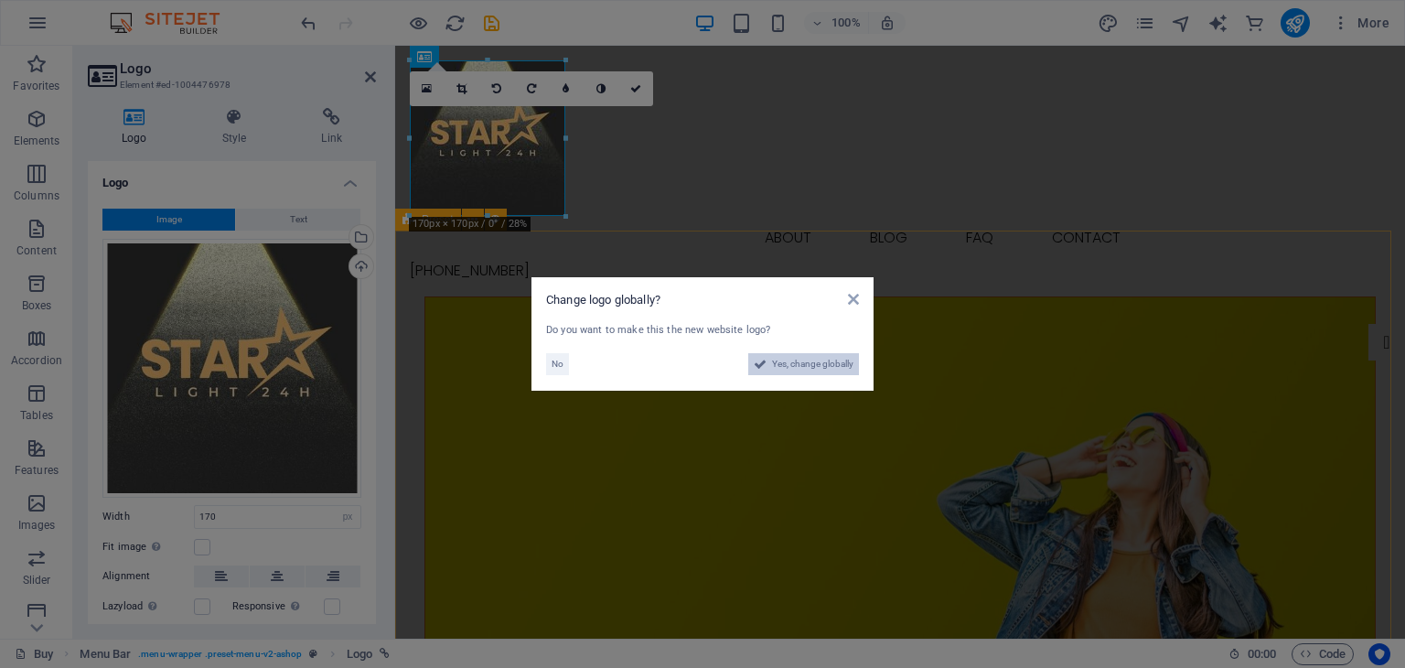
click at [801, 363] on span "Yes, change globally" at bounding box center [812, 364] width 81 height 22
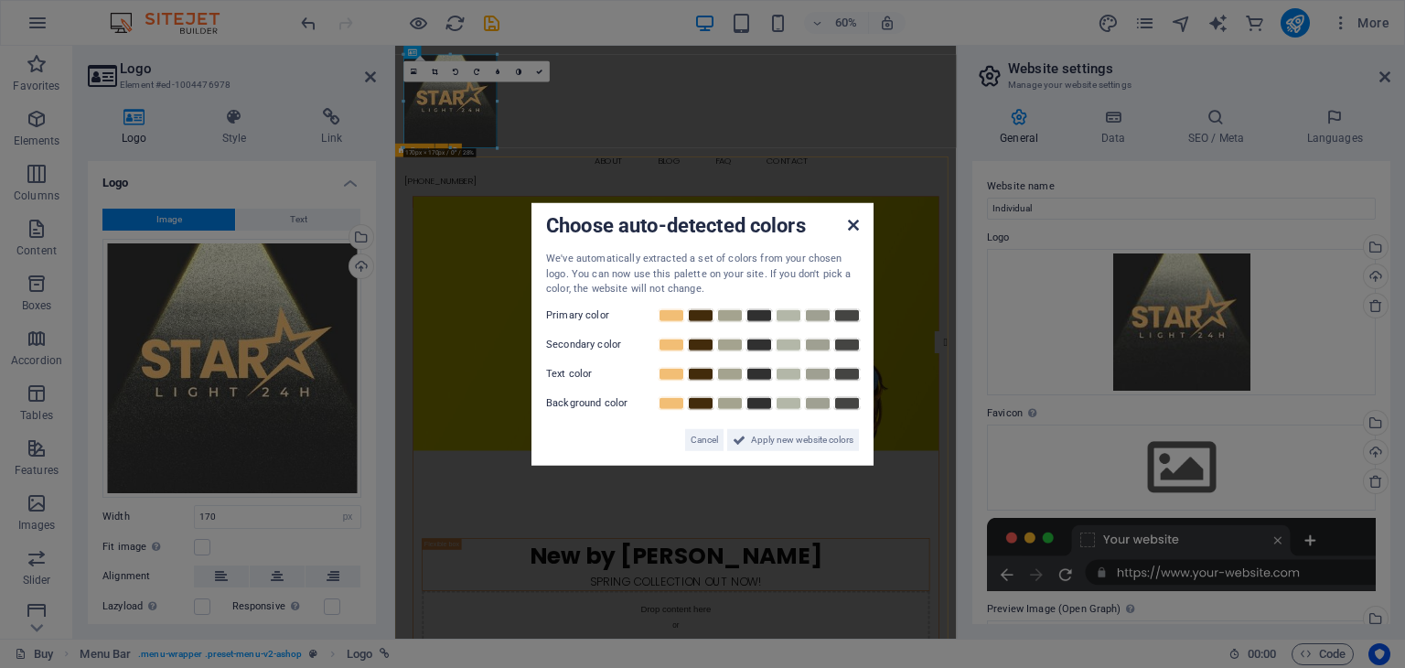
click at [849, 225] on icon at bounding box center [853, 225] width 11 height 15
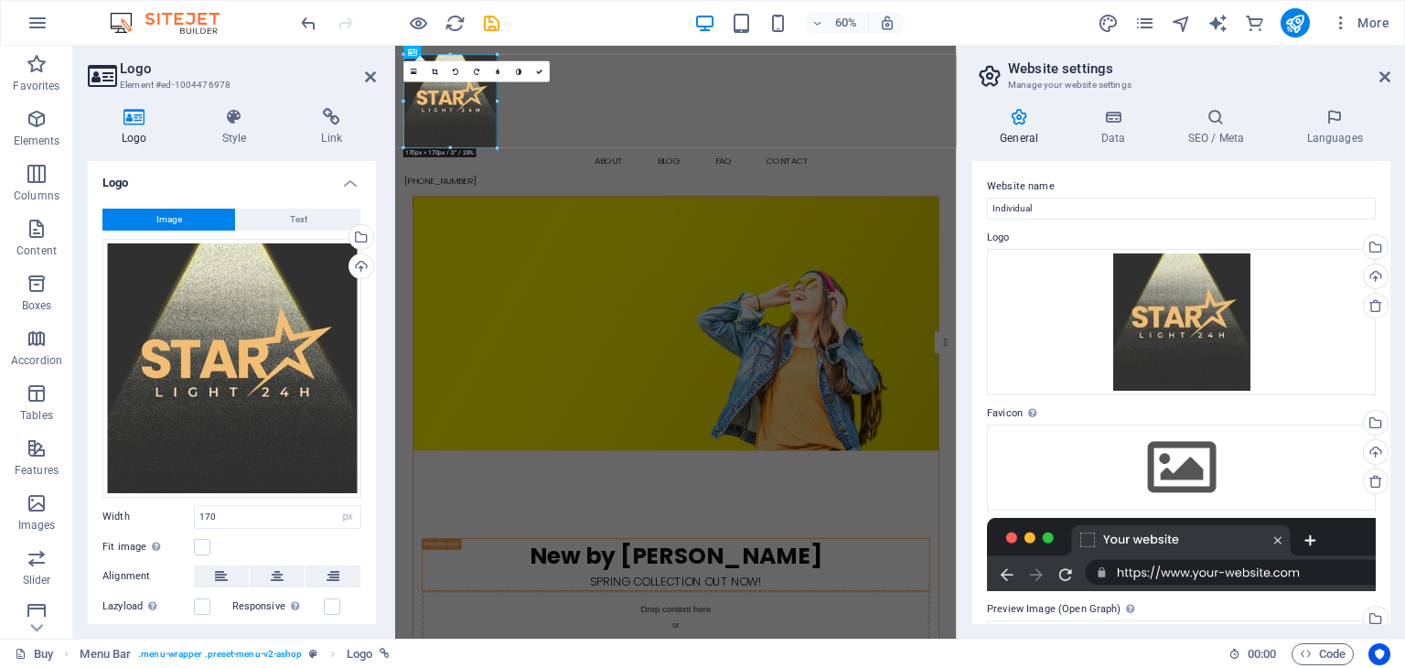
scroll to position [106, 0]
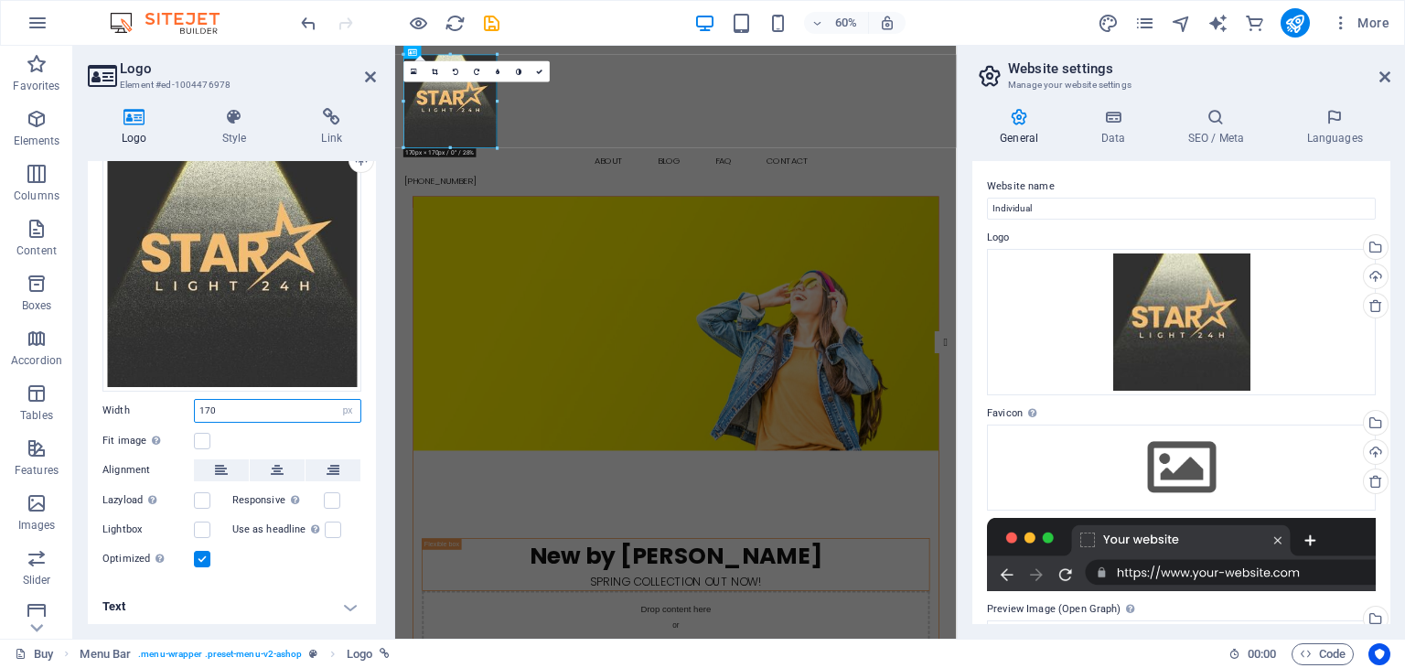
click at [274, 406] on input "170" at bounding box center [278, 411] width 166 height 22
click at [270, 440] on div "Fit image Automatically fit image to a fixed width and height" at bounding box center [231, 441] width 259 height 22
click at [271, 465] on icon at bounding box center [277, 470] width 13 height 22
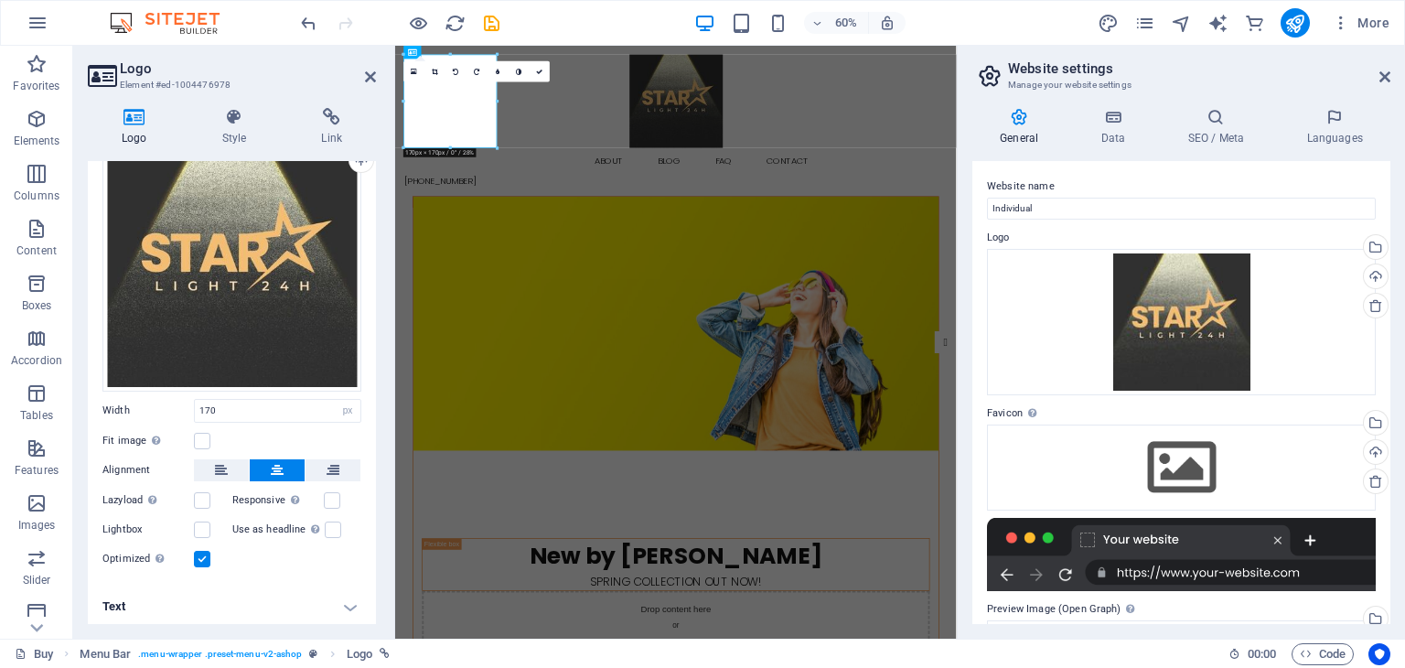
click at [271, 465] on icon at bounding box center [277, 470] width 13 height 22
click at [219, 466] on icon at bounding box center [221, 470] width 13 height 22
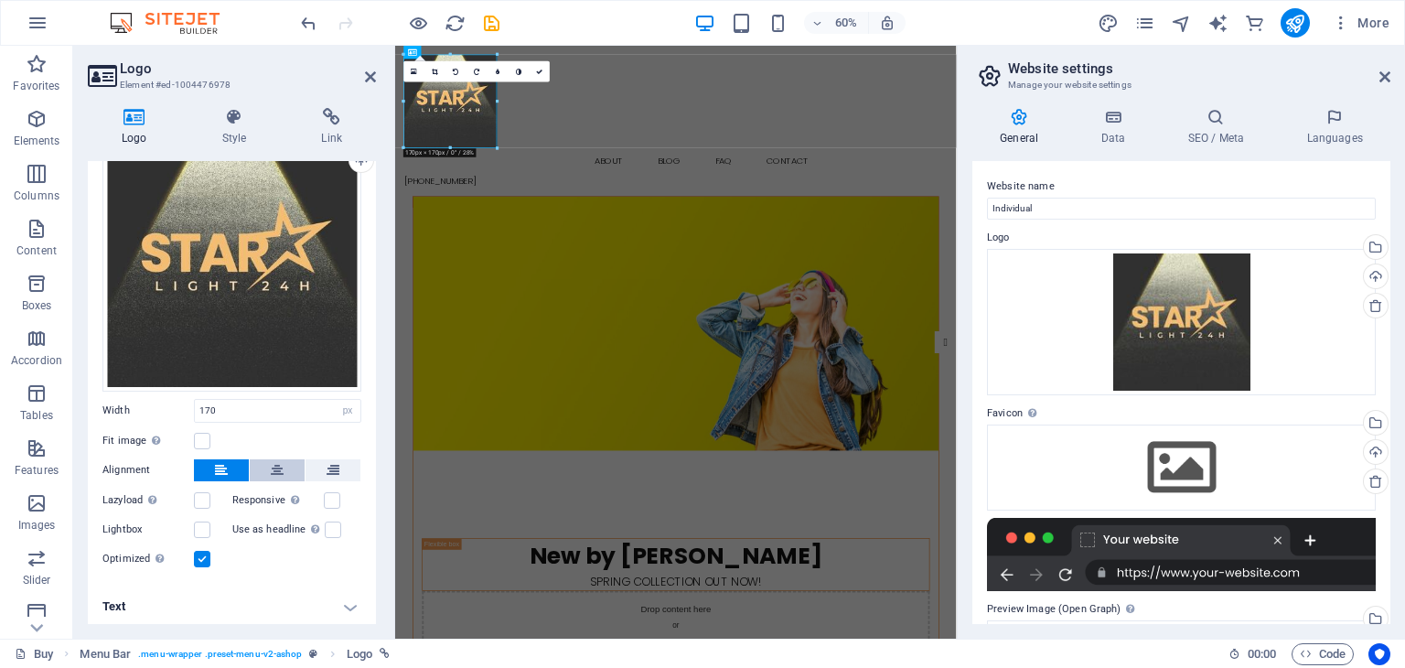
click at [275, 462] on icon at bounding box center [277, 470] width 13 height 22
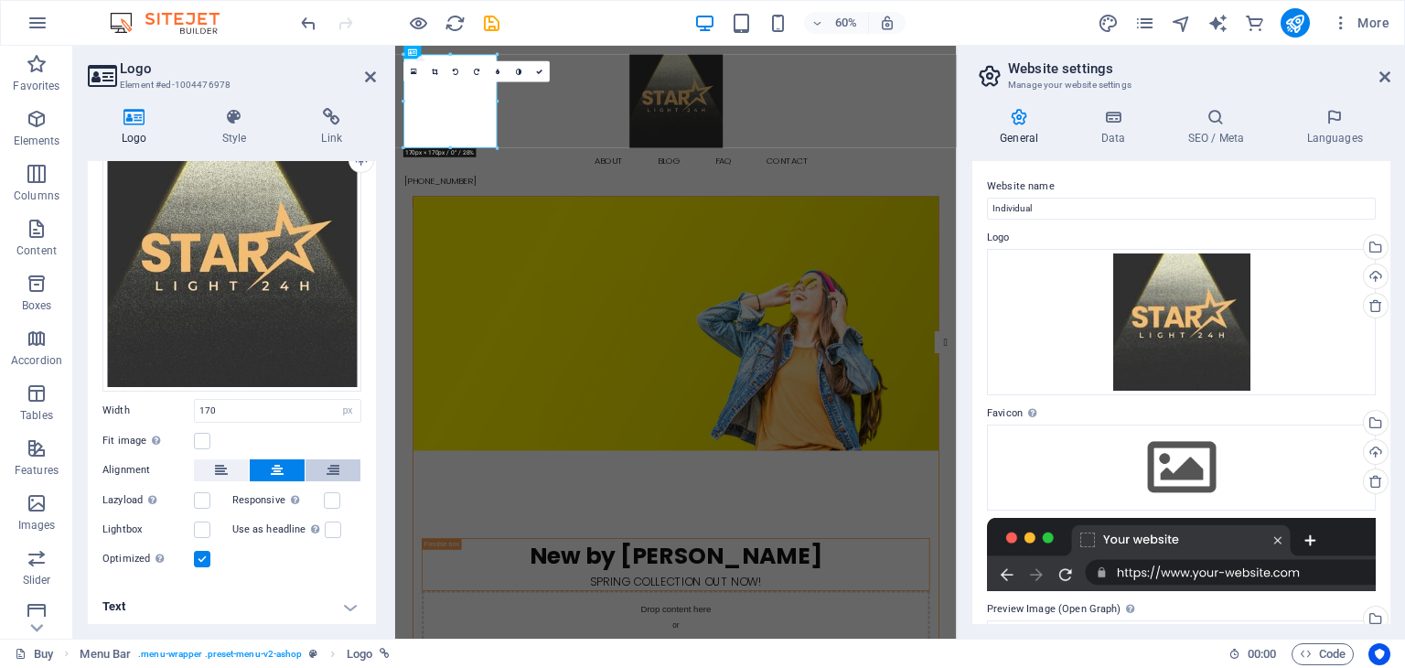
click at [322, 459] on button at bounding box center [333, 470] width 55 height 22
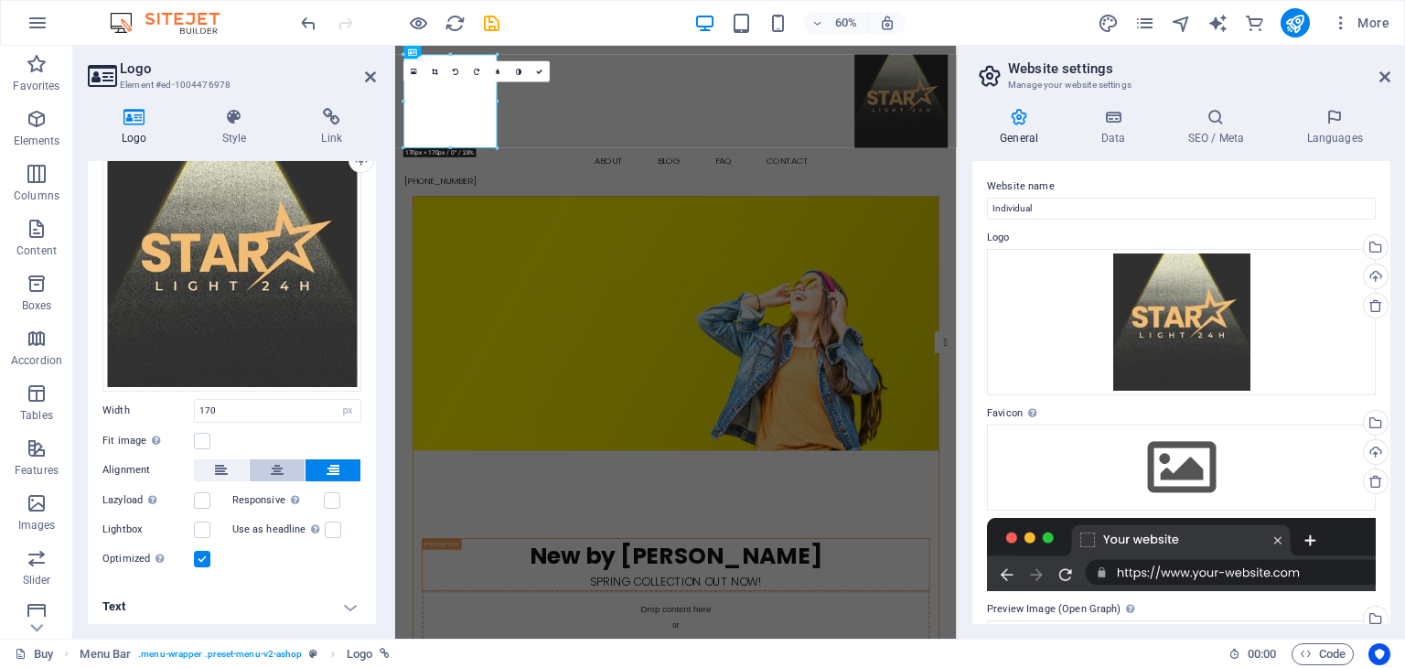
click at [281, 464] on icon at bounding box center [277, 470] width 13 height 22
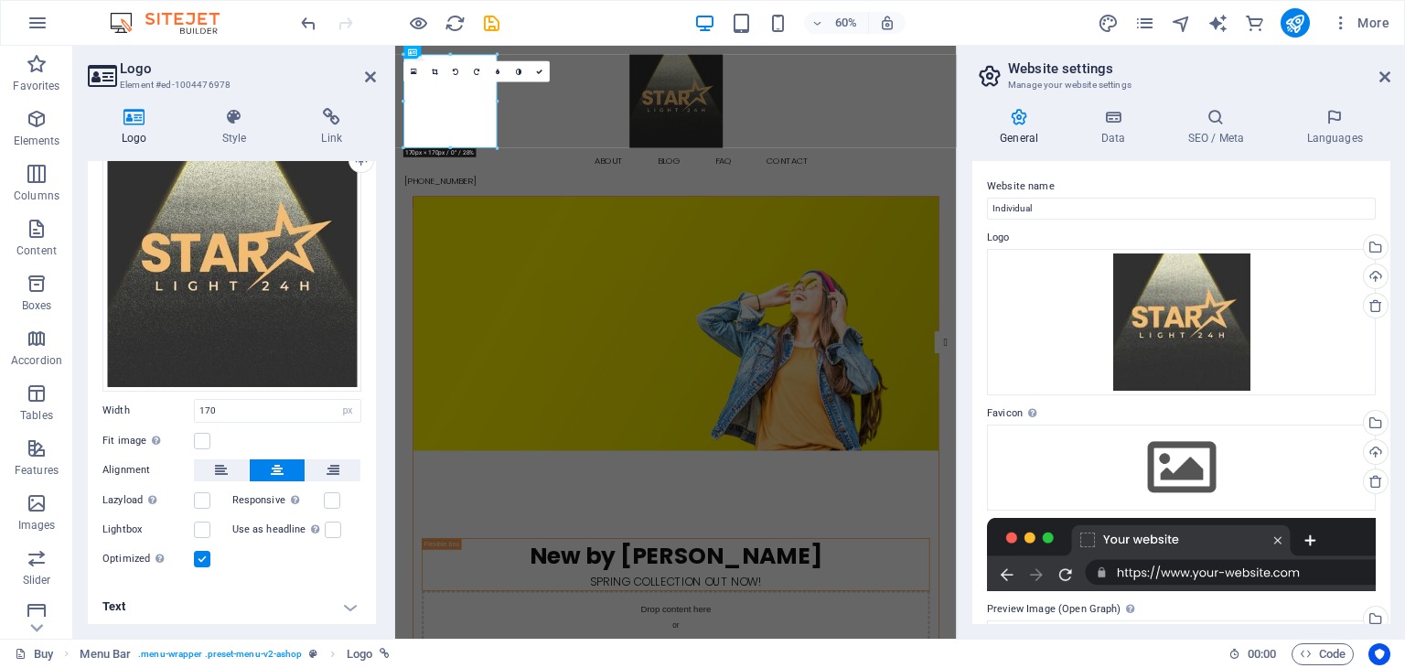
click at [290, 434] on div "Fit image Automatically fit image to a fixed width and height" at bounding box center [231, 441] width 259 height 22
click at [331, 495] on label at bounding box center [332, 500] width 16 height 16
click at [0, 0] on input "Responsive Automatically load retina image and smartphone optimized sizes." at bounding box center [0, 0] width 0 height 0
click at [331, 495] on label at bounding box center [332, 500] width 16 height 16
click at [0, 0] on input "Responsive Automatically load retina image and smartphone optimized sizes." at bounding box center [0, 0] width 0 height 0
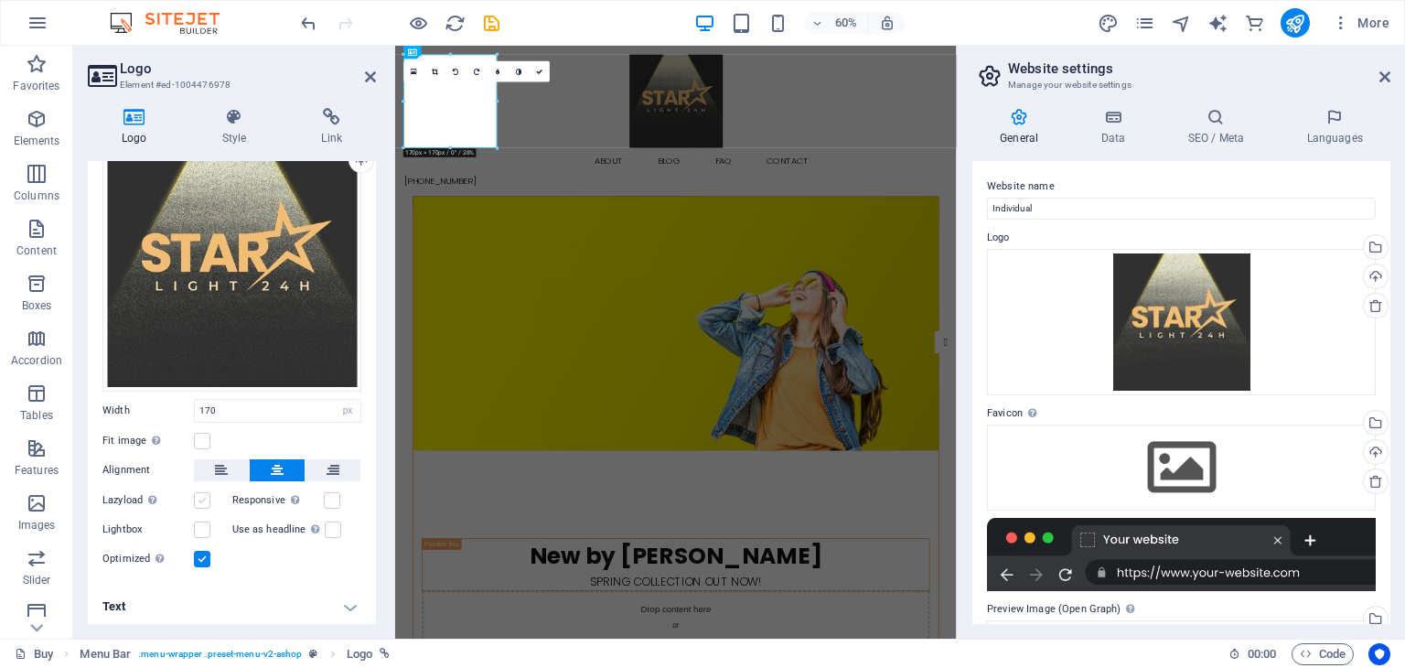
click at [206, 497] on label at bounding box center [202, 500] width 16 height 16
click at [0, 0] on input "Lazyload Loading images after the page loads improves page speed." at bounding box center [0, 0] width 0 height 0
click at [206, 497] on label at bounding box center [202, 500] width 16 height 16
click at [0, 0] on input "Lazyload Loading images after the page loads improves page speed." at bounding box center [0, 0] width 0 height 0
click at [205, 524] on label at bounding box center [202, 529] width 16 height 16
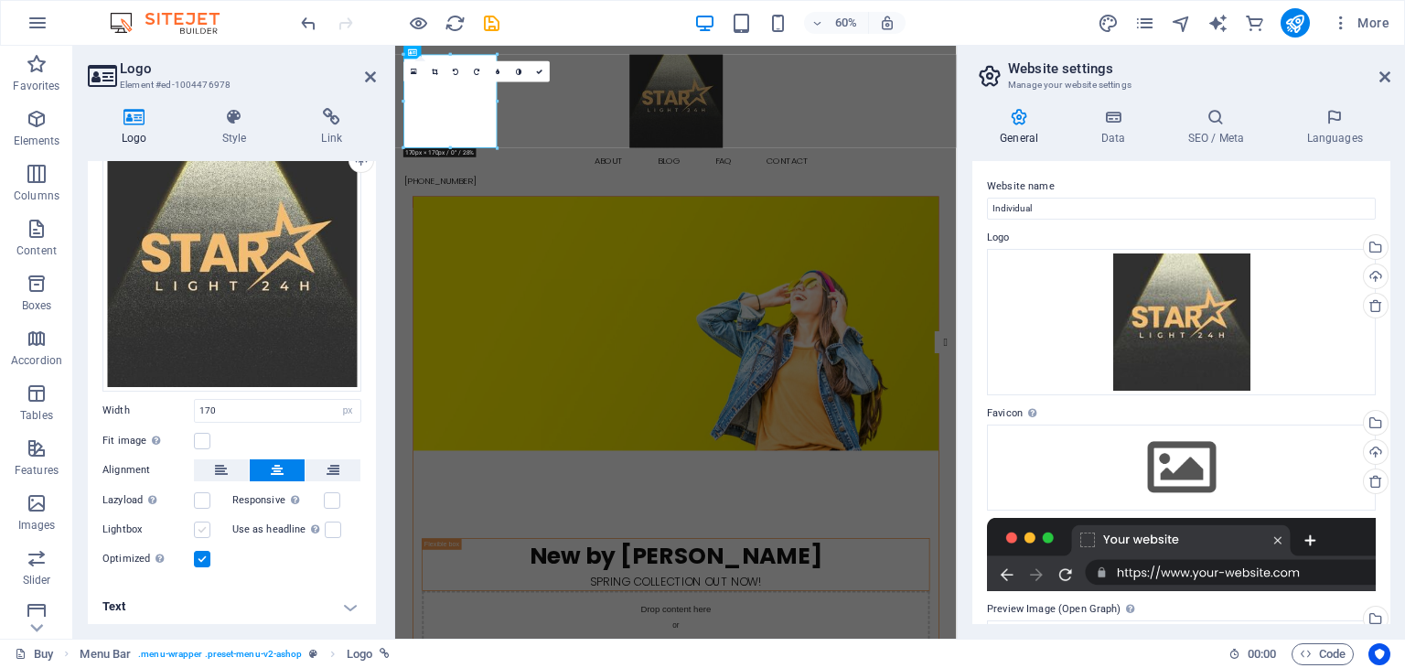
click at [0, 0] on input "Lightbox" at bounding box center [0, 0] width 0 height 0
click at [204, 524] on label at bounding box center [202, 529] width 16 height 16
click at [0, 0] on input "Lightbox" at bounding box center [0, 0] width 0 height 0
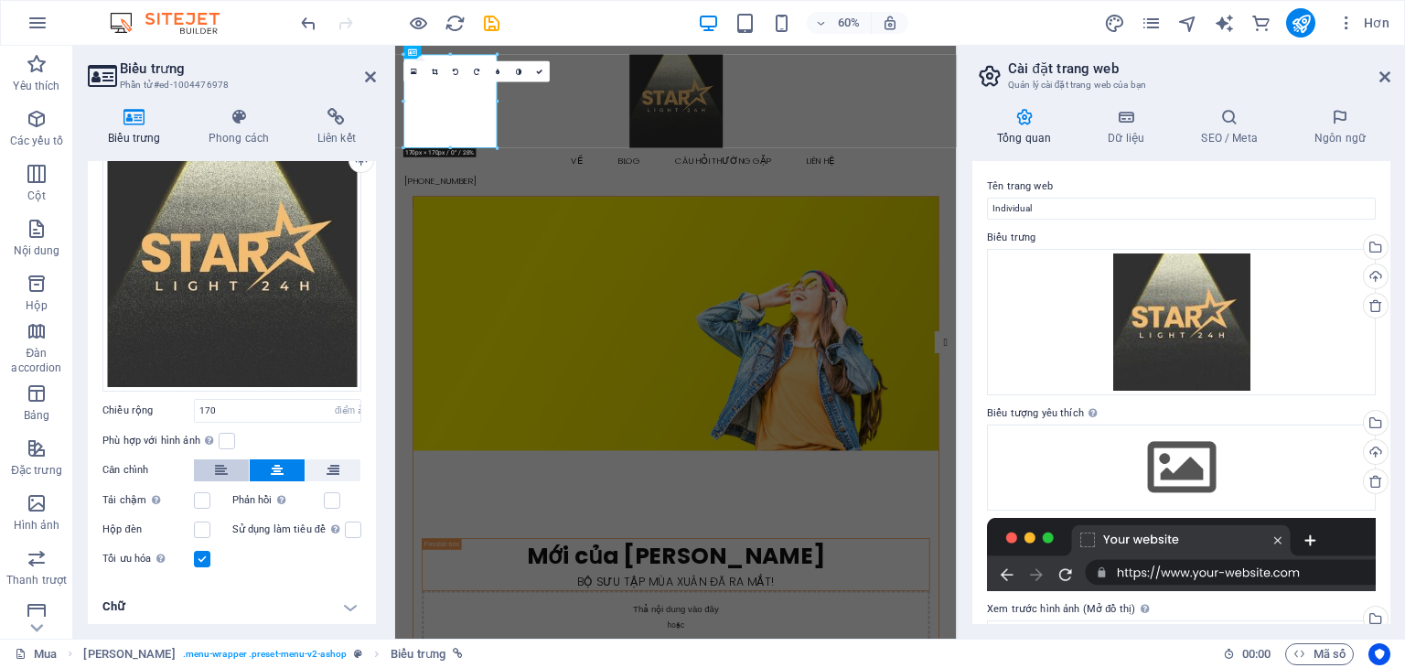
click at [229, 472] on button at bounding box center [221, 470] width 55 height 22
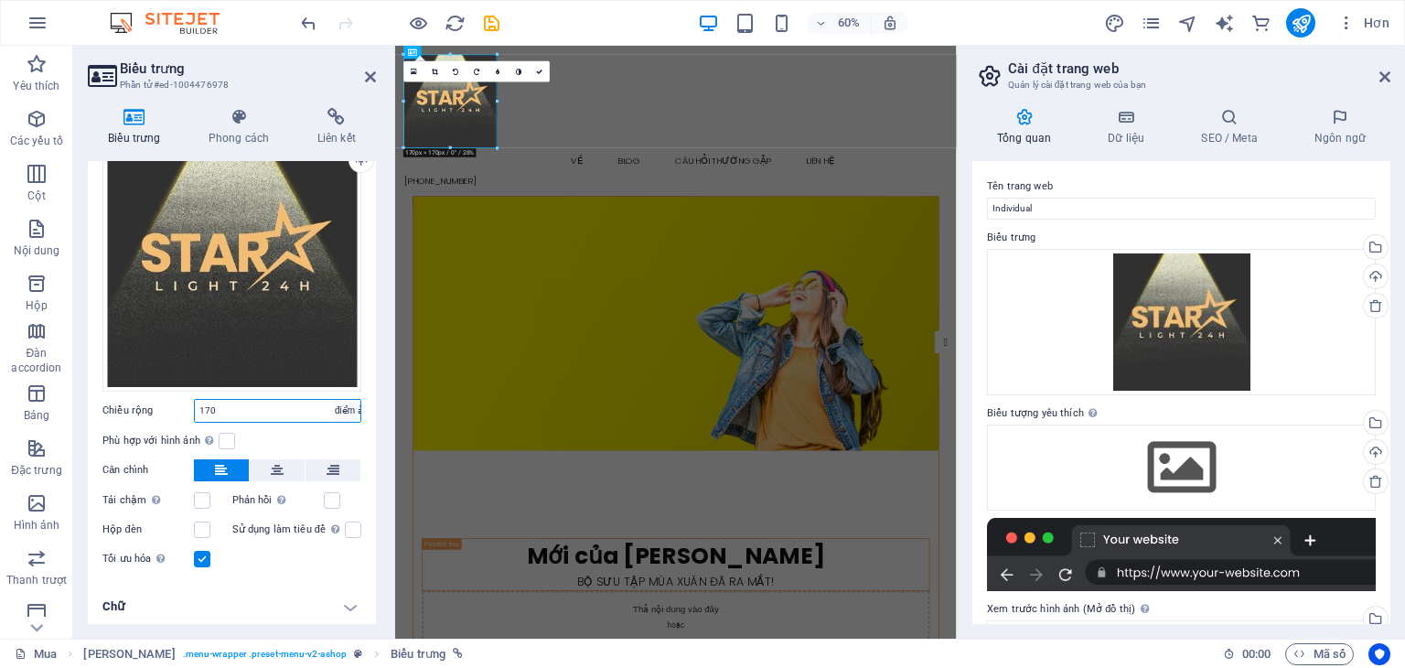
click at [340, 410] on select "Mặc định tự động điểm ảnh còn lại % em vh xe ô tô" at bounding box center [348, 411] width 26 height 22
click at [345, 409] on select "Mặc định tự động điểm ảnh còn lại % em vh xe ô tô" at bounding box center [348, 411] width 26 height 22
select select "auto"
click at [335, 400] on select "Mặc định tự động điểm ảnh còn lại % em vh xe ô tô" at bounding box center [348, 411] width 26 height 22
select select "DISABLED_OPTION_VALUE"
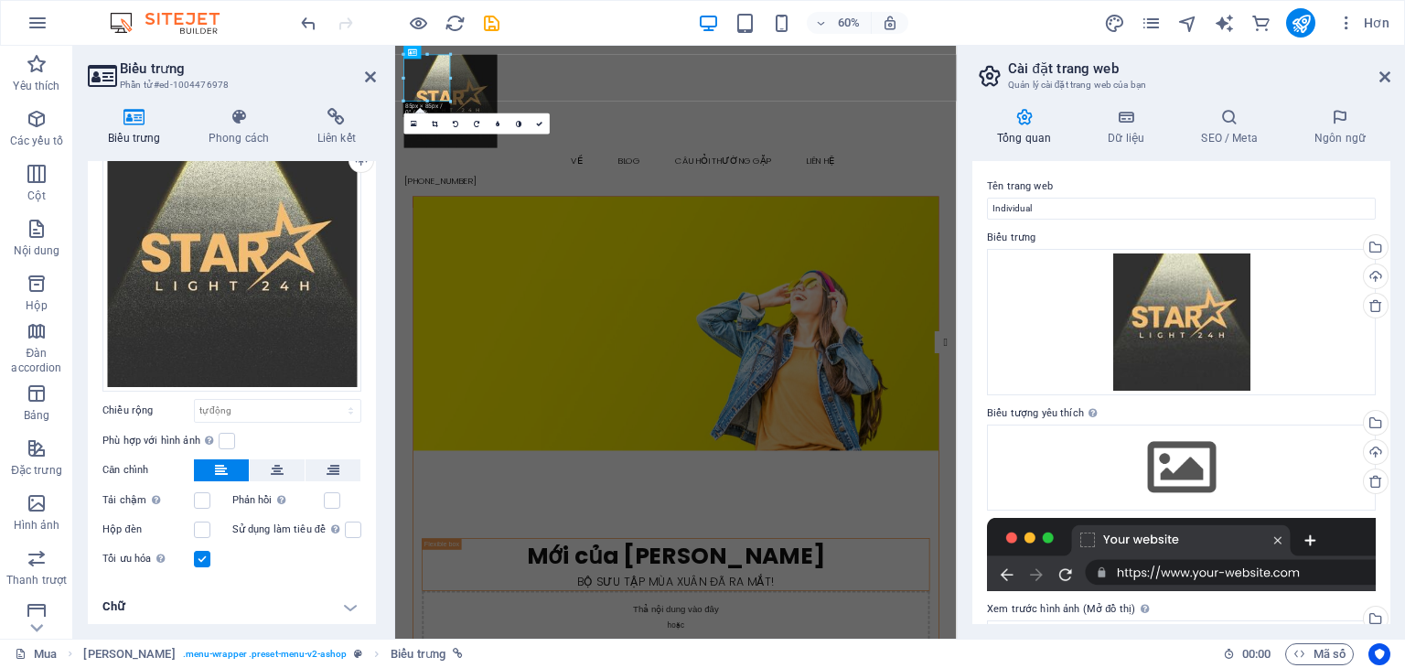
click at [311, 435] on div "Phù hợp với hình ảnh Tự động điều chỉnh hình ảnh theo chiều rộng và chiều cao c…" at bounding box center [231, 441] width 259 height 22
click at [201, 524] on label at bounding box center [202, 529] width 16 height 16
click at [0, 0] on input "Hộp đèn" at bounding box center [0, 0] width 0 height 0
click at [201, 524] on label at bounding box center [202, 529] width 16 height 16
click at [0, 0] on input "Hộp đèn" at bounding box center [0, 0] width 0 height 0
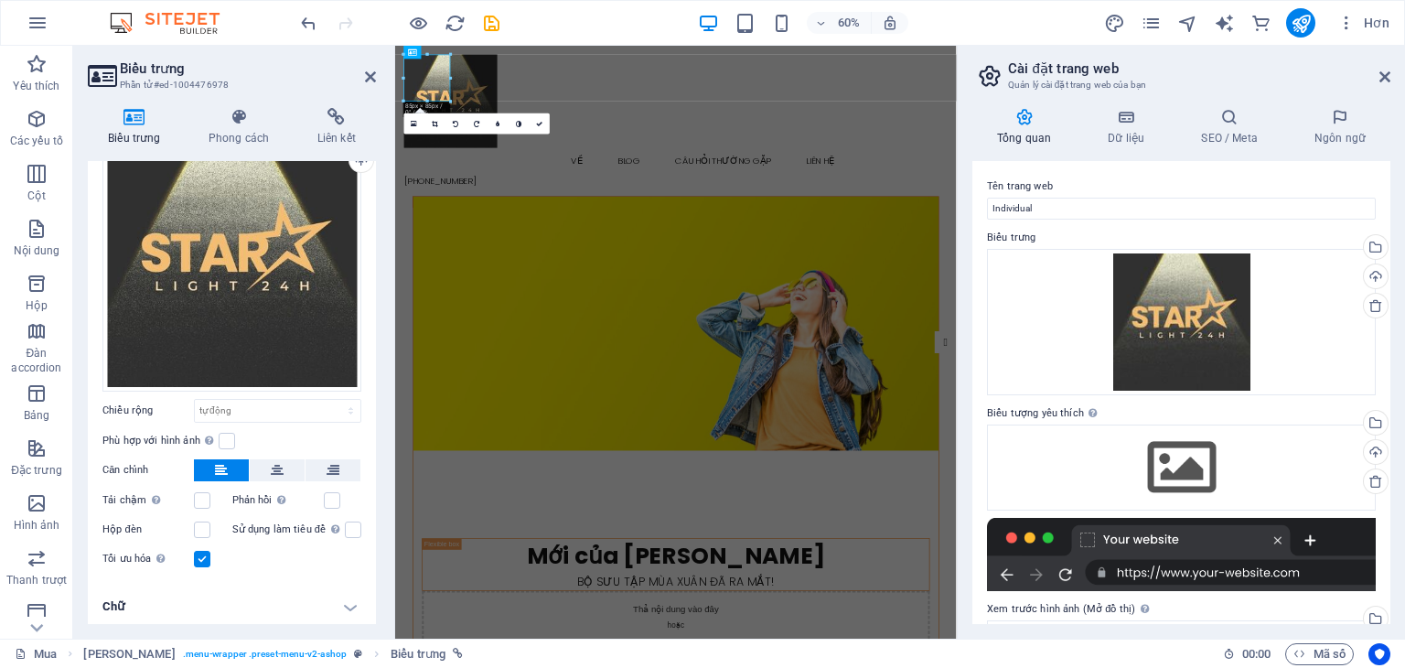
click at [338, 615] on h4 "Chữ" at bounding box center [232, 607] width 288 height 44
click at [348, 606] on h4 "Chữ" at bounding box center [232, 601] width 288 height 33
click at [348, 606] on h4 "Chữ" at bounding box center [232, 607] width 288 height 44
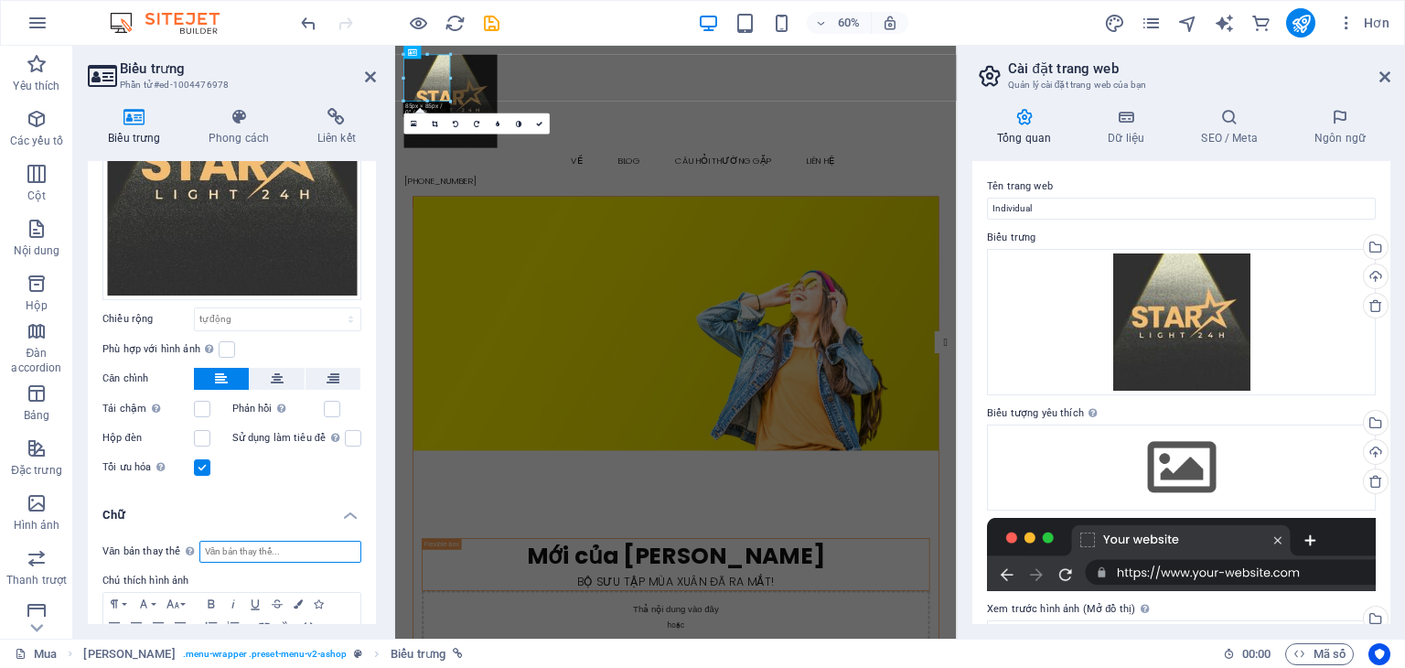
click at [298, 547] on input "Văn bản thay thế Văn bản thay thế được sử dụng bởi các thiết bị không thể hiển …" at bounding box center [280, 552] width 162 height 22
click at [310, 548] on input "Văn bản thay thế Văn bản thay thế được sử dụng bởi các thiết bị không thể hiển …" at bounding box center [280, 552] width 162 height 22
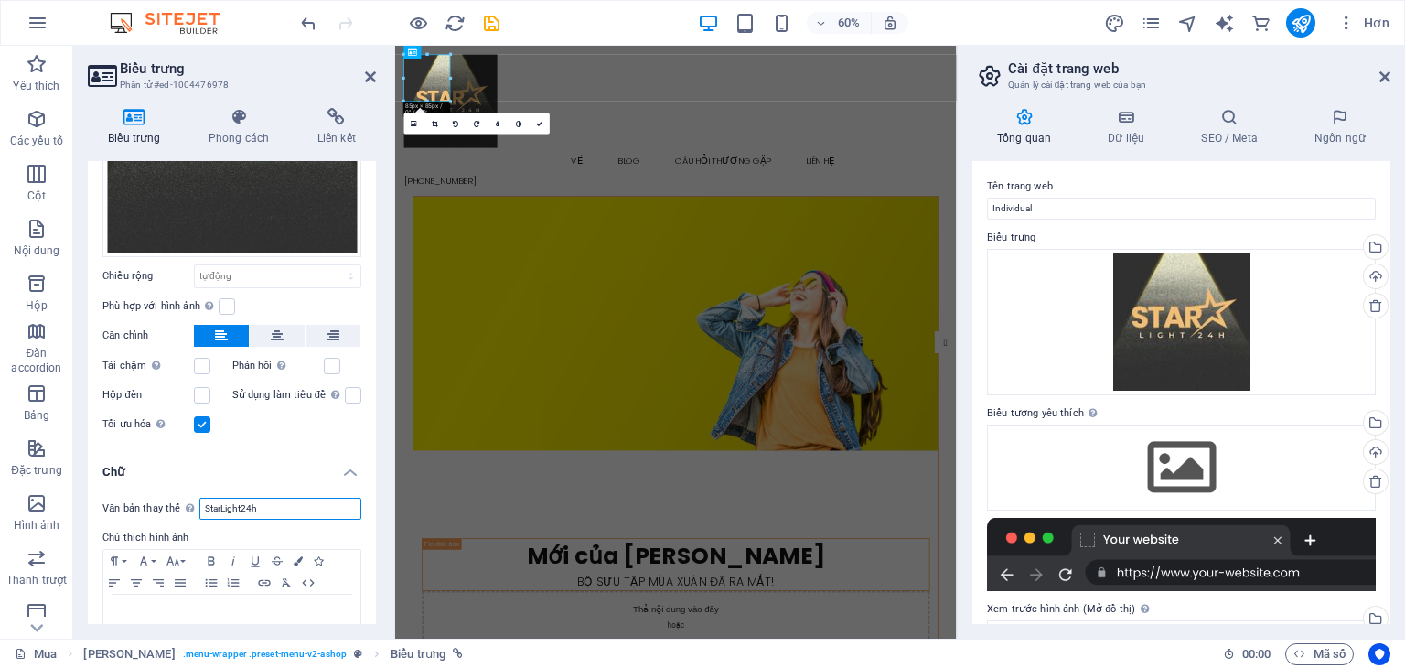
scroll to position [278, 0]
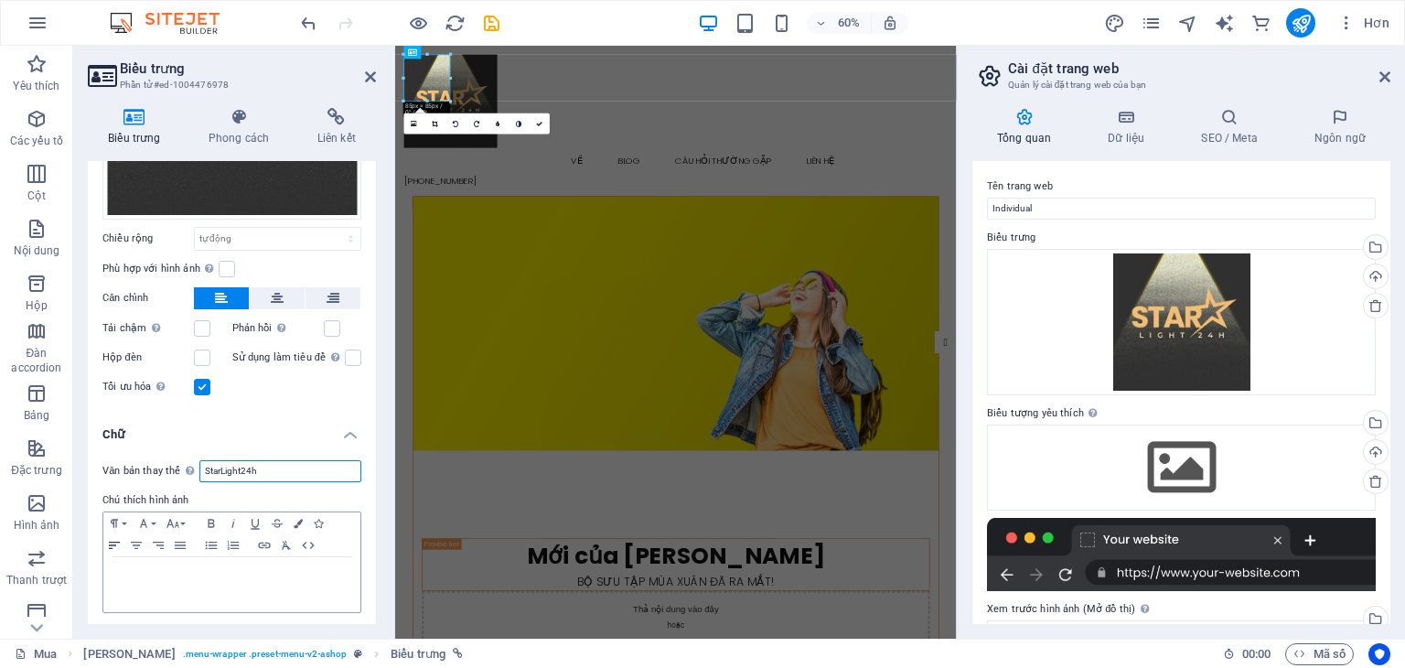
type input "StarLight24h"
click at [115, 546] on icon "button" at bounding box center [114, 545] width 22 height 15
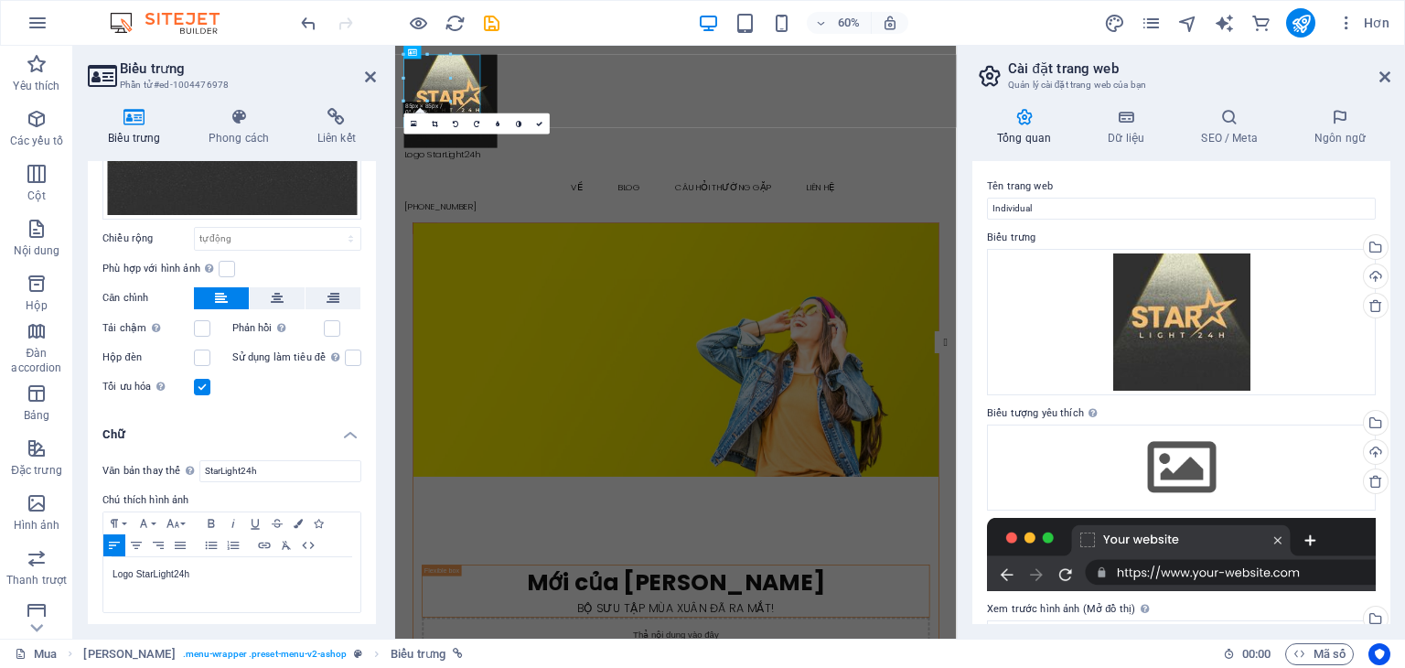
click at [381, 427] on div "Biểu trưng Phong cách Liên kết Biểu trưng Hình ảnh Chữ Kéo tệp vào đây, nhấp để…" at bounding box center [231, 365] width 317 height 545
click at [349, 427] on h4 "Chữ" at bounding box center [232, 429] width 288 height 33
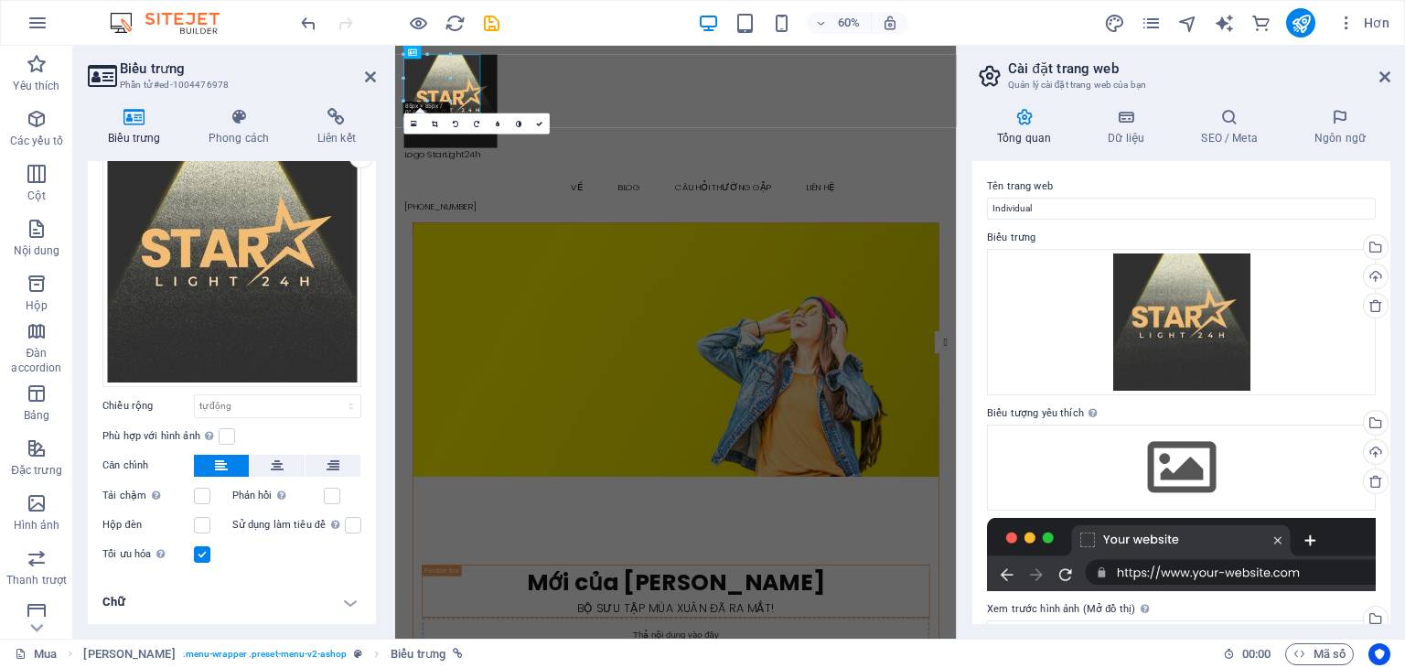
scroll to position [106, 0]
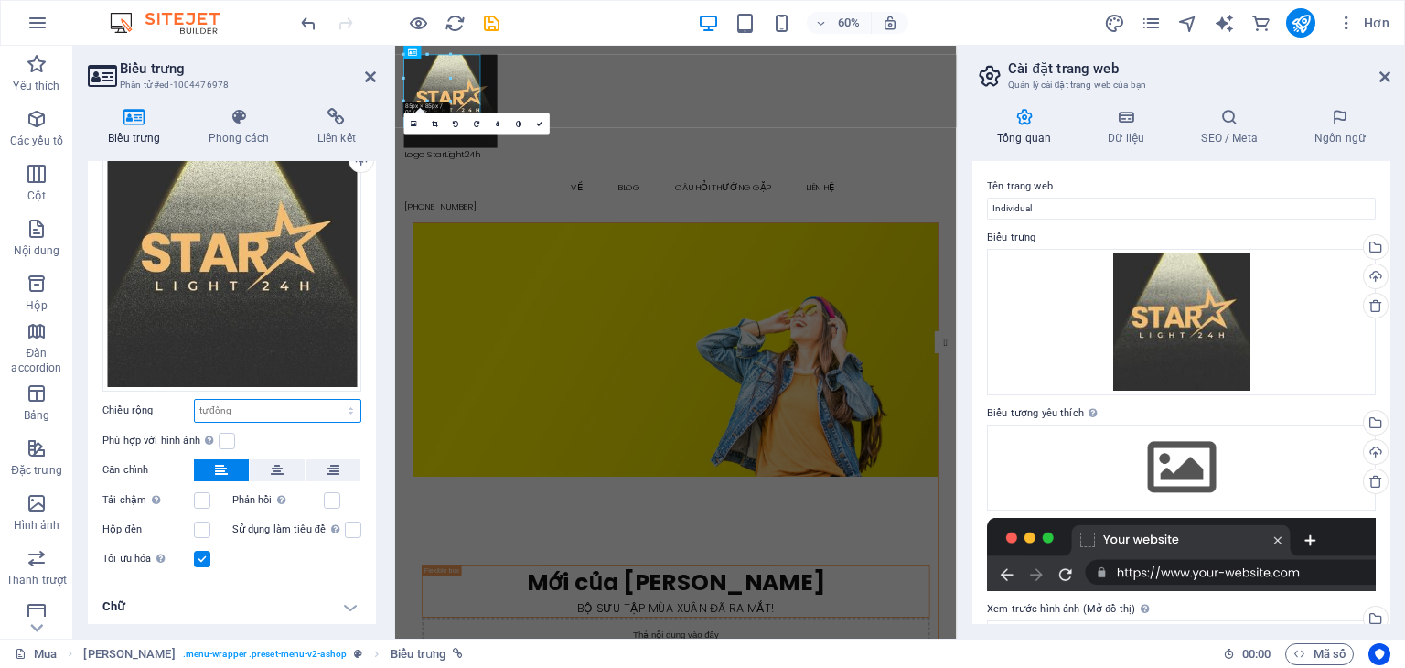
click at [313, 411] on select "Mặc định tự động điểm ảnh còn lại % em vh xe ô tô" at bounding box center [278, 411] width 166 height 22
click at [195, 400] on select "Mặc định tự động điểm ảnh còn lại % em vh xe ô tô" at bounding box center [278, 411] width 166 height 22
click at [342, 401] on select "Mặc định tự động điểm ảnh còn lại % em vh xe ô tô" at bounding box center [278, 411] width 166 height 22
select select "vw"
click at [331, 400] on select "Mặc định tự động điểm ảnh còn lại % em vh xe ô tô" at bounding box center [278, 411] width 166 height 22
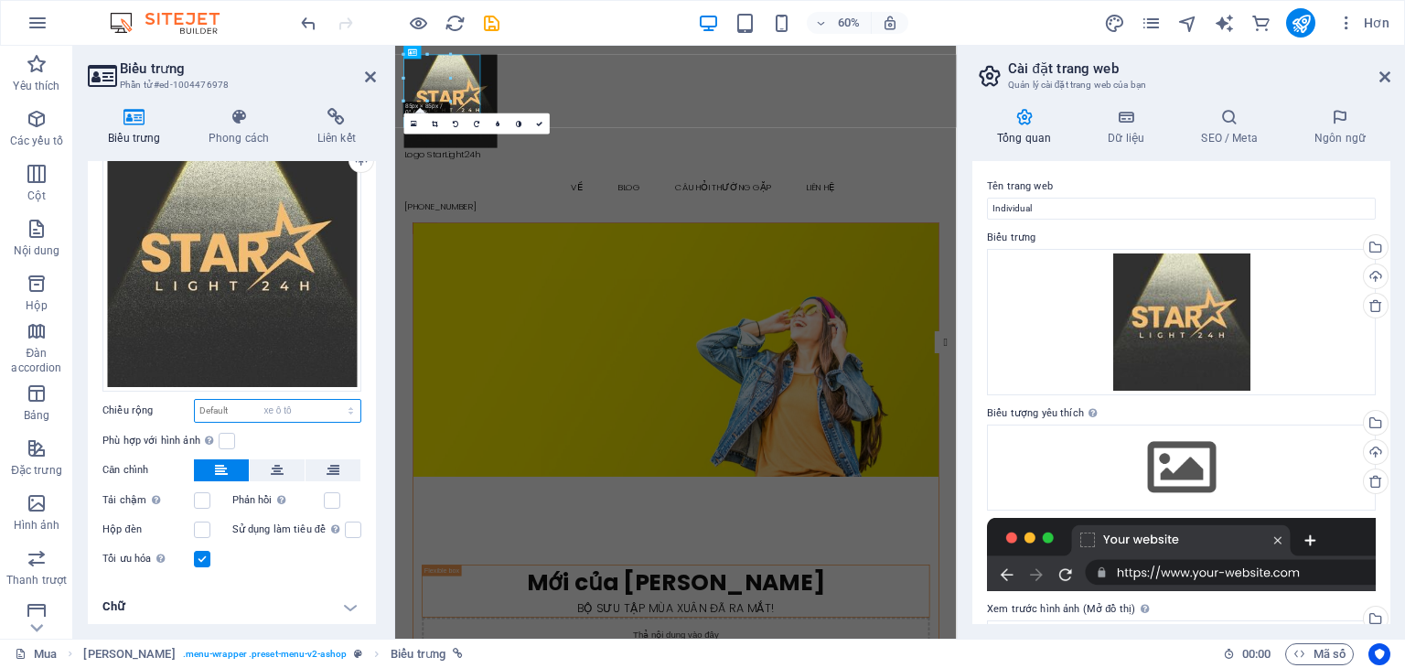
type input "8.4"
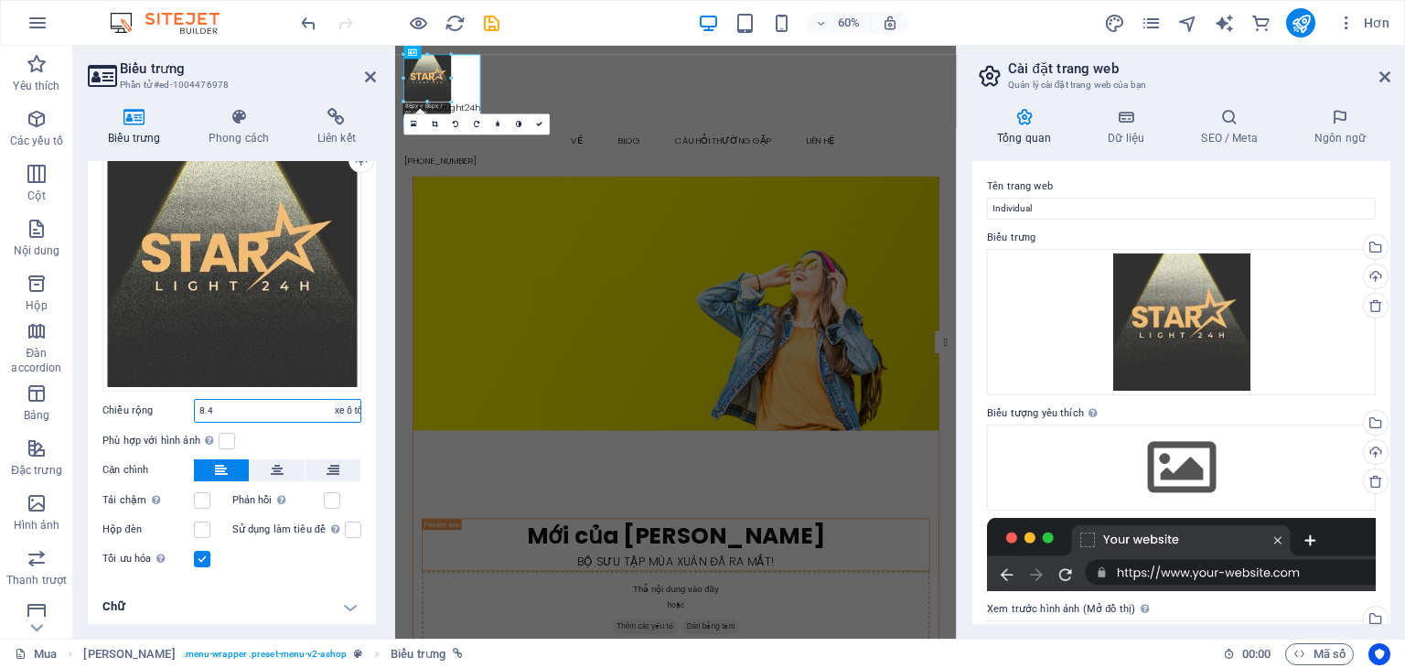
click at [335, 413] on select "Mặc định tự động điểm ảnh còn lại % em vh xe ô tô" at bounding box center [348, 411] width 26 height 22
select select "default"
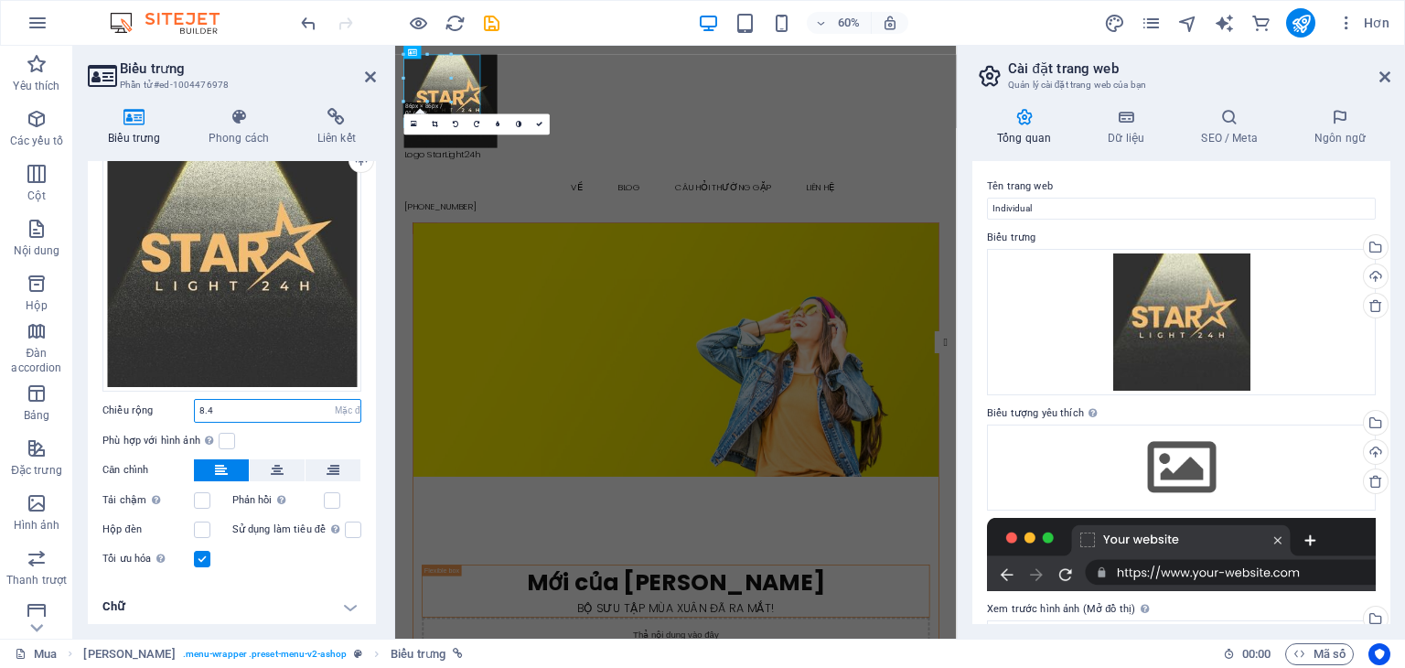
click at [335, 400] on select "Mặc định tự động điểm ảnh còn lại % em vh xe ô tô" at bounding box center [348, 411] width 26 height 22
select select "DISABLED_OPTION_VALUE"
click at [234, 436] on div "Phù hợp với hình ảnh Tự động điều chỉnh hình ảnh theo chiều rộng và chiều cao c…" at bounding box center [231, 441] width 259 height 22
click at [232, 436] on label at bounding box center [227, 441] width 16 height 16
click at [0, 0] on input "Phù hợp với hình ảnh Tự động điều chỉnh hình ảnh theo chiều rộng và chiều cao c…" at bounding box center [0, 0] width 0 height 0
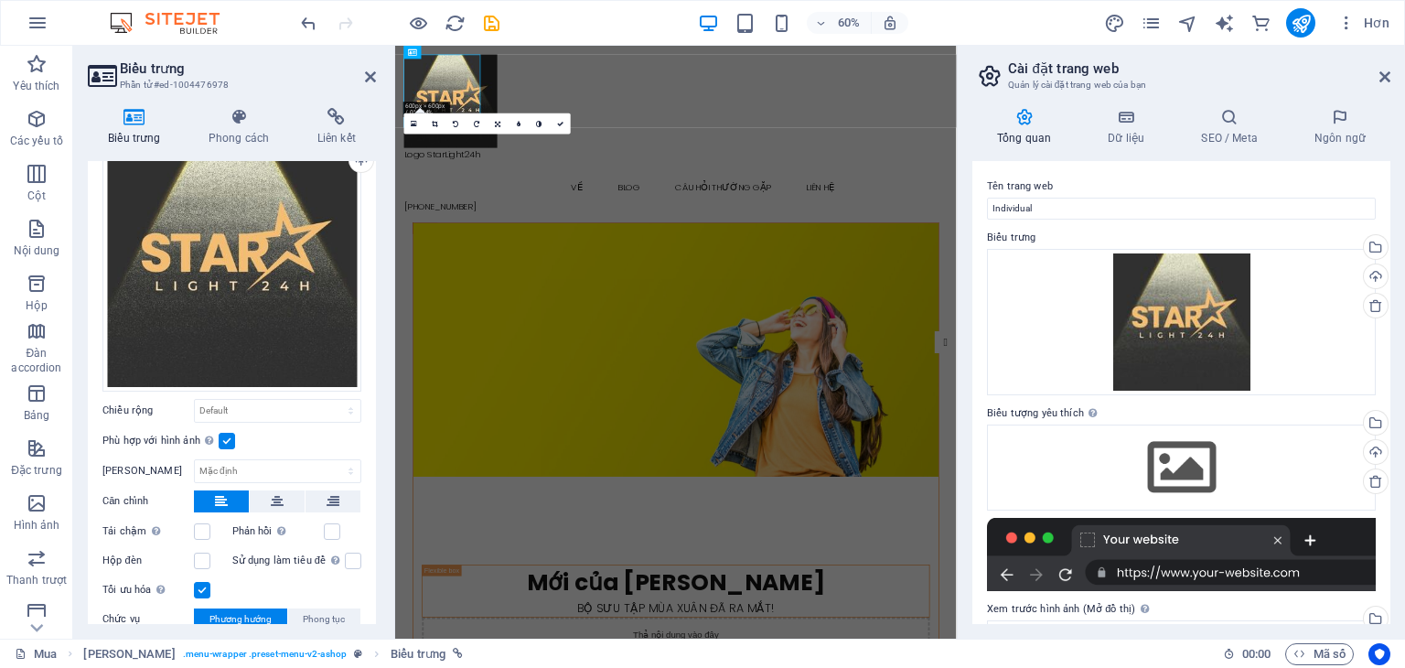
click at [232, 436] on label at bounding box center [227, 441] width 16 height 16
click at [0, 0] on input "Phù hợp với hình ảnh Tự động điều chỉnh hình ảnh theo chiều rộng và chiều cao c…" at bounding box center [0, 0] width 0 height 0
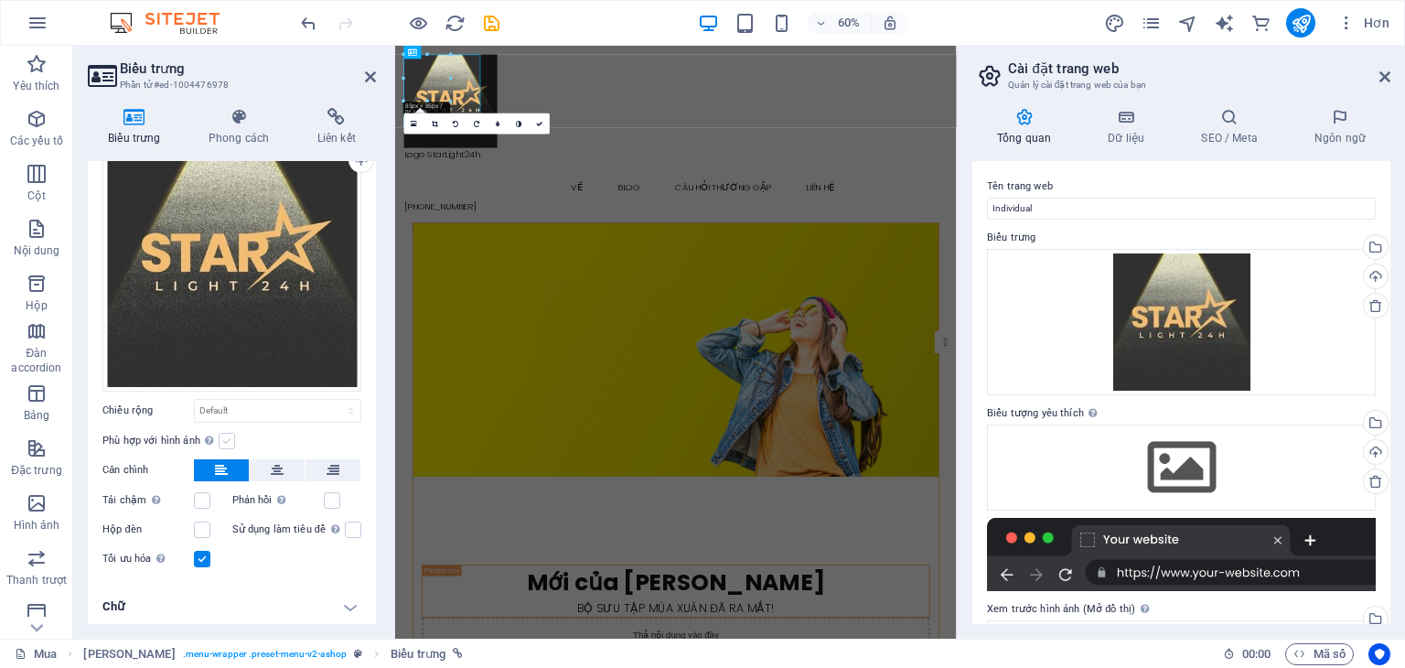
click at [232, 436] on label at bounding box center [227, 441] width 16 height 16
click at [0, 0] on input "Phù hợp với hình ảnh Tự động điều chỉnh hình ảnh theo chiều rộng và chiều cao c…" at bounding box center [0, 0] width 0 height 0
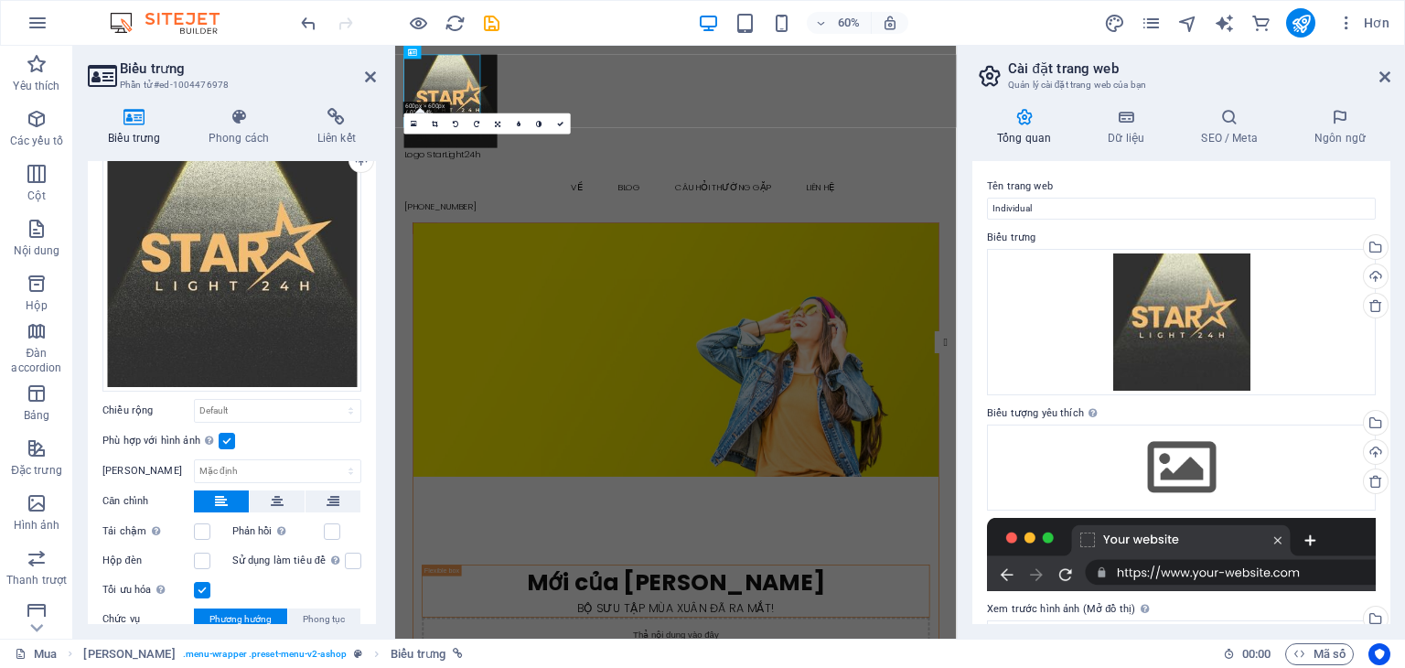
click at [232, 436] on label at bounding box center [227, 441] width 16 height 16
click at [0, 0] on input "Phù hợp với hình ảnh Tự động điều chỉnh hình ảnh theo chiều rộng và chiều cao c…" at bounding box center [0, 0] width 0 height 0
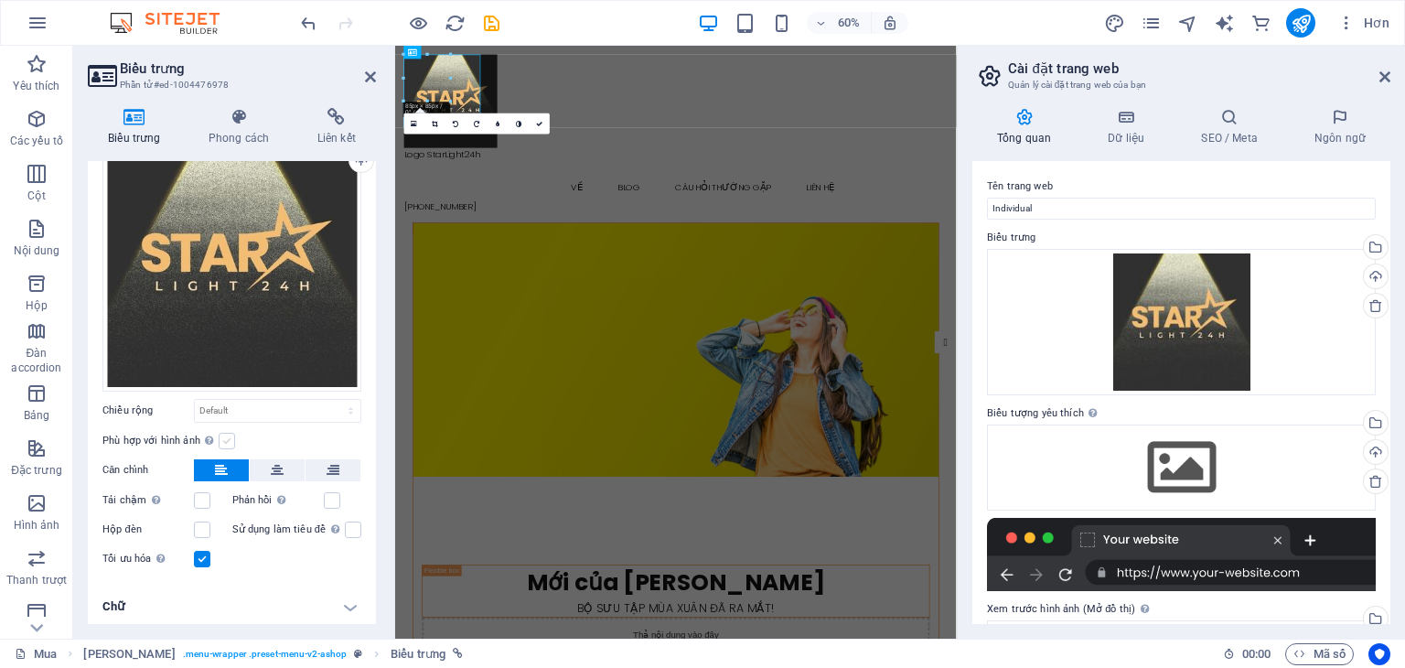
click at [232, 436] on label at bounding box center [227, 441] width 16 height 16
click at [0, 0] on input "Phù hợp với hình ảnh Tự động điều chỉnh hình ảnh theo chiều rộng và chiều cao c…" at bounding box center [0, 0] width 0 height 0
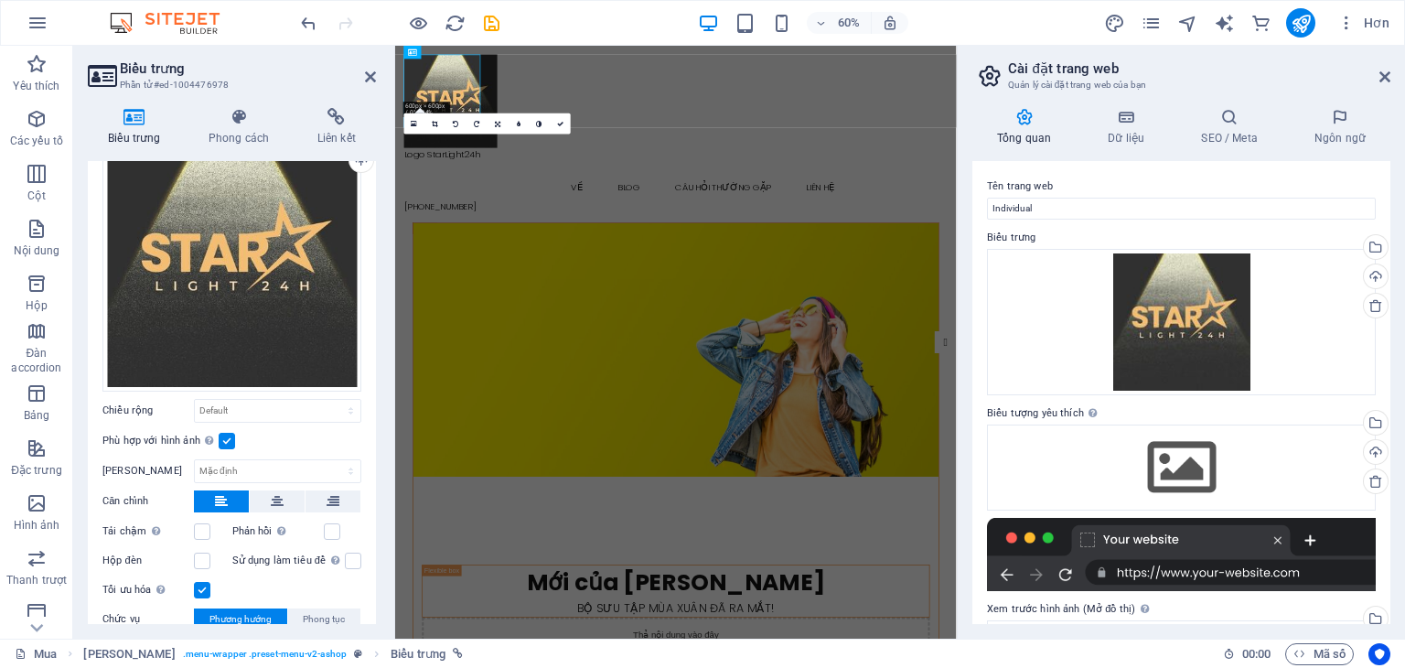
click at [274, 433] on div "Phù hợp với hình ảnh Tự động điều chỉnh hình ảnh theo chiều rộng và chiều cao c…" at bounding box center [231, 441] width 259 height 22
click at [269, 467] on select "Mặc định tự động điểm ảnh" at bounding box center [278, 471] width 166 height 22
click at [195, 460] on select "Mặc định tự động điểm ảnh" at bounding box center [278, 471] width 166 height 22
click at [293, 467] on select "Mặc định tự động điểm ảnh" at bounding box center [278, 471] width 166 height 22
click at [195, 460] on select "Mặc định tự động điểm ảnh" at bounding box center [278, 471] width 166 height 22
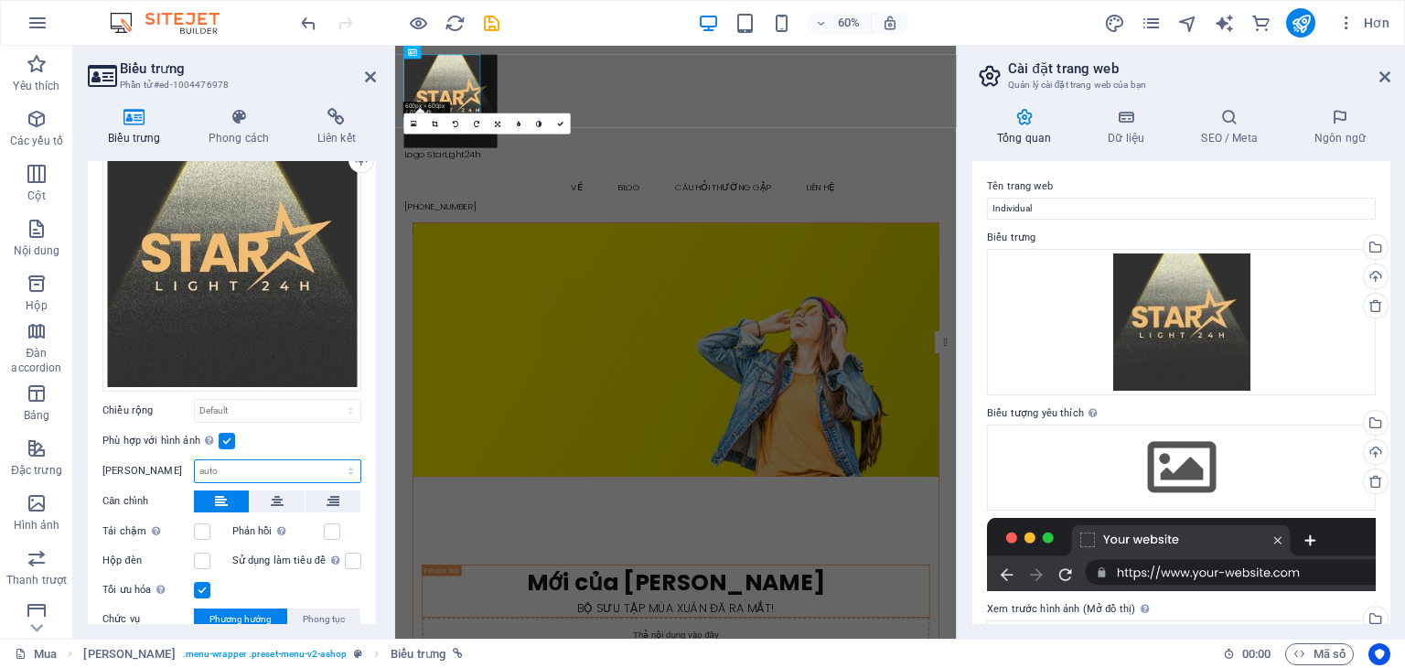
click at [306, 461] on select "Mặc định tự động điểm ảnh" at bounding box center [278, 471] width 166 height 22
click at [195, 460] on select "Mặc định tự động điểm ảnh" at bounding box center [278, 471] width 166 height 22
select select "DISABLED_OPTION_VALUE"
click at [231, 444] on label at bounding box center [227, 441] width 16 height 16
click at [0, 0] on input "Phù hợp với hình ảnh Tự động điều chỉnh hình ảnh theo chiều rộng và chiều cao c…" at bounding box center [0, 0] width 0 height 0
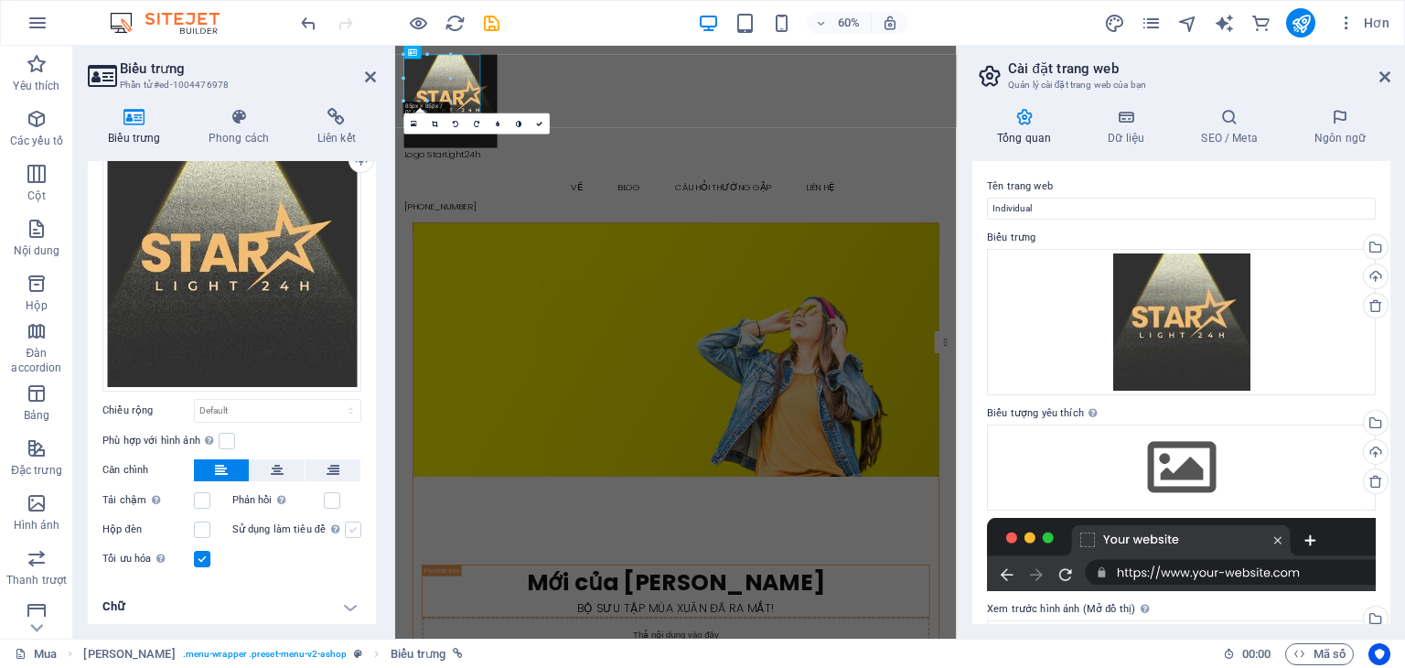
drag, startPoint x: 370, startPoint y: 491, endPoint x: 354, endPoint y: 523, distance: 35.6
click at [362, 517] on div "Hình ảnh Chữ Kéo tệp vào đây, nhấp để chọn tệp hoặc chọn tệp từ Tệp hoặc ảnh & …" at bounding box center [232, 336] width 288 height 497
click at [338, 594] on h4 "Chữ" at bounding box center [232, 607] width 288 height 44
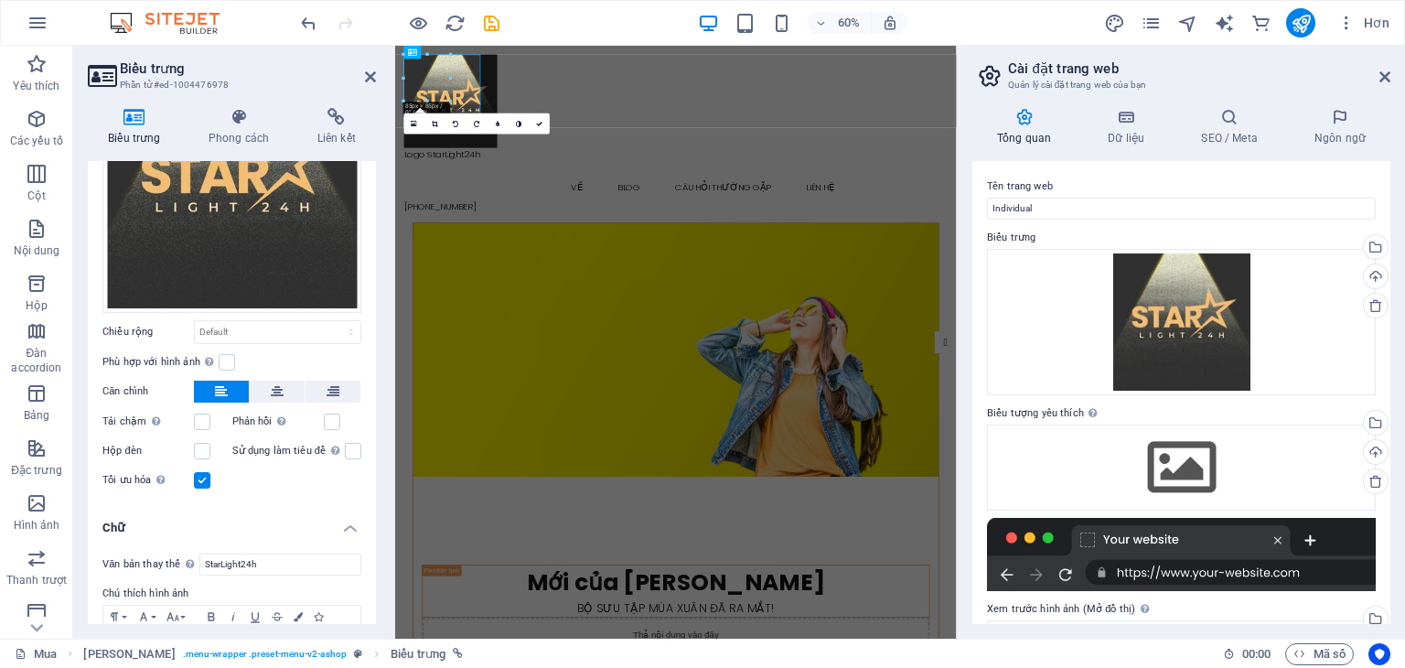
scroll to position [278, 0]
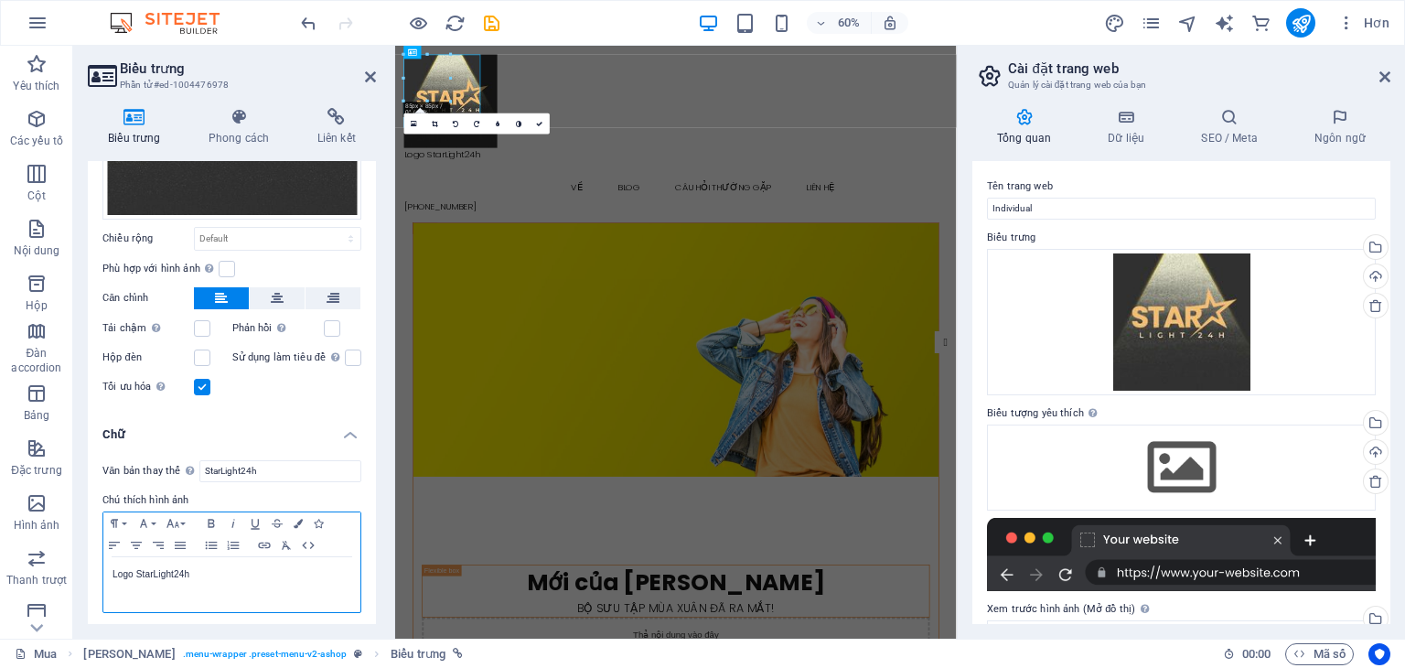
click at [220, 566] on p "Logo StarLight24h" at bounding box center [232, 574] width 239 height 16
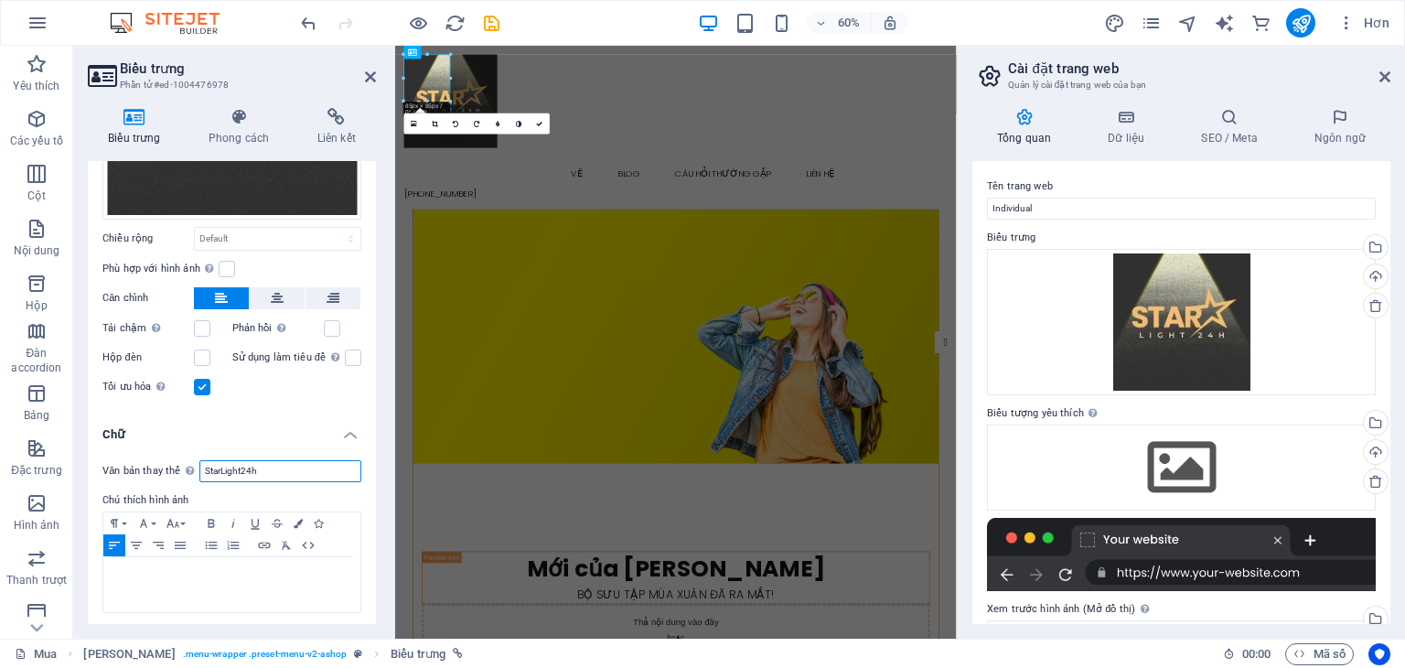
click at [281, 463] on input "StarLight24h" at bounding box center [280, 471] width 162 height 22
type input "S"
click at [273, 424] on h4 "Chữ" at bounding box center [232, 429] width 288 height 33
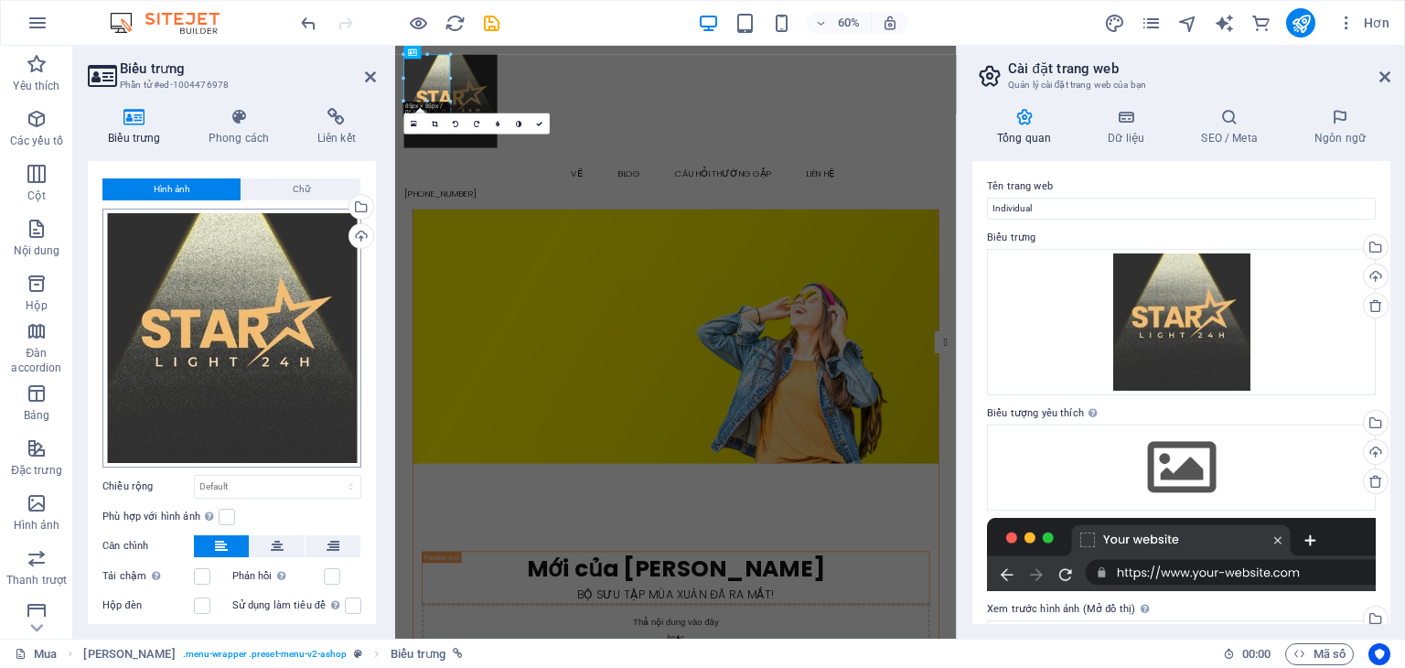
scroll to position [0, 0]
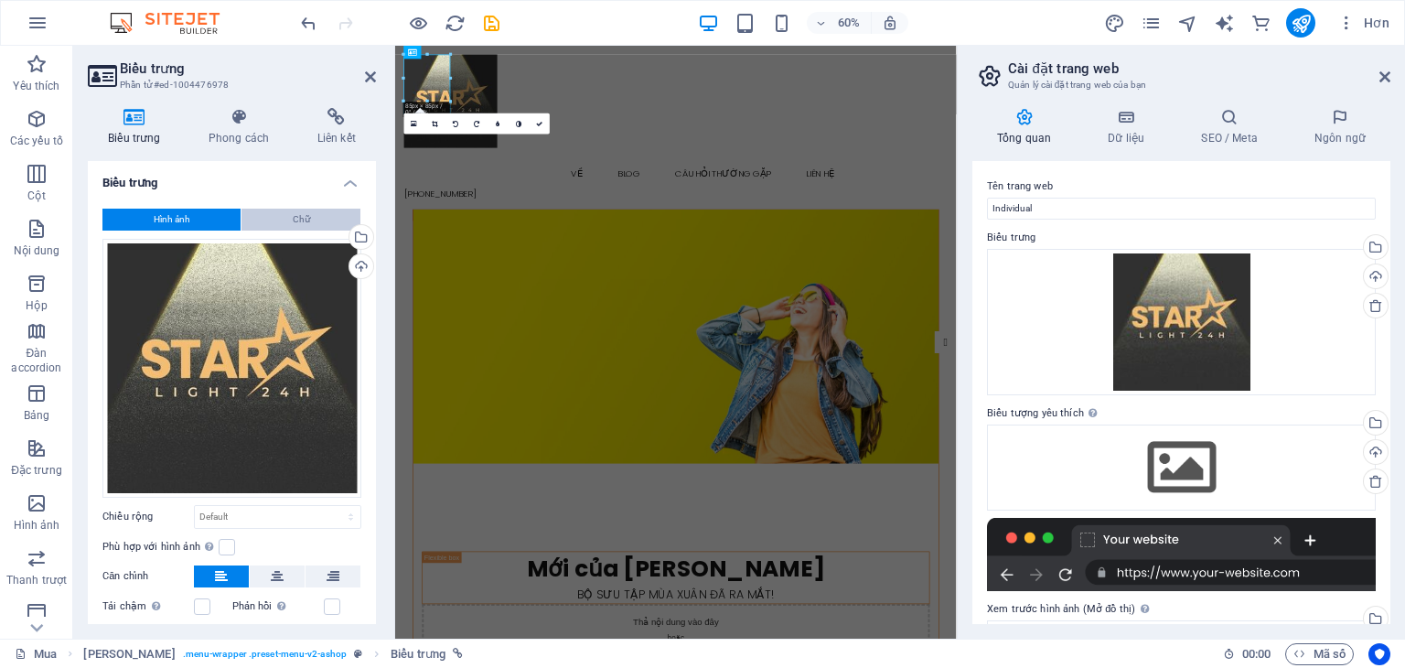
click at [315, 213] on button "Chữ" at bounding box center [300, 220] width 119 height 22
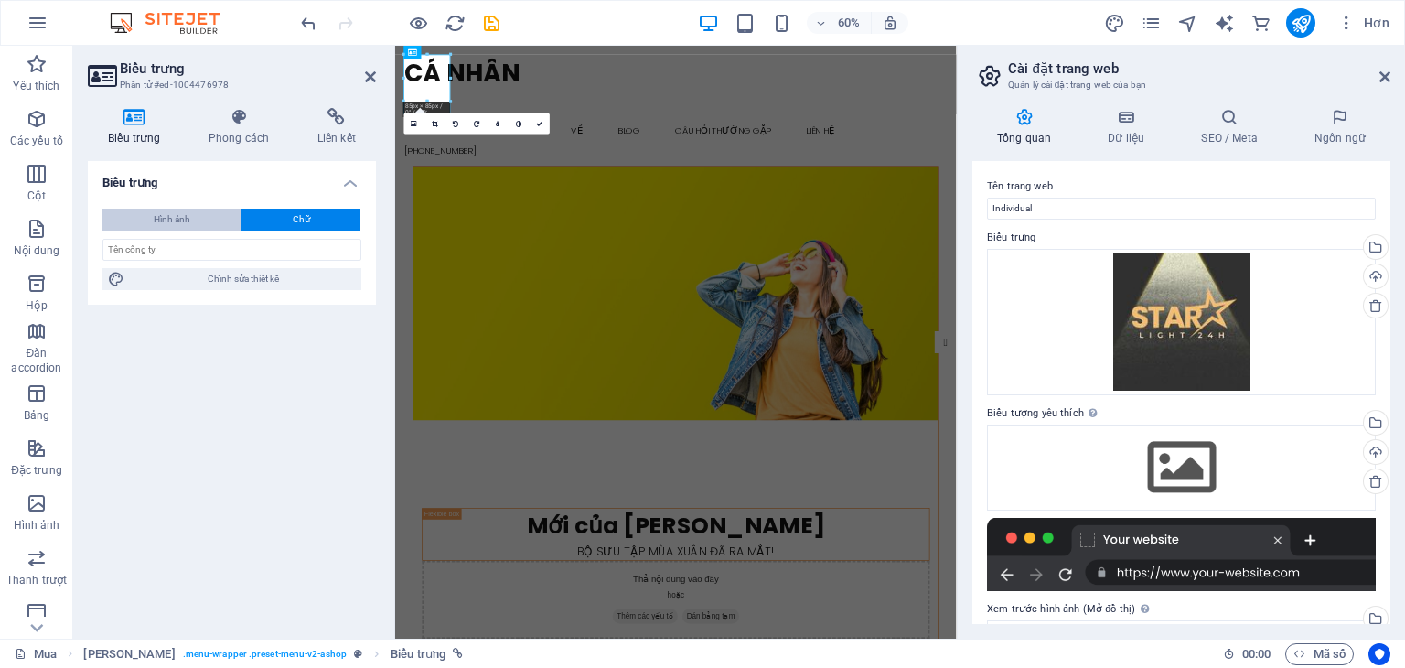
click at [204, 218] on button "Hình ảnh" at bounding box center [171, 220] width 138 height 22
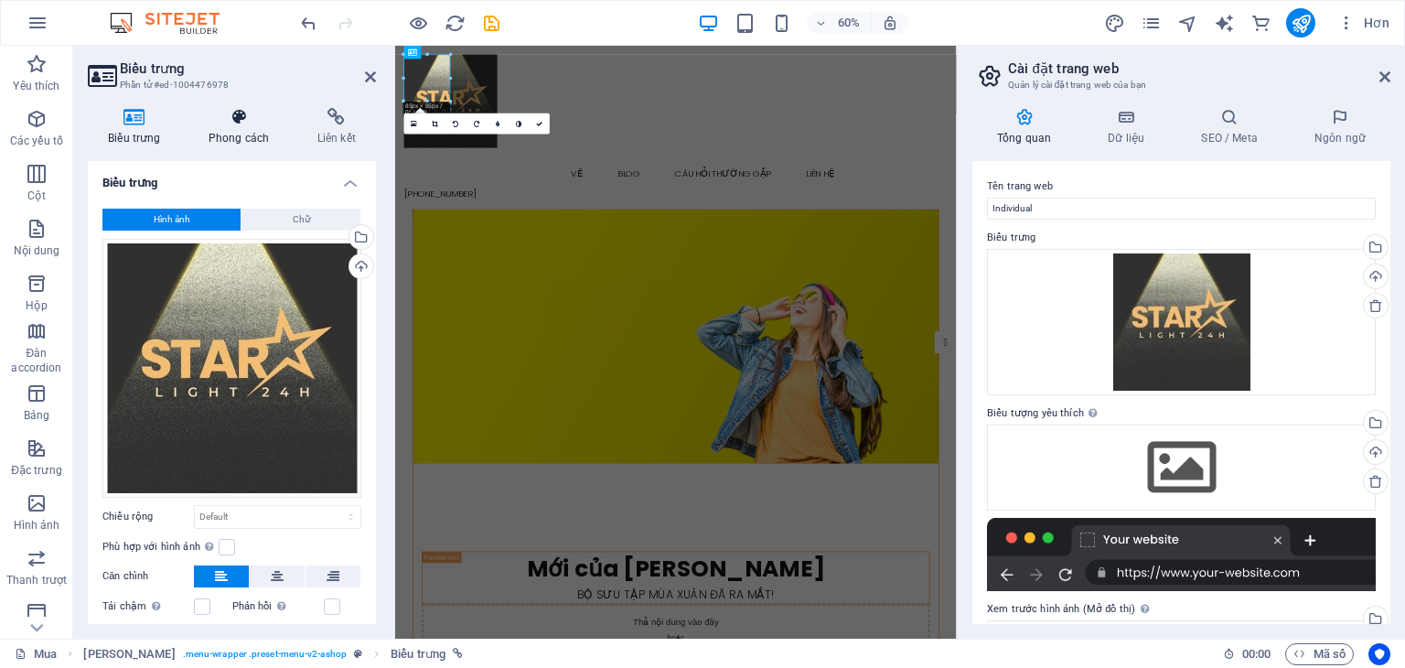
click at [240, 124] on icon at bounding box center [239, 117] width 102 height 18
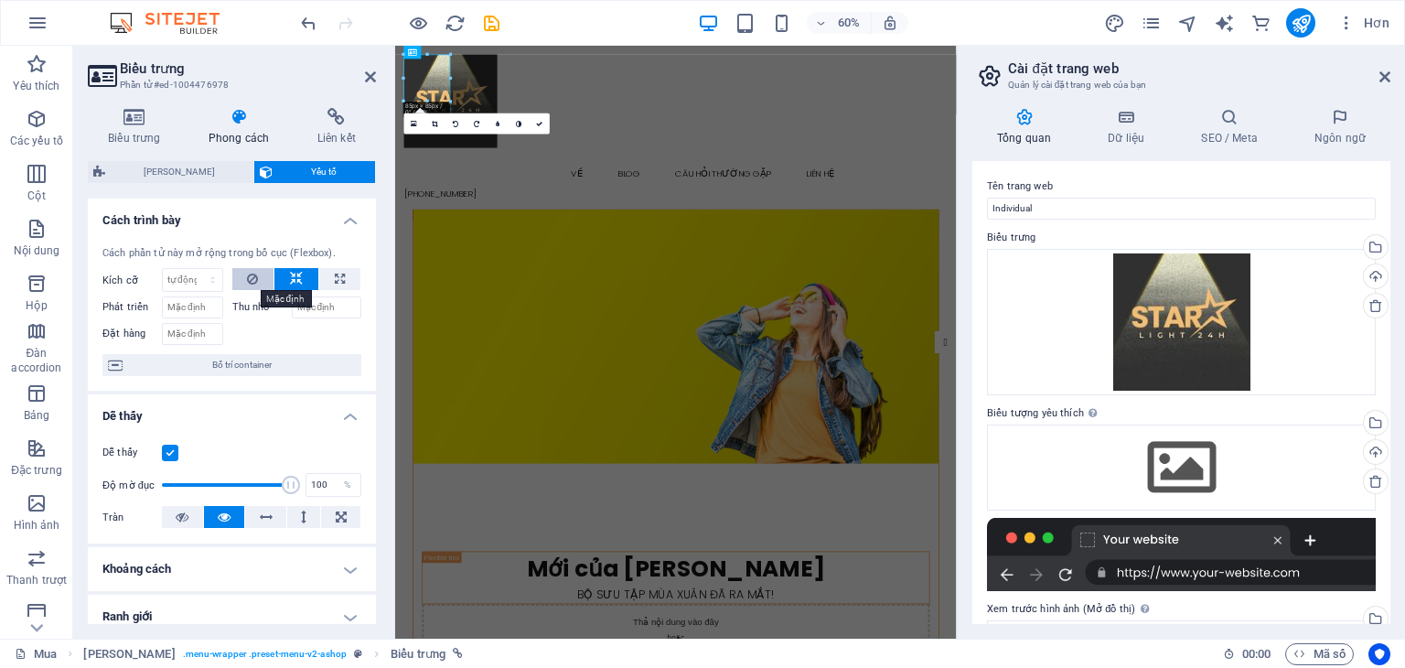
click at [259, 283] on button at bounding box center [253, 279] width 42 height 22
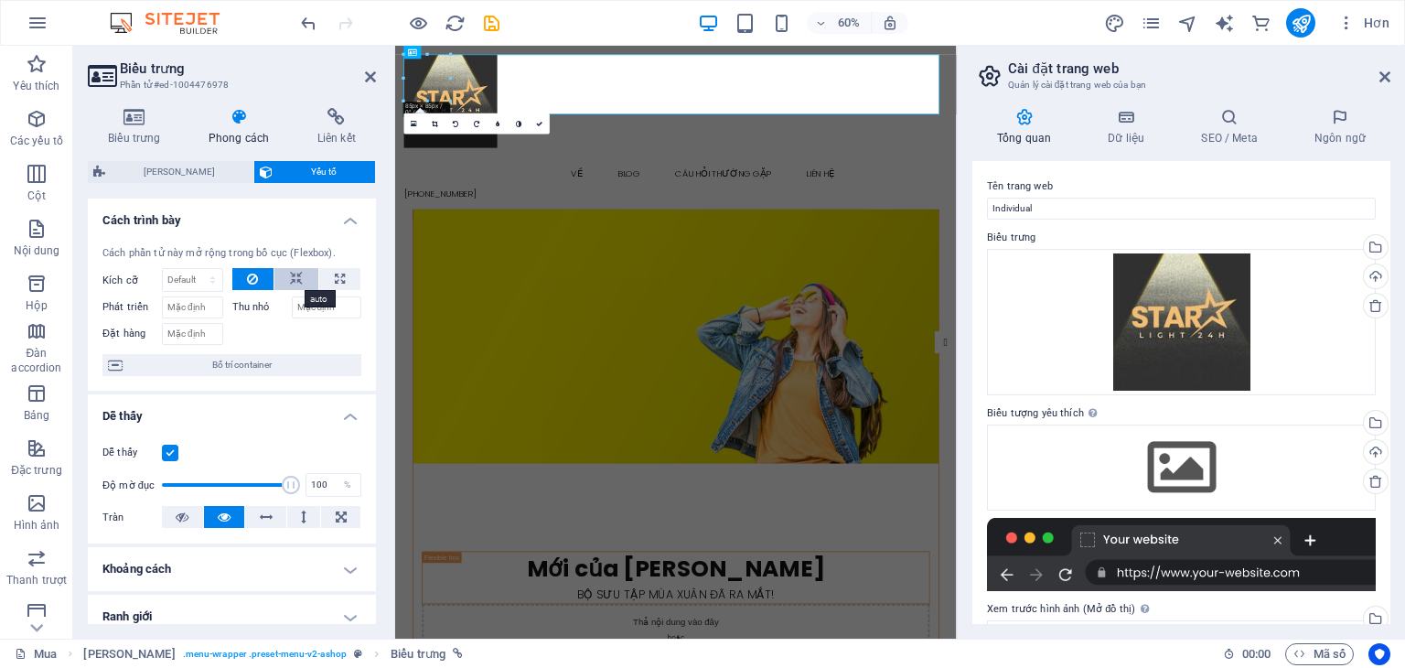
click at [298, 279] on icon at bounding box center [296, 279] width 13 height 22
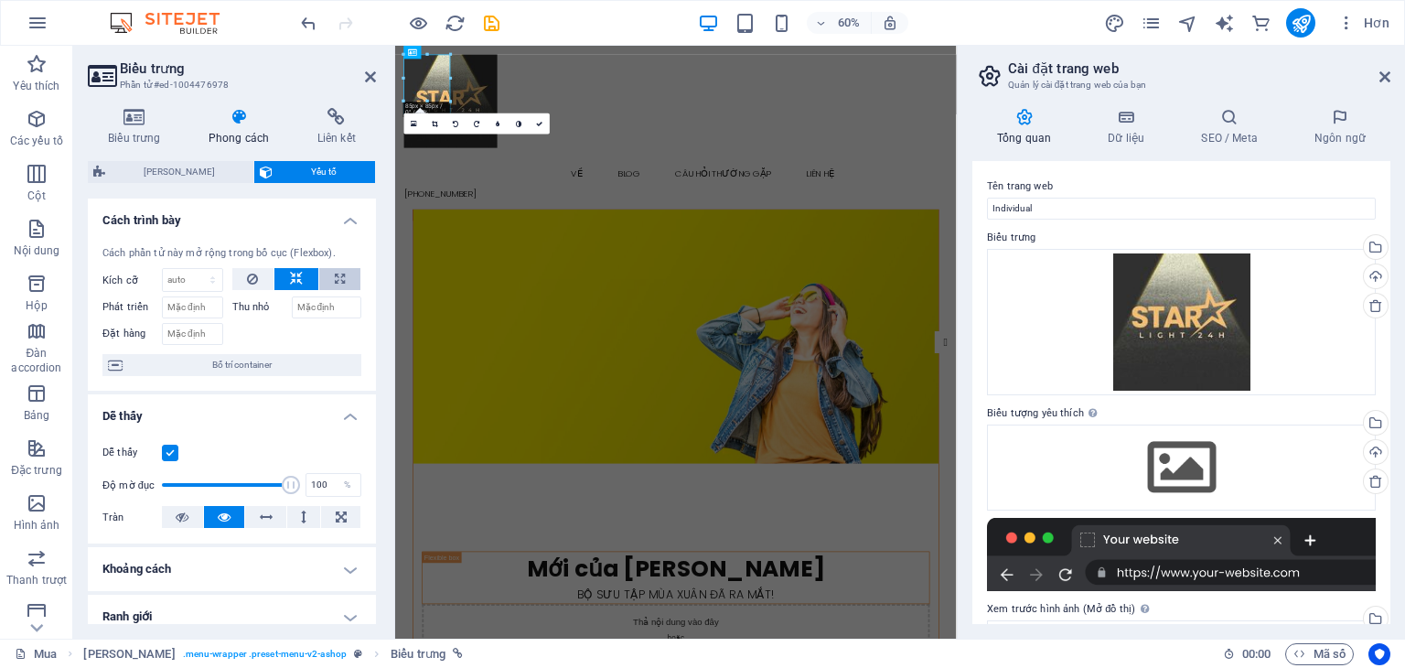
click at [338, 271] on icon at bounding box center [340, 279] width 10 height 22
type input "100"
select select "%"
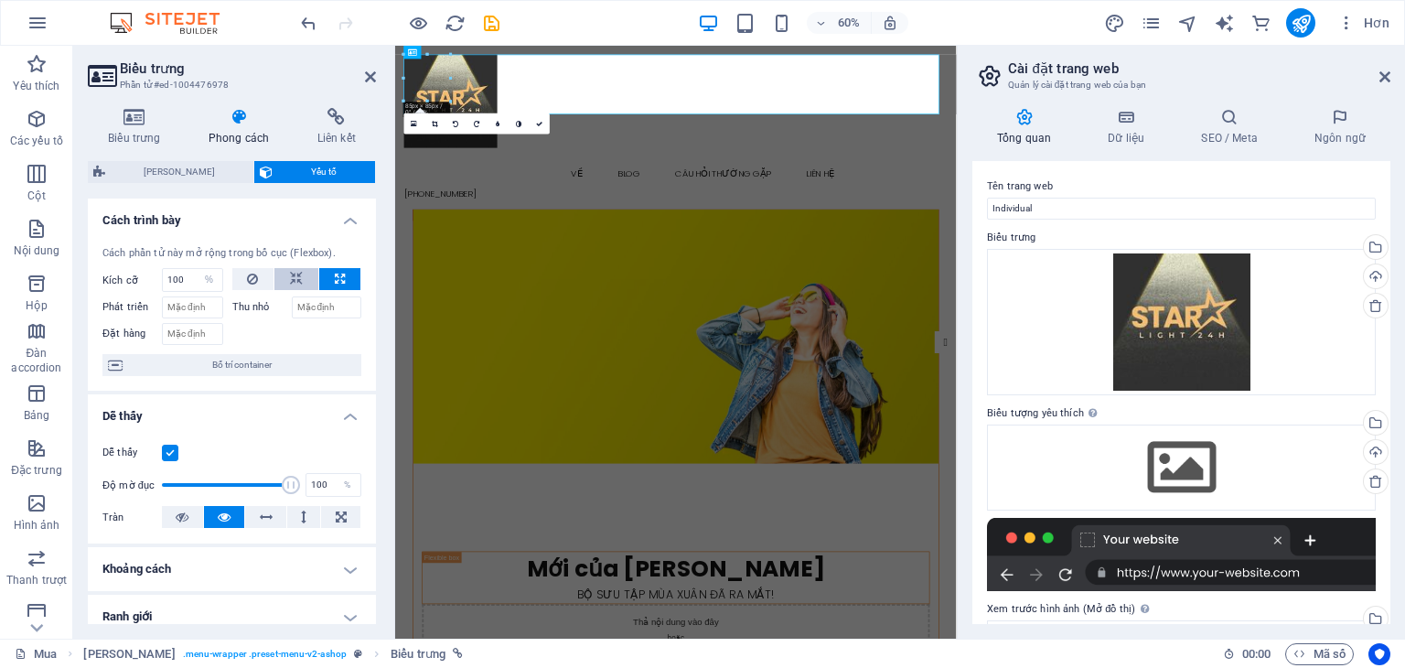
click at [284, 278] on button at bounding box center [296, 279] width 44 height 22
select select "DISABLED_OPTION_VALUE"
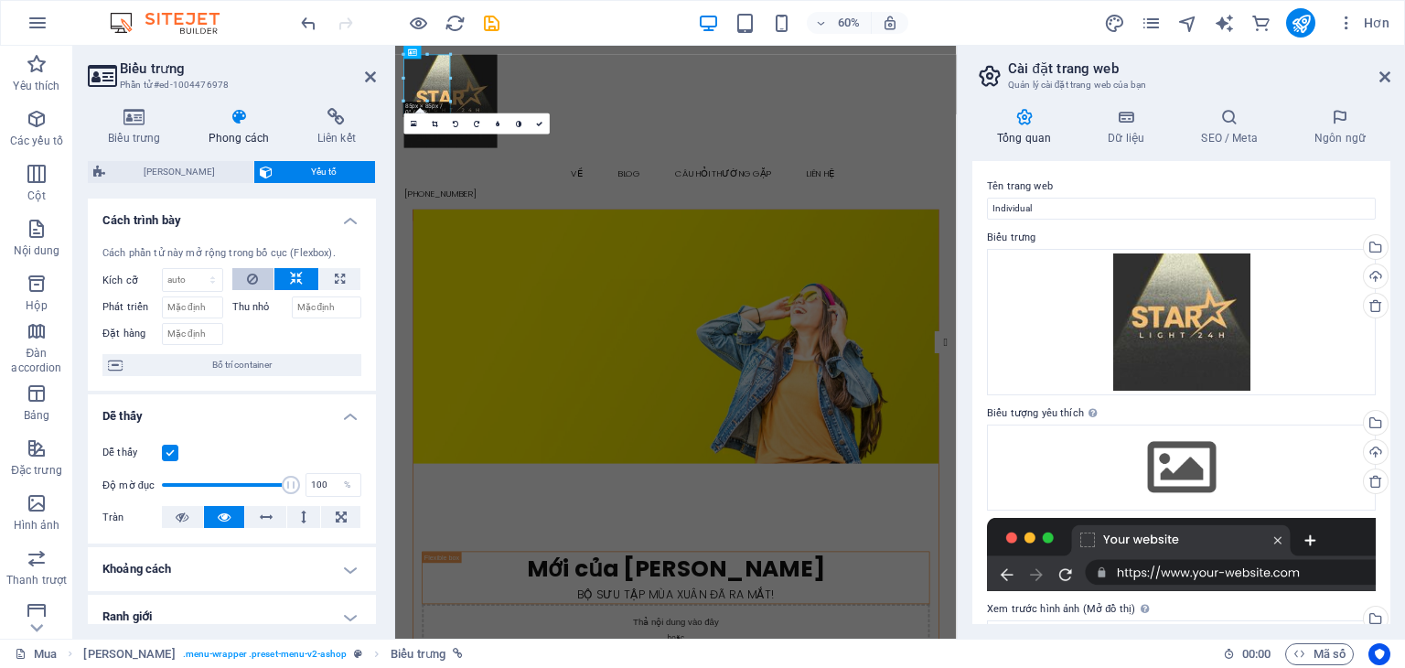
click at [263, 280] on button at bounding box center [253, 279] width 42 height 22
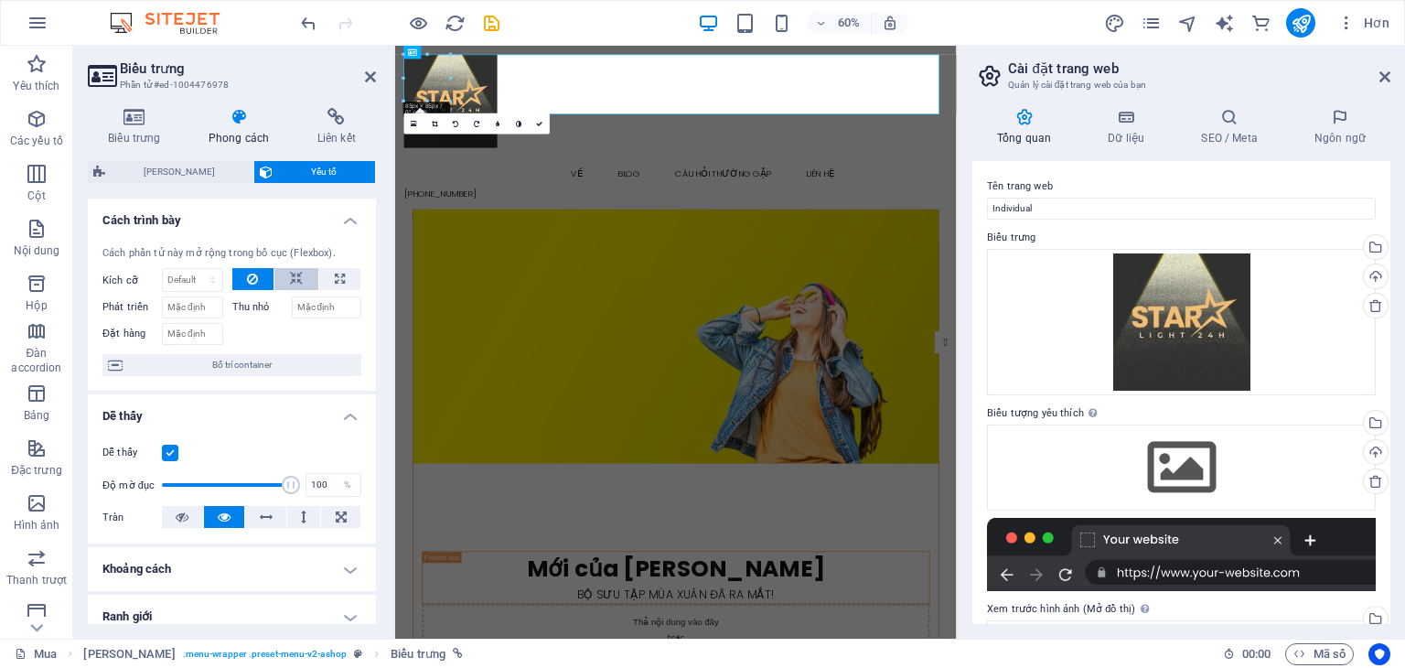
click at [297, 275] on icon at bounding box center [296, 279] width 13 height 22
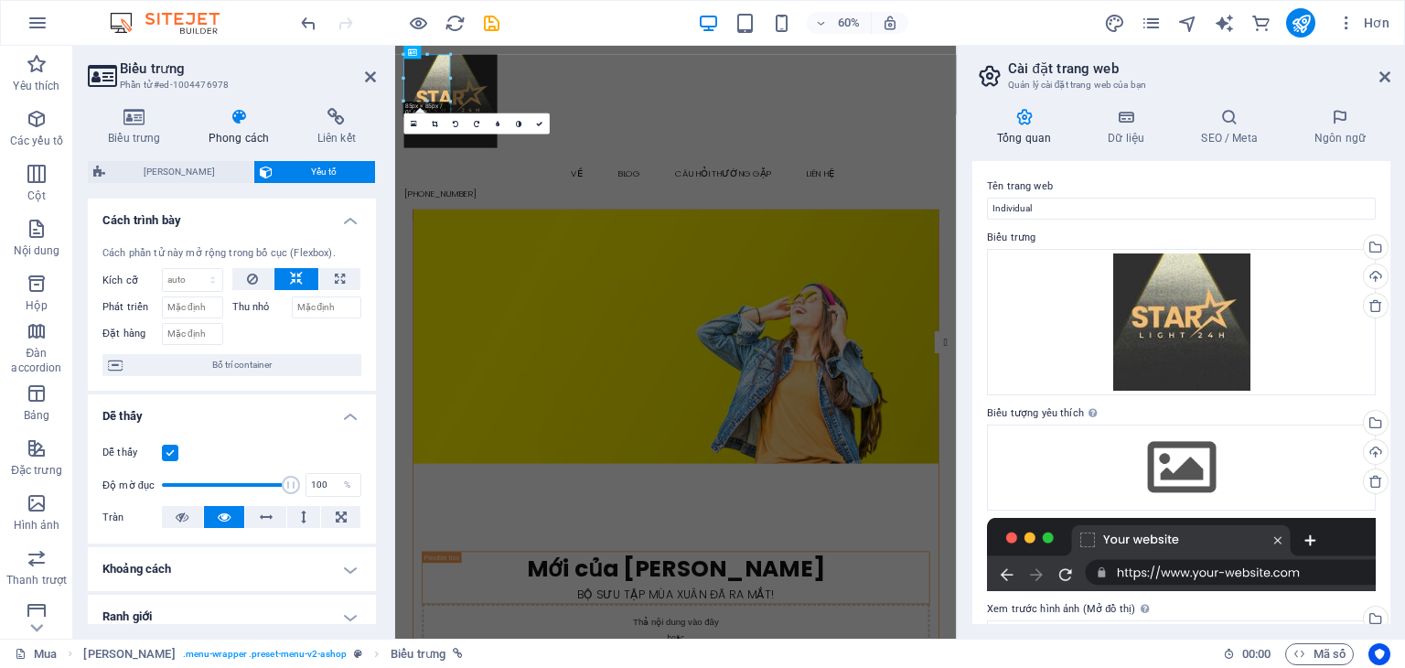
click at [320, 331] on div at bounding box center [297, 331] width 130 height 27
drag, startPoint x: 293, startPoint y: 485, endPoint x: 150, endPoint y: 482, distance: 142.7
click at [150, 482] on div "Độ mờ đục 1 %" at bounding box center [231, 484] width 259 height 27
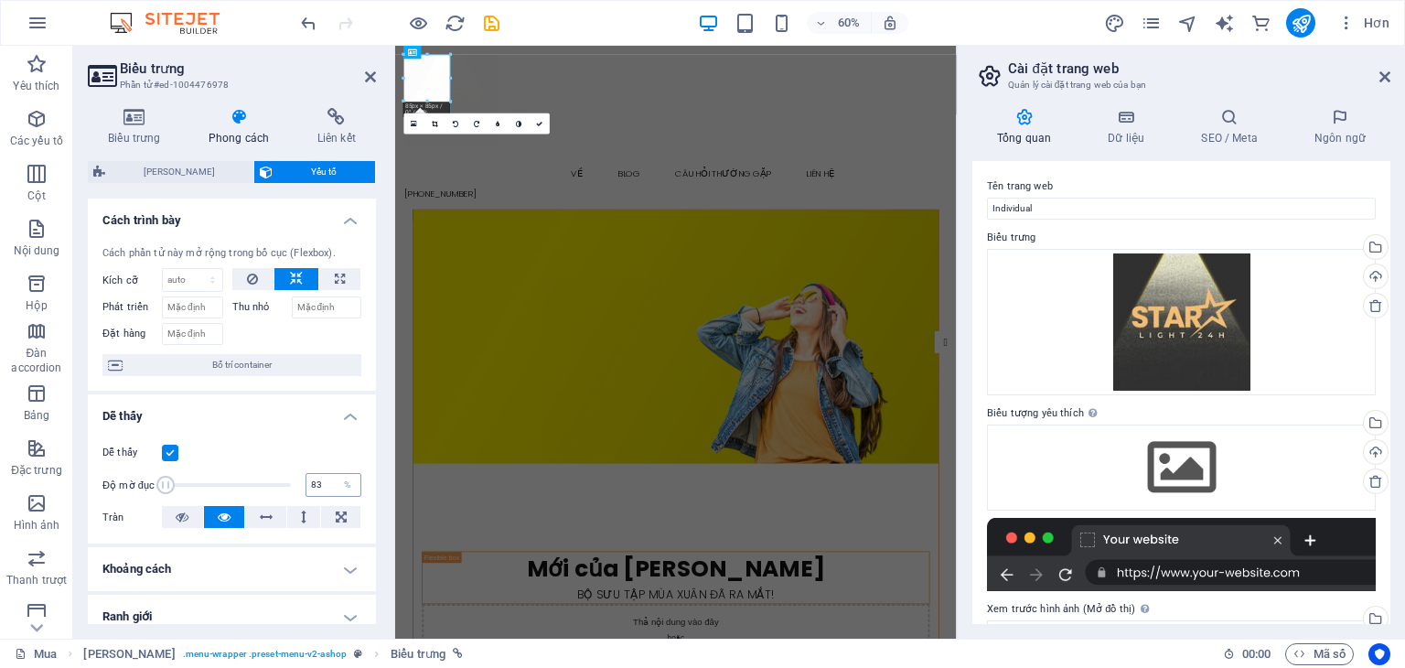
type input "100"
drag, startPoint x: 166, startPoint y: 482, endPoint x: 346, endPoint y: 480, distance: 180.2
click at [346, 480] on div "Độ mờ đục 100 %" at bounding box center [231, 484] width 259 height 27
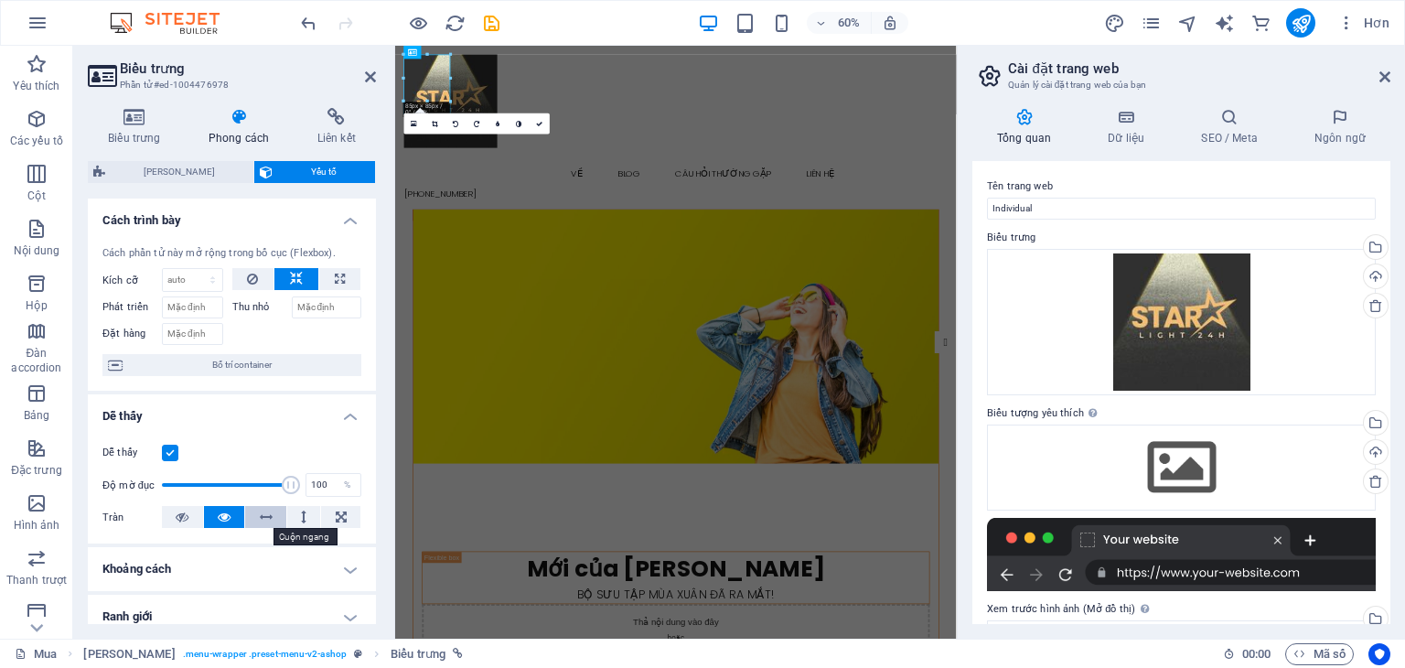
click at [264, 515] on icon at bounding box center [266, 517] width 13 height 22
click at [225, 515] on icon at bounding box center [224, 517] width 13 height 22
click at [341, 513] on icon at bounding box center [341, 517] width 11 height 22
click at [237, 520] on button at bounding box center [224, 517] width 41 height 22
click at [215, 552] on h4 "Khoảng cách" at bounding box center [232, 569] width 288 height 44
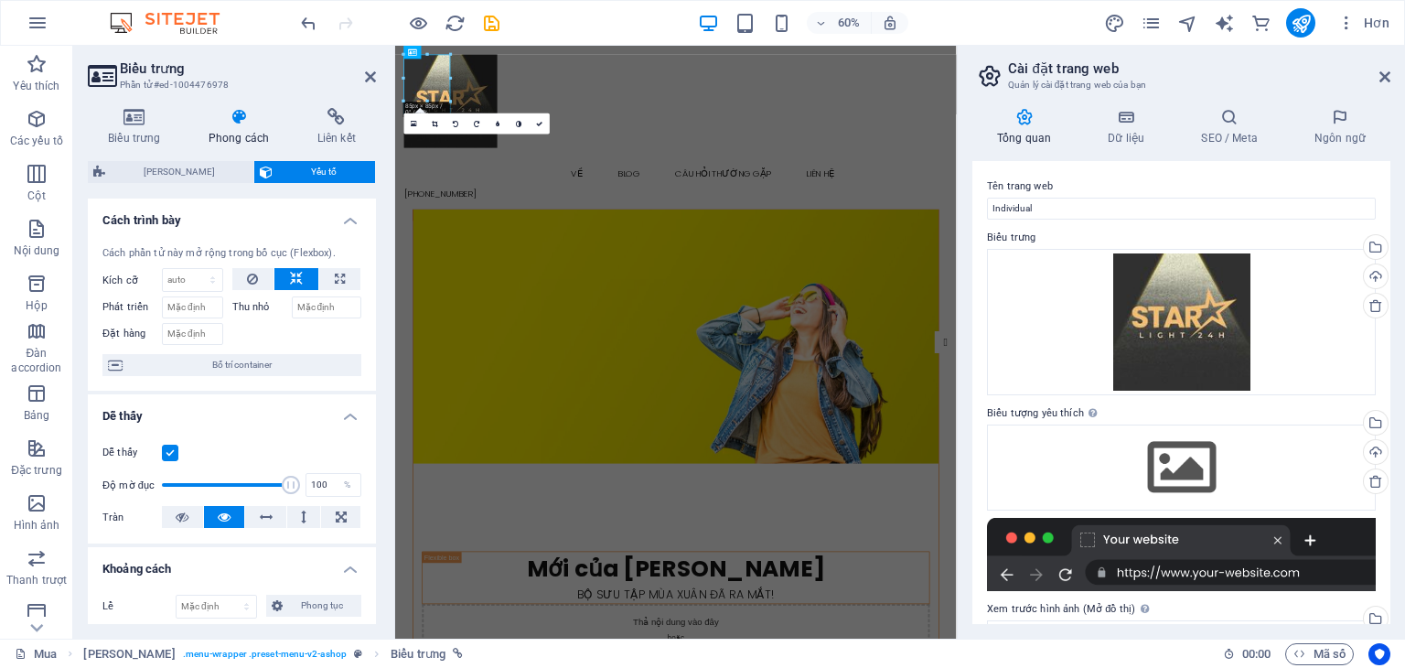
click at [227, 560] on h4 "Khoảng cách" at bounding box center [232, 563] width 288 height 33
click at [182, 274] on select "Mặc định tự động điểm ảnh % 1/1 1/2 1/3 1/4 1/5 1/6 1/7 1/8 1/9 1/10" at bounding box center [192, 280] width 59 height 22
click at [192, 325] on input "Đặt hàng" at bounding box center [192, 334] width 61 height 22
click at [194, 311] on input "Phát triển" at bounding box center [192, 307] width 61 height 22
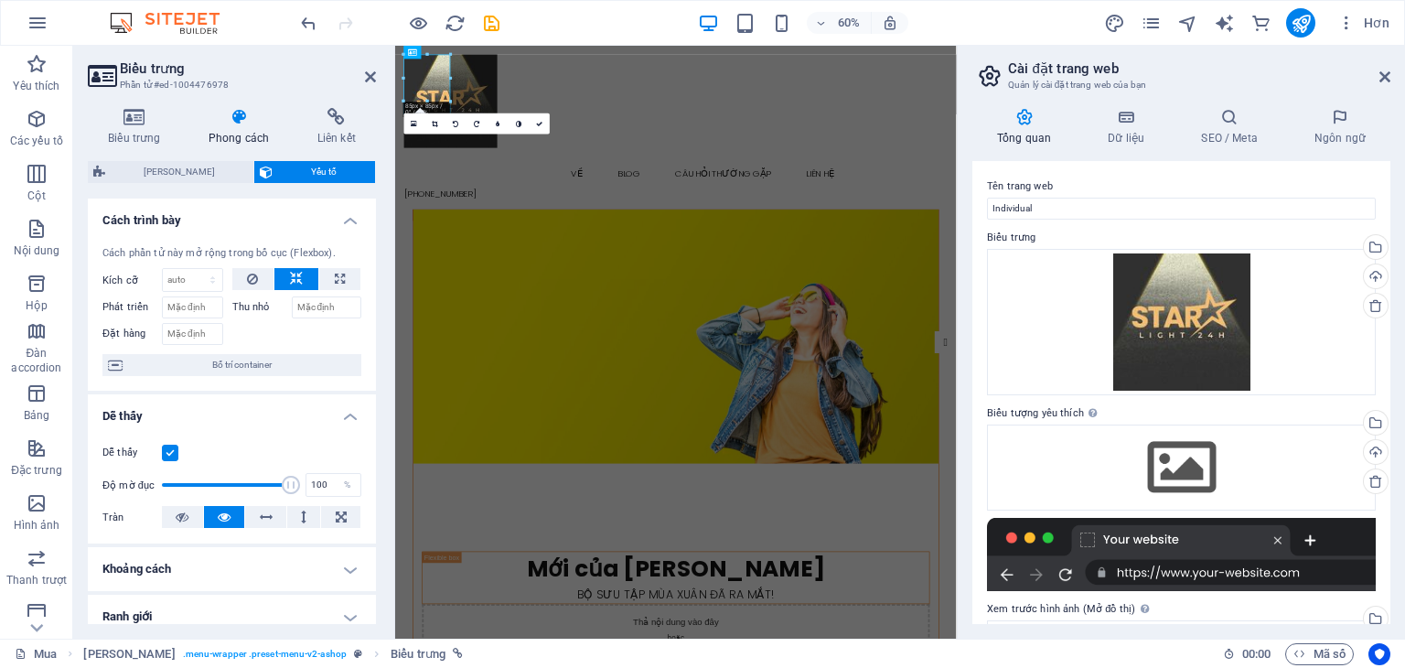
click at [270, 328] on div at bounding box center [297, 331] width 130 height 27
click at [258, 360] on font "Bố trí container" at bounding box center [241, 365] width 59 height 10
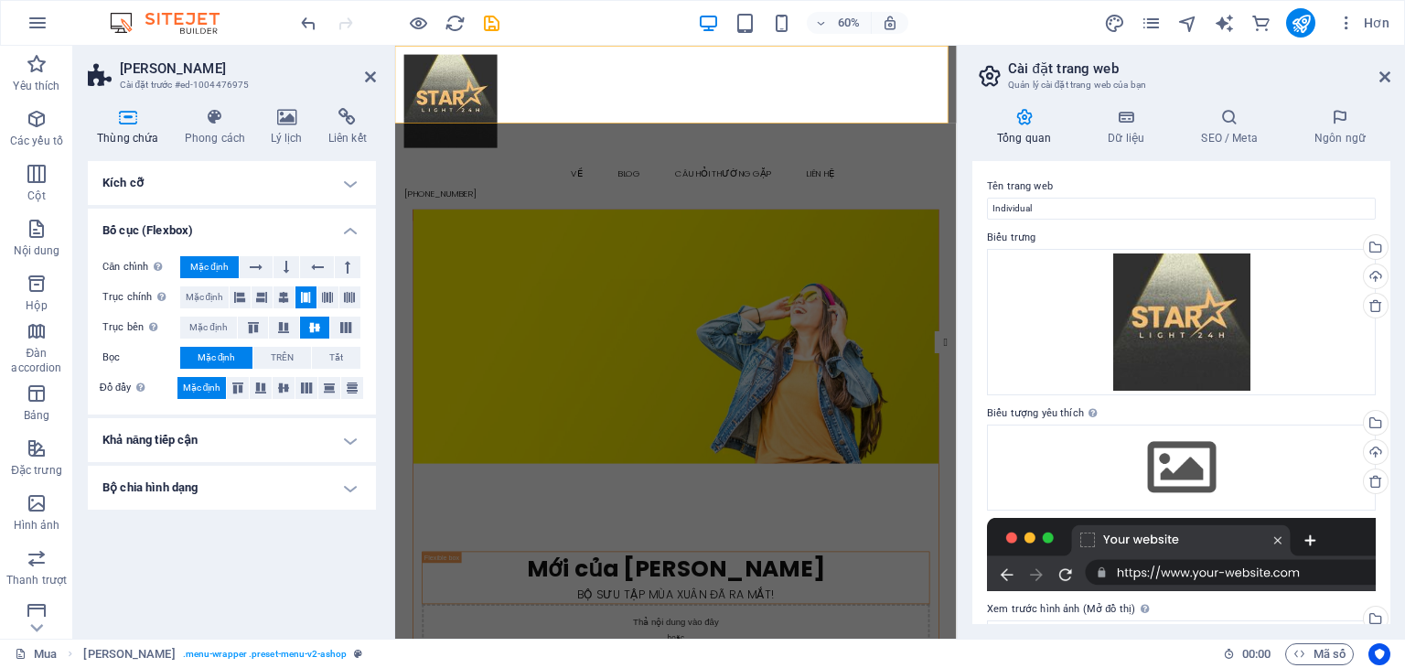
click at [352, 191] on h4 "Kích cỡ" at bounding box center [232, 183] width 288 height 44
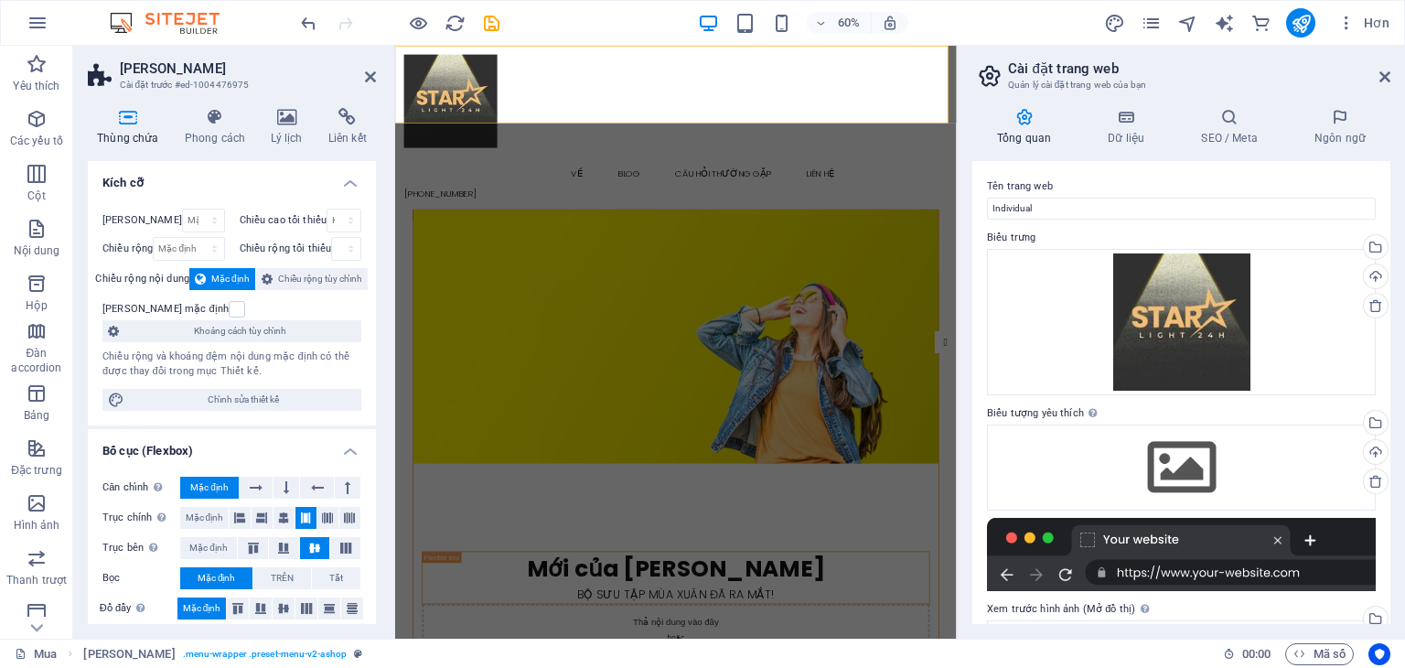
click at [352, 191] on h4 "Kích cỡ" at bounding box center [232, 177] width 288 height 33
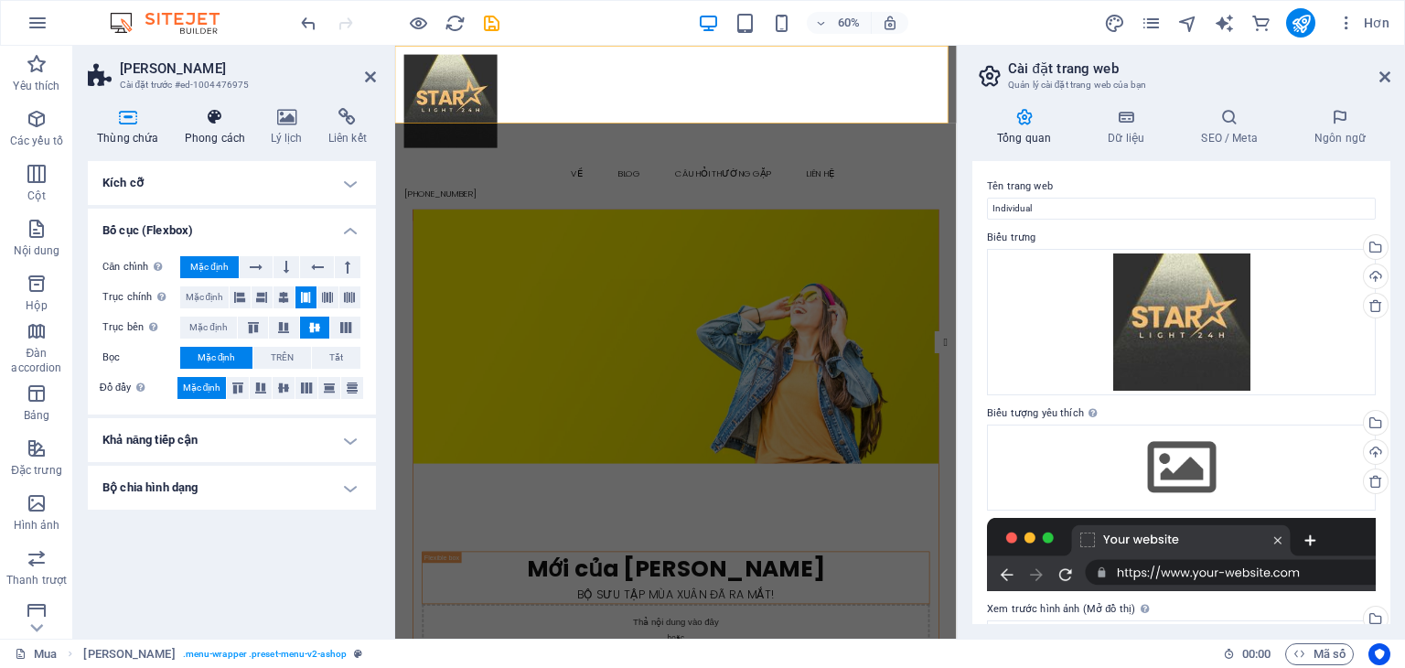
click at [198, 123] on icon at bounding box center [216, 117] width 80 height 18
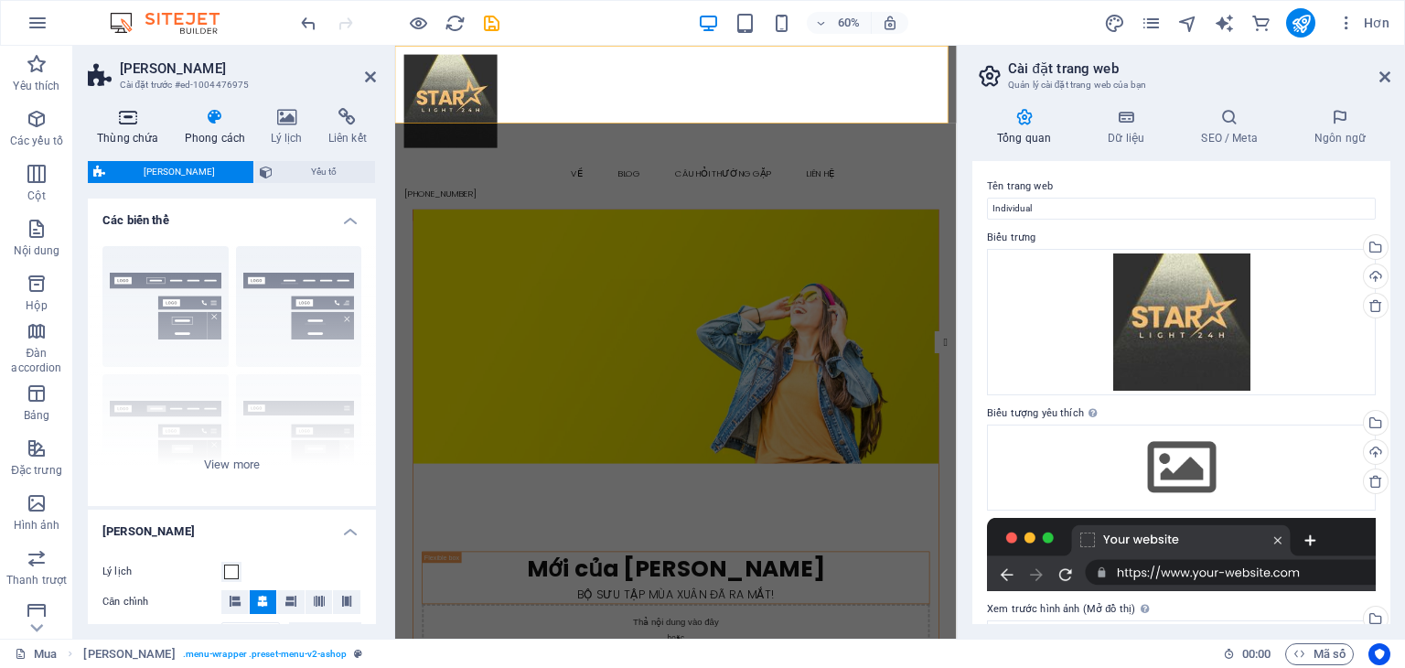
click at [117, 125] on icon at bounding box center [128, 117] width 80 height 18
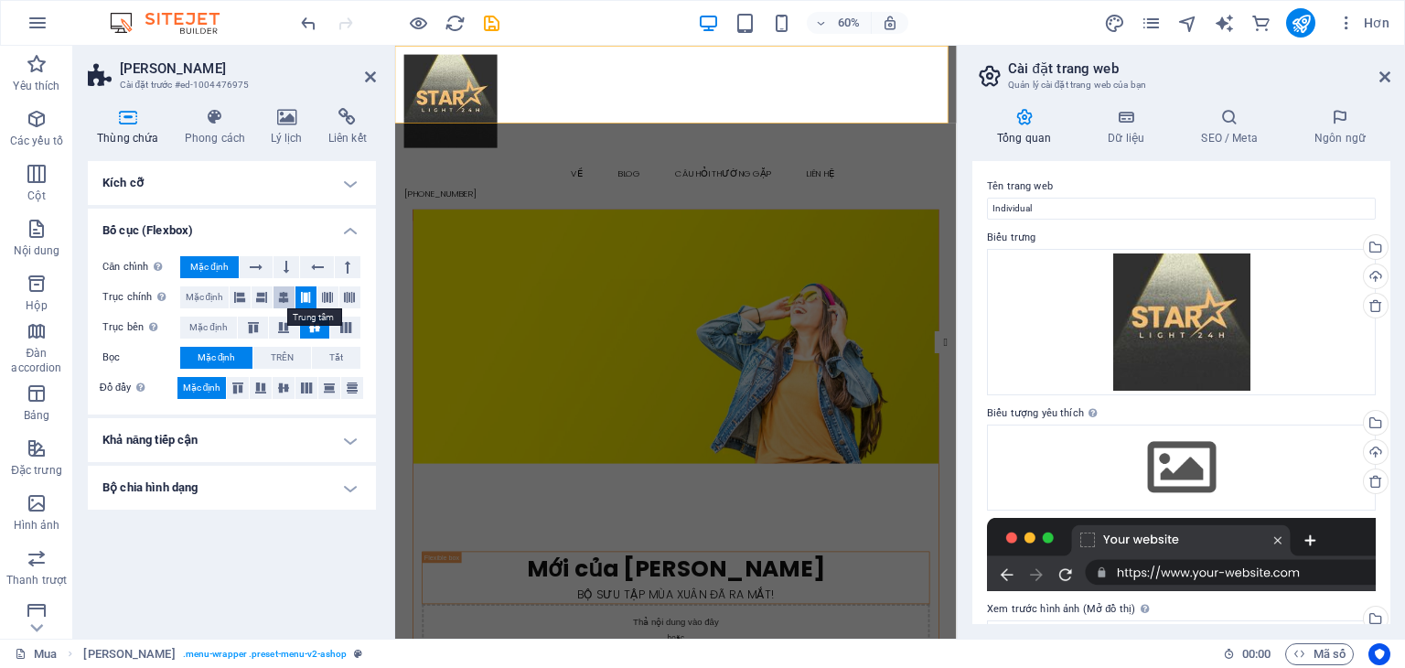
click at [284, 295] on icon at bounding box center [283, 297] width 11 height 22
click at [242, 299] on icon at bounding box center [239, 297] width 11 height 22
click at [344, 220] on h4 "Bố cục (Flexbox)" at bounding box center [232, 225] width 288 height 33
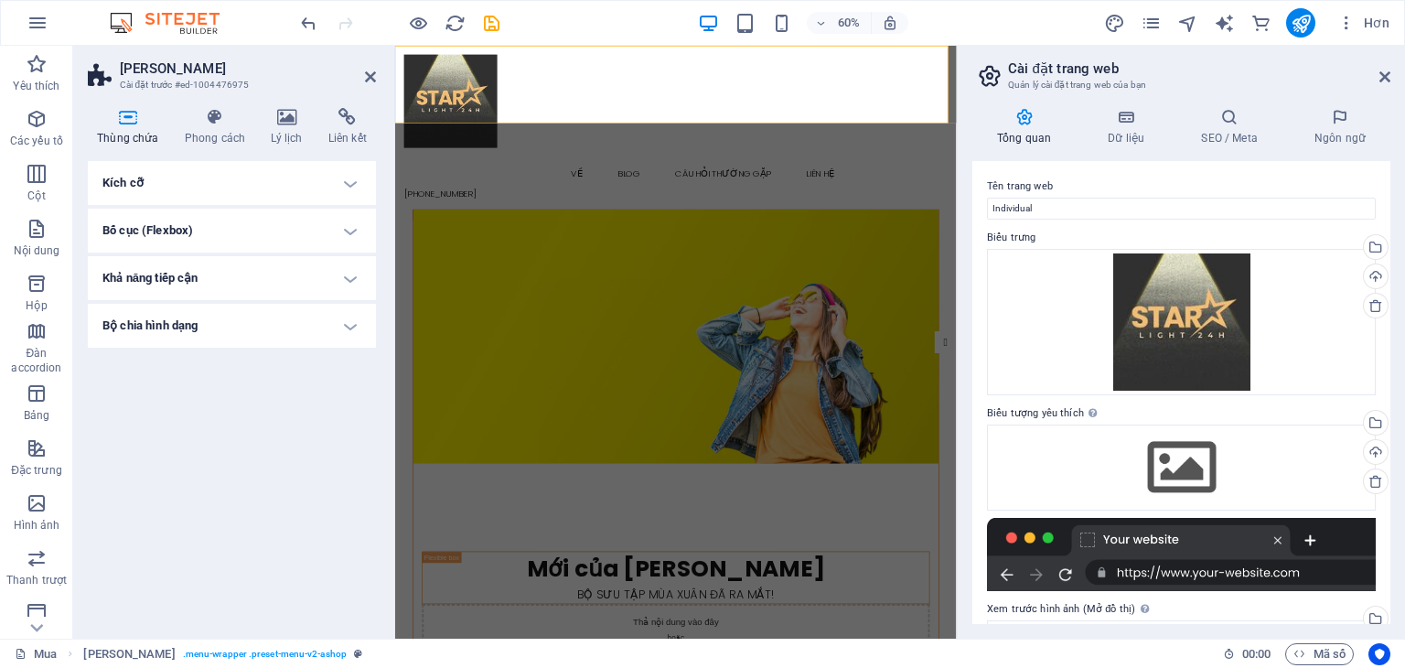
click at [255, 394] on div "Kích cỡ Chiều cao Mặc định điểm ảnh còn lại % vh xe ô tô Chiều cao tối thiểu Kh…" at bounding box center [232, 392] width 288 height 463
click at [444, 117] on div at bounding box center [863, 148] width 907 height 177
click at [435, 124] on div at bounding box center [863, 148] width 907 height 177
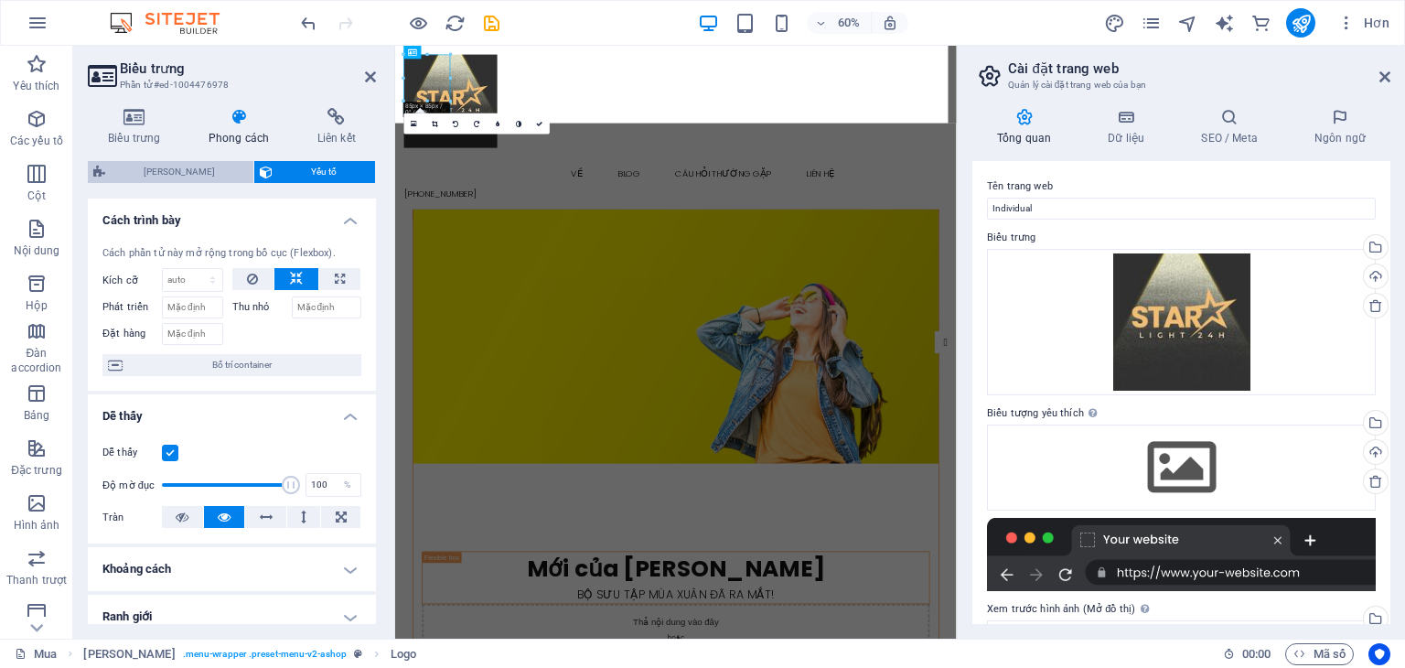
click at [179, 166] on font "[PERSON_NAME]" at bounding box center [179, 171] width 71 height 10
select select "rem"
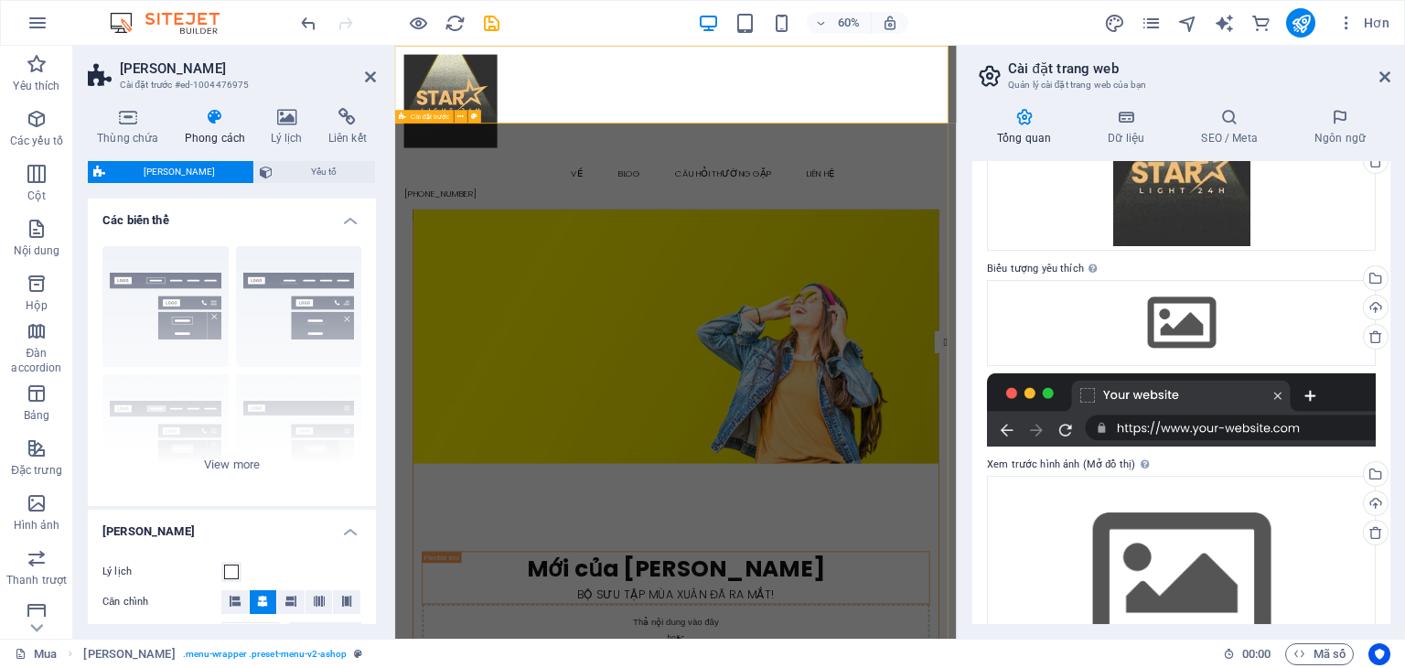
scroll to position [220, 0]
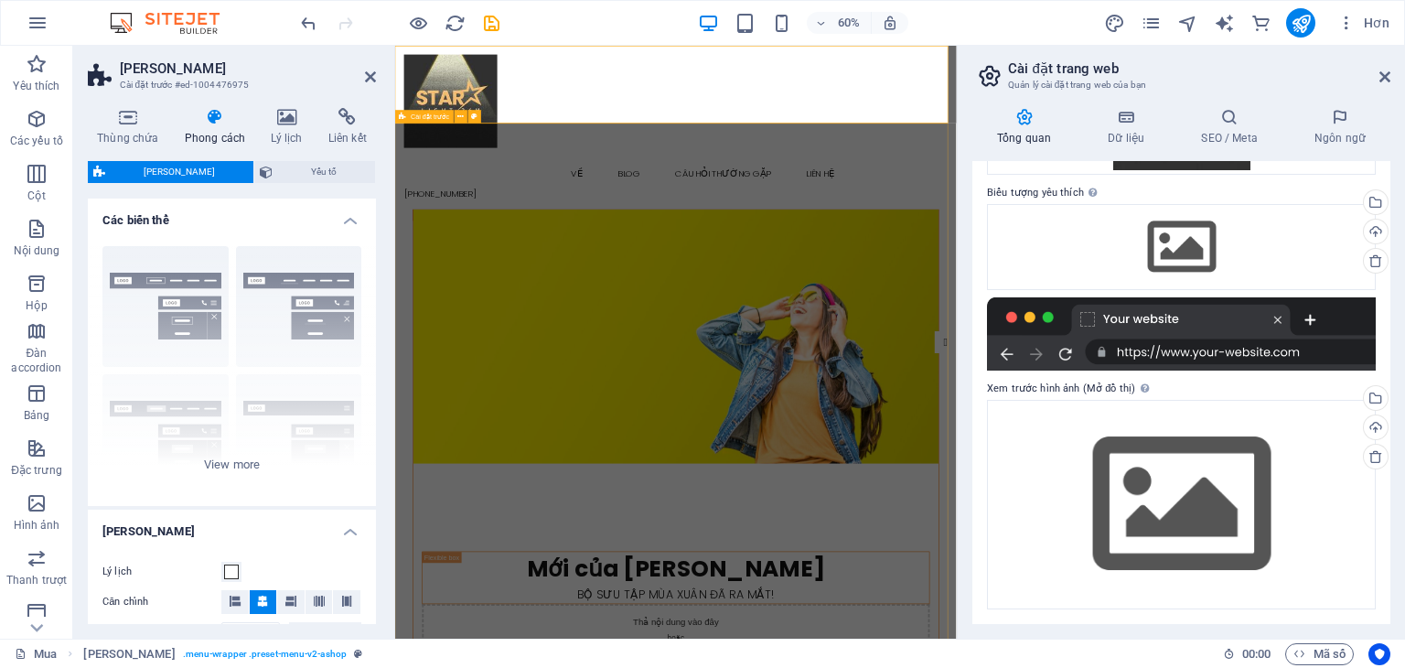
click at [1217, 338] on div at bounding box center [1181, 333] width 389 height 73
click at [1171, 389] on label "Xem trước hình ảnh (Mở đồ thị) Hình ảnh này sẽ được hiển thị khi trang web được…" at bounding box center [1181, 389] width 389 height 22
click at [1160, 490] on div "Drag files here, click to choose files or select files from Files or our free s…" at bounding box center [1181, 504] width 389 height 209
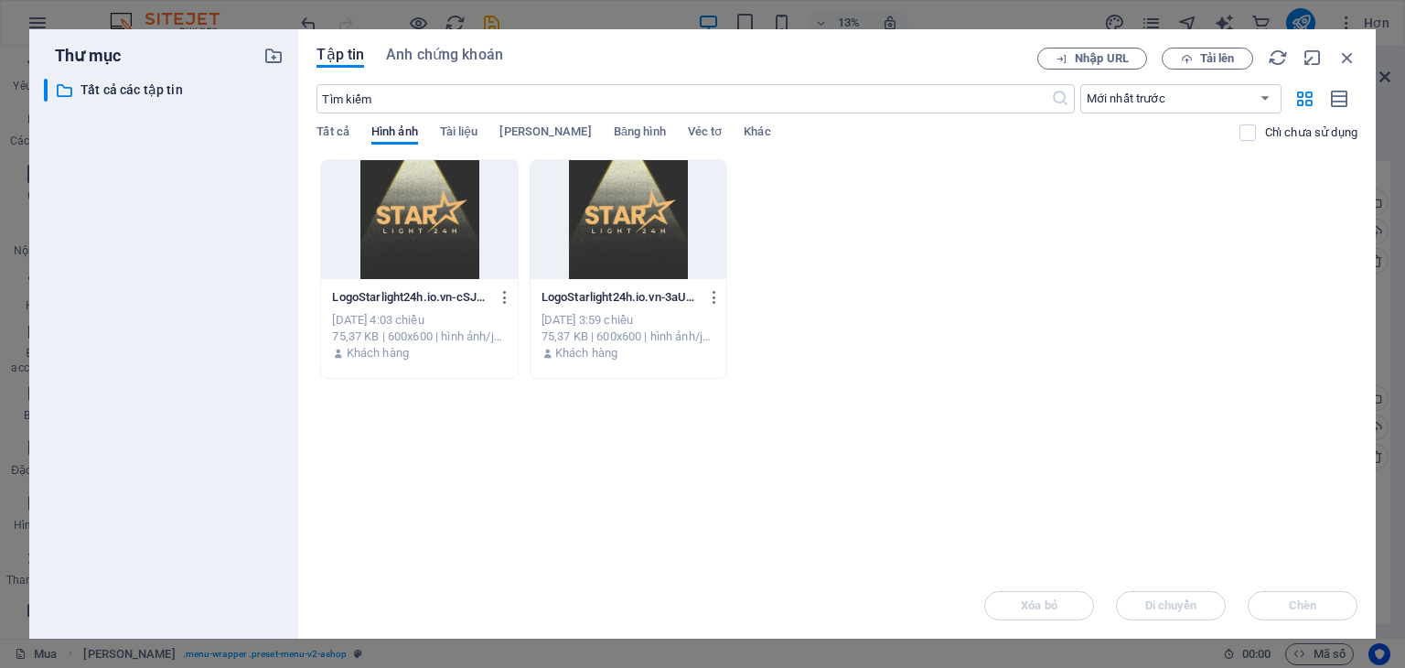
click at [404, 232] on div at bounding box center [419, 219] width 196 height 119
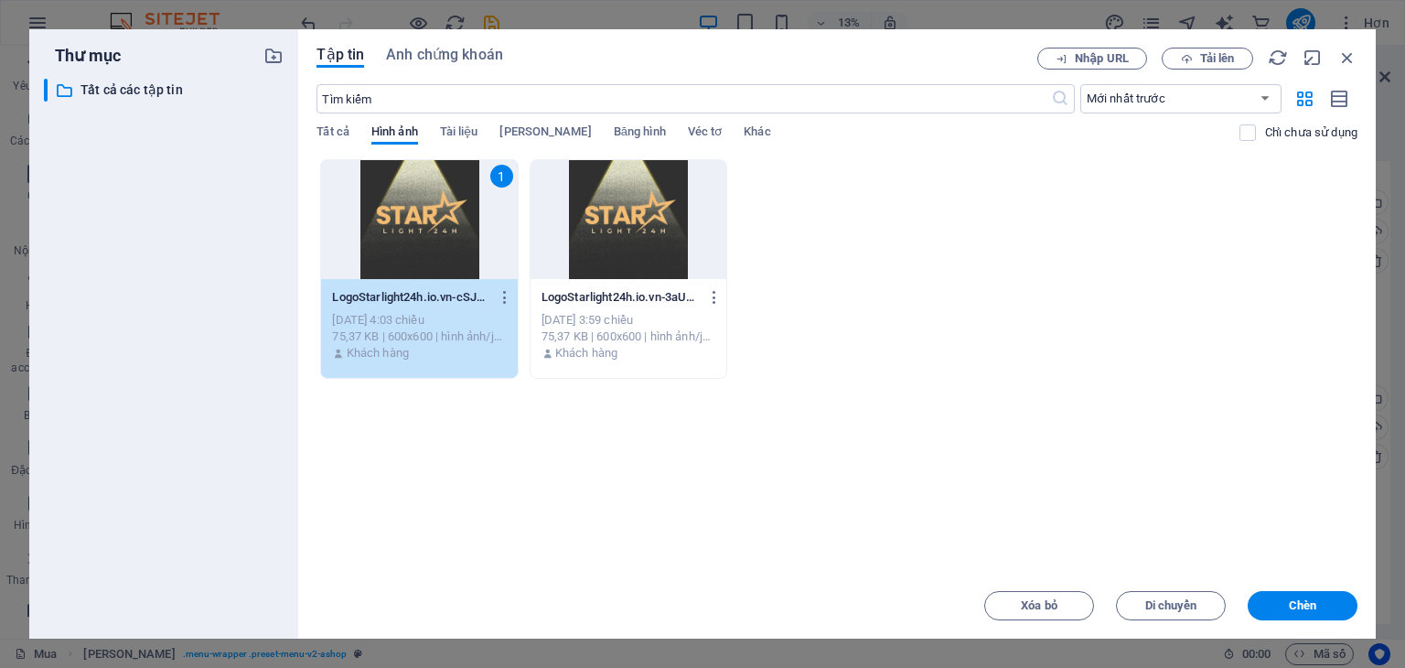
click at [404, 232] on div "1" at bounding box center [419, 219] width 196 height 119
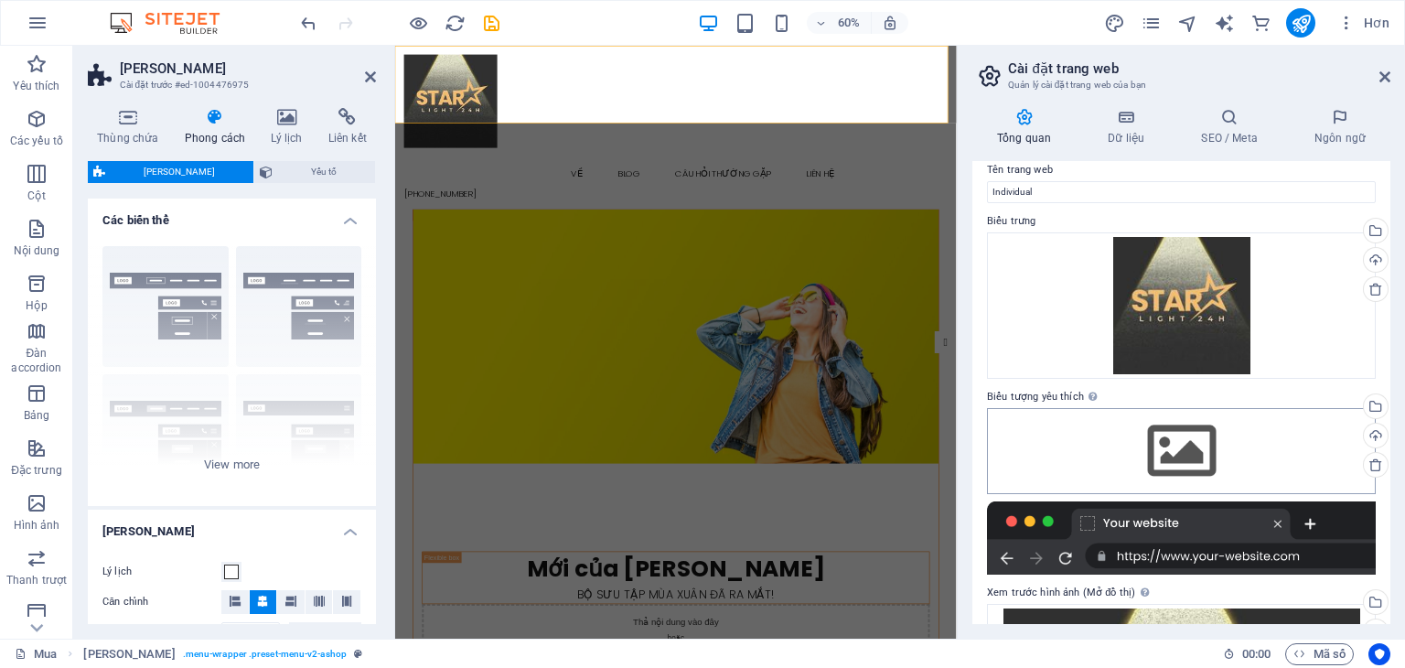
scroll to position [11, 0]
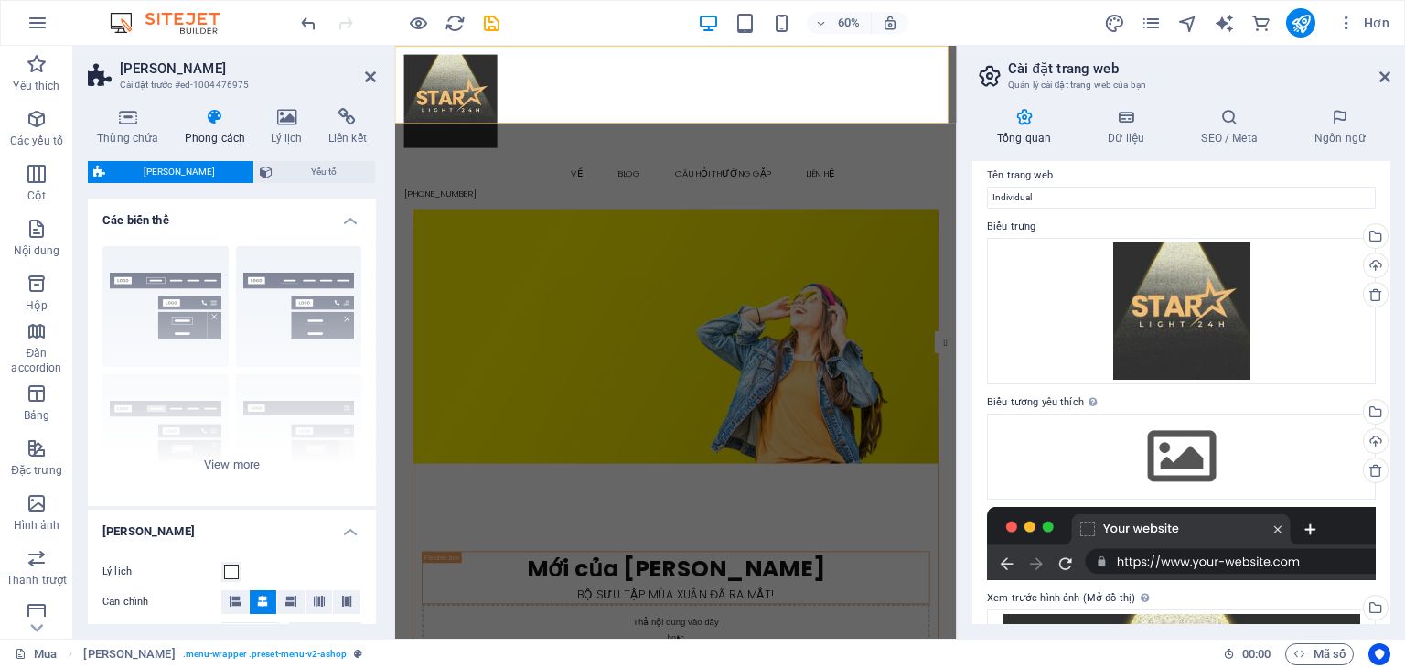
click at [1139, 515] on div at bounding box center [1181, 543] width 389 height 73
click at [1134, 521] on div at bounding box center [1181, 543] width 389 height 73
click at [1135, 477] on div "Drag files here, click to choose files or select files from Files or our free s…" at bounding box center [1181, 456] width 389 height 86
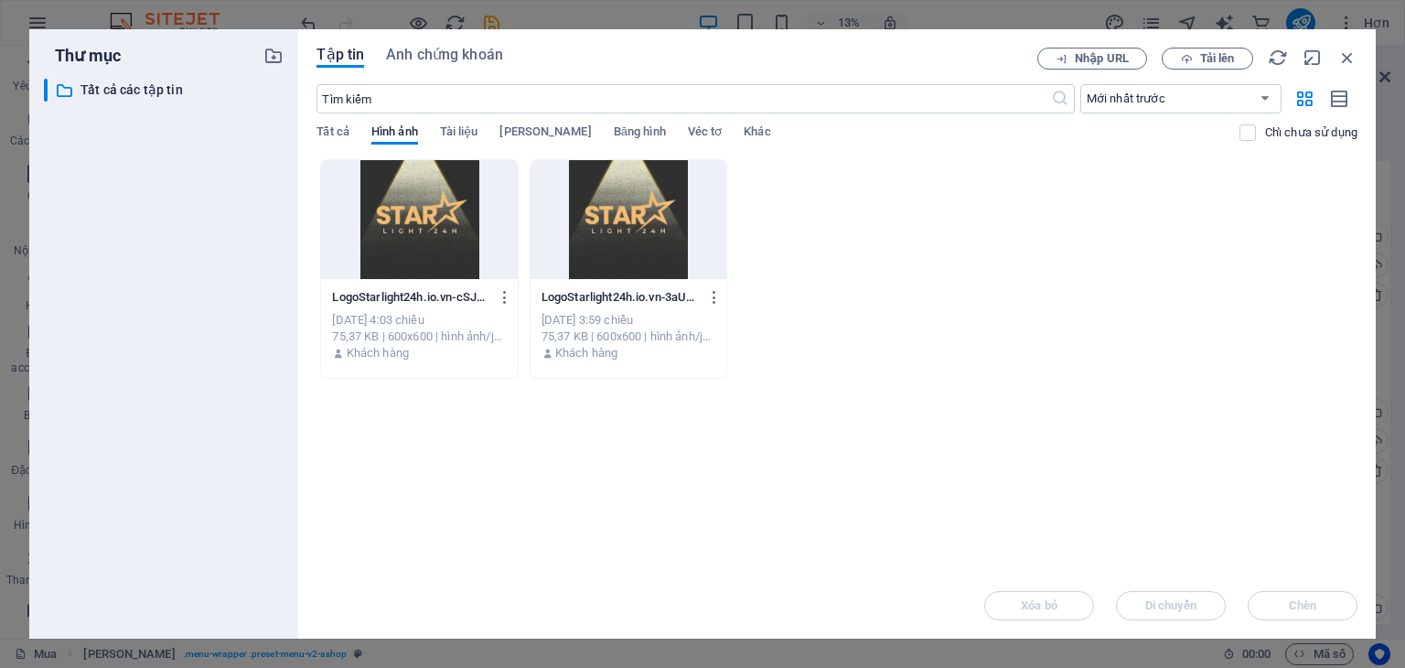
click at [449, 242] on div at bounding box center [419, 219] width 196 height 119
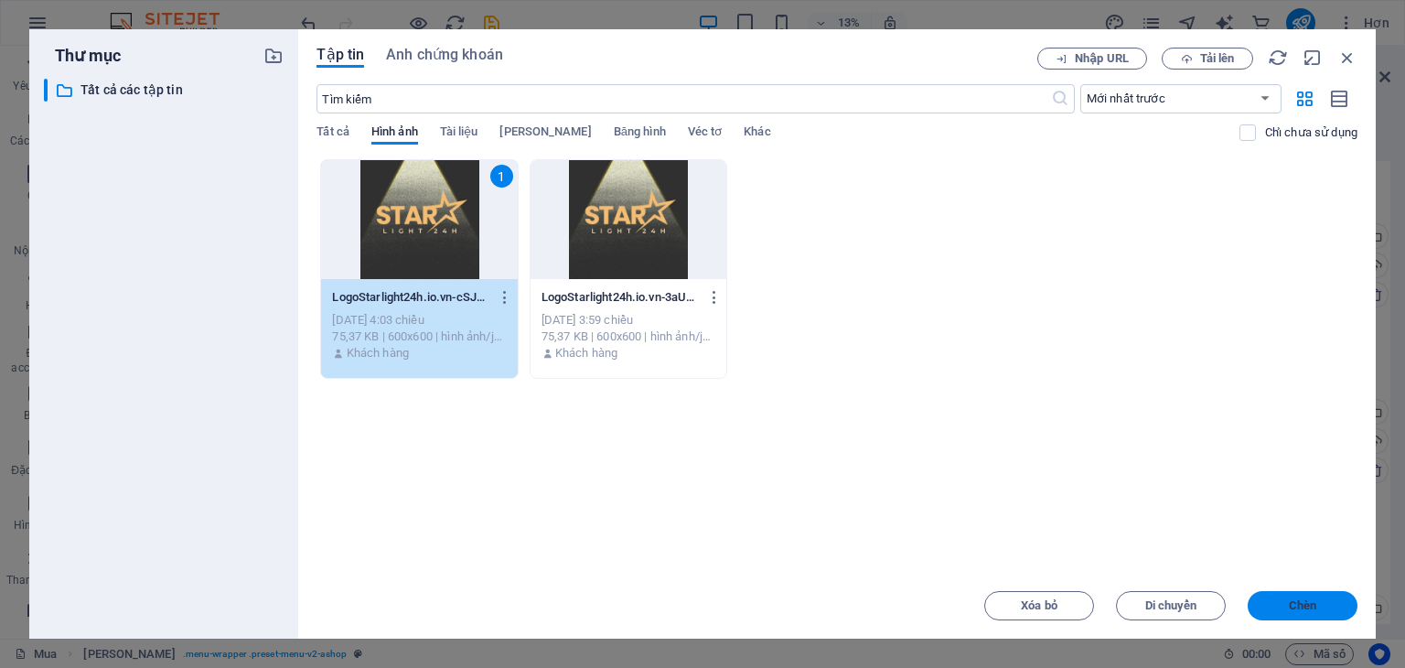
click at [1285, 598] on button "Chèn" at bounding box center [1303, 605] width 110 height 29
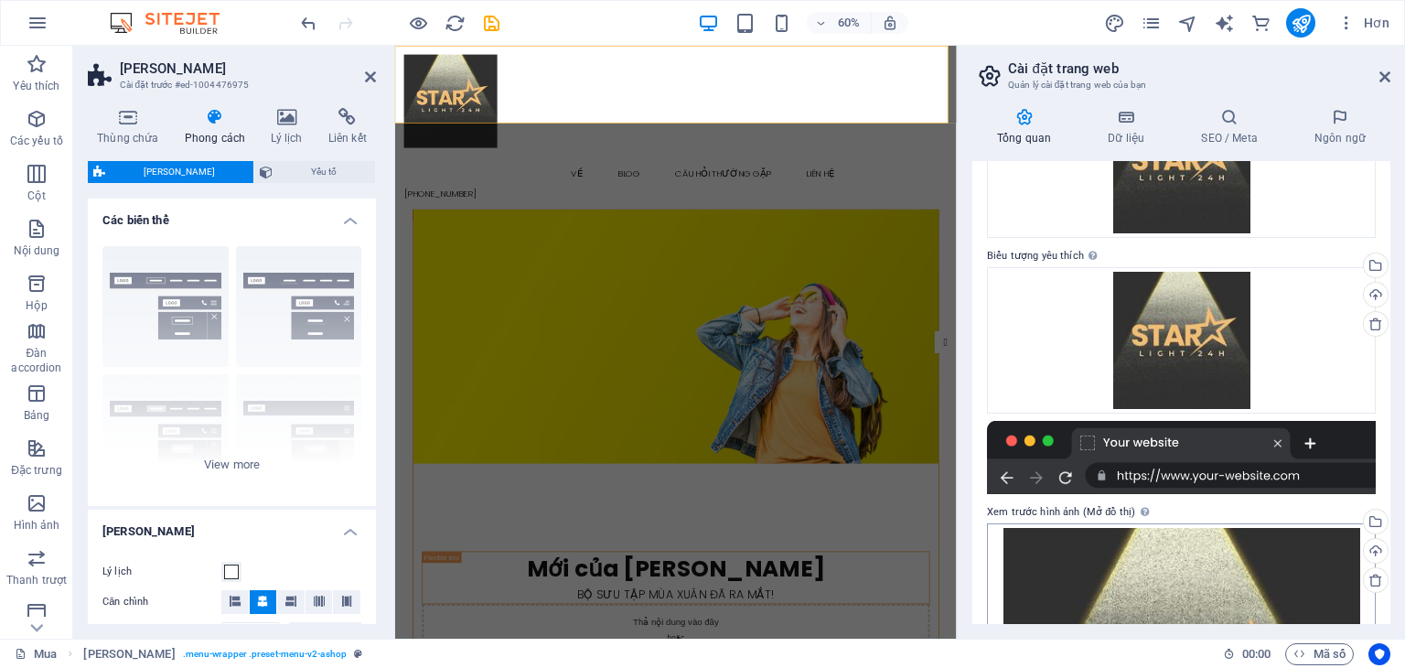
scroll to position [0, 0]
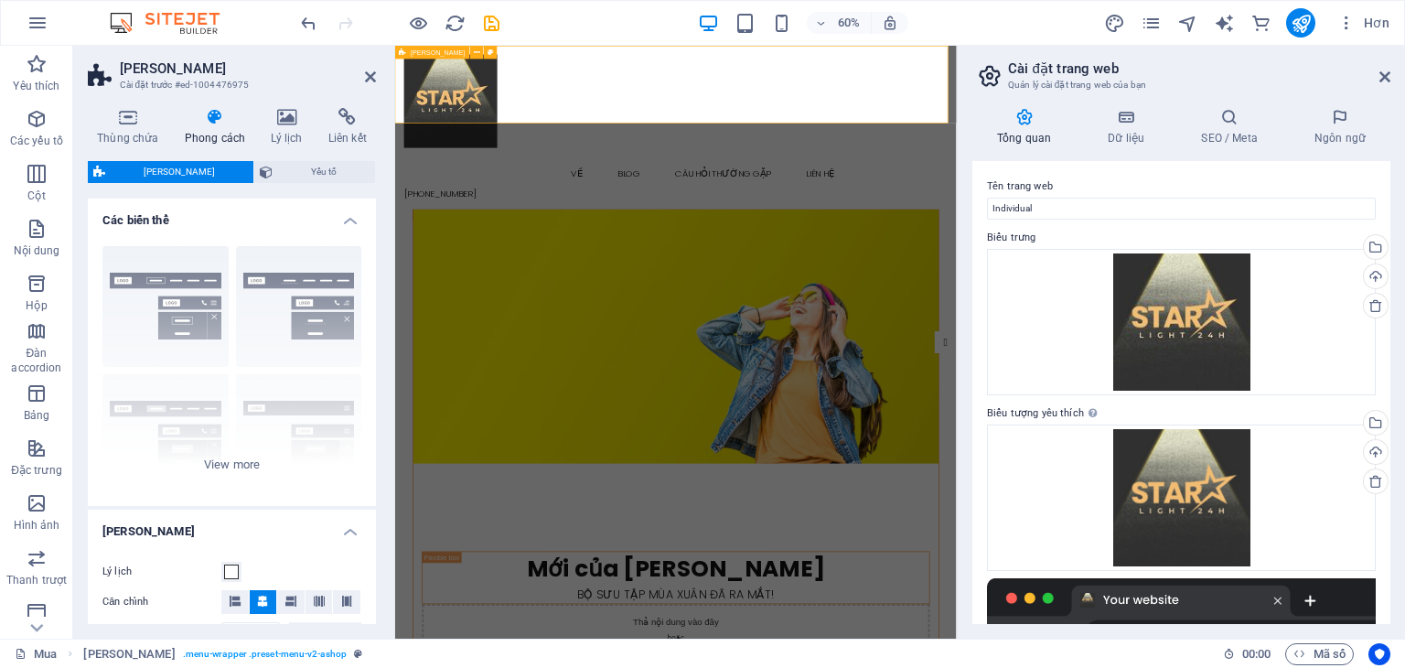
click at [616, 84] on div "Mua Về Blog Câu hỏi thường gặp Liên hệ +1 1234 56789 Menu" at bounding box center [863, 182] width 936 height 273
click at [614, 66] on div "Mua Về Blog Câu hỏi thường gặp Liên hệ +1 1234 56789 Menu" at bounding box center [863, 182] width 936 height 273
click at [145, 114] on icon at bounding box center [128, 117] width 80 height 18
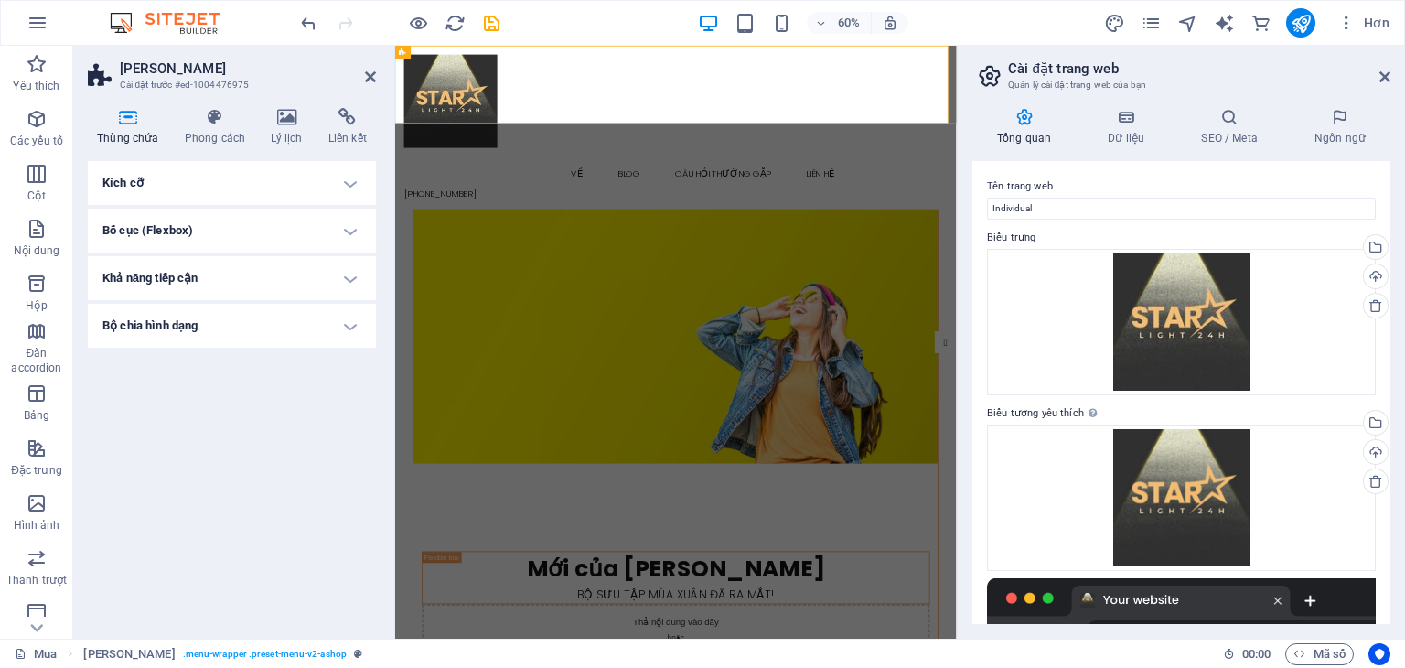
click at [248, 187] on h4 "Kích cỡ" at bounding box center [232, 183] width 288 height 44
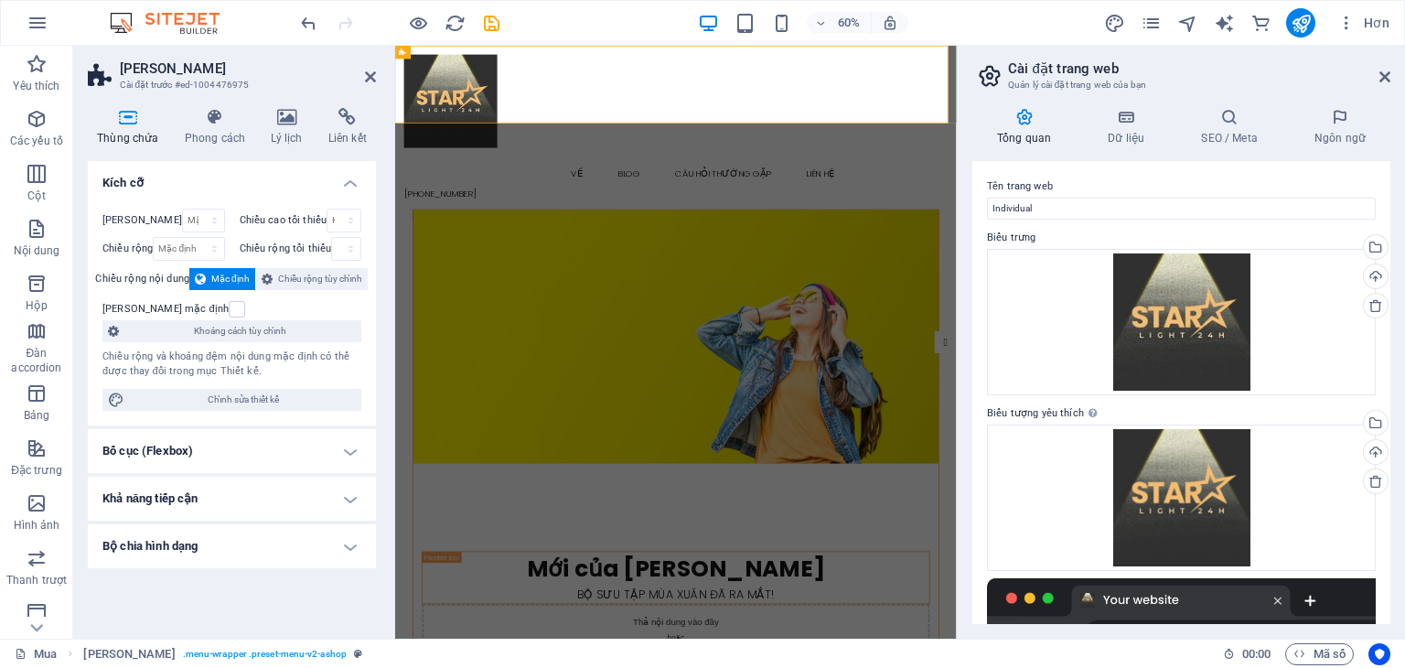
click at [248, 187] on h4 "Kích cỡ" at bounding box center [232, 177] width 288 height 33
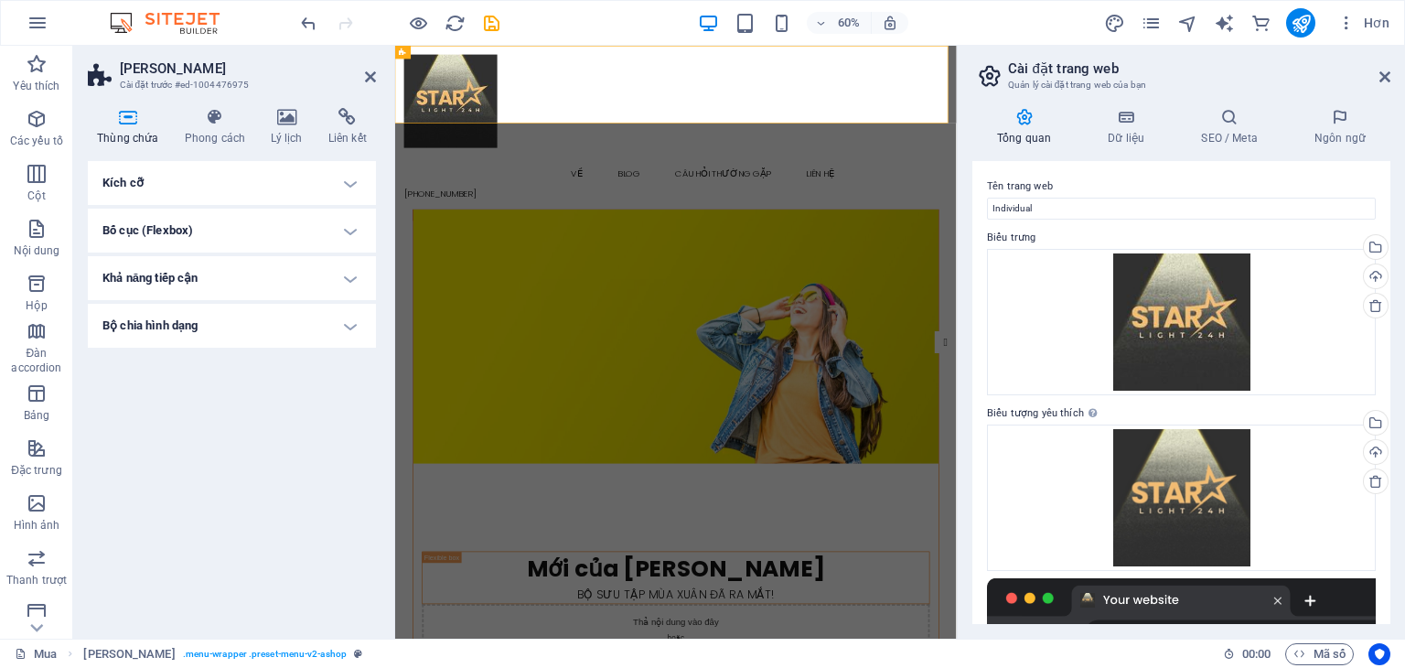
click at [288, 224] on h4 "Bố cục (Flexbox)" at bounding box center [232, 231] width 288 height 44
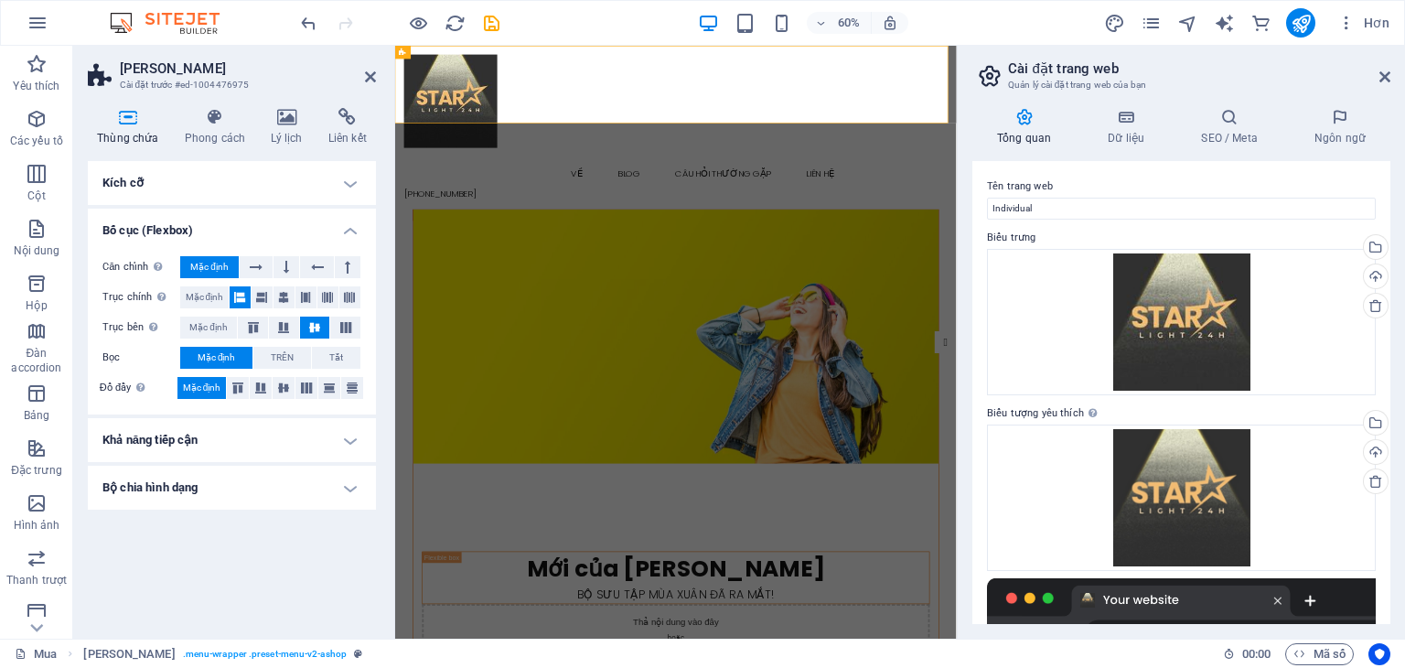
click at [315, 221] on h4 "Bố cục (Flexbox)" at bounding box center [232, 225] width 288 height 33
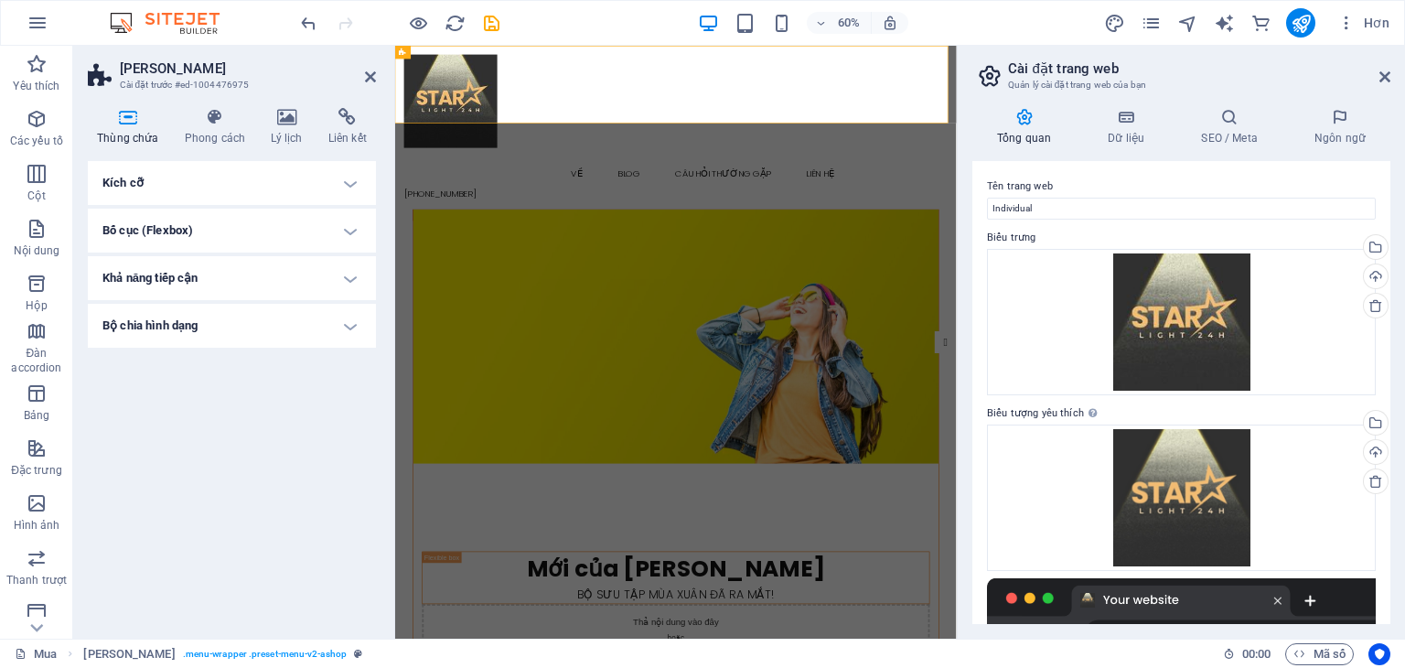
click at [293, 264] on h4 "Khả năng tiếp cận" at bounding box center [232, 278] width 288 height 44
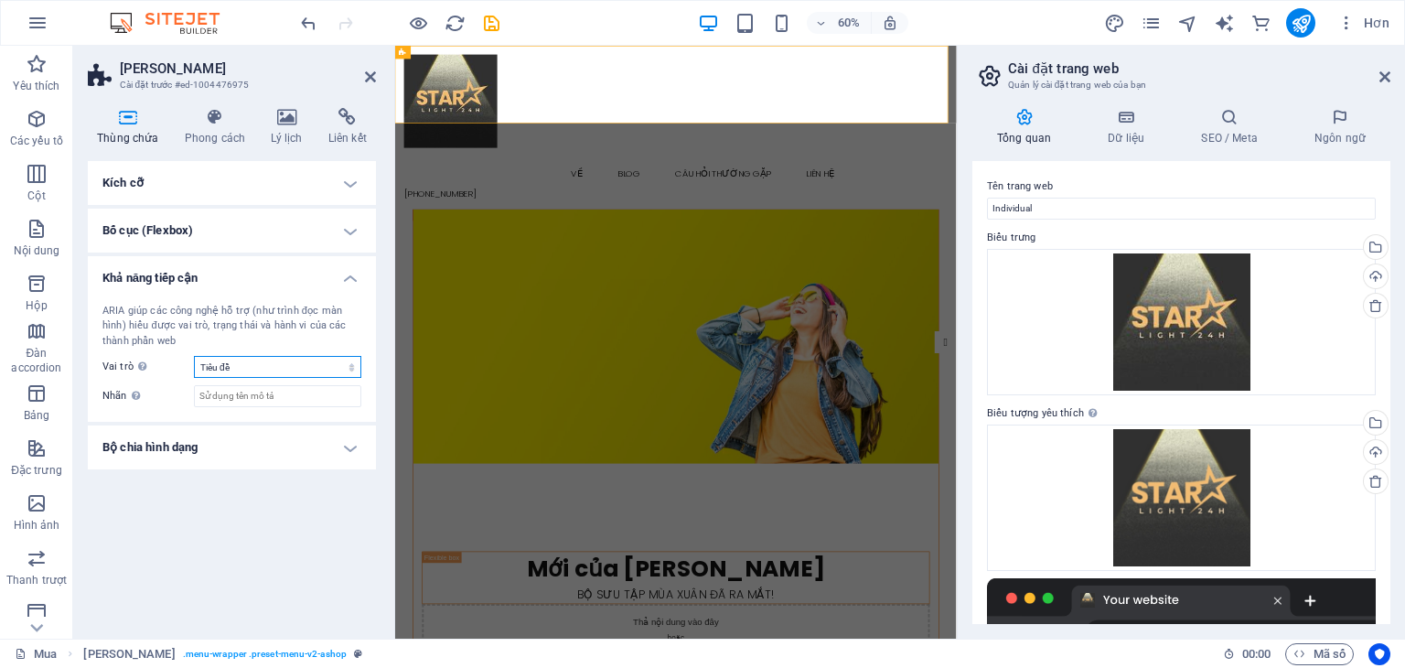
click at [286, 362] on select "Không có Báo động Bài báo Ngọn cờ Bình luận Bổ sung Đối thoại Chân trang Tiêu đ…" at bounding box center [277, 367] width 167 height 22
click at [279, 382] on div "ARIA giúp các công nghệ hỗ trợ (như trình đọc màn hình) hiểu được vai trò, trạn…" at bounding box center [232, 356] width 288 height 134
click at [277, 392] on input "Nhãn Sử dụng nhãn ARIA để cung cấp tên rõ ràng và mô tả cho các thành phần khôn…" at bounding box center [277, 396] width 167 height 22
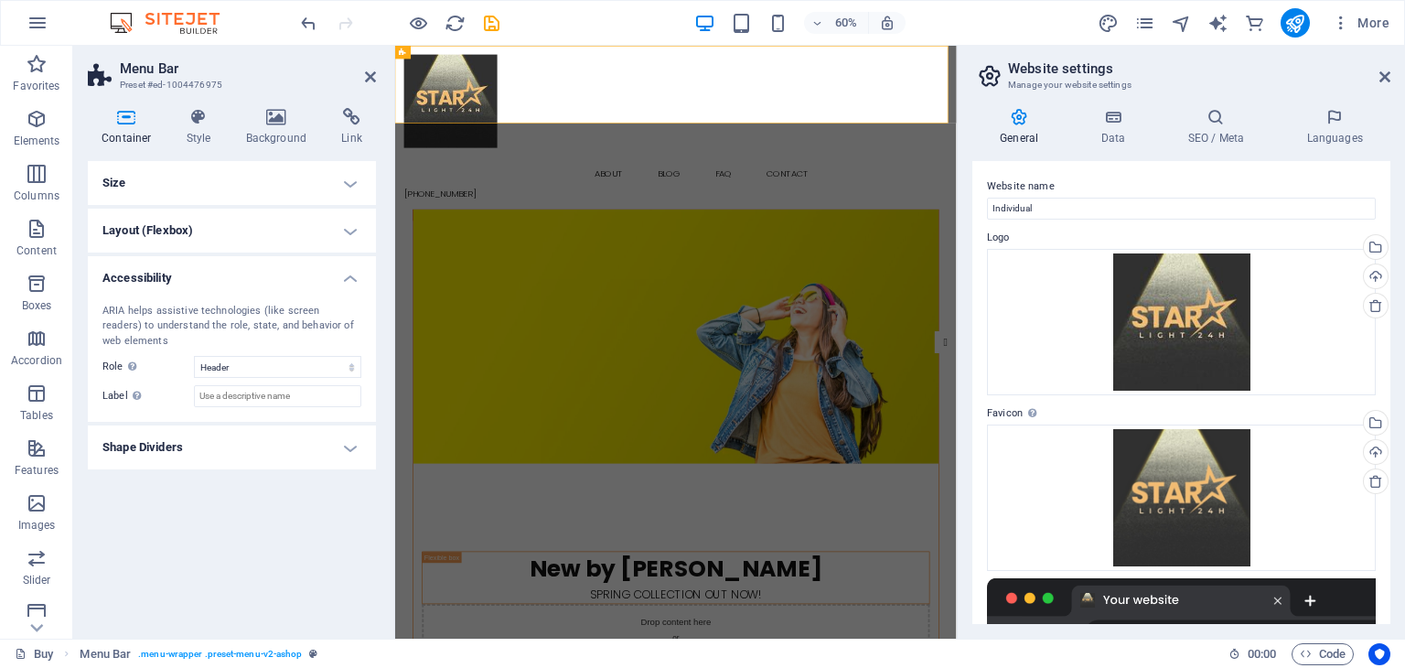
click at [134, 132] on h4 "Container" at bounding box center [130, 127] width 85 height 38
click at [480, 107] on div at bounding box center [863, 148] width 907 height 177
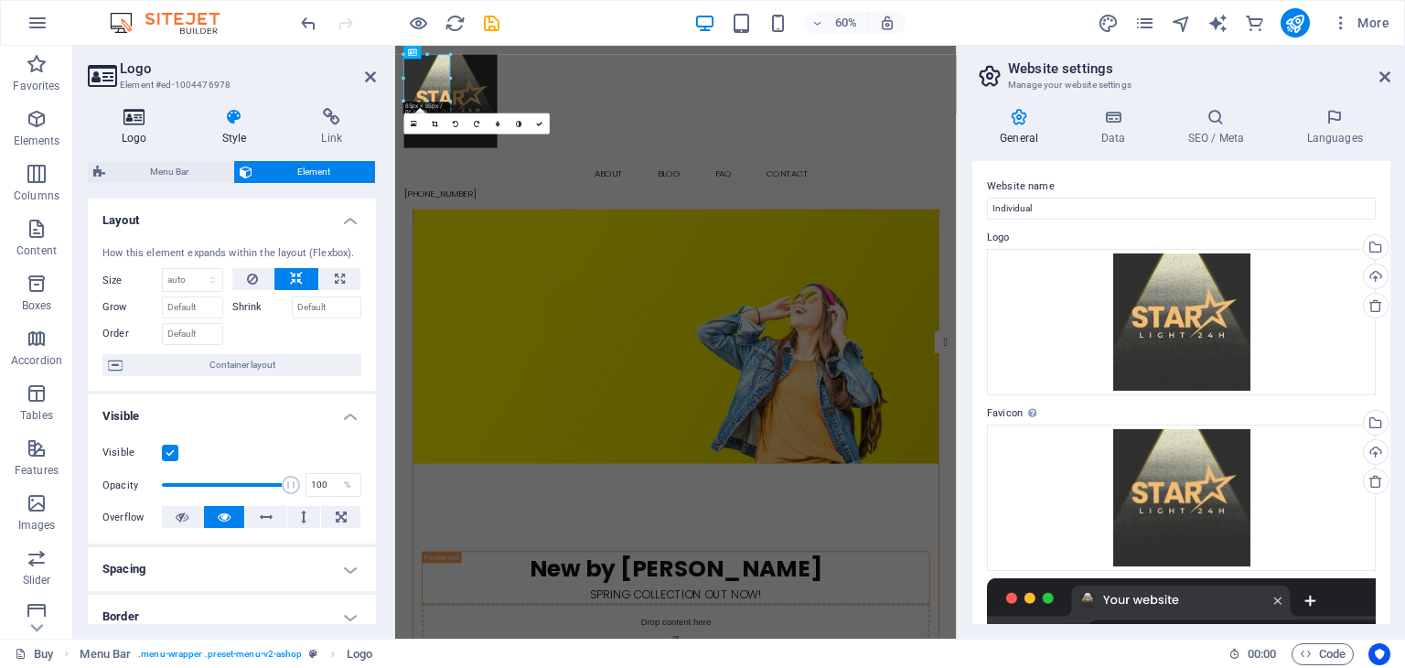
click at [143, 118] on icon at bounding box center [134, 117] width 93 height 18
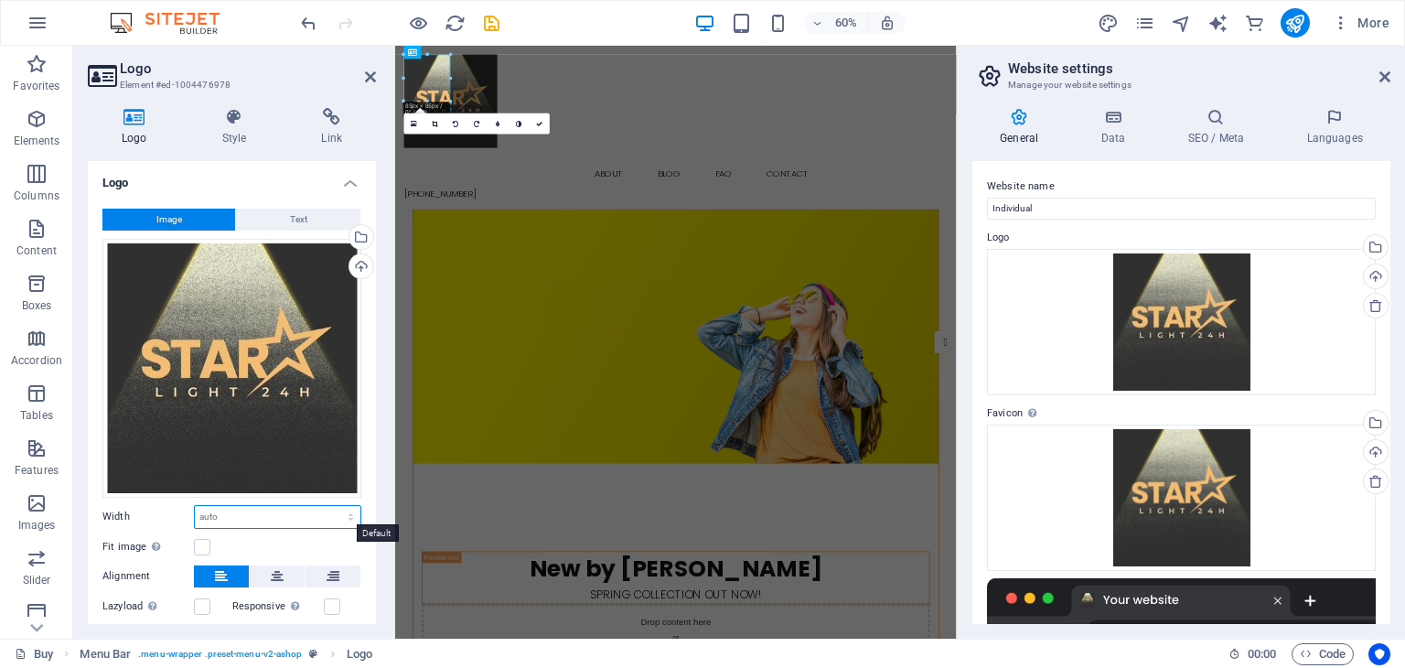
click at [256, 515] on select "Default auto px rem % em vh vw" at bounding box center [278, 517] width 166 height 22
select select "vw"
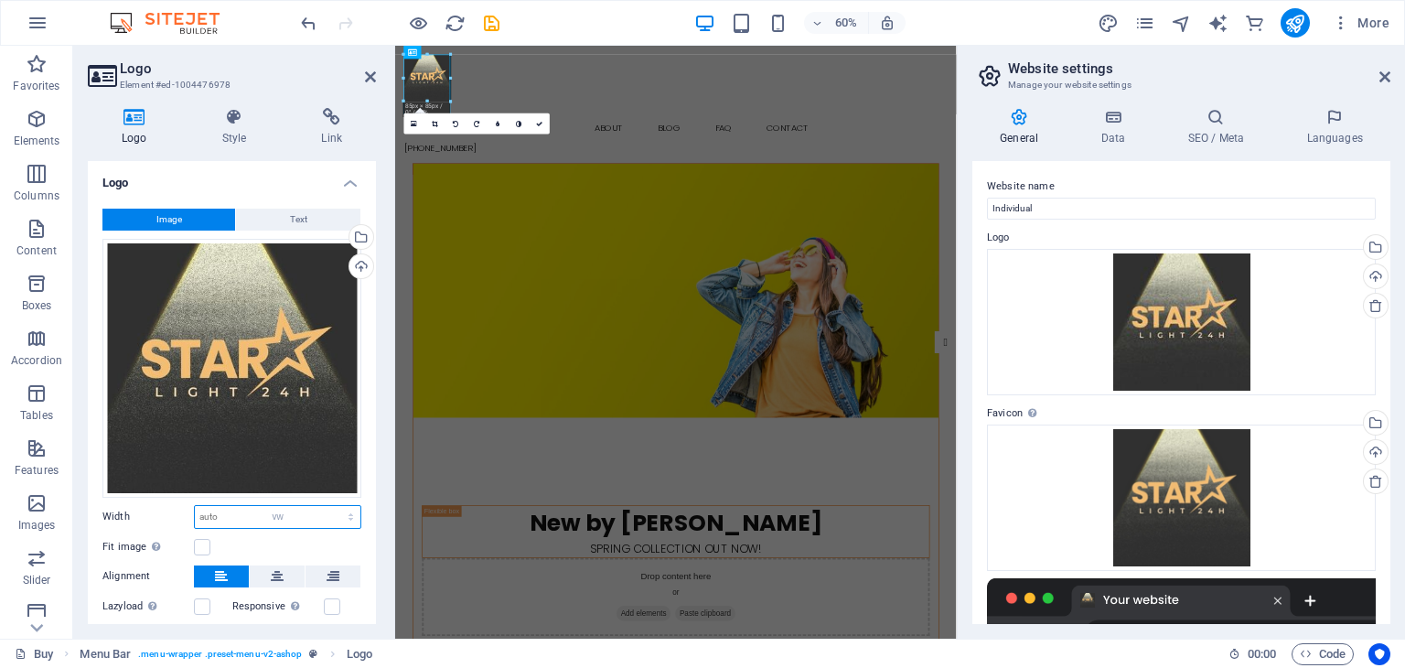
click at [331, 506] on select "Default auto px rem % em vh vw" at bounding box center [278, 517] width 166 height 22
type input "8.4"
click at [286, 515] on input "8.4" at bounding box center [278, 517] width 166 height 22
click at [344, 508] on select "Default auto px rem % em vh vw" at bounding box center [348, 517] width 26 height 22
select select "vh"
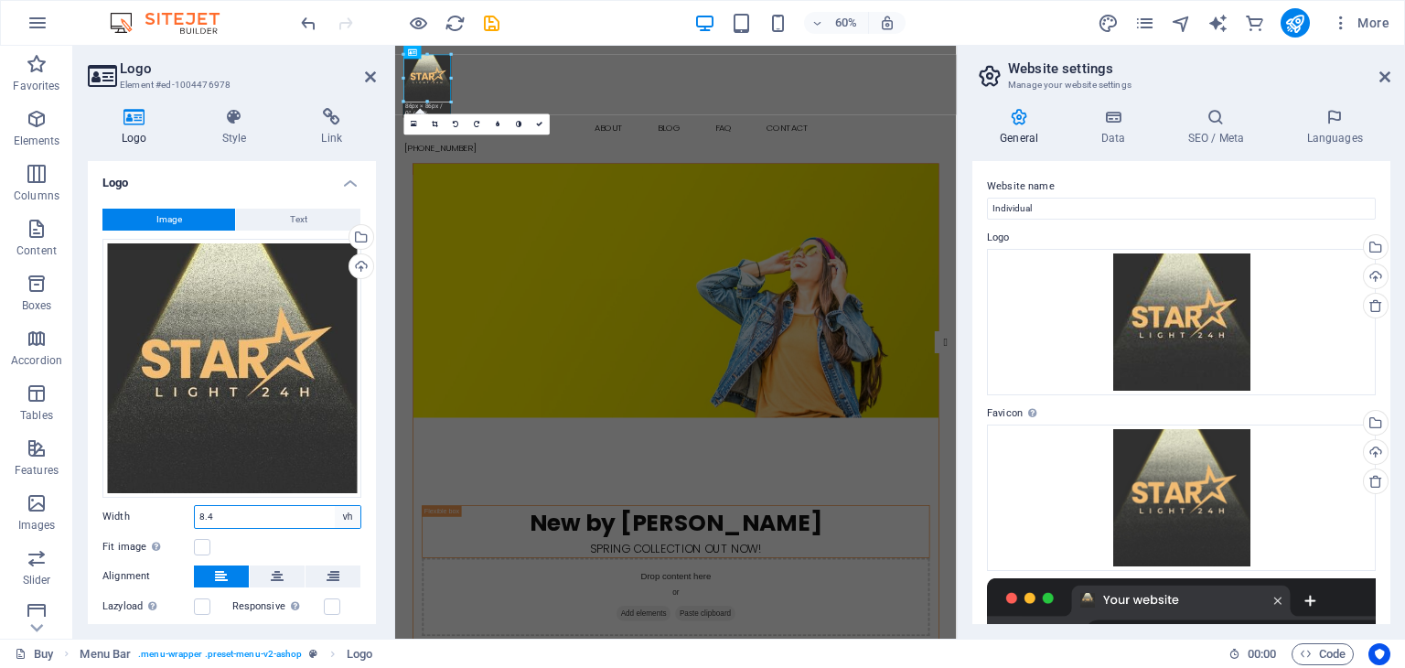
click at [335, 506] on select "Default auto px rem % em vh vw" at bounding box center [348, 517] width 26 height 22
type input "8"
click at [342, 521] on select "Default auto px rem % em vh vw" at bounding box center [348, 517] width 26 height 22
select select "em"
click at [335, 506] on select "Default auto px rem % em vh vw" at bounding box center [348, 517] width 26 height 22
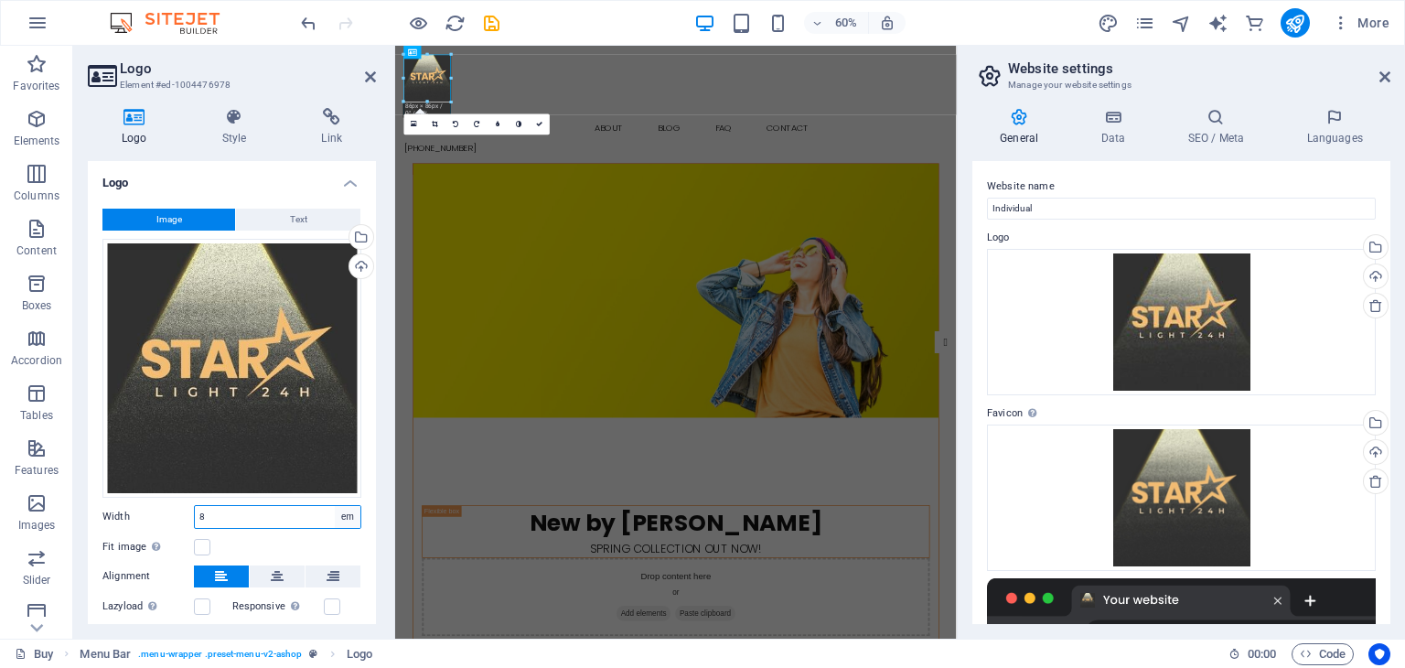
type input "5.375"
click at [346, 519] on select "Default auto px rem % em vh vw" at bounding box center [348, 517] width 26 height 22
select select "auto"
click at [335, 506] on select "Default auto px rem % em vh vw" at bounding box center [348, 517] width 26 height 22
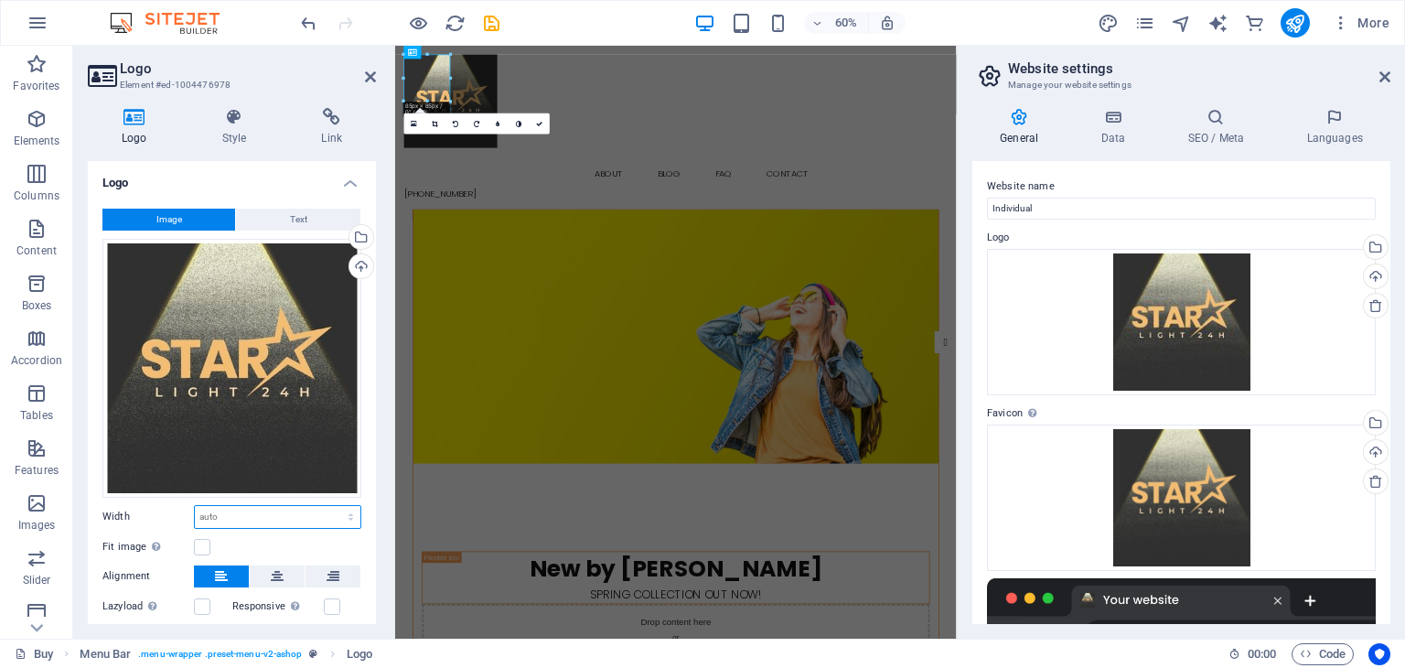
click at [348, 511] on select "Default auto px rem % em vh vw" at bounding box center [278, 517] width 166 height 22
click at [195, 506] on select "Default auto px rem % em vh vw" at bounding box center [278, 517] width 166 height 22
click at [342, 514] on select "Default auto px rem % em vh vw" at bounding box center [278, 517] width 166 height 22
select select "px"
click at [331, 506] on select "Default auto px rem % em vh vw" at bounding box center [278, 517] width 166 height 22
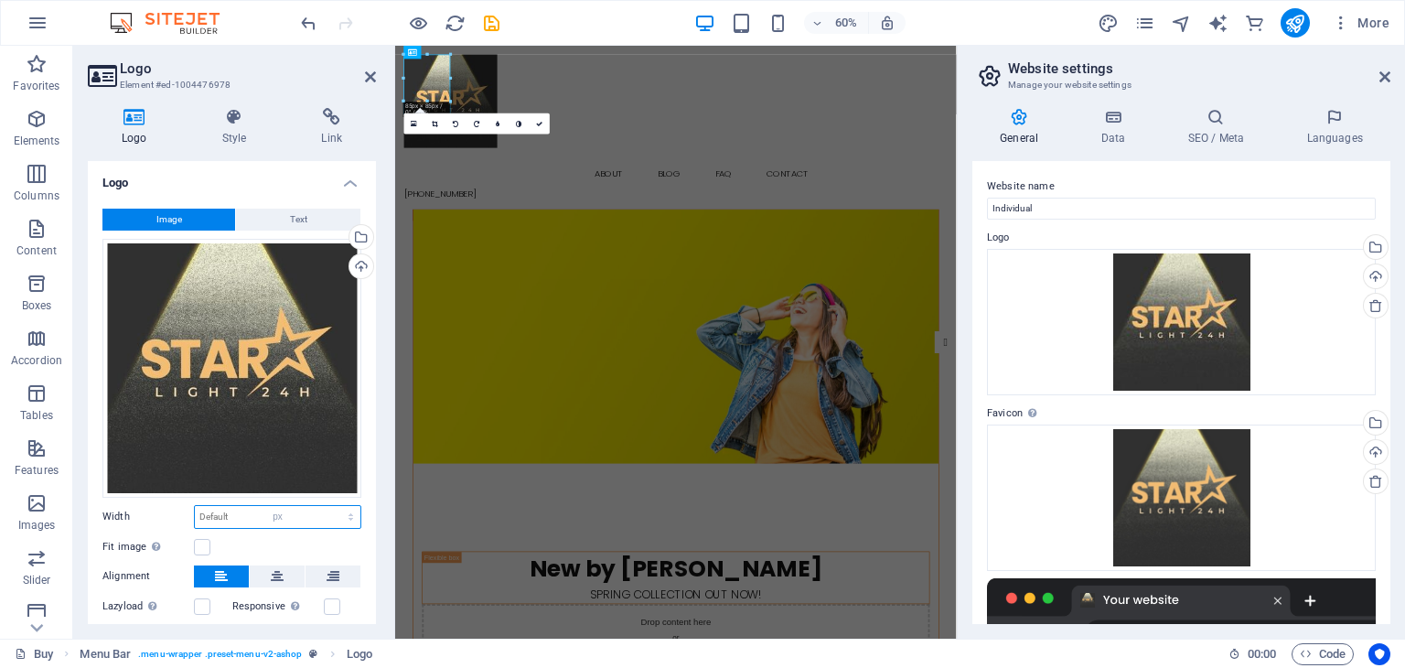
type input "85"
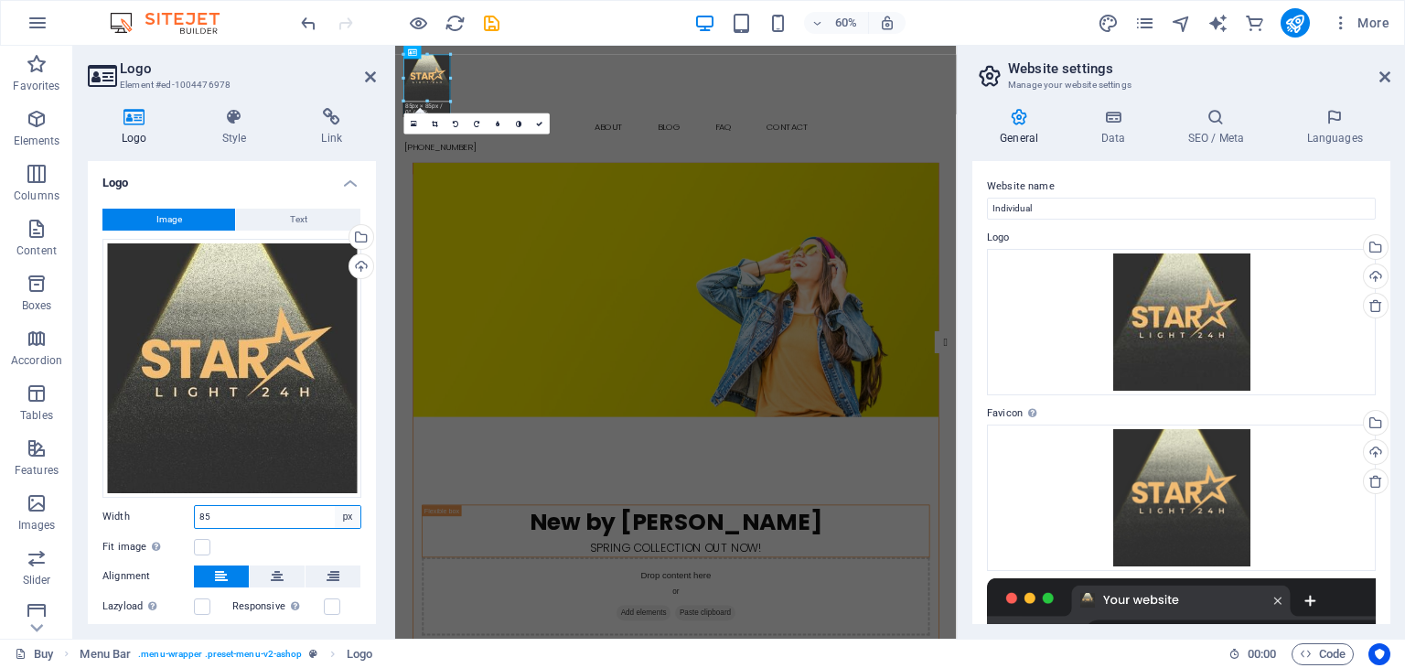
click at [349, 514] on select "Default auto px rem % em vh vw" at bounding box center [348, 517] width 26 height 22
select select "auto"
click at [335, 506] on select "Default auto px rem % em vh vw" at bounding box center [348, 517] width 26 height 22
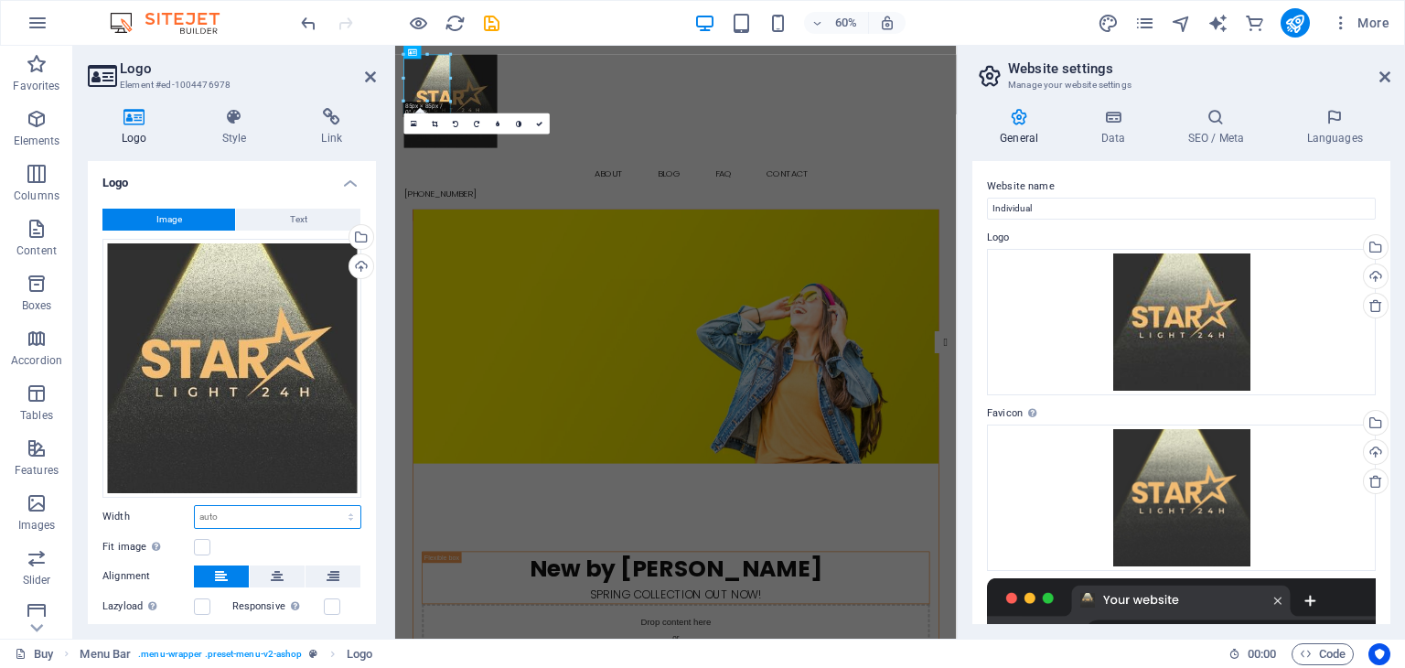
click at [346, 513] on select "Default auto px rem % em vh vw" at bounding box center [278, 517] width 166 height 22
click at [195, 506] on select "Default auto px rem % em vh vw" at bounding box center [278, 517] width 166 height 22
select select "DISABLED_OPTION_VALUE"
click at [382, 458] on div "Logo Style Link Logo Image Text Drag files here, click to choose files or selec…" at bounding box center [231, 365] width 317 height 545
click at [203, 543] on label at bounding box center [202, 547] width 16 height 16
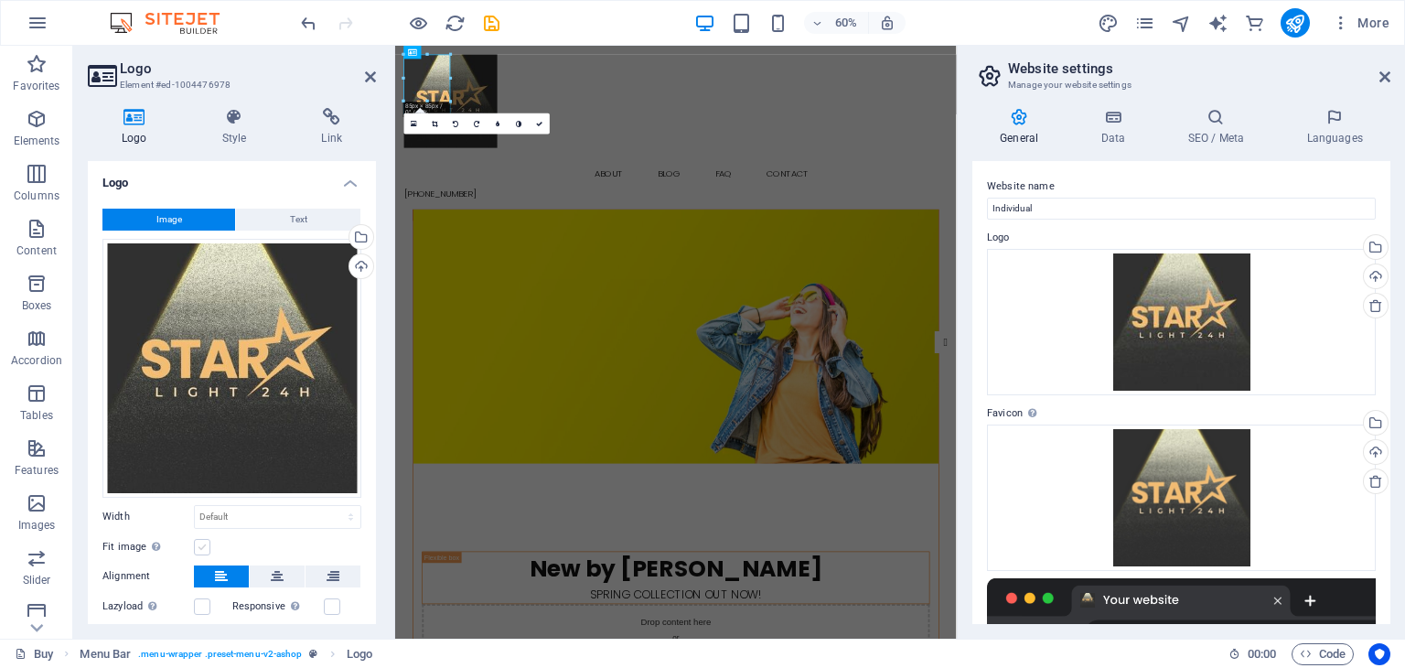
click at [0, 0] on input "Fit image Automatically fit image to a fixed width and height" at bounding box center [0, 0] width 0 height 0
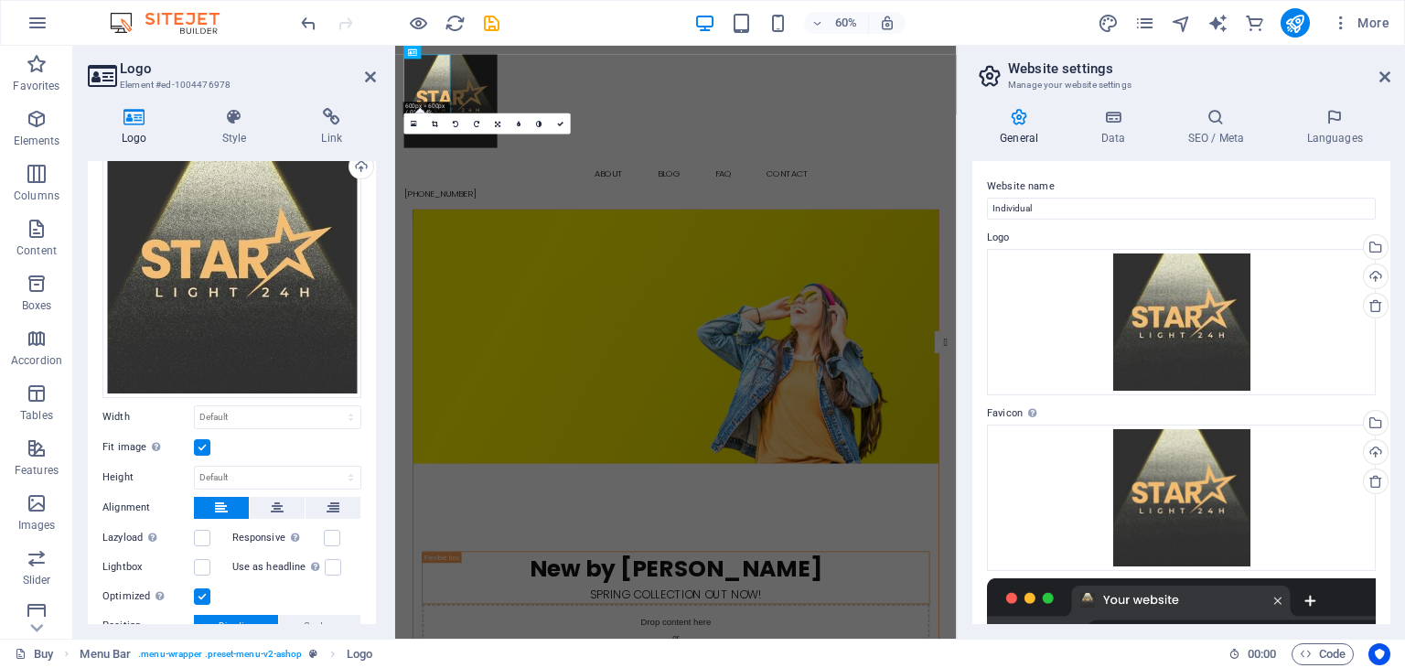
scroll to position [102, 0]
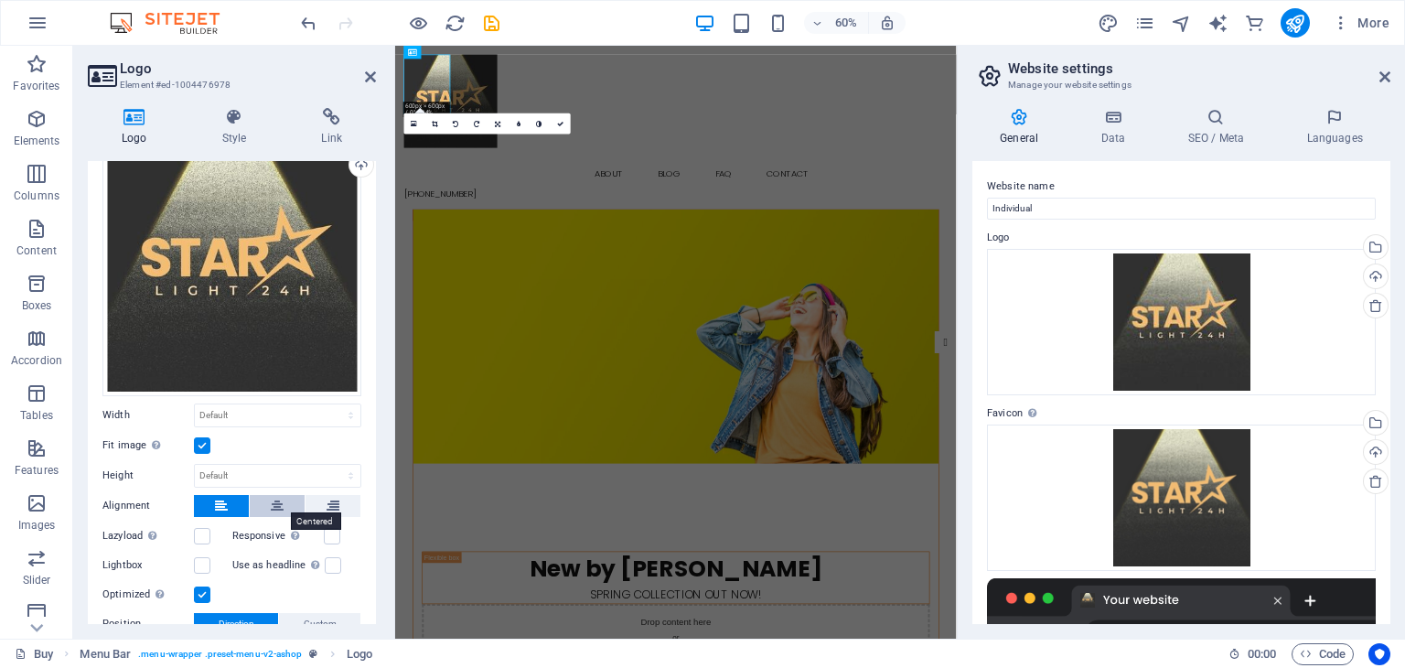
click at [274, 506] on icon at bounding box center [277, 506] width 13 height 22
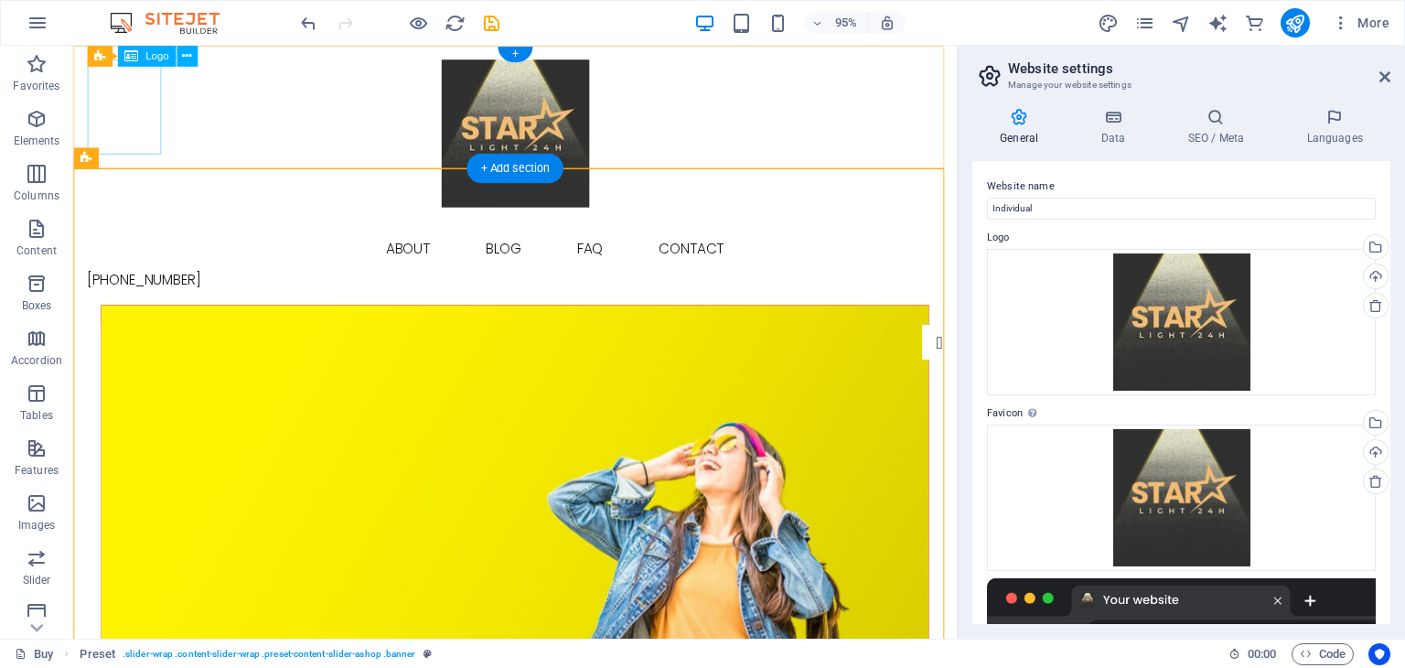
click at [125, 96] on div at bounding box center [538, 148] width 901 height 177
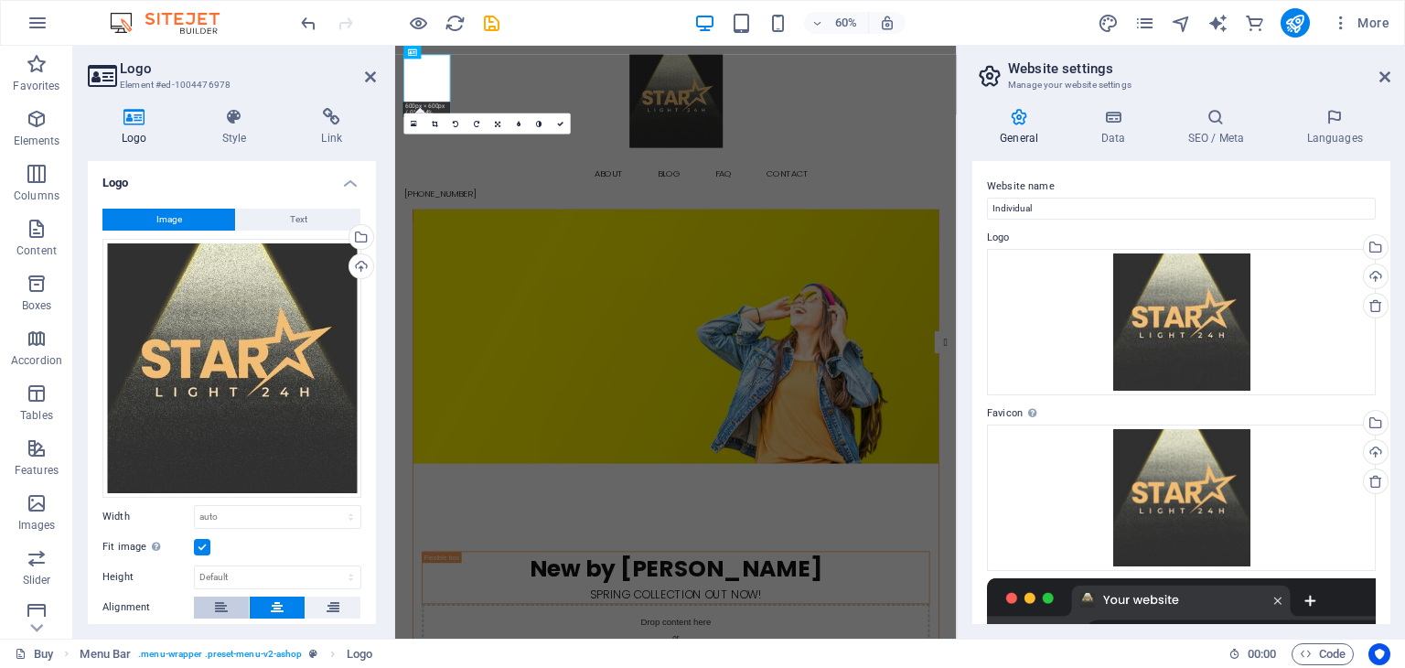
click at [229, 596] on button at bounding box center [221, 607] width 55 height 22
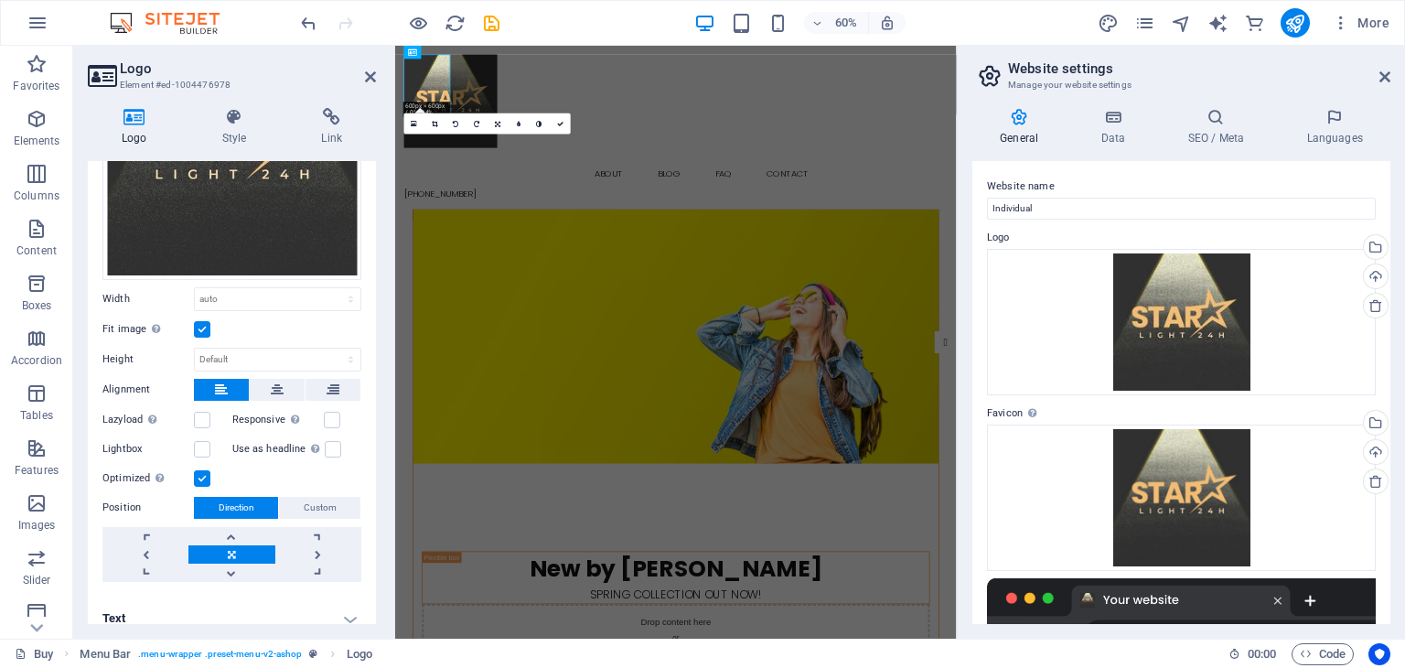
scroll to position [220, 0]
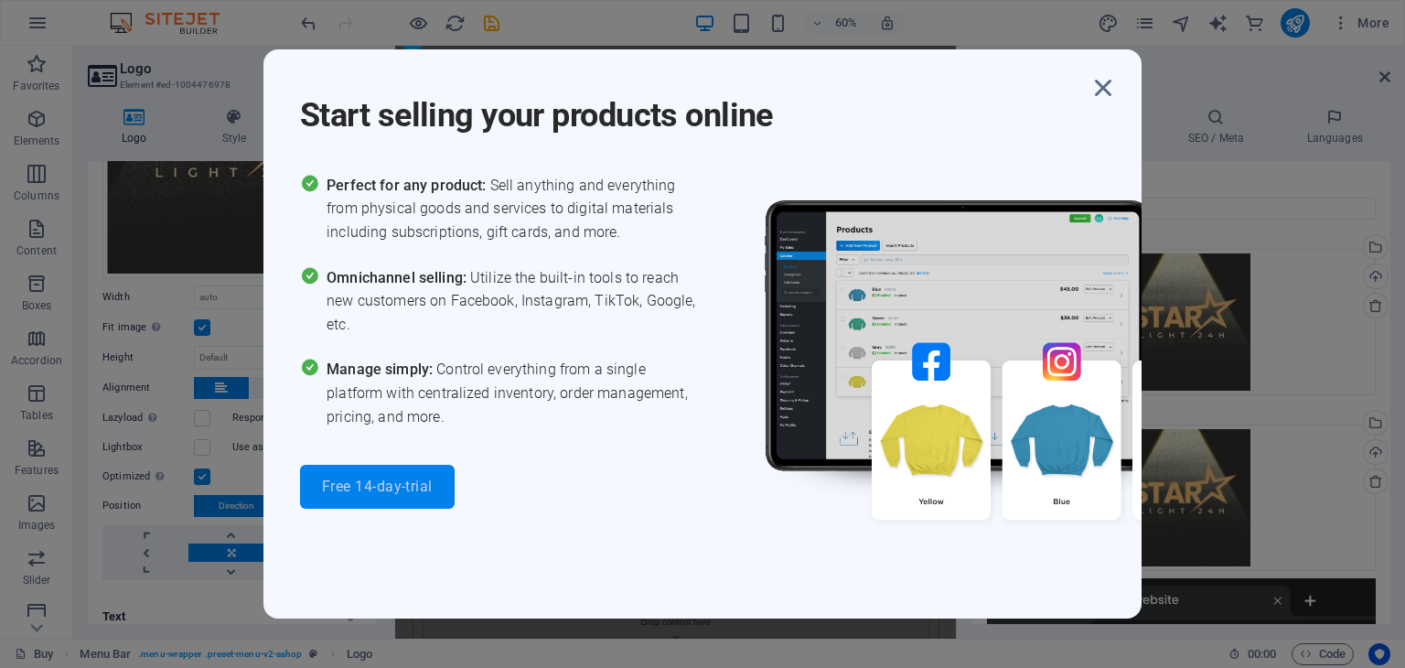
click at [402, 476] on button "Free 14-day-trial" at bounding box center [377, 487] width 155 height 44
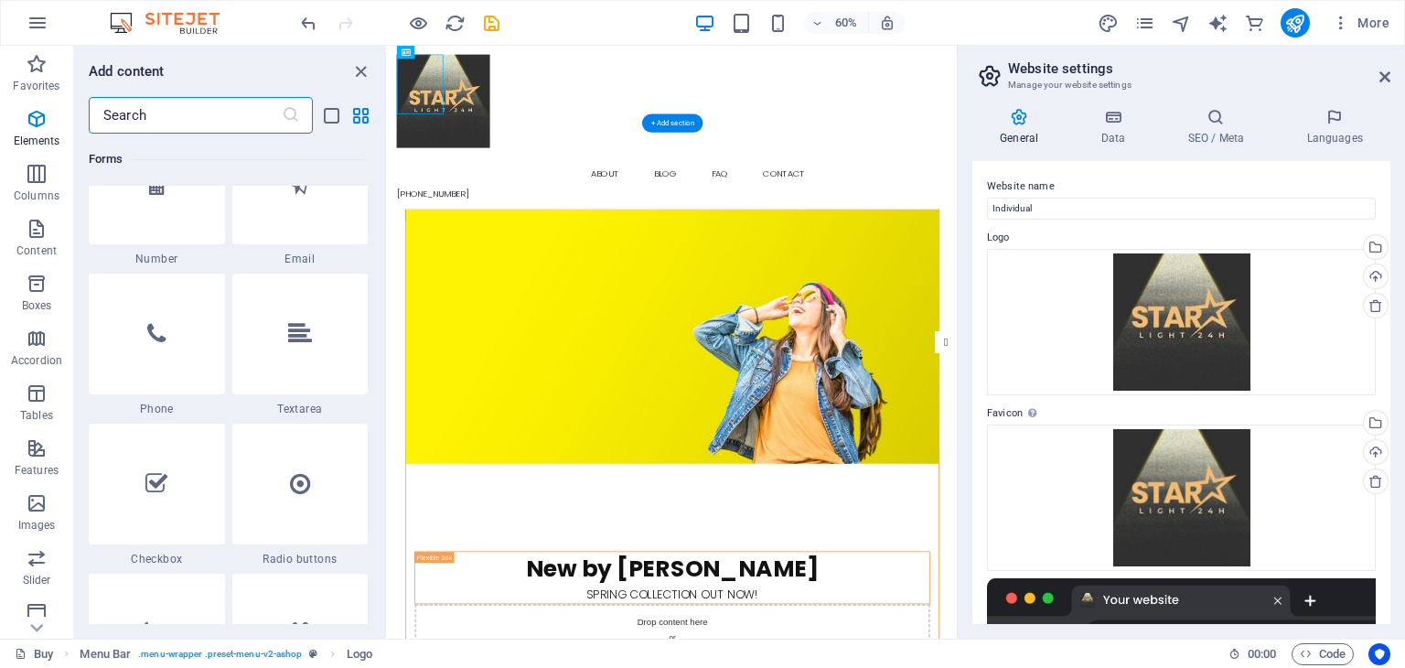
scroll to position [17629, 0]
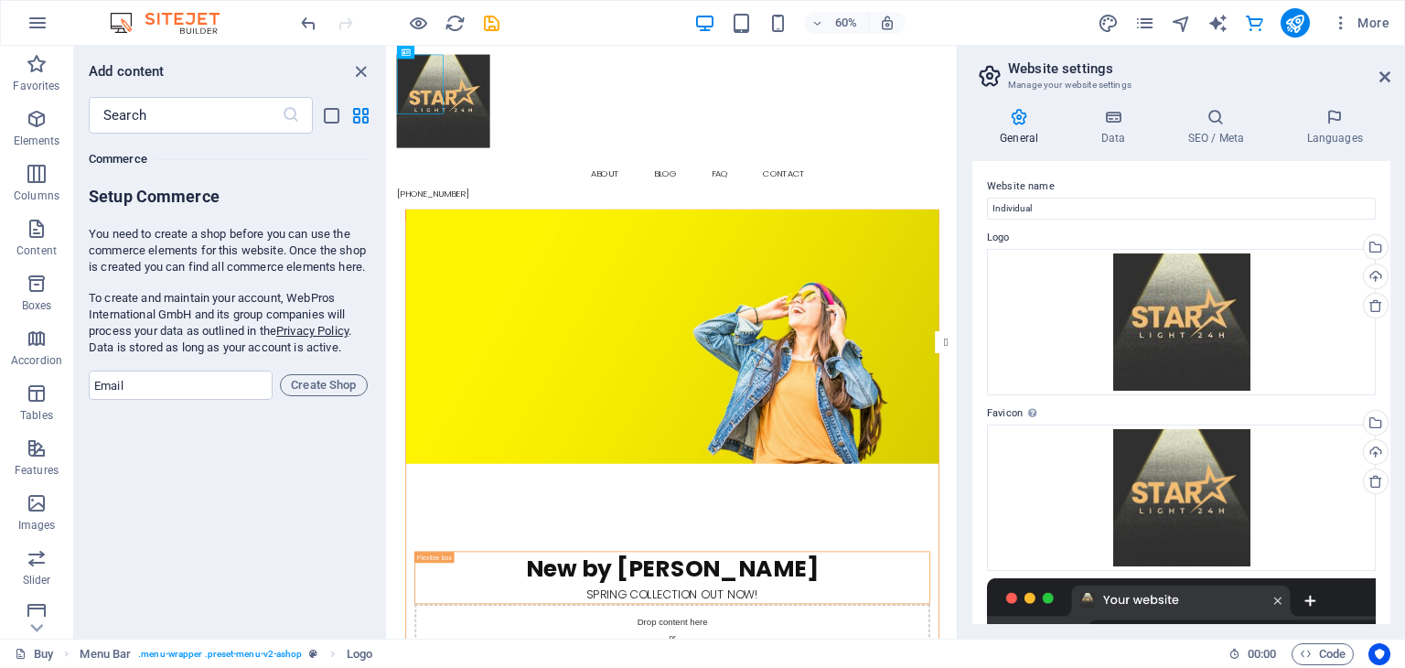
click at [271, 341] on p "To create and maintain your account, WebPros International GmbH and its group c…" at bounding box center [228, 323] width 279 height 66
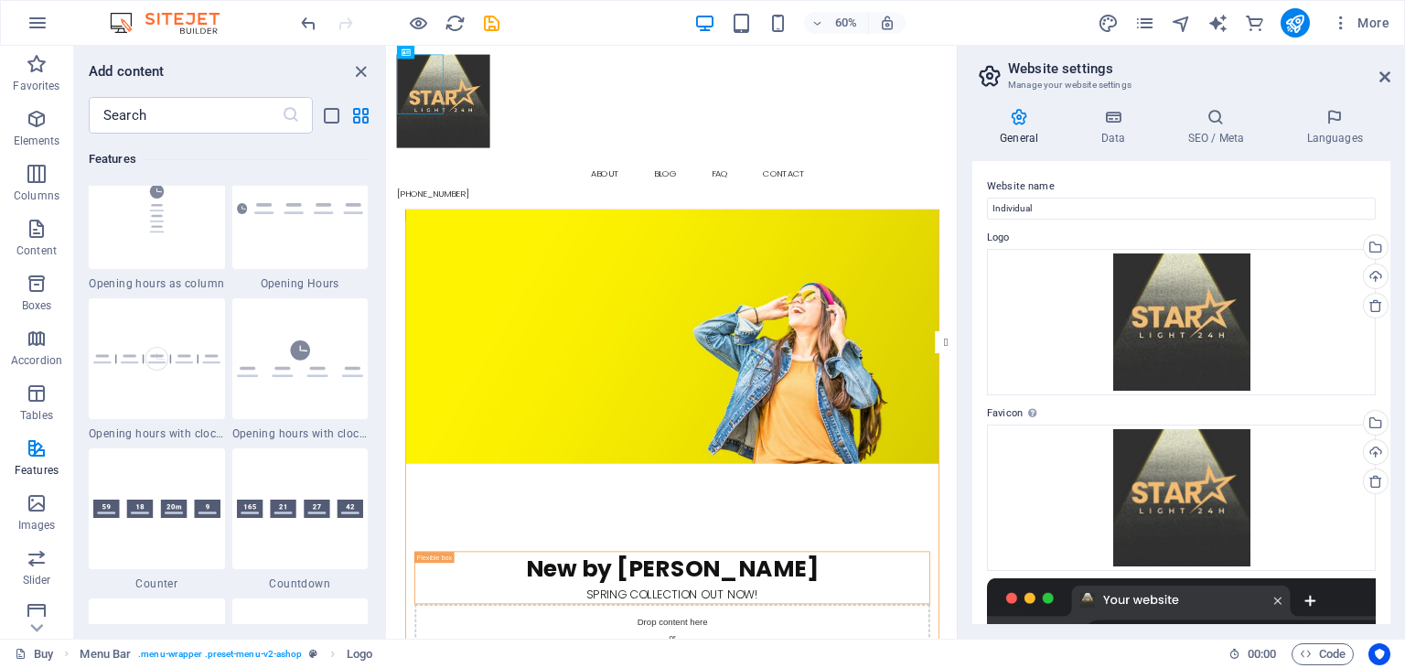
scroll to position [7841, 0]
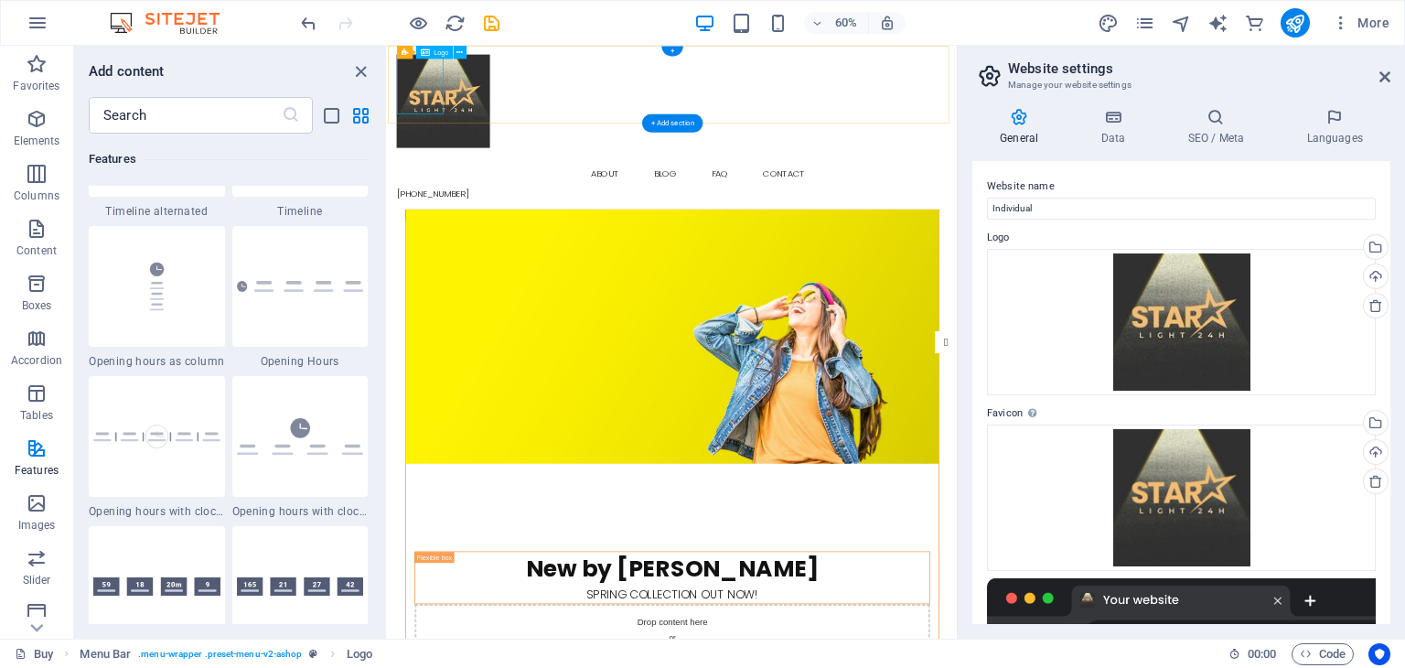
click at [448, 79] on div at bounding box center [861, 148] width 919 height 177
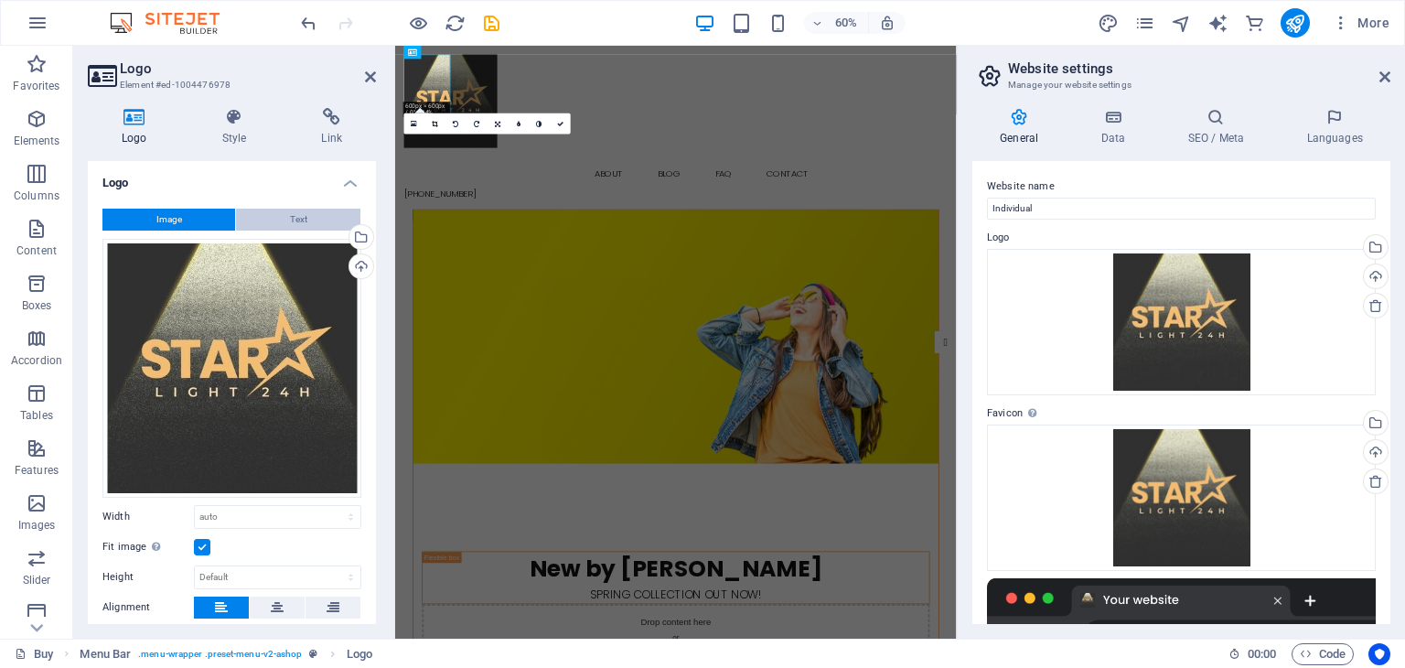
click at [290, 209] on span "Text" at bounding box center [298, 220] width 17 height 22
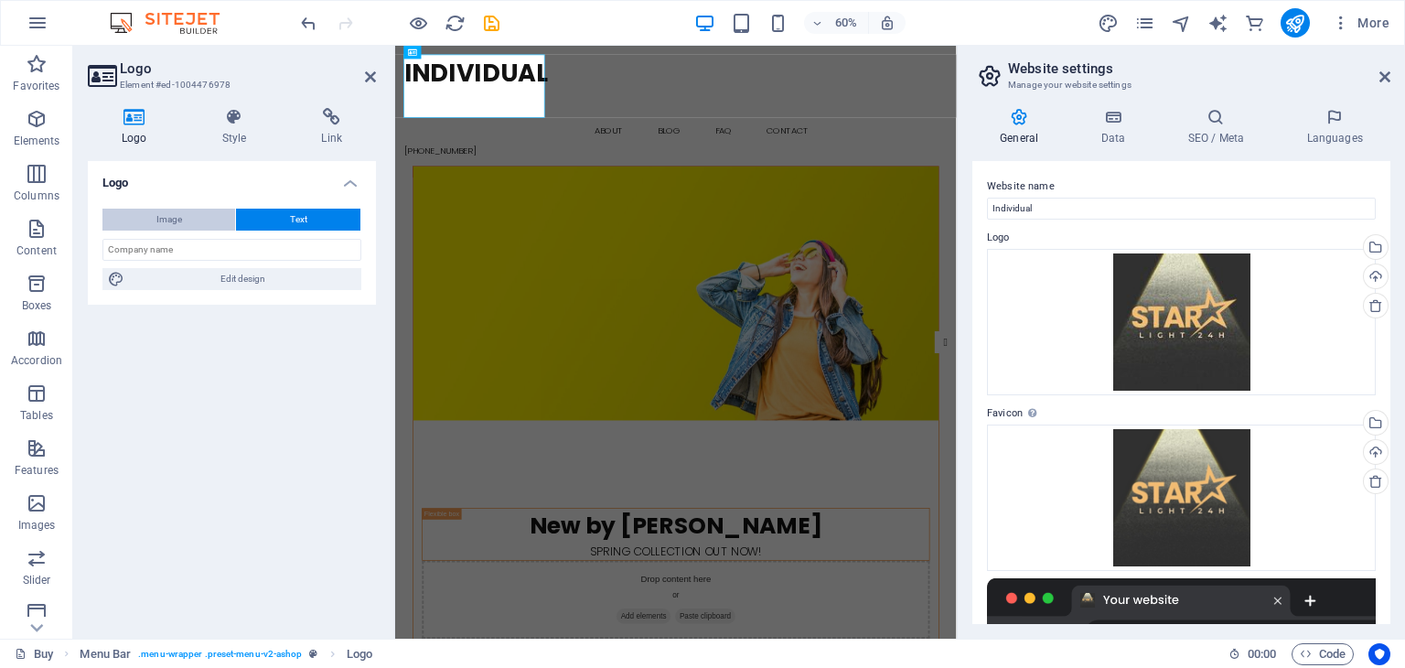
click at [206, 213] on button "Image" at bounding box center [168, 220] width 133 height 22
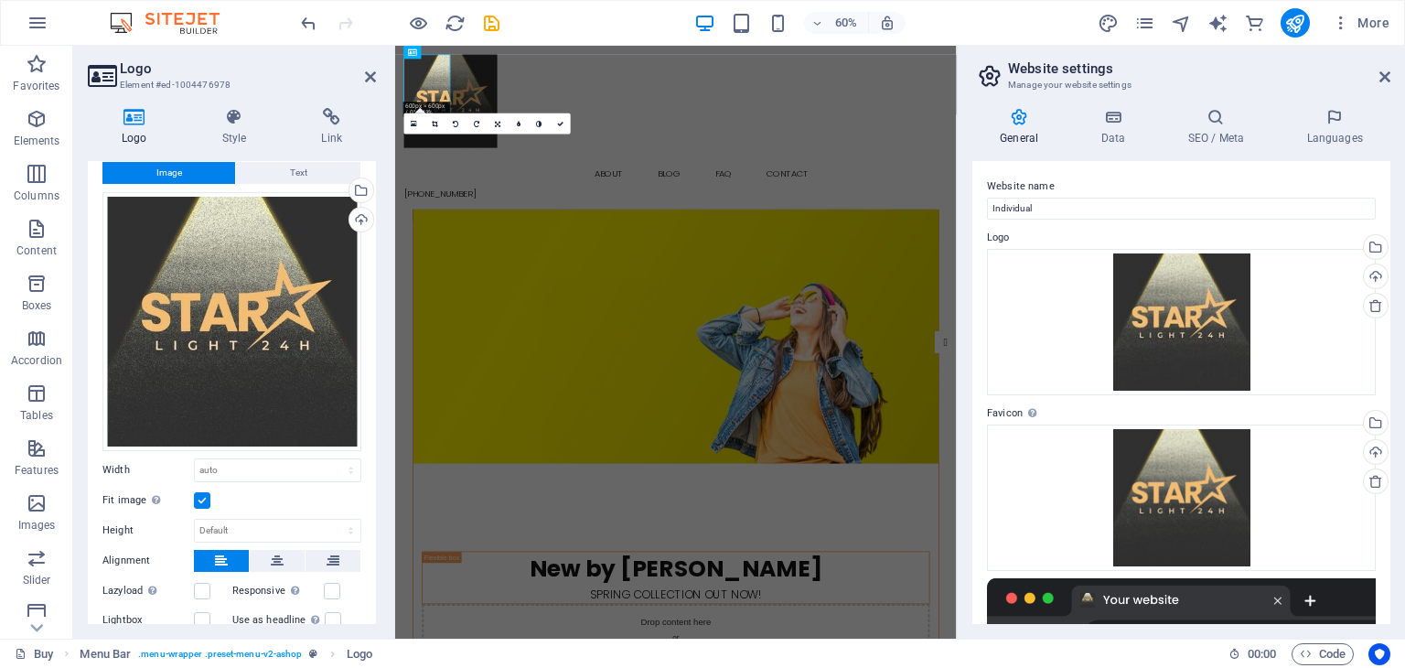
scroll to position [230, 0]
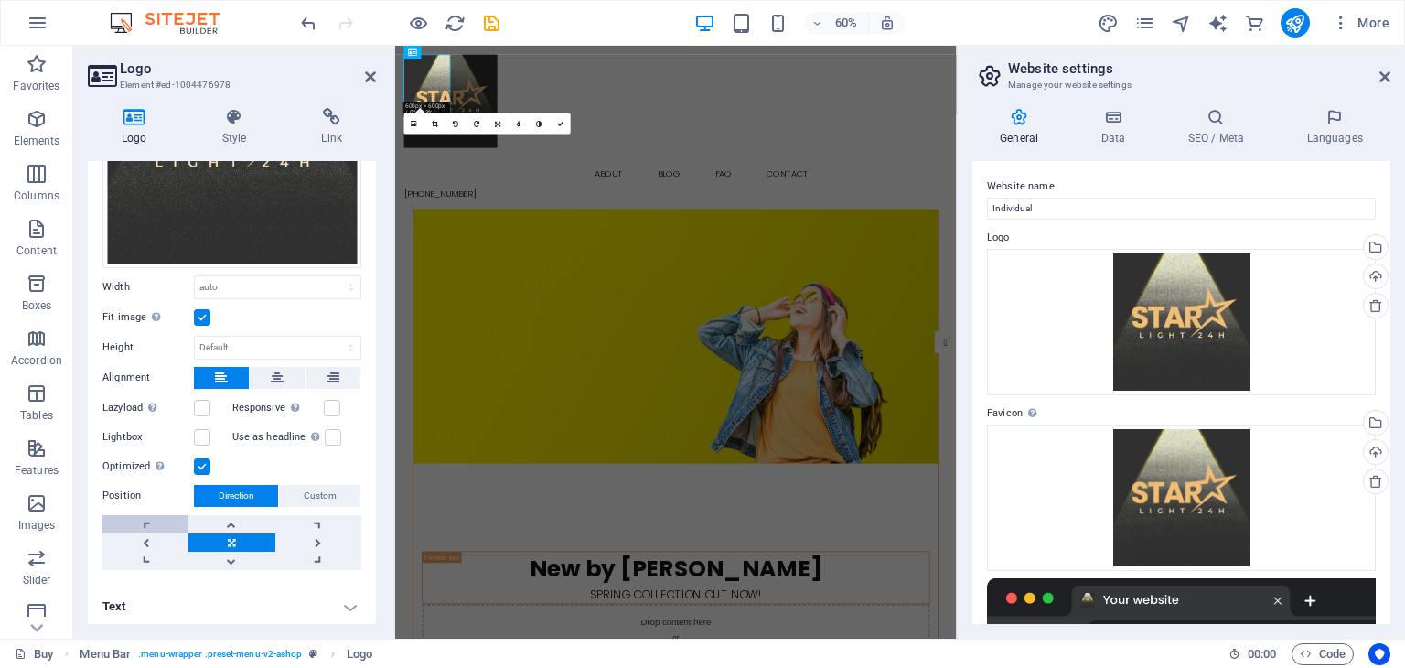
click at [172, 524] on link at bounding box center [145, 524] width 86 height 18
click at [154, 552] on link at bounding box center [145, 561] width 86 height 18
click at [153, 533] on link at bounding box center [145, 542] width 86 height 18
click at [242, 533] on link at bounding box center [231, 542] width 86 height 18
click at [324, 553] on link at bounding box center [318, 561] width 86 height 18
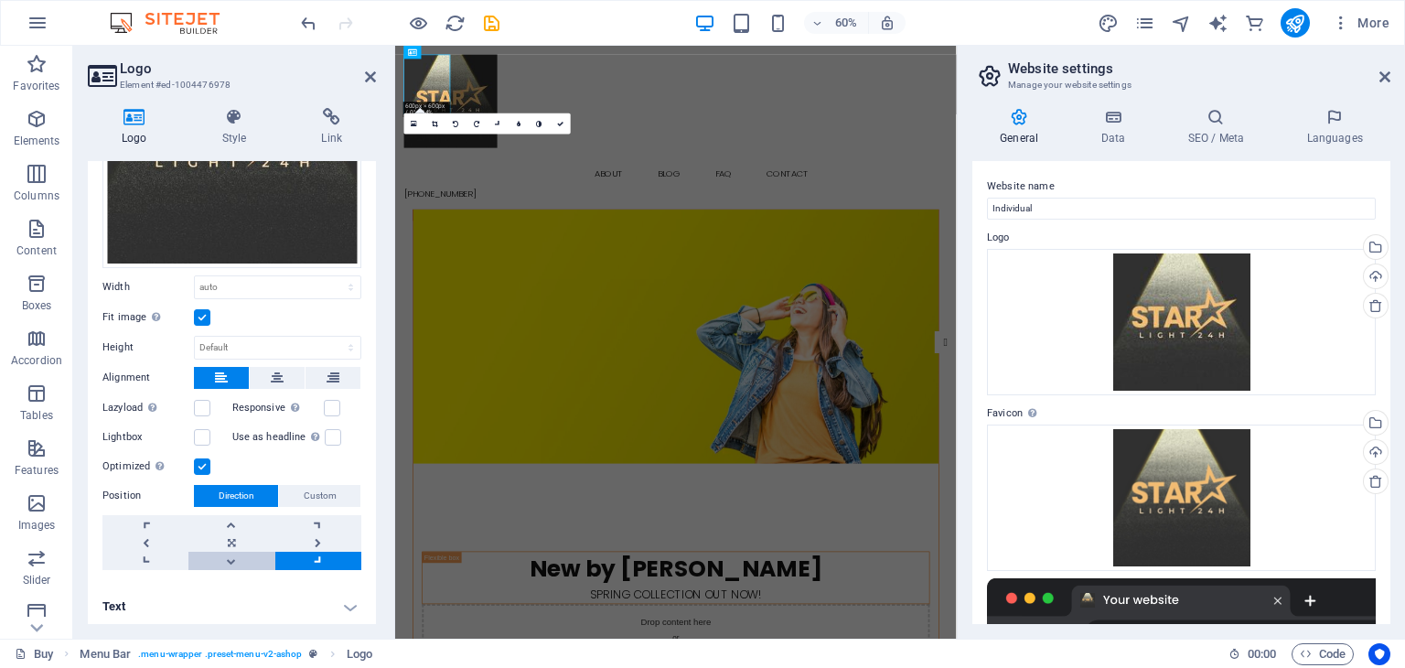
click at [242, 552] on link at bounding box center [231, 561] width 86 height 18
click at [241, 533] on link at bounding box center [231, 542] width 86 height 18
click at [252, 517] on link at bounding box center [231, 524] width 86 height 18
click at [318, 544] on link at bounding box center [318, 542] width 86 height 18
click at [297, 559] on link at bounding box center [318, 561] width 86 height 18
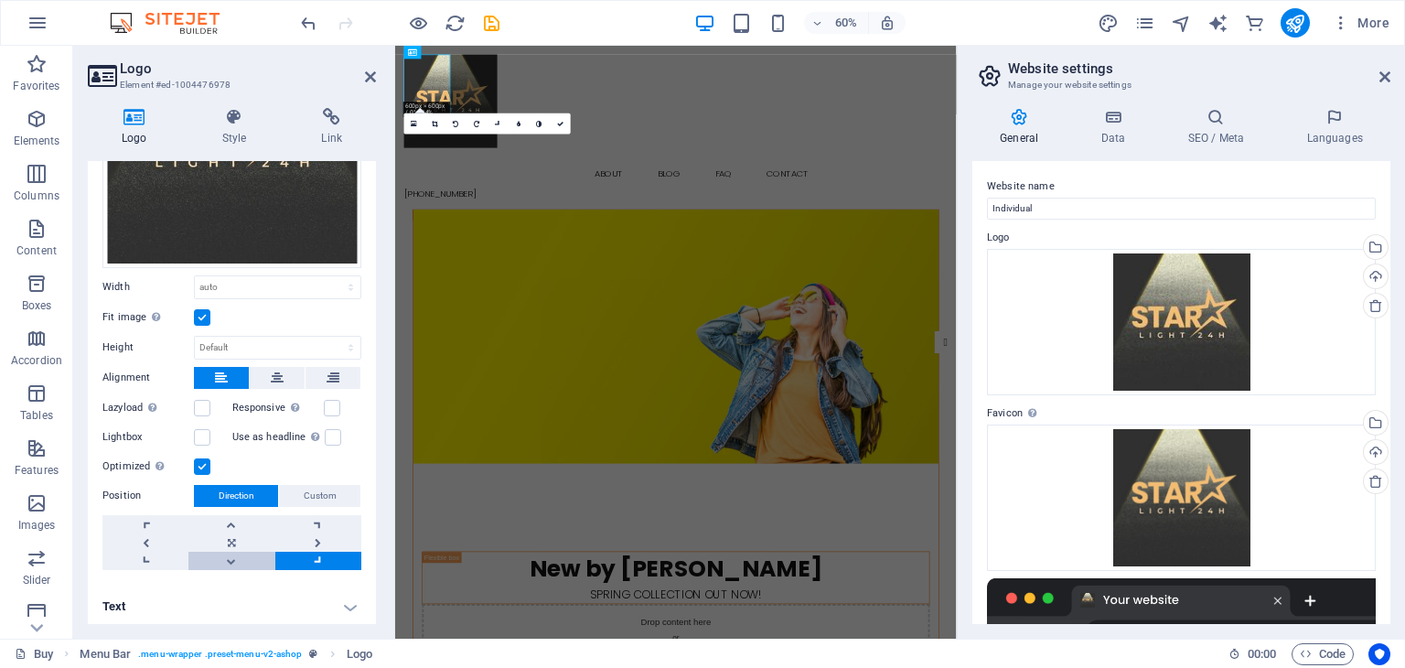
click at [257, 559] on link at bounding box center [231, 561] width 86 height 18
click at [191, 562] on link at bounding box center [231, 561] width 86 height 18
click at [162, 563] on link at bounding box center [145, 561] width 86 height 18
click at [229, 537] on link at bounding box center [231, 542] width 86 height 18
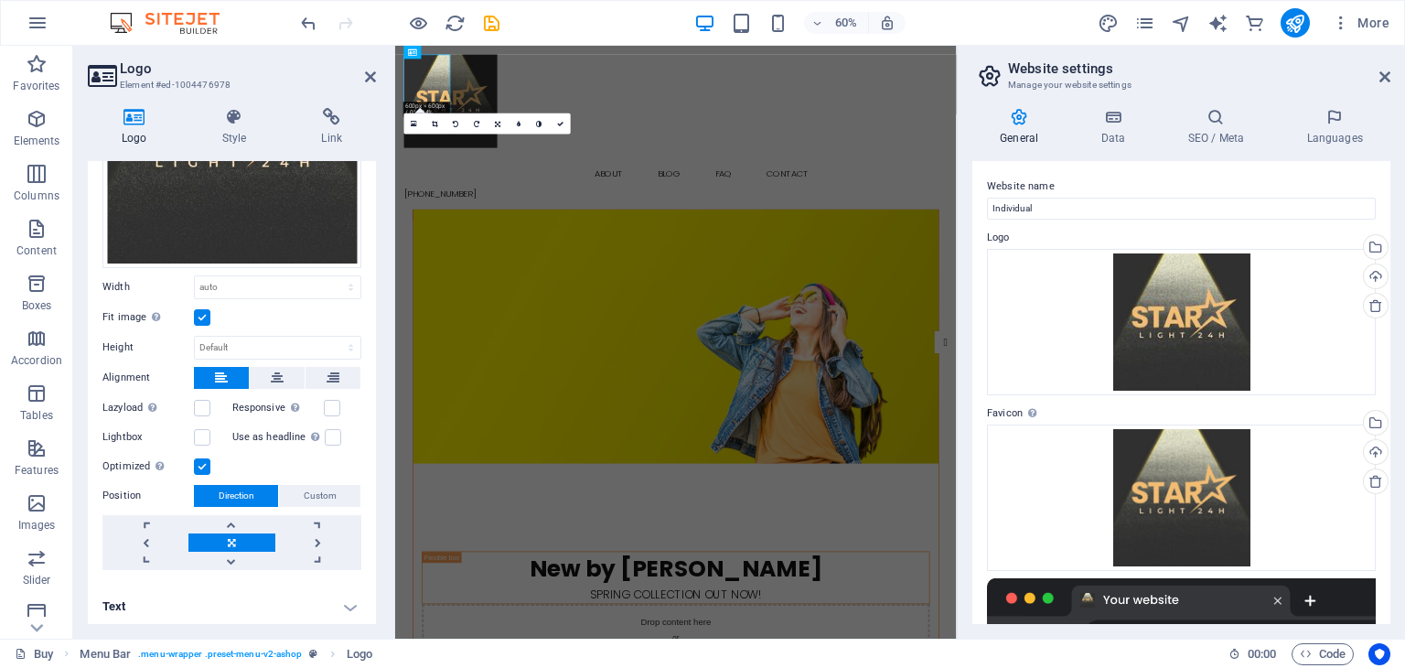
click at [252, 579] on div "Image Text Drag files here, click to choose files or select files from Files or…" at bounding box center [232, 274] width 288 height 620
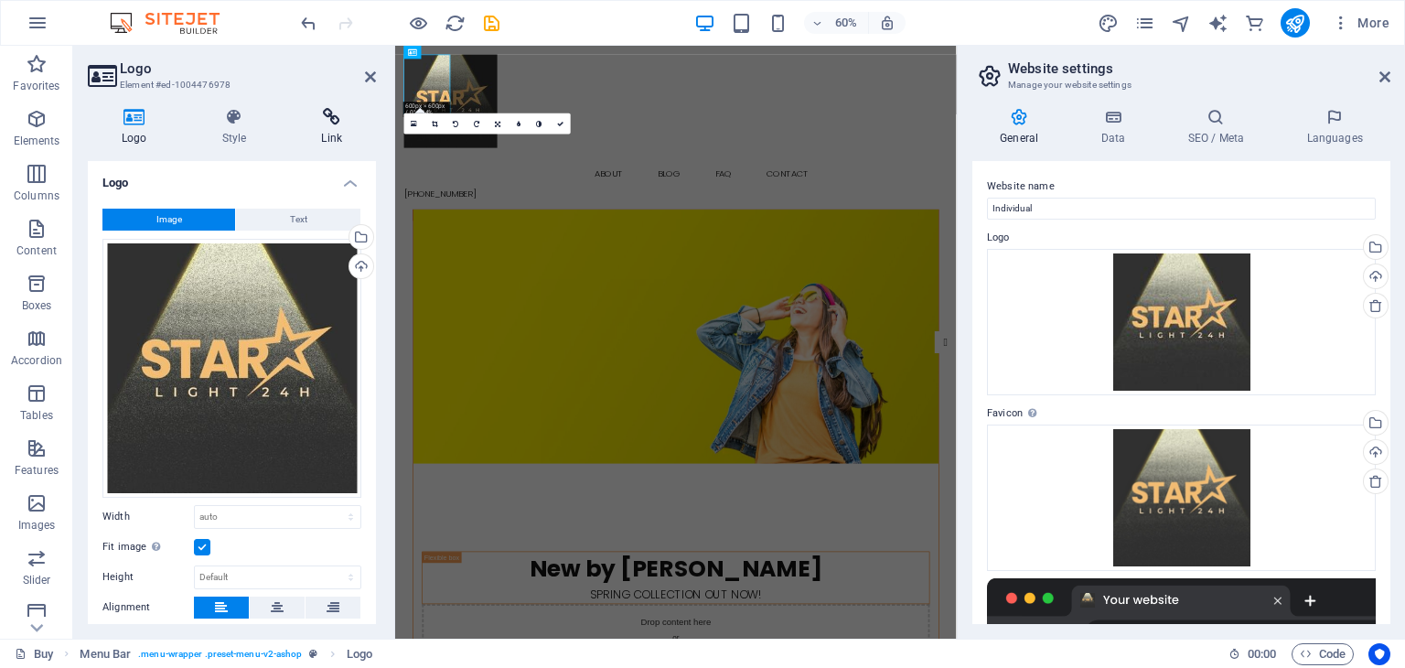
click at [327, 125] on icon at bounding box center [331, 117] width 89 height 18
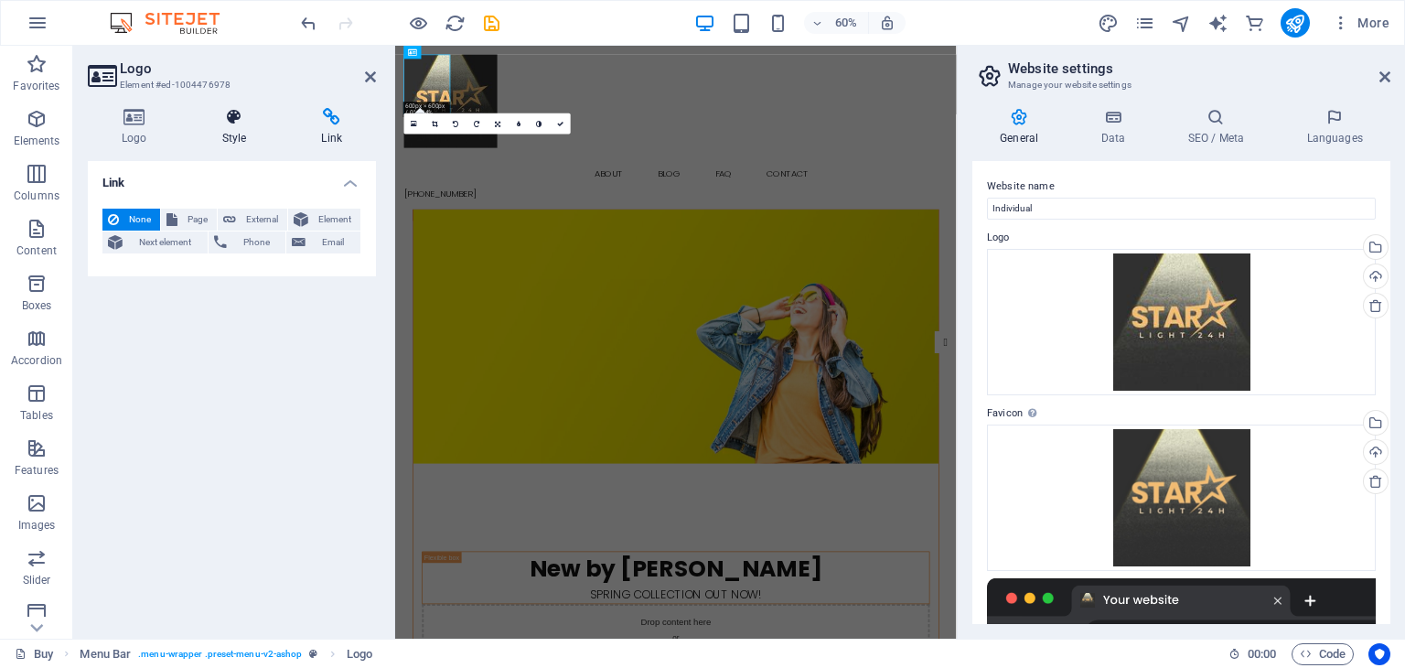
click at [220, 116] on icon at bounding box center [234, 117] width 92 height 18
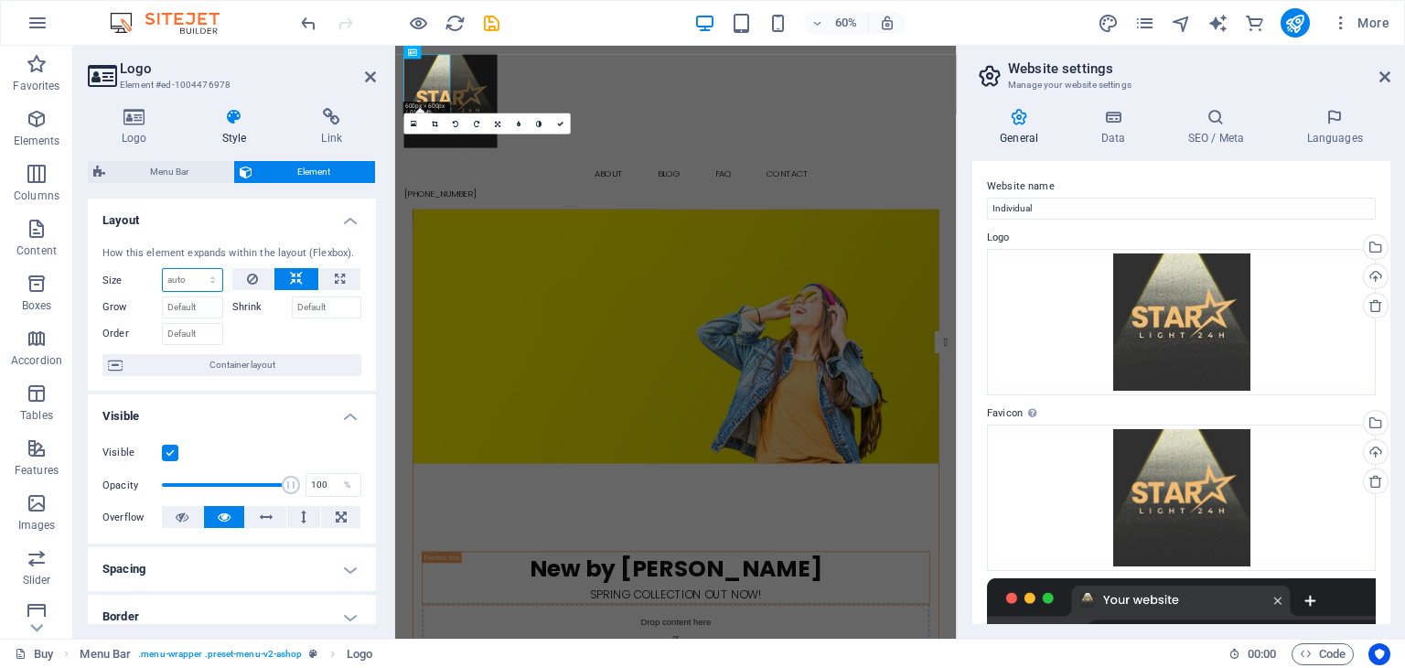
click at [205, 284] on select "Default auto px % 1/1 1/2 1/3 1/4 1/5 1/6 1/7 1/8 1/9 1/10" at bounding box center [192, 280] width 59 height 22
click at [163, 269] on select "Default auto px % 1/1 1/2 1/3 1/4 1/5 1/6 1/7 1/8 1/9 1/10" at bounding box center [192, 280] width 59 height 22
click at [212, 281] on select "Default auto px % 1/1 1/2 1/3 1/4 1/5 1/6 1/7 1/8 1/9 1/10" at bounding box center [192, 280] width 59 height 22
click at [163, 269] on select "Default auto px % 1/1 1/2 1/3 1/4 1/5 1/6 1/7 1/8 1/9 1/10" at bounding box center [192, 280] width 59 height 22
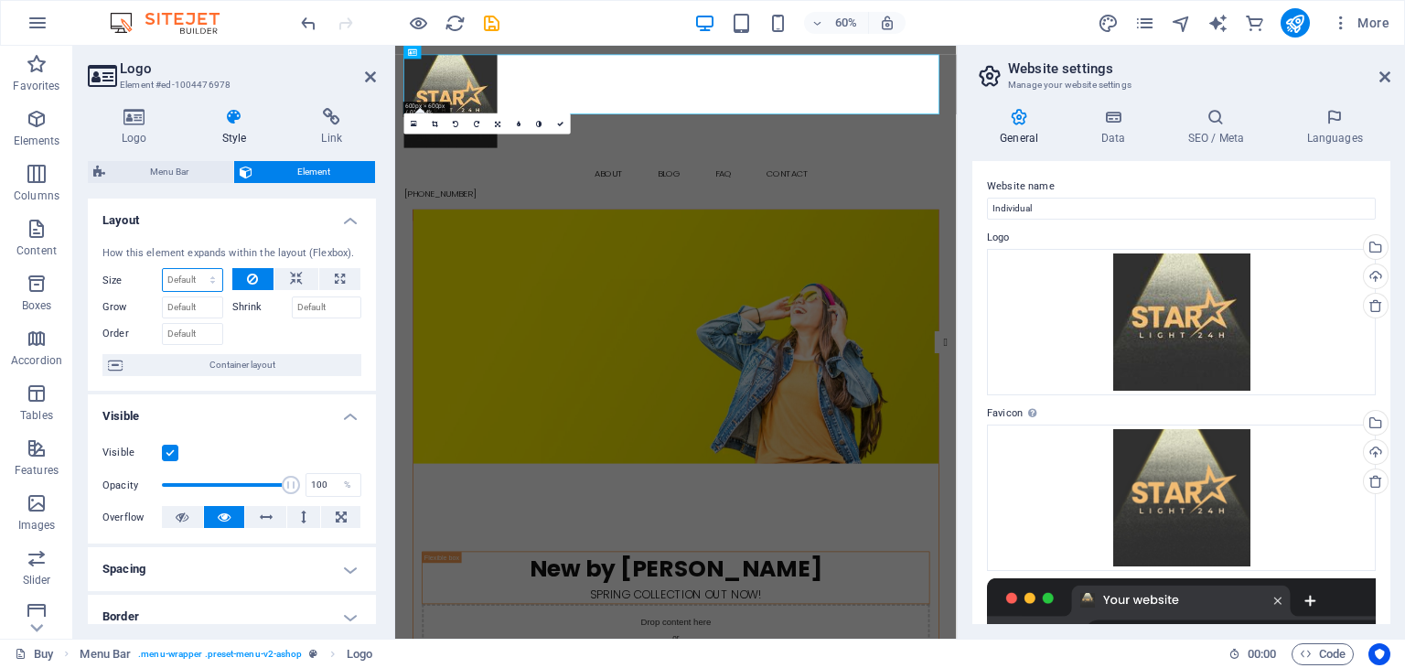
click at [211, 279] on select "Default auto px % 1/1 1/2 1/3 1/4 1/5 1/6 1/7 1/8 1/9 1/10" at bounding box center [192, 280] width 59 height 22
click at [163, 269] on select "Default auto px % 1/1 1/2 1/3 1/4 1/5 1/6 1/7 1/8 1/9 1/10" at bounding box center [192, 280] width 59 height 22
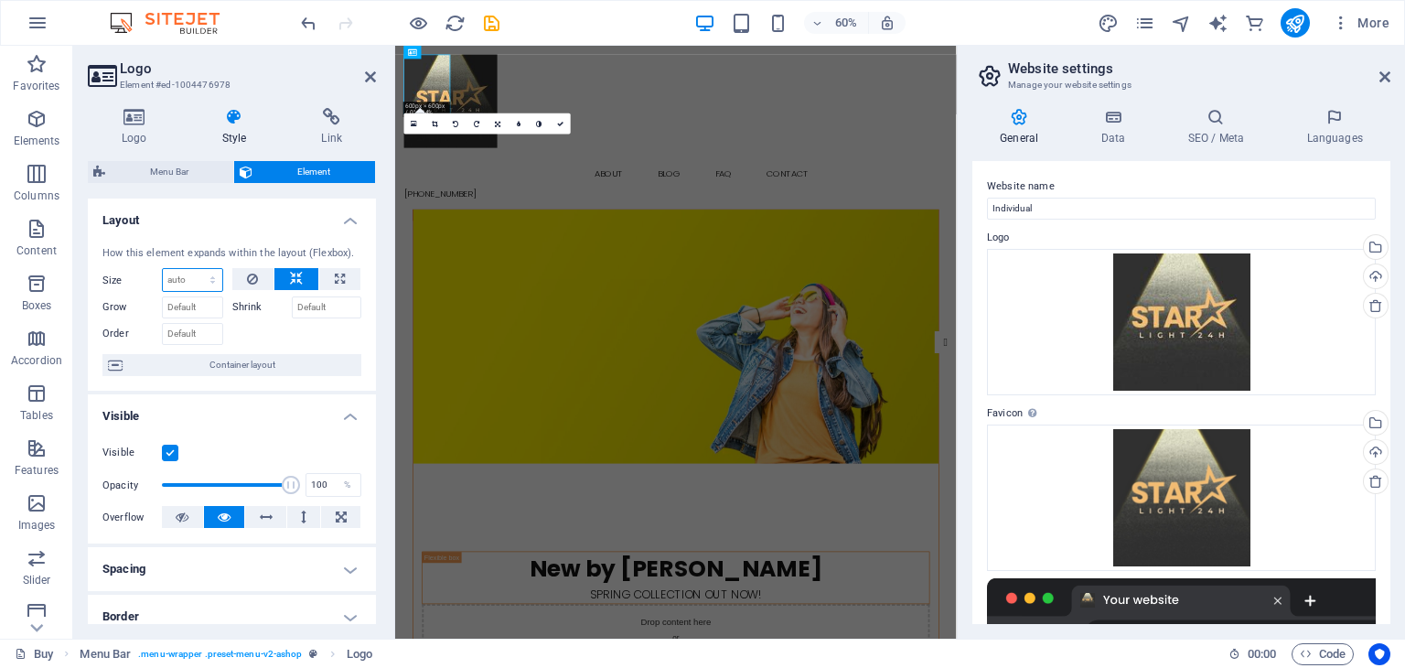
click at [212, 283] on select "Default auto px % 1/1 1/2 1/3 1/4 1/5 1/6 1/7 1/8 1/9 1/10" at bounding box center [192, 280] width 59 height 22
select select "px"
click at [194, 269] on select "Default auto px % 1/1 1/2 1/3 1/4 1/5 1/6 1/7 1/8 1/9 1/10" at bounding box center [192, 280] width 59 height 22
type input "0"
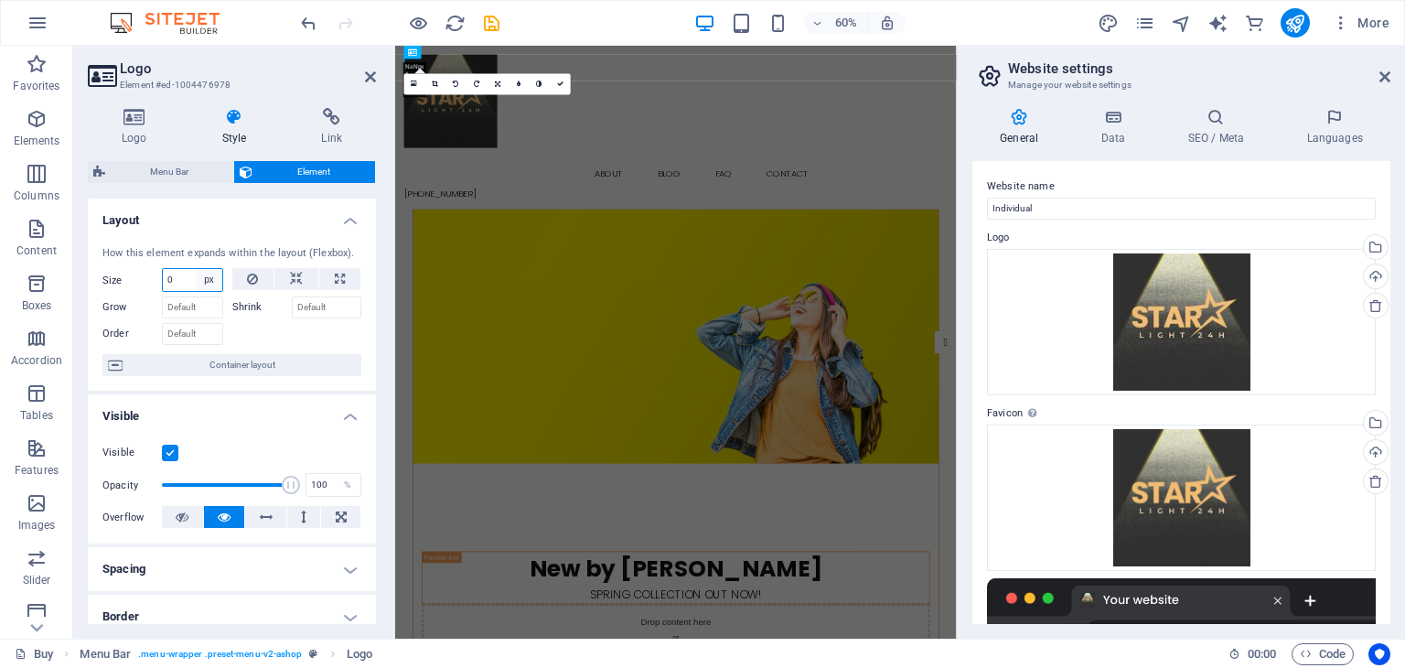
click at [219, 286] on select "Default auto px % 1/1 1/2 1/3 1/4 1/5 1/6 1/7 1/8 1/9 1/10" at bounding box center [210, 280] width 26 height 22
select select "1/1"
click at [197, 269] on select "Default auto px % 1/1 1/2 1/3 1/4 1/5 1/6 1/7 1/8 1/9 1/10" at bounding box center [210, 280] width 26 height 22
type input "100"
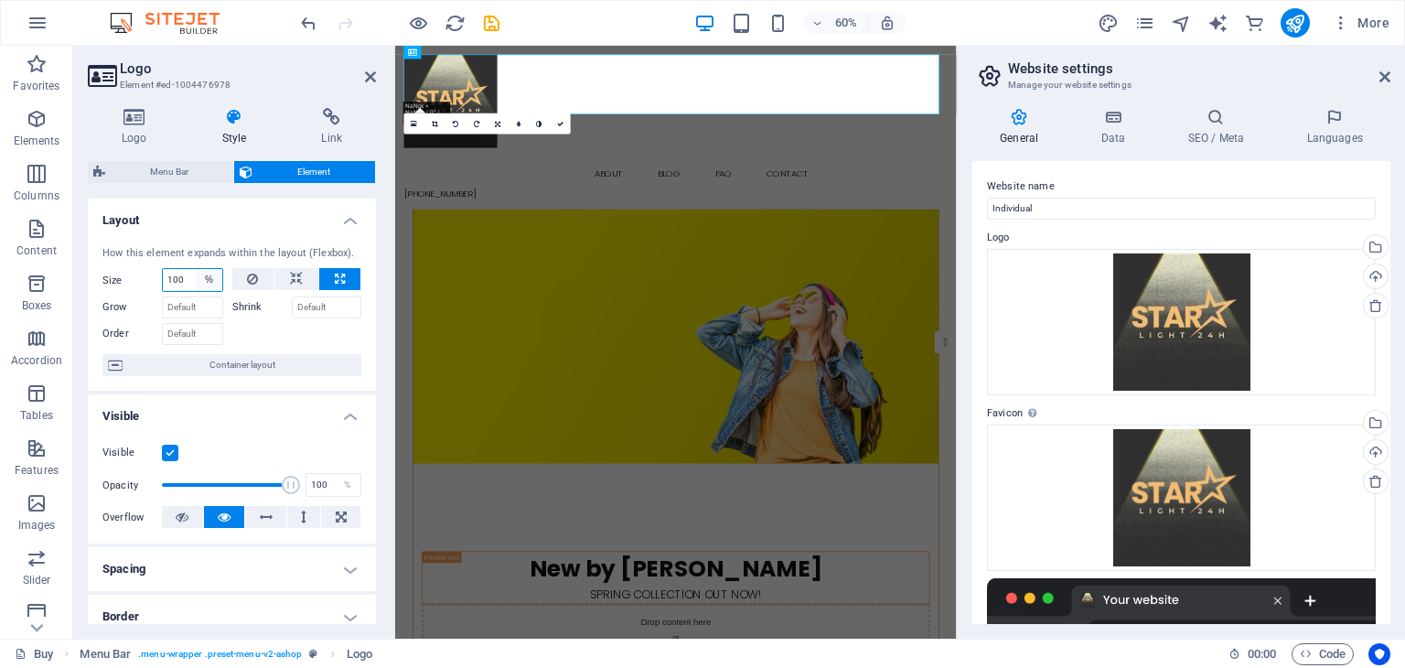
click at [215, 275] on select "Default auto px % 1/1 1/2 1/3 1/4 1/5 1/6 1/7 1/8 1/9 1/10" at bounding box center [210, 280] width 26 height 22
select select "1/2"
click at [197, 269] on select "Default auto px % 1/1 1/2 1/3 1/4 1/5 1/6 1/7 1/8 1/9 1/10" at bounding box center [210, 280] width 26 height 22
type input "50"
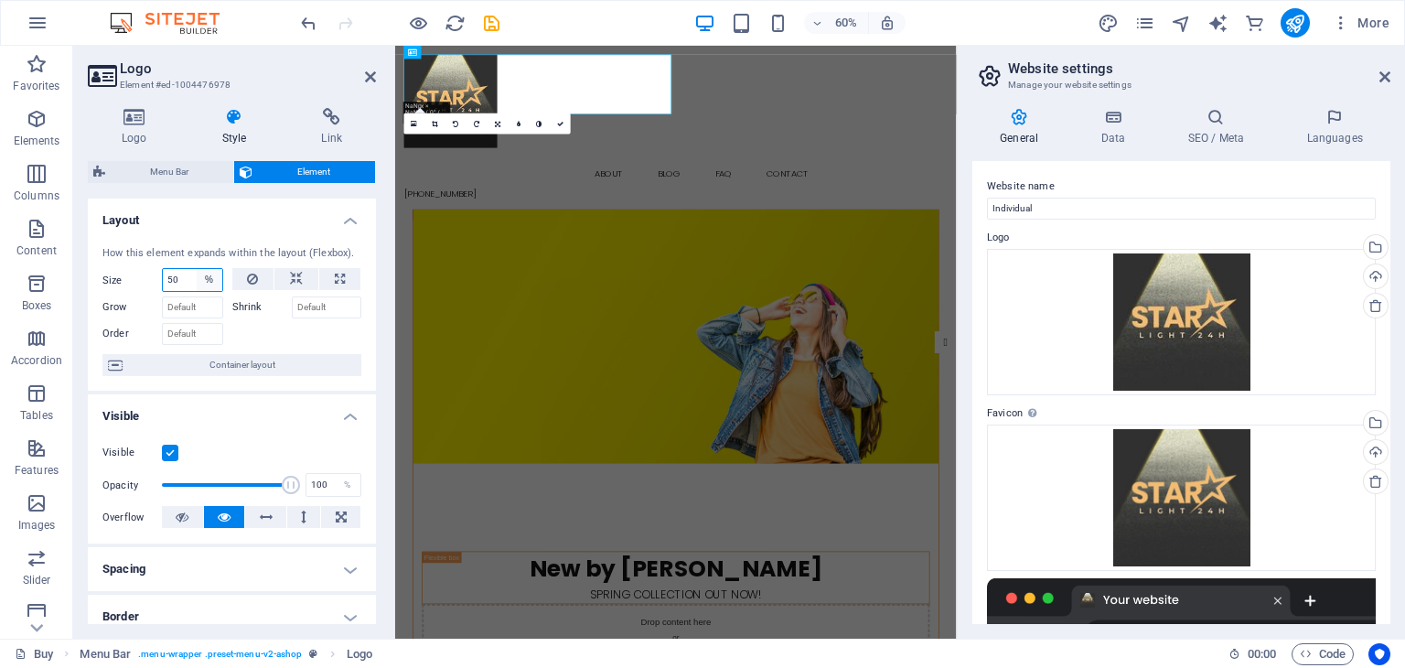
click at [210, 285] on select "Default auto px % 1/1 1/2 1/3 1/4 1/5 1/6 1/7 1/8 1/9 1/10" at bounding box center [210, 280] width 26 height 22
select select "1/10"
click at [197, 269] on select "Default auto px % 1/1 1/2 1/3 1/4 1/5 1/6 1/7 1/8 1/9 1/10" at bounding box center [210, 280] width 26 height 22
type input "10"
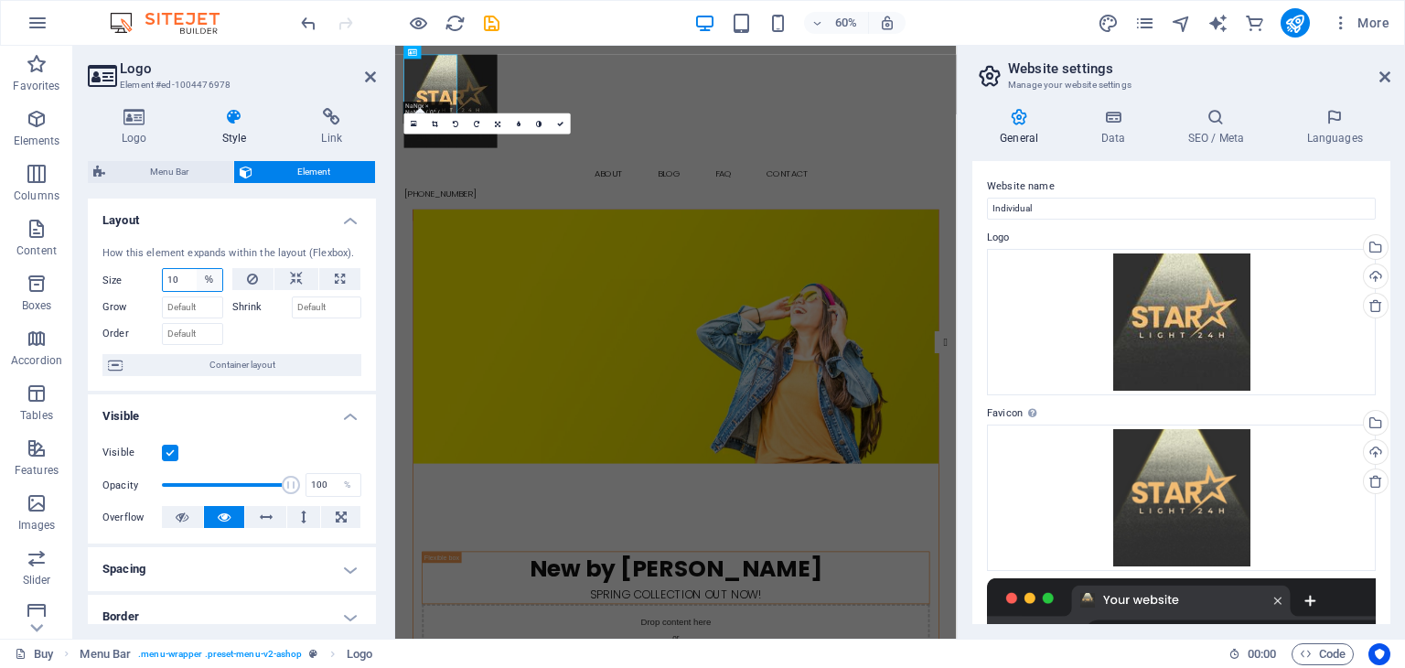
click at [212, 275] on select "Default auto px % 1/1 1/2 1/3 1/4 1/5 1/6 1/7 1/8 1/9 1/10" at bounding box center [210, 280] width 26 height 22
select select "auto"
click at [197, 269] on select "Default auto px % 1/1 1/2 1/3 1/4 1/5 1/6 1/7 1/8 1/9 1/10" at bounding box center [210, 280] width 26 height 22
select select "DISABLED_OPTION_VALUE"
click at [272, 333] on div at bounding box center [297, 331] width 130 height 27
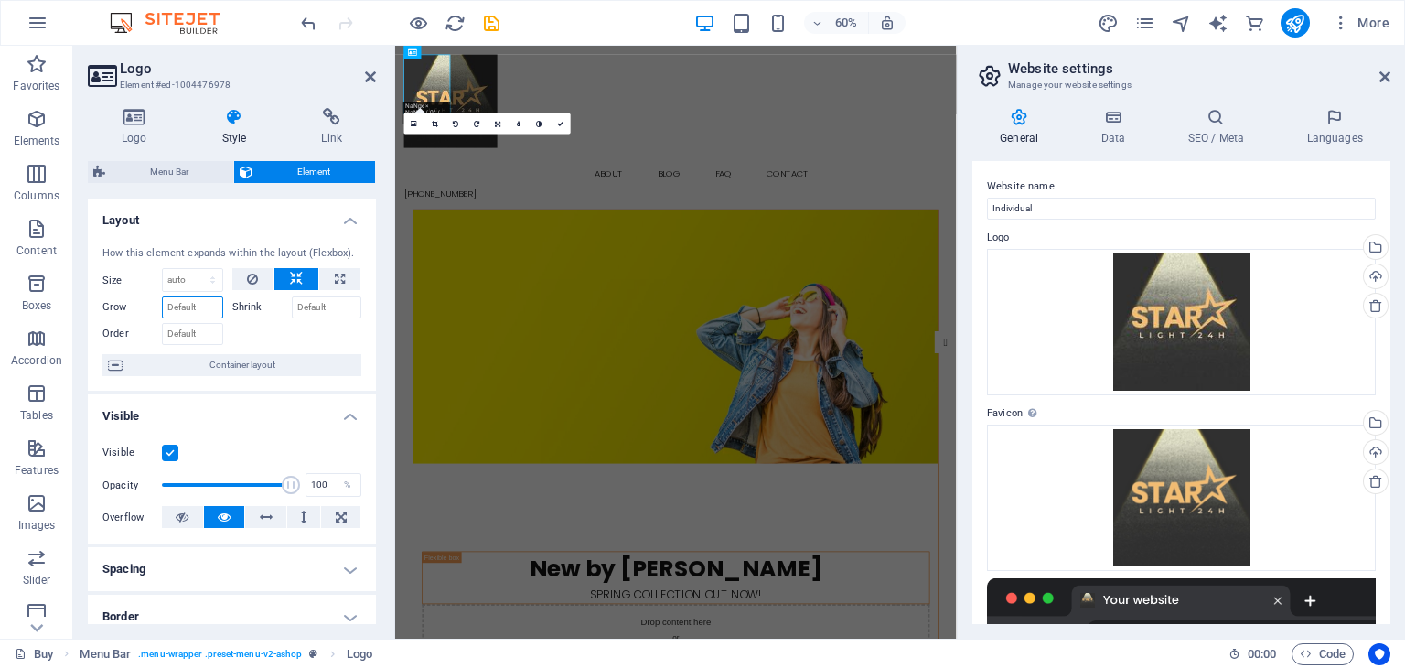
click at [196, 314] on input "Grow" at bounding box center [192, 307] width 61 height 22
click at [288, 330] on div at bounding box center [297, 331] width 130 height 27
click at [319, 308] on input "Shrink" at bounding box center [327, 307] width 70 height 22
click at [315, 334] on div at bounding box center [297, 331] width 130 height 27
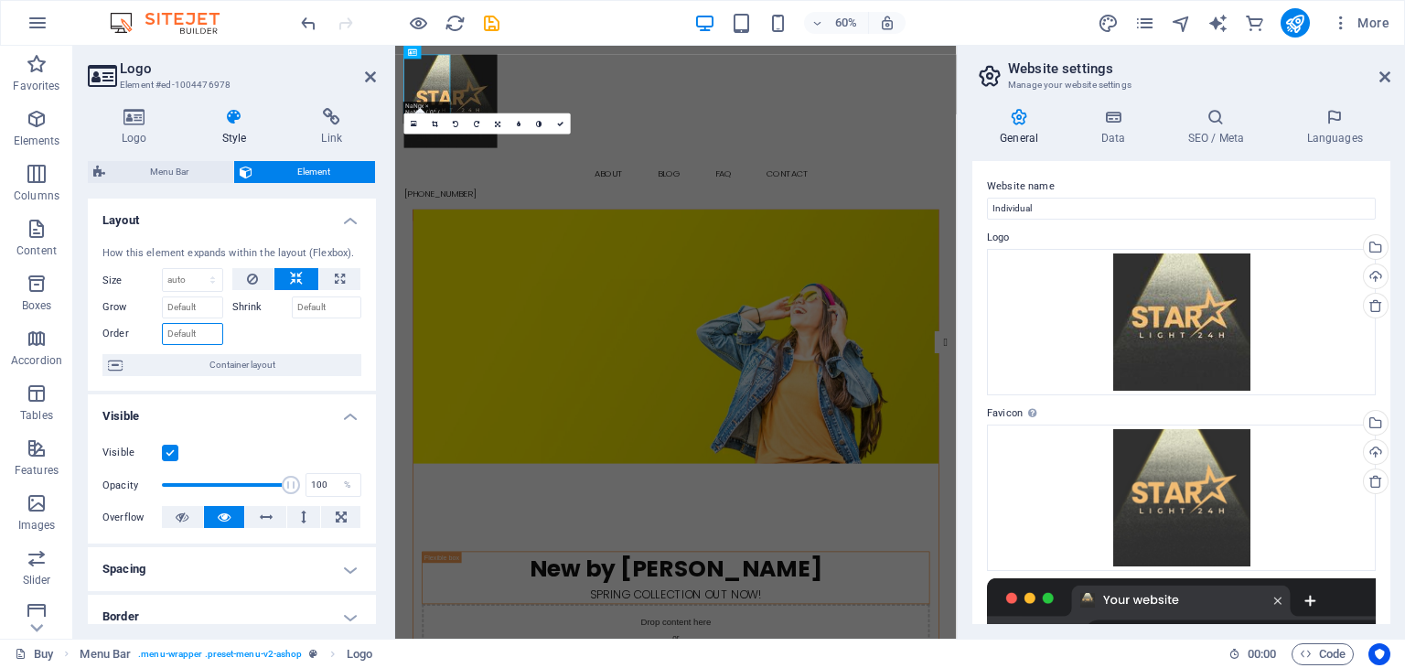
click at [205, 334] on input "Order" at bounding box center [192, 334] width 61 height 22
click at [311, 340] on div at bounding box center [297, 331] width 130 height 27
click at [338, 334] on div at bounding box center [297, 331] width 130 height 27
click at [345, 352] on div "How this element expands within the layout (Flexbox). Size Default auto px % 1/…" at bounding box center [232, 311] width 288 height 160
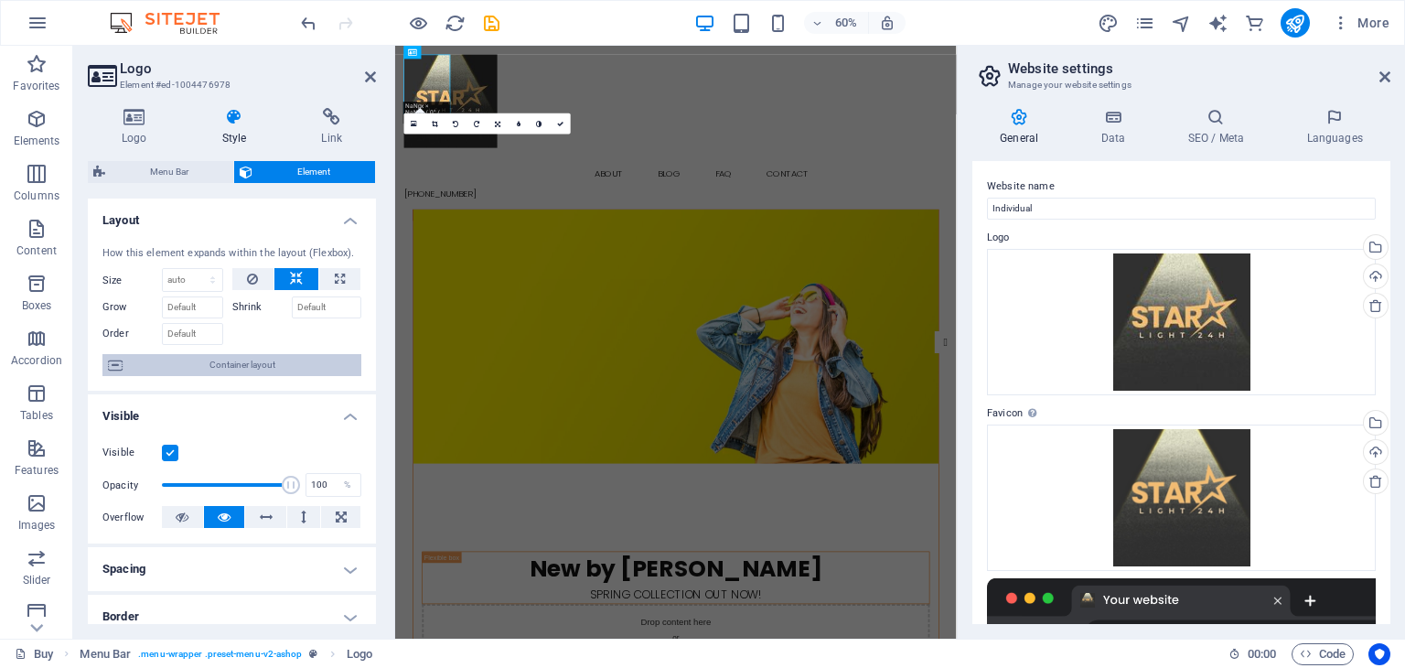
click at [339, 360] on span "Container layout" at bounding box center [242, 365] width 228 height 22
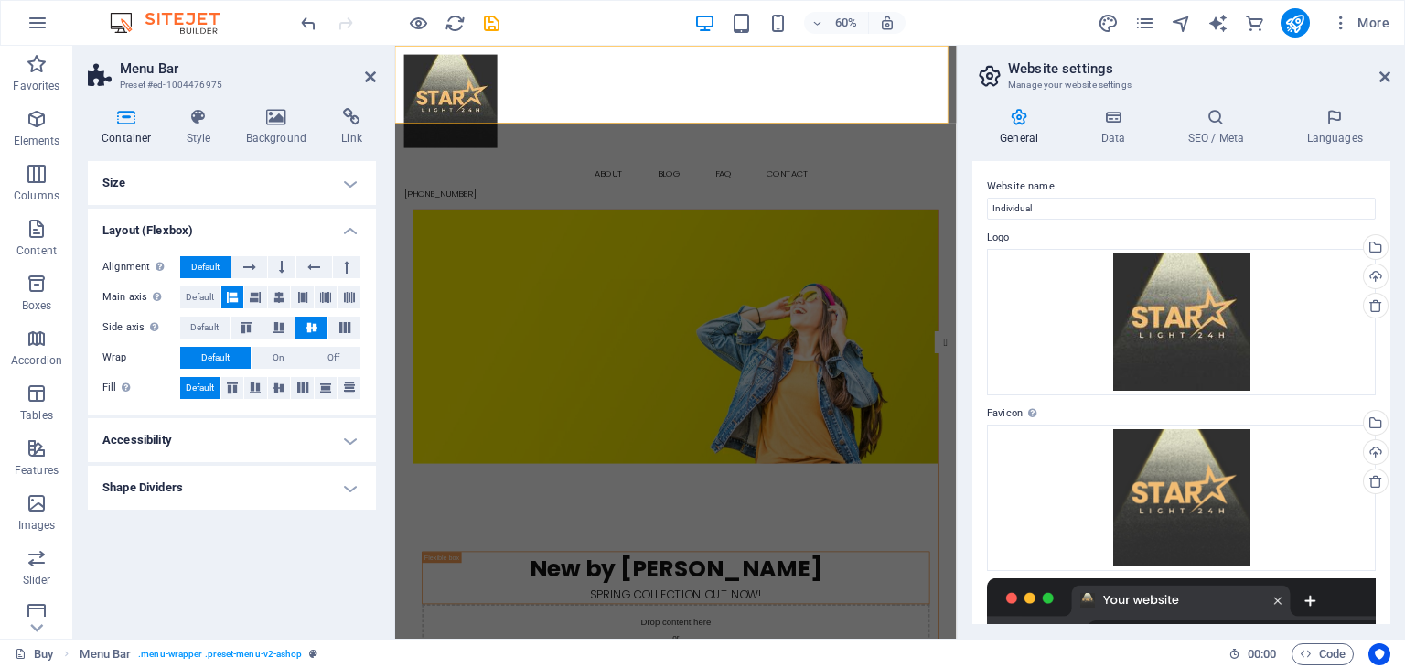
click at [338, 231] on h4 "Layout (Flexbox)" at bounding box center [232, 225] width 288 height 33
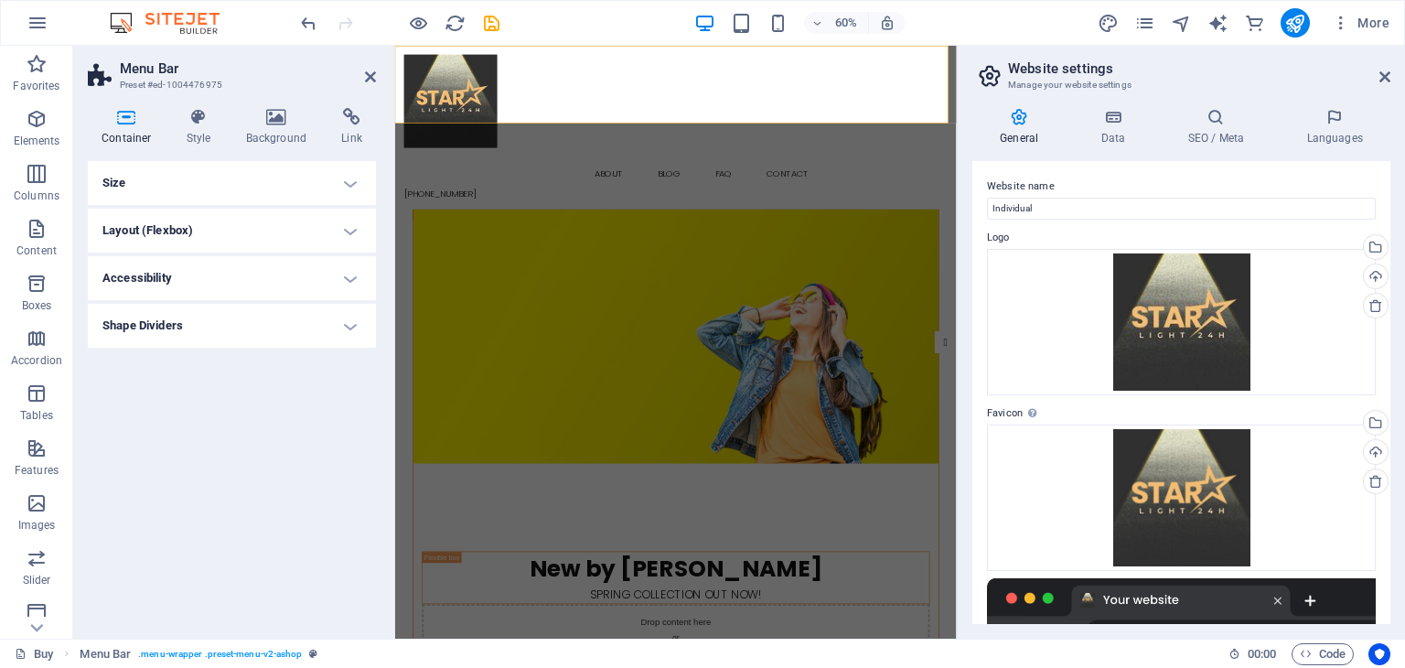
click at [364, 186] on h4 "Size" at bounding box center [232, 183] width 288 height 44
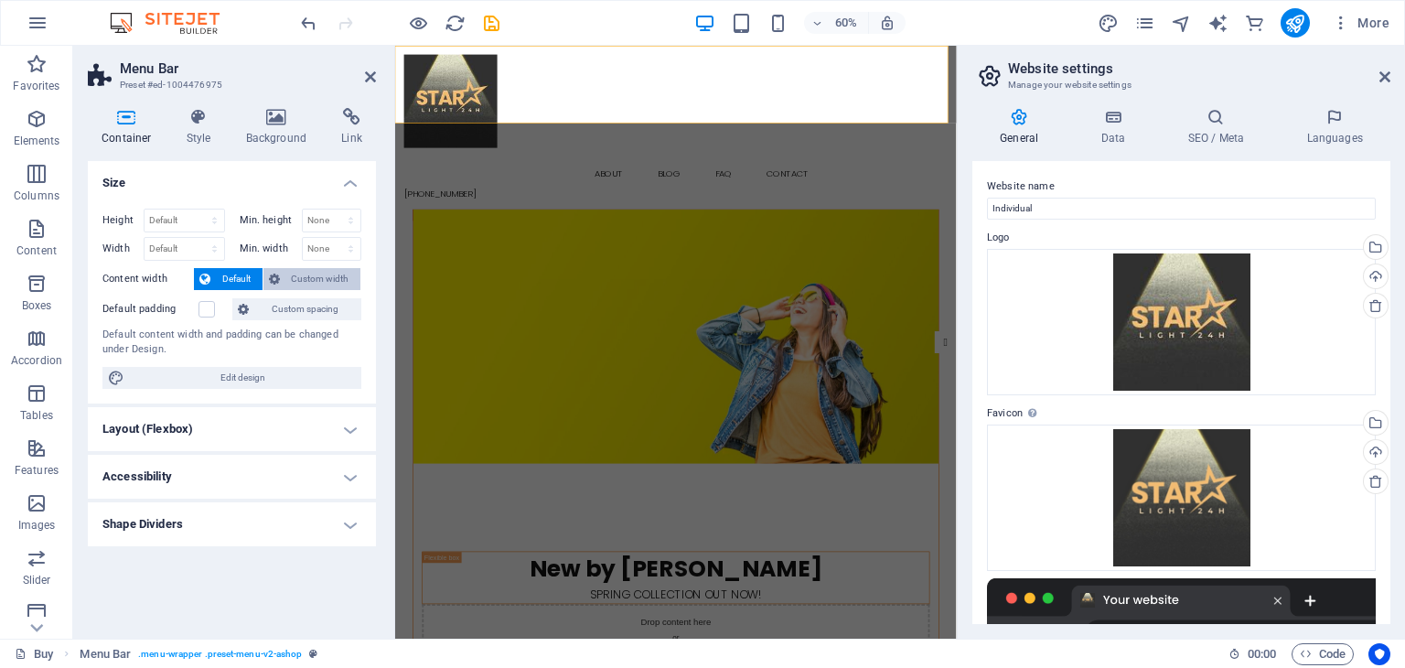
click at [299, 282] on span "Custom width" at bounding box center [320, 279] width 70 height 22
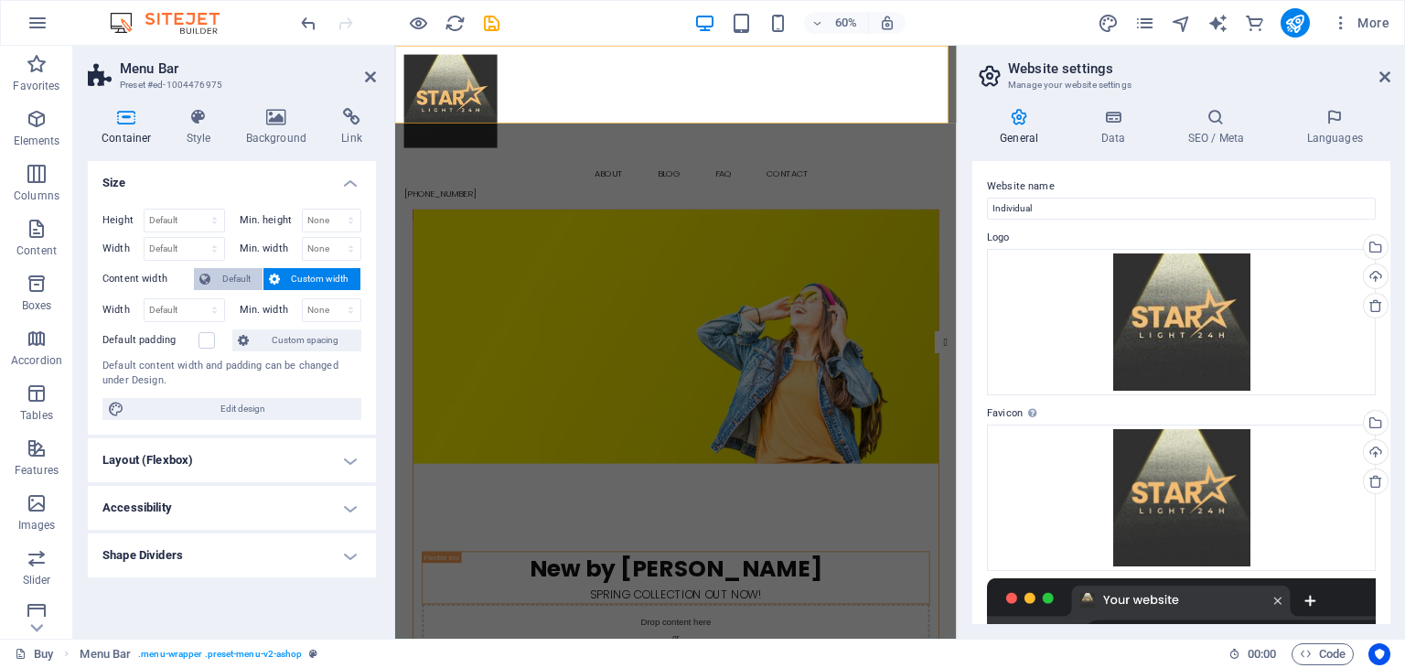
click at [234, 283] on span "Default" at bounding box center [236, 279] width 41 height 22
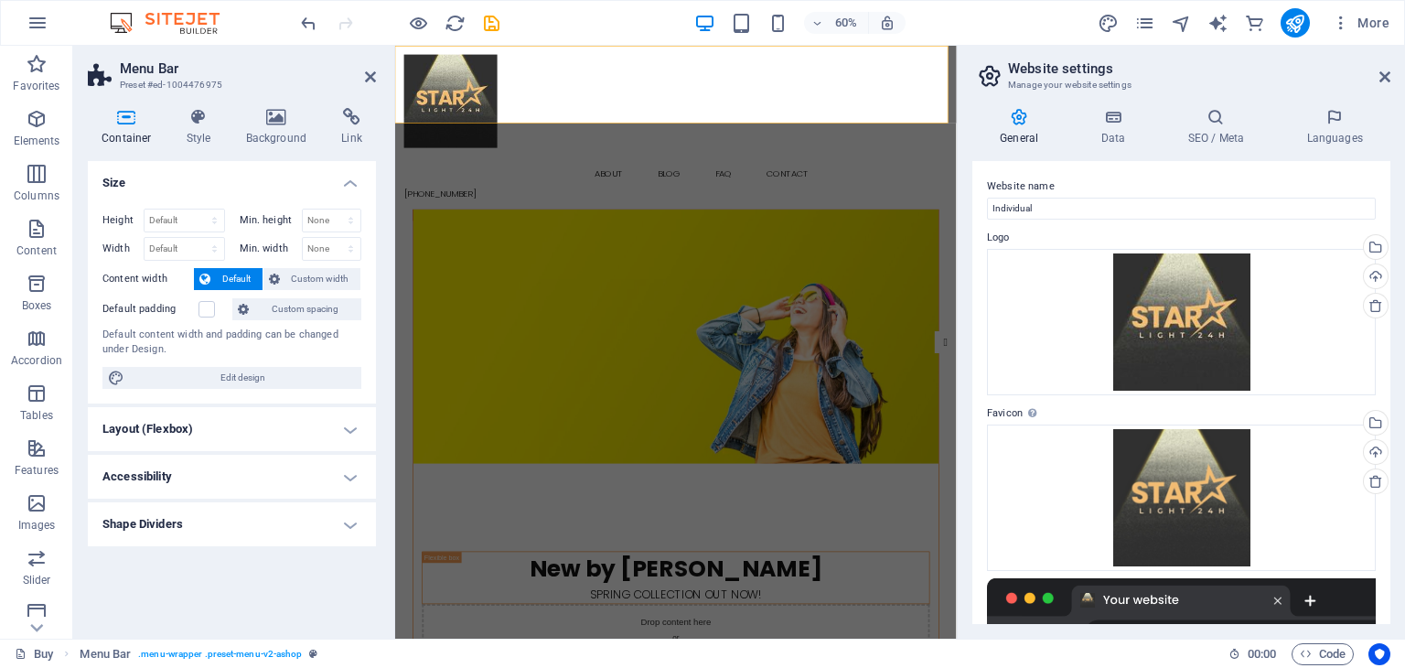
click at [199, 205] on div "Height Default px rem % vh vw Min. height None px rem % vh vw Width Default px …" at bounding box center [232, 298] width 288 height 209
drag, startPoint x: 219, startPoint y: 382, endPoint x: 714, endPoint y: 452, distance: 500.7
click at [219, 382] on span "Edit design" at bounding box center [243, 378] width 226 height 22
select select "px"
select select "300"
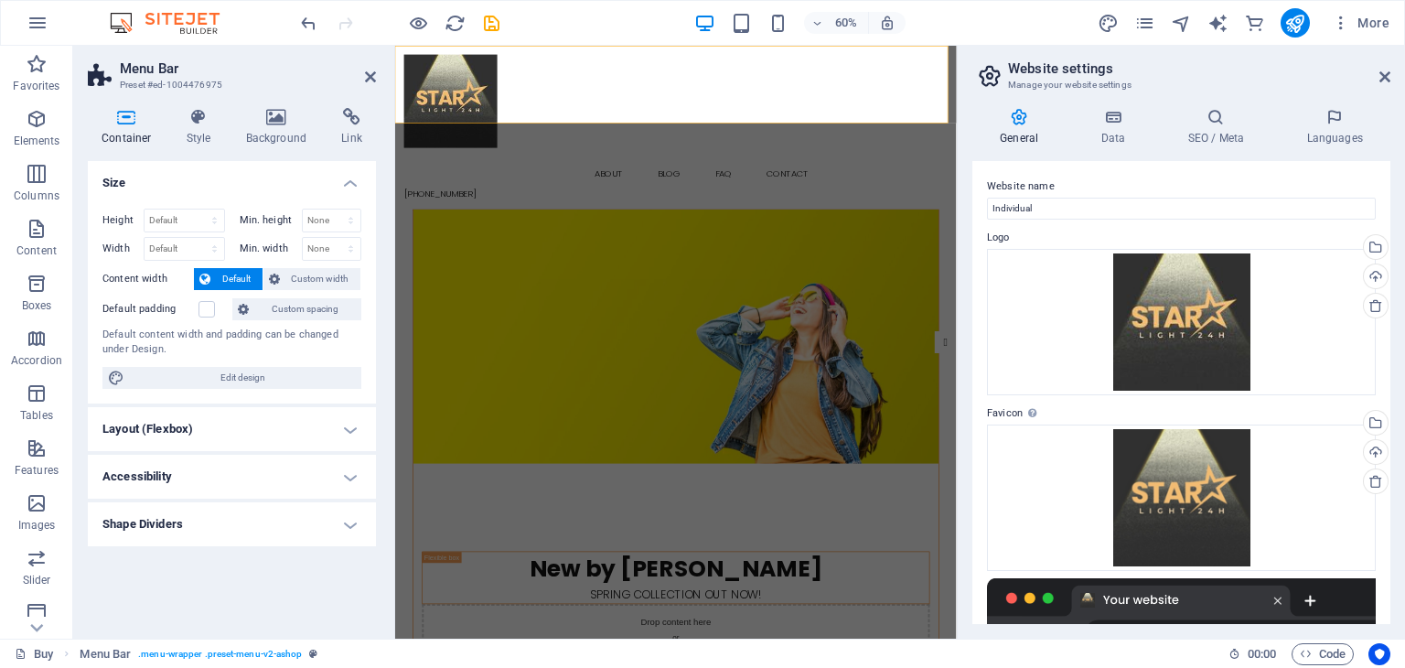
select select "px"
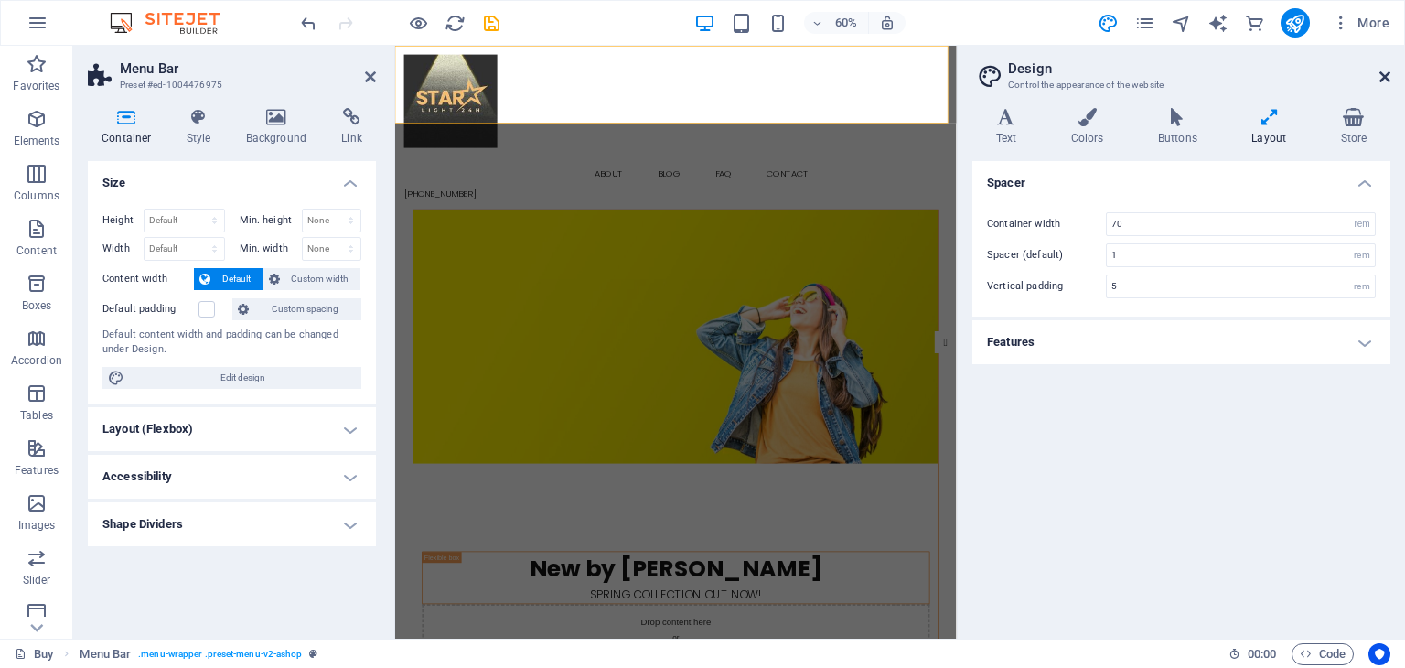
click at [1383, 81] on icon at bounding box center [1384, 77] width 11 height 15
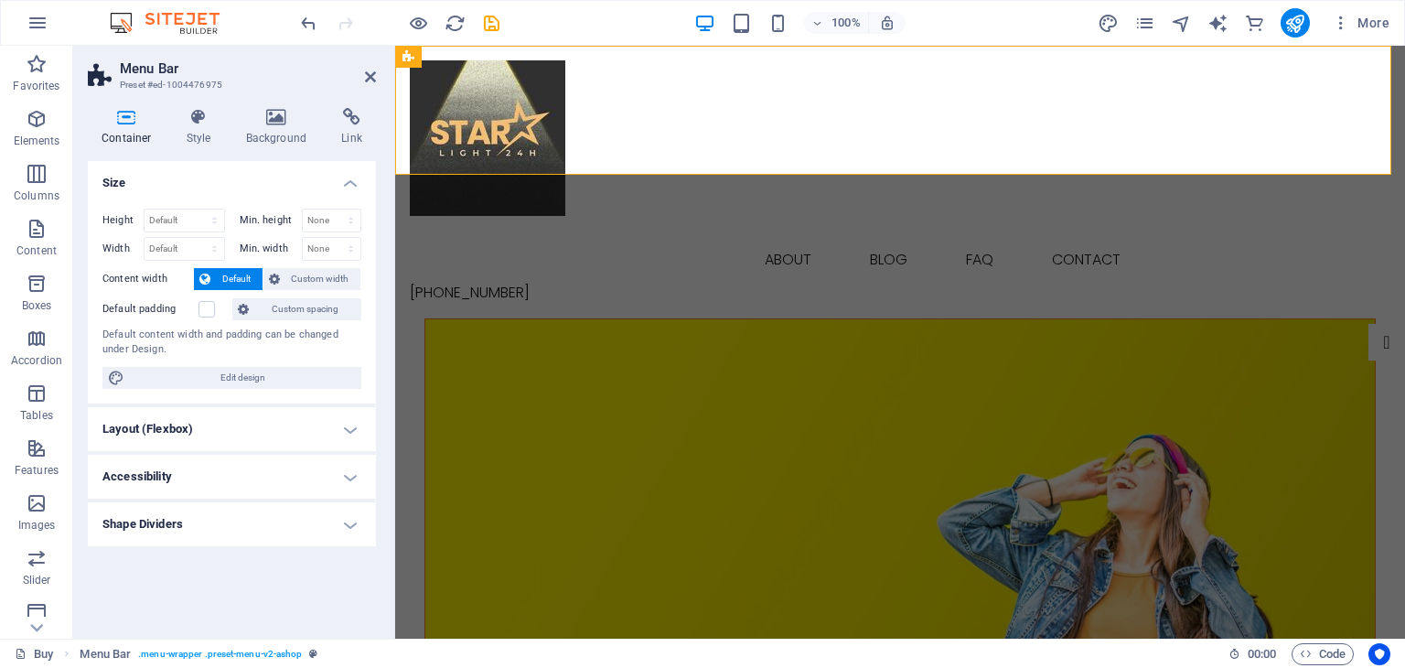
click at [716, 319] on figure at bounding box center [900, 530] width 950 height 423
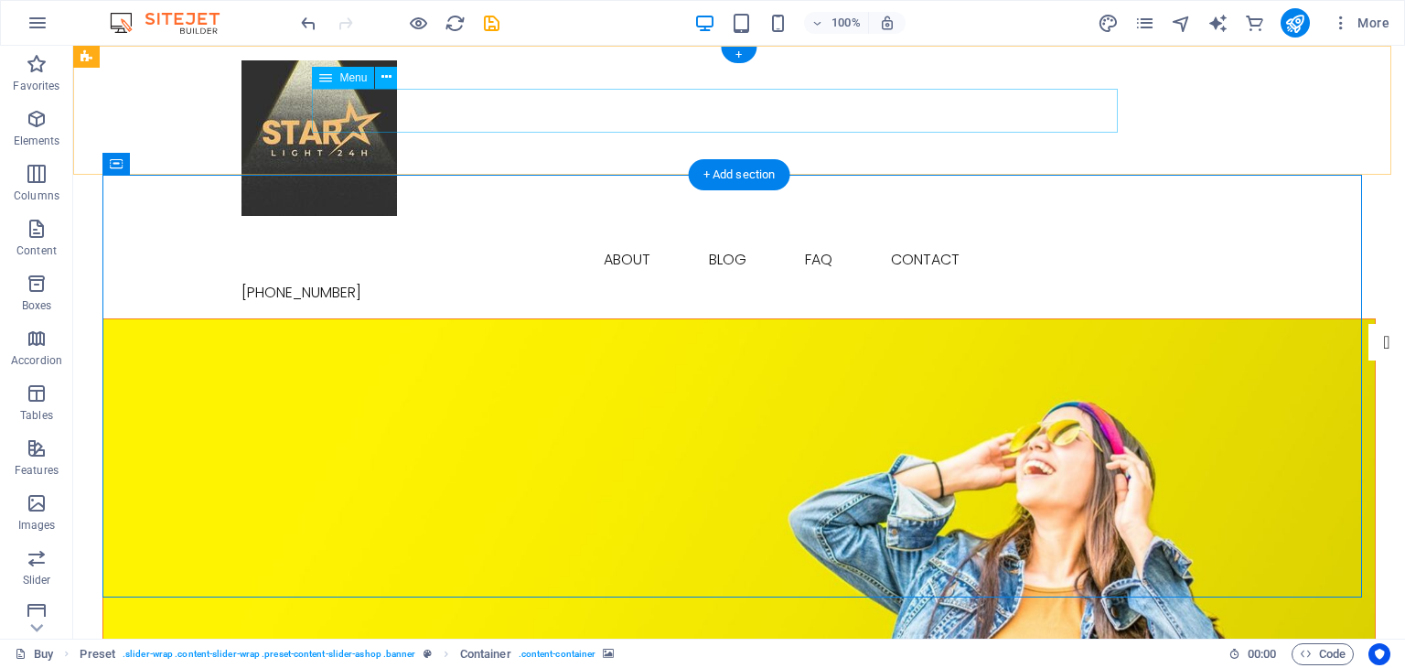
click at [537, 238] on nav "Buy About Blog FAQ Contact" at bounding box center [738, 260] width 995 height 44
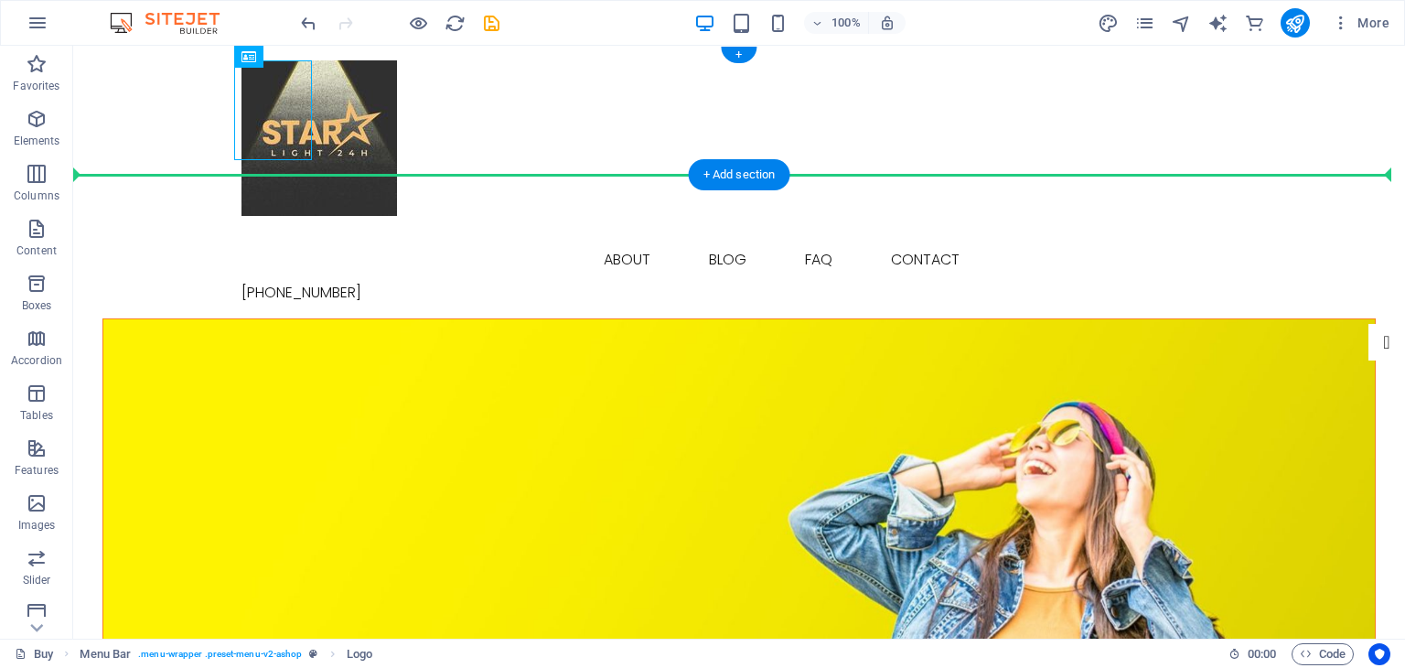
drag, startPoint x: 276, startPoint y: 106, endPoint x: 170, endPoint y: 134, distance: 109.8
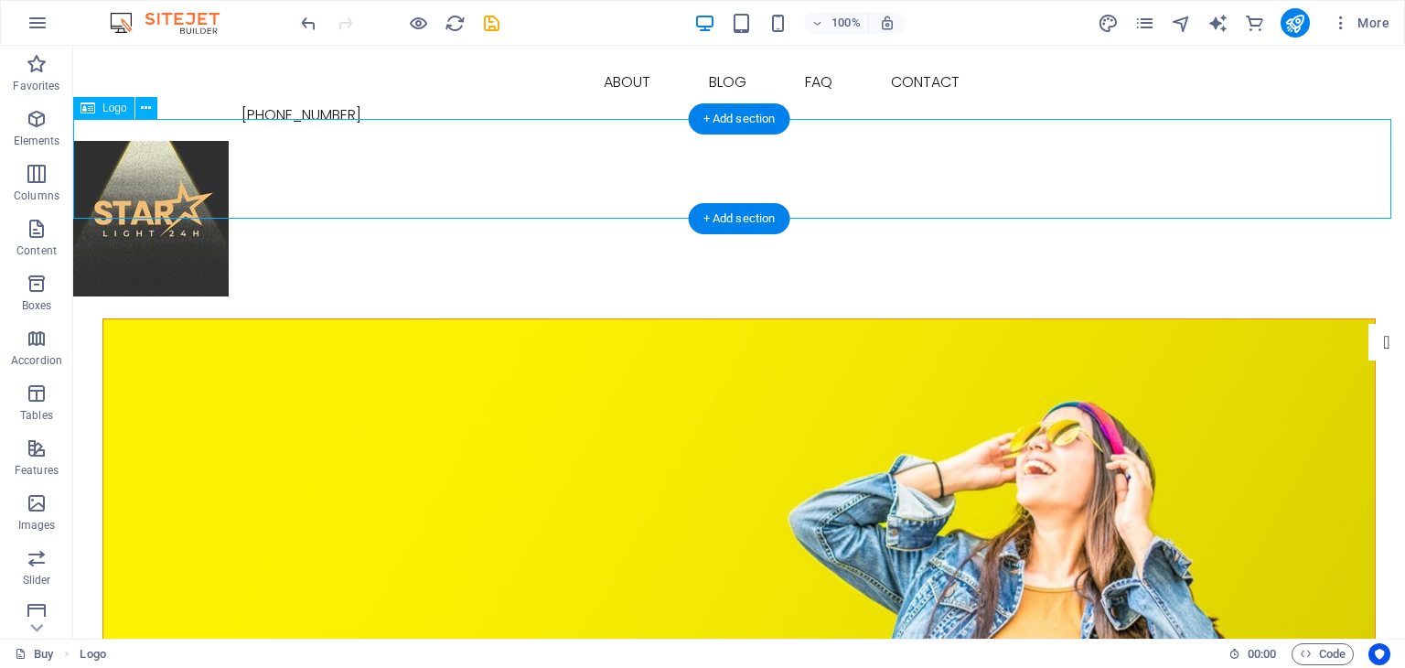
drag, startPoint x: 124, startPoint y: 151, endPoint x: 208, endPoint y: 162, distance: 84.0
click at [208, 162] on div at bounding box center [739, 229] width 1332 height 177
drag, startPoint x: 114, startPoint y: 166, endPoint x: 246, endPoint y: 165, distance: 131.7
click at [246, 165] on div at bounding box center [739, 229] width 1332 height 177
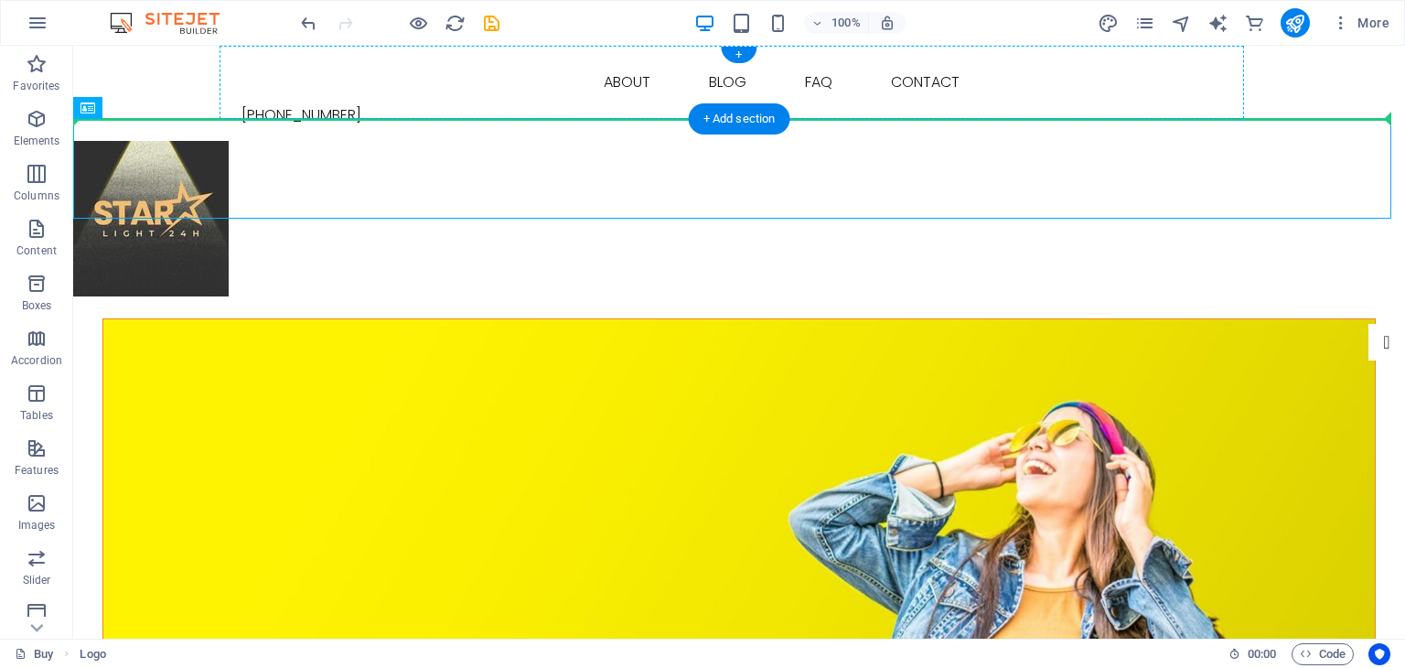
drag, startPoint x: 123, startPoint y: 162, endPoint x: 270, endPoint y: 91, distance: 163.7
drag, startPoint x: 99, startPoint y: 164, endPoint x: 156, endPoint y: 82, distance: 99.2
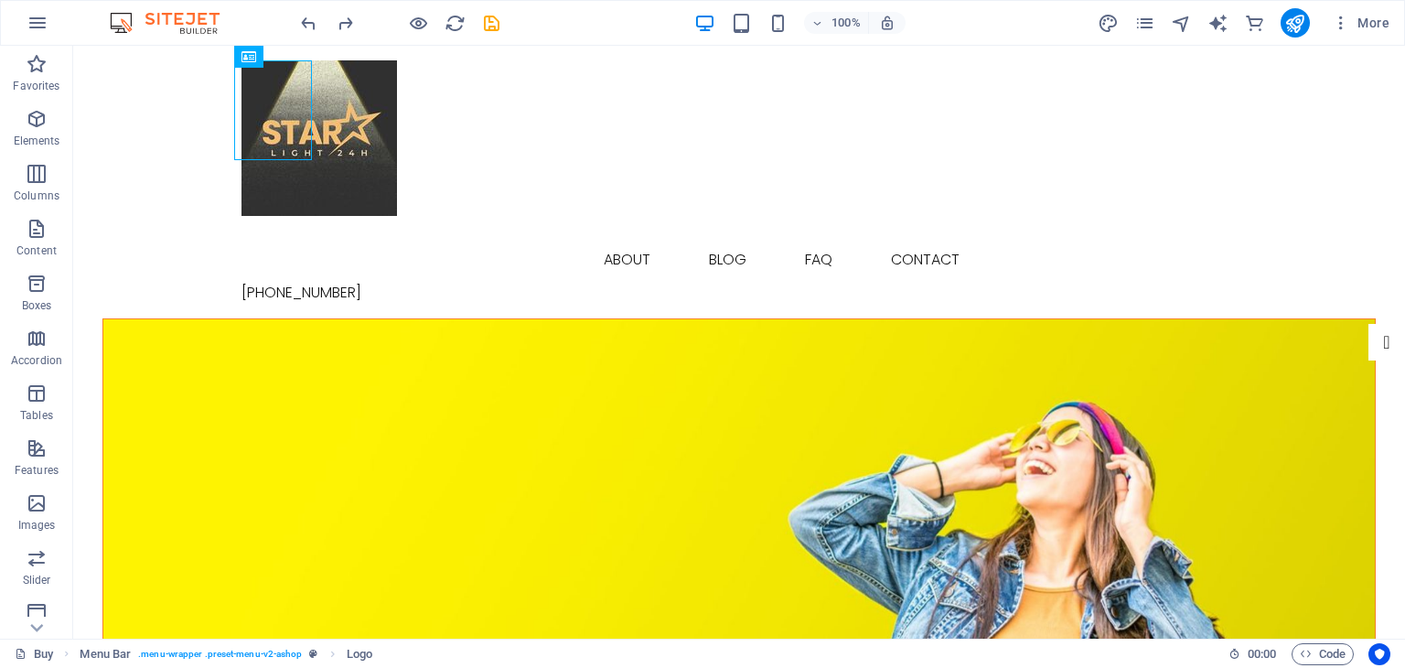
drag, startPoint x: 1390, startPoint y: 136, endPoint x: 1398, endPoint y: 147, distance: 13.7
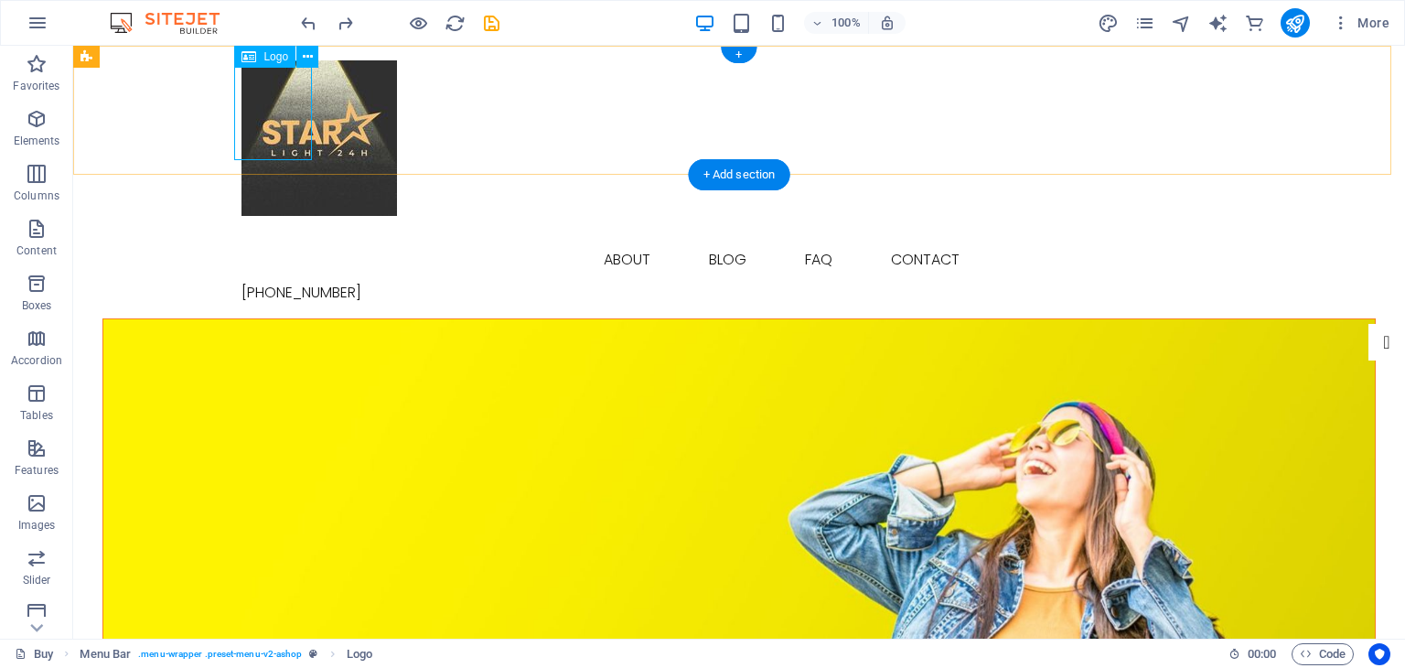
click at [273, 103] on div at bounding box center [738, 148] width 995 height 177
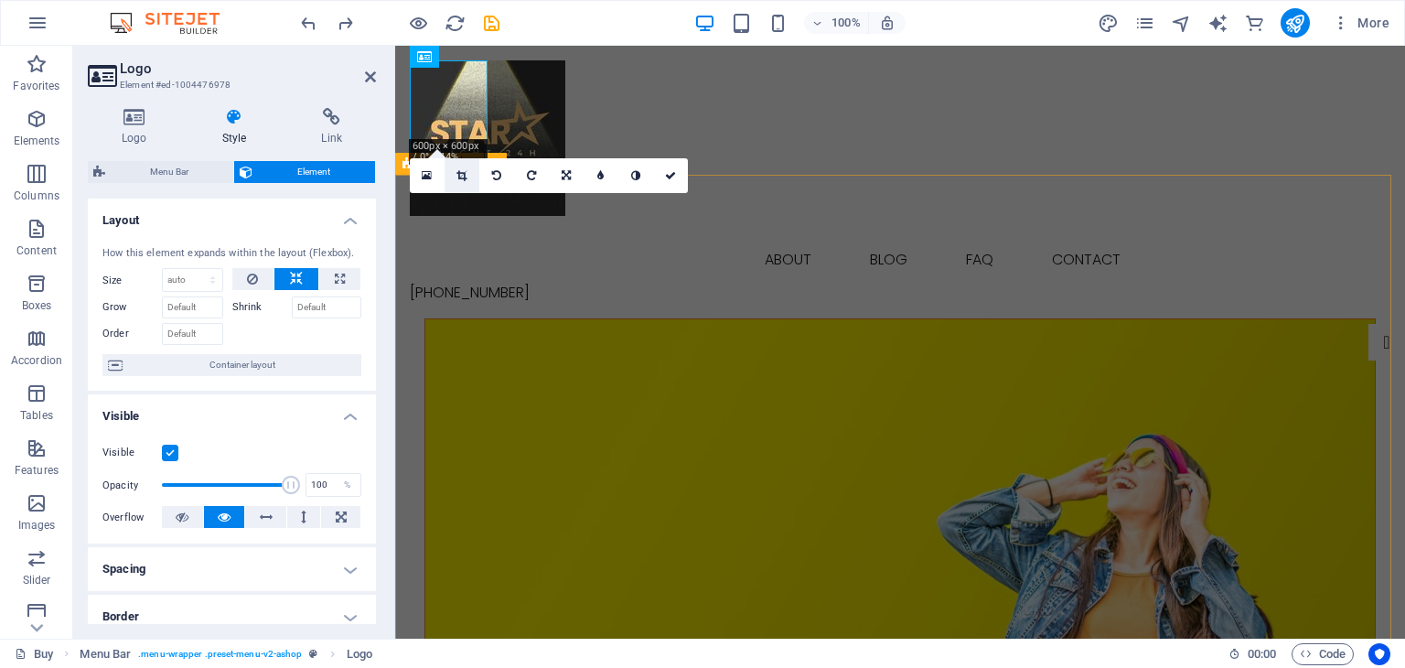
click at [476, 184] on link at bounding box center [462, 175] width 35 height 35
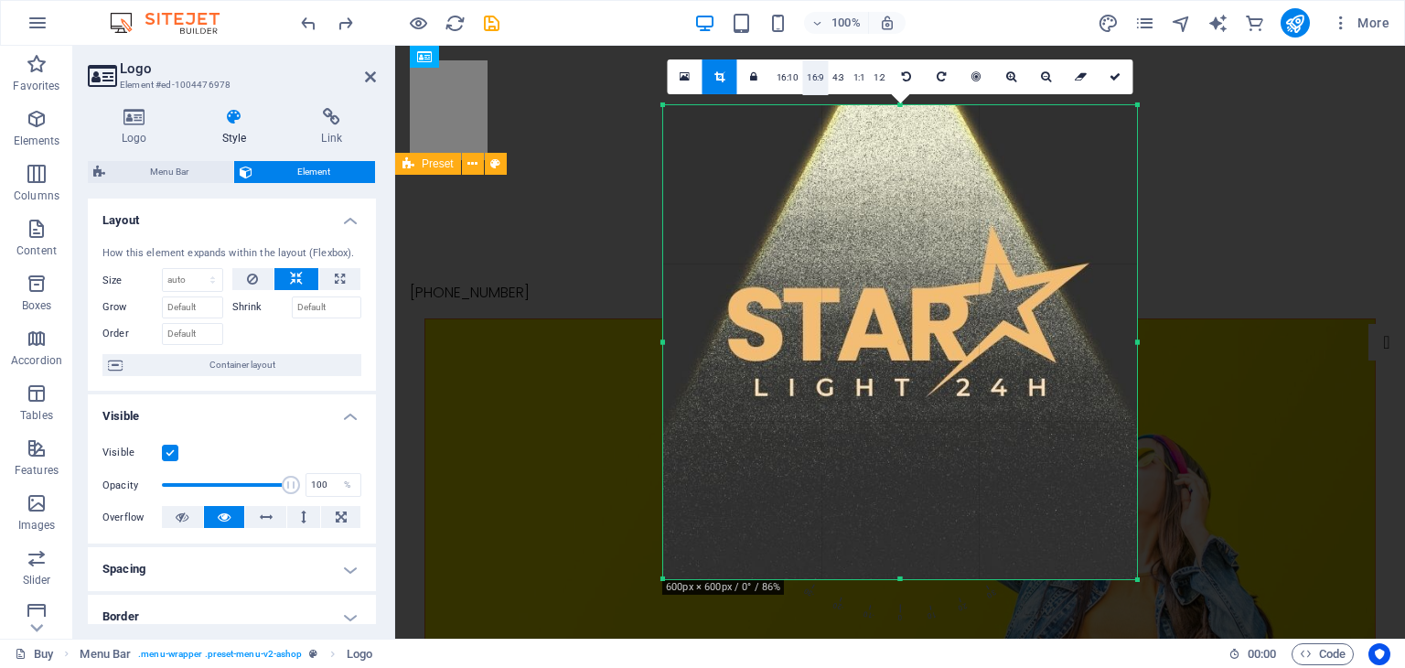
click at [815, 74] on link "16:9" at bounding box center [815, 77] width 26 height 35
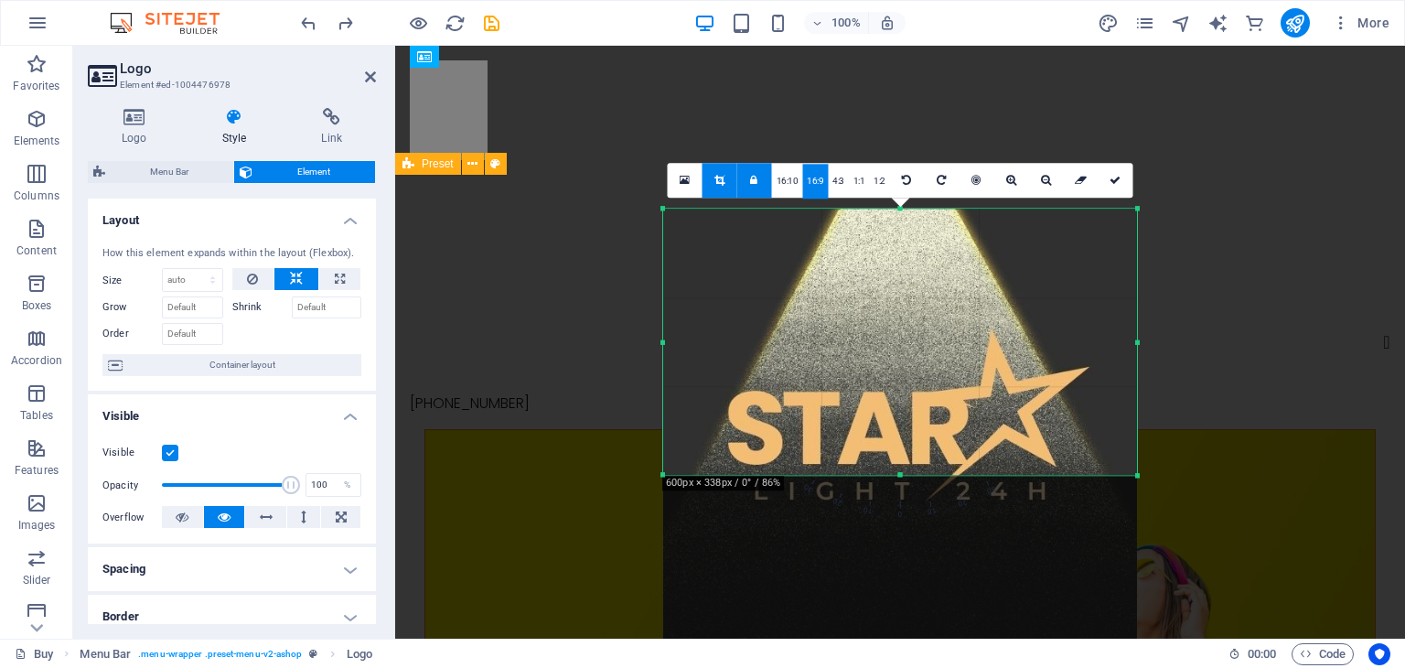
click at [760, 180] on link at bounding box center [754, 180] width 35 height 35
click at [721, 188] on link at bounding box center [720, 180] width 35 height 35
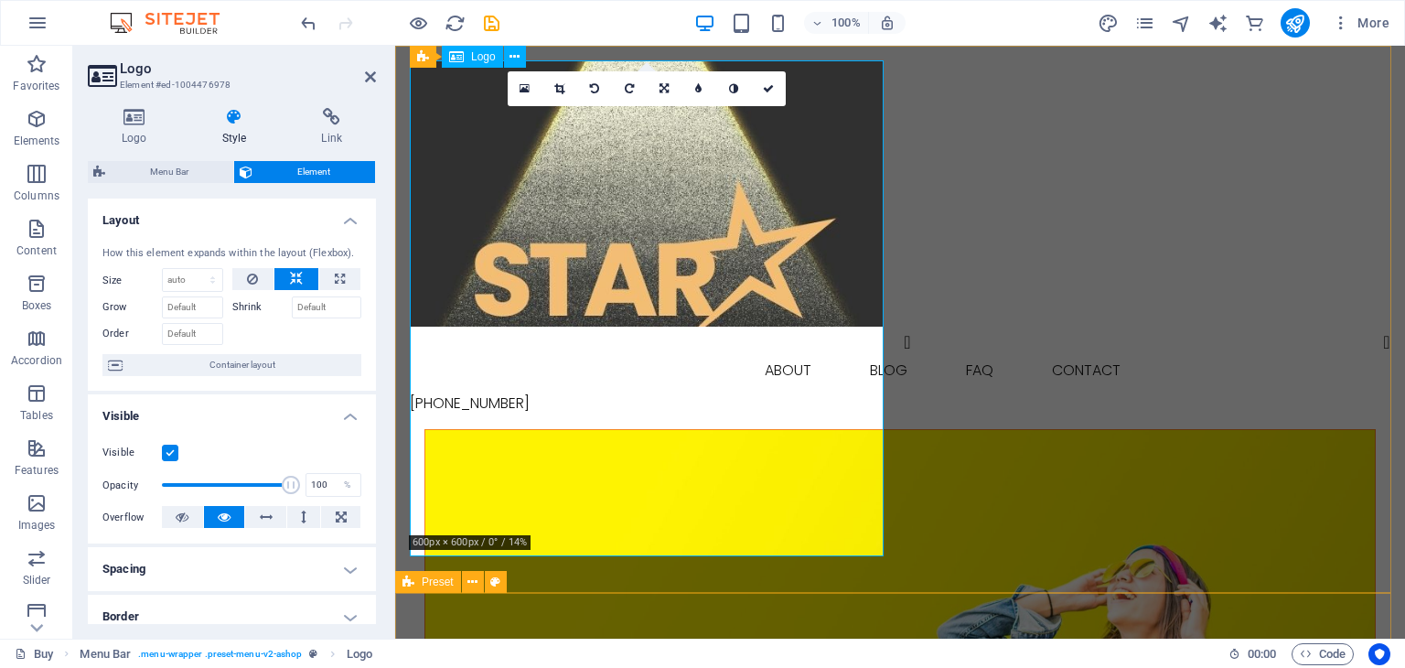
drag, startPoint x: 972, startPoint y: 192, endPoint x: 1296, endPoint y: 196, distance: 323.9
click at [1295, 192] on div "Buy About Blog FAQ Contact +1 1234 56789 Menu" at bounding box center [900, 237] width 1010 height 383
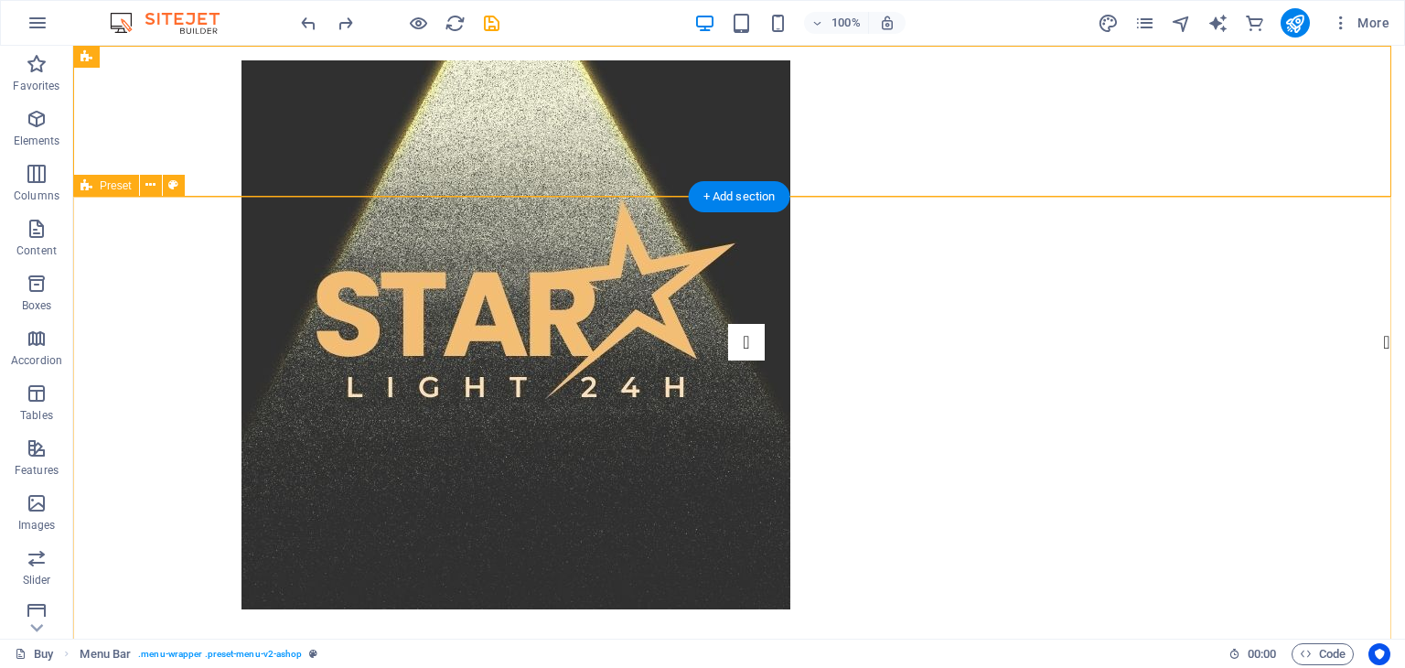
click at [338, 631] on nav "Buy About Blog FAQ Contact" at bounding box center [738, 653] width 995 height 44
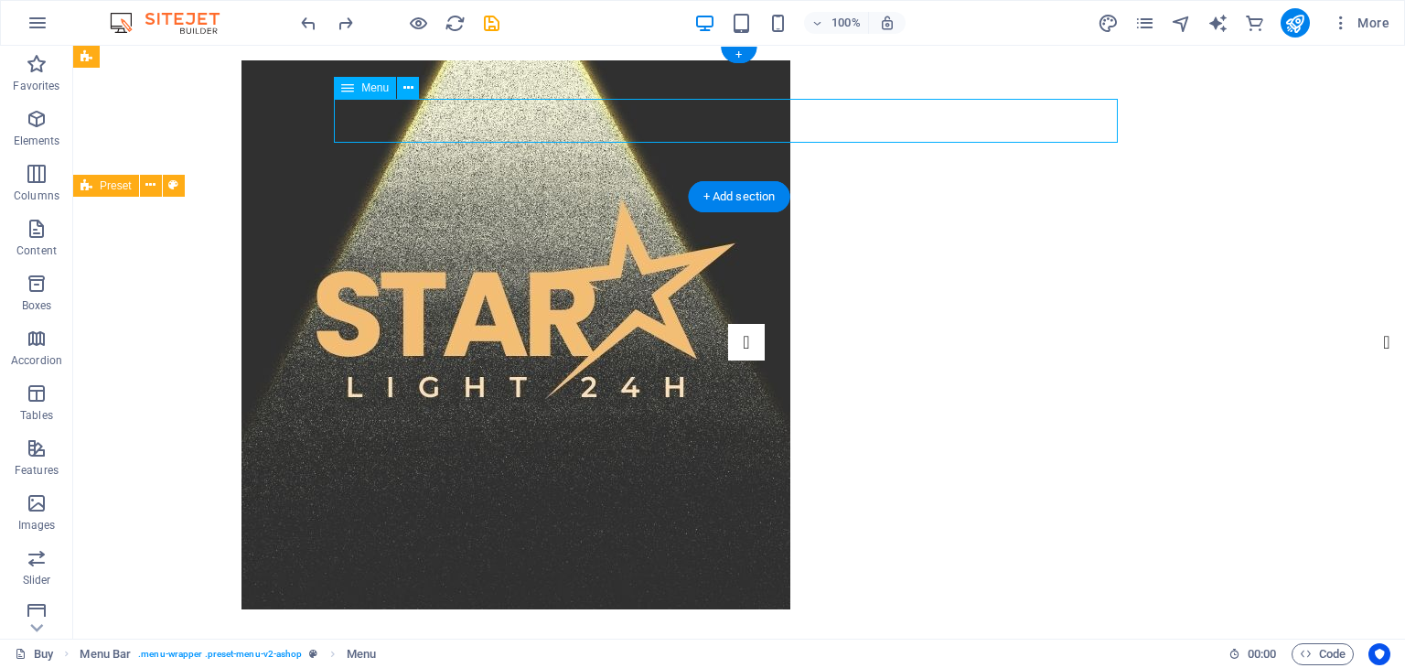
click at [338, 631] on nav "Buy About Blog FAQ Contact" at bounding box center [738, 653] width 995 height 44
